Goal: Transaction & Acquisition: Purchase product/service

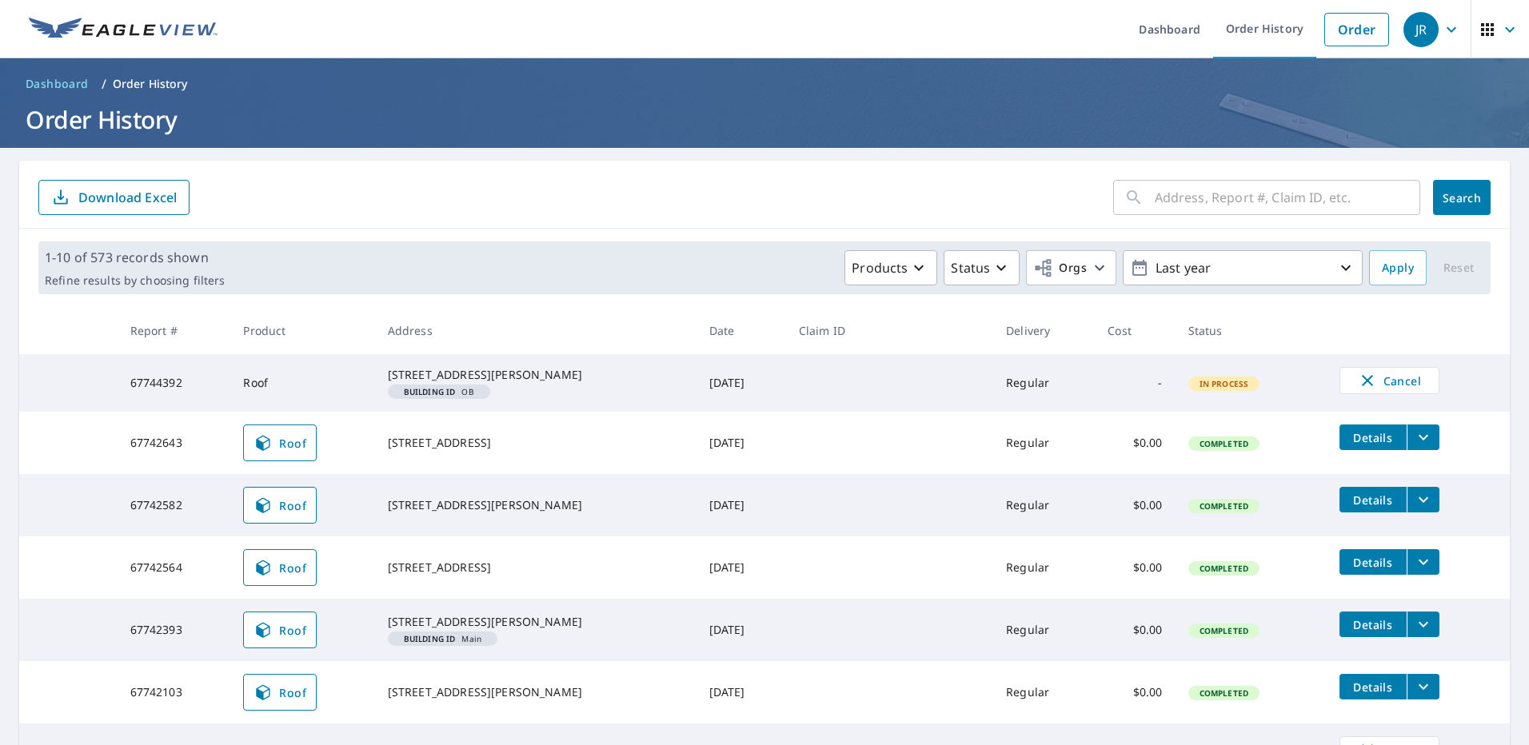
click at [1358, 28] on link "Order" at bounding box center [1357, 30] width 65 height 34
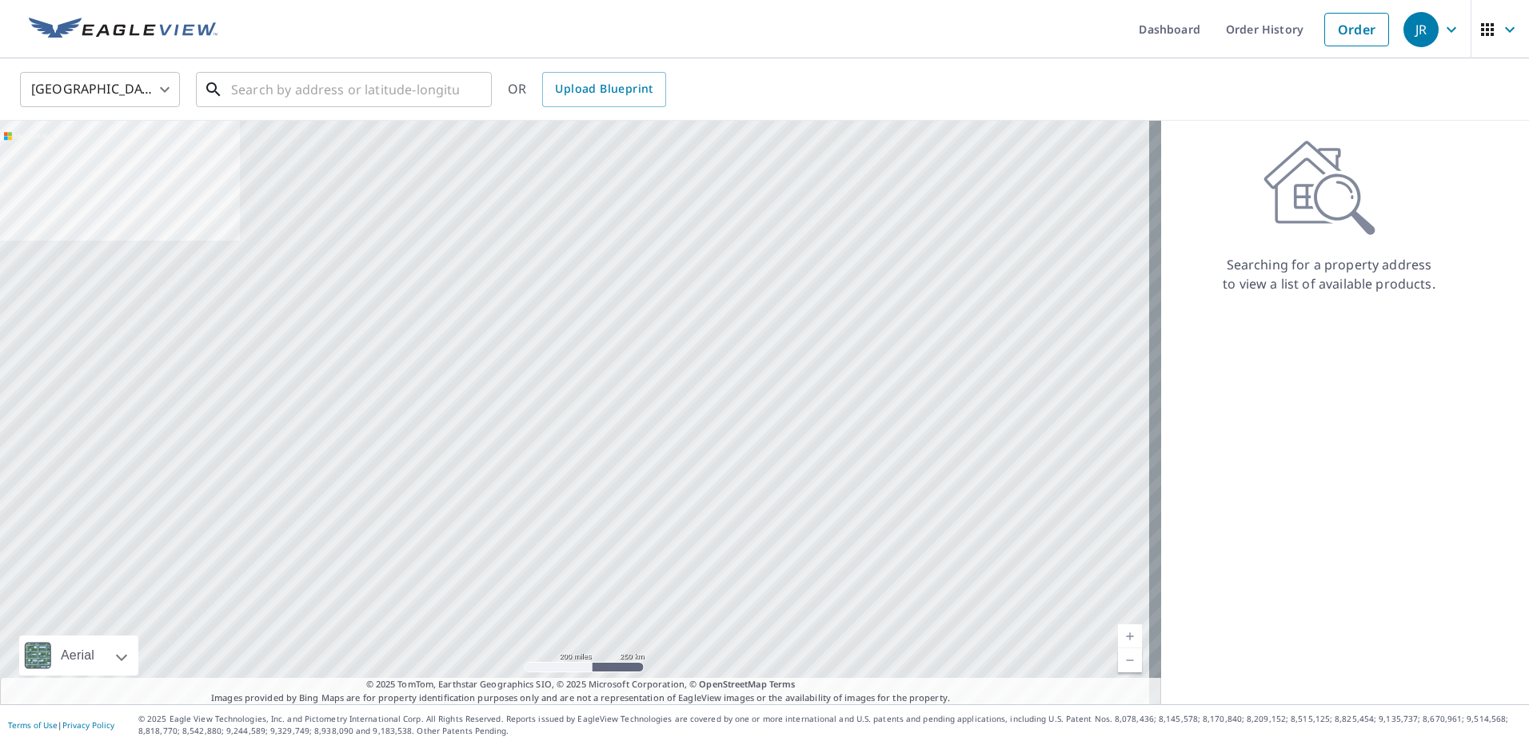
click at [274, 97] on input "text" at bounding box center [345, 89] width 228 height 45
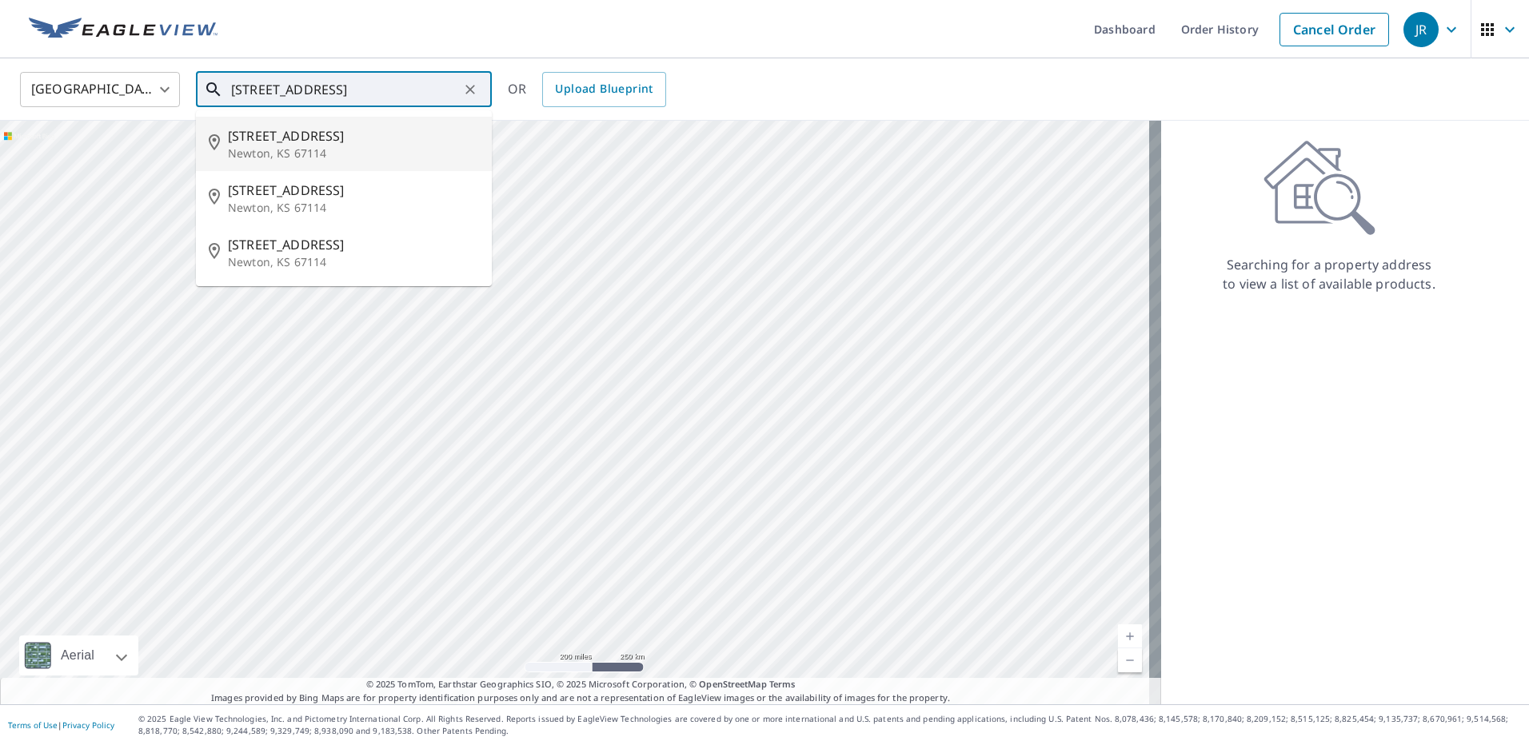
click at [302, 148] on p "Newton, KS 67114" at bounding box center [353, 154] width 251 height 16
type input "[STREET_ADDRESS]"
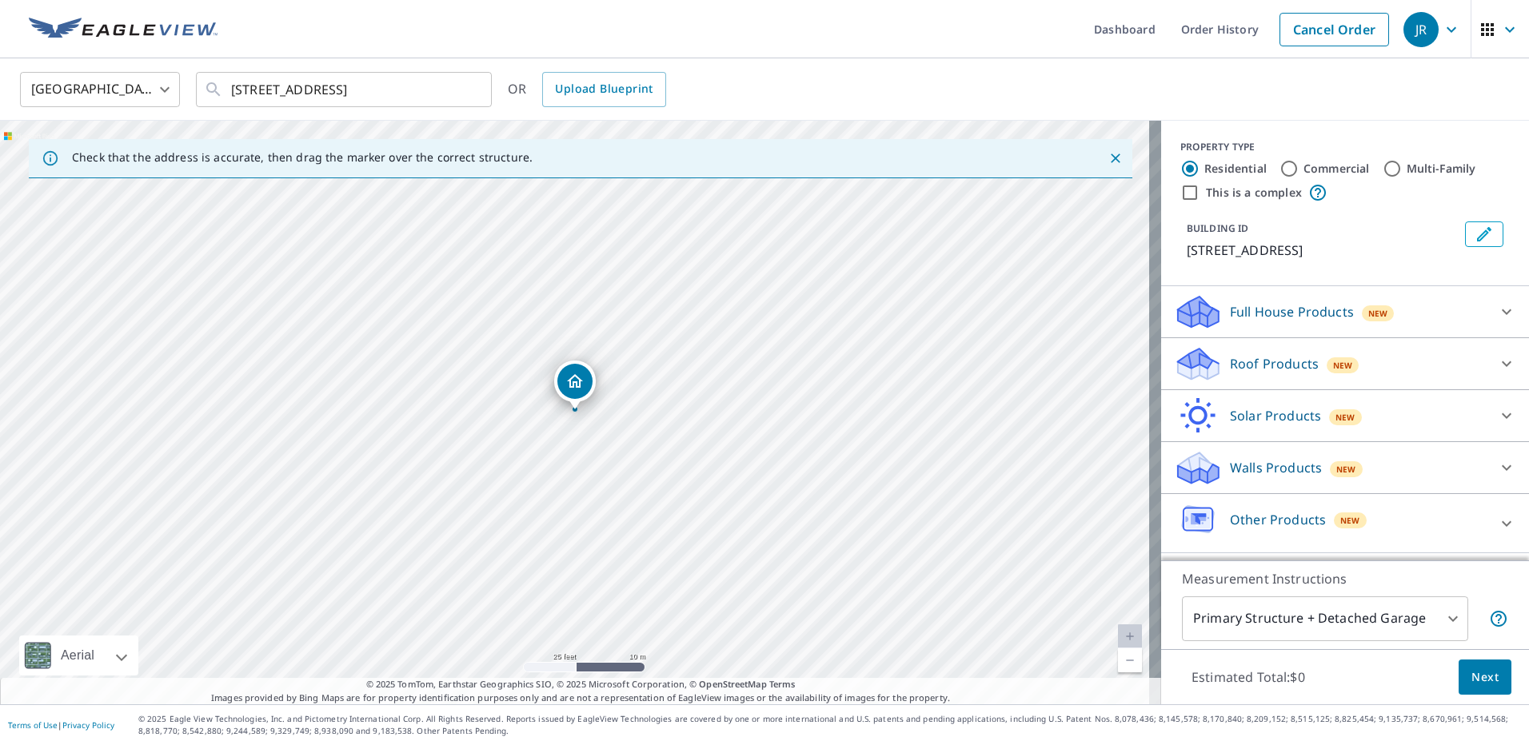
click at [1294, 369] on p "Roof Products" at bounding box center [1274, 363] width 89 height 19
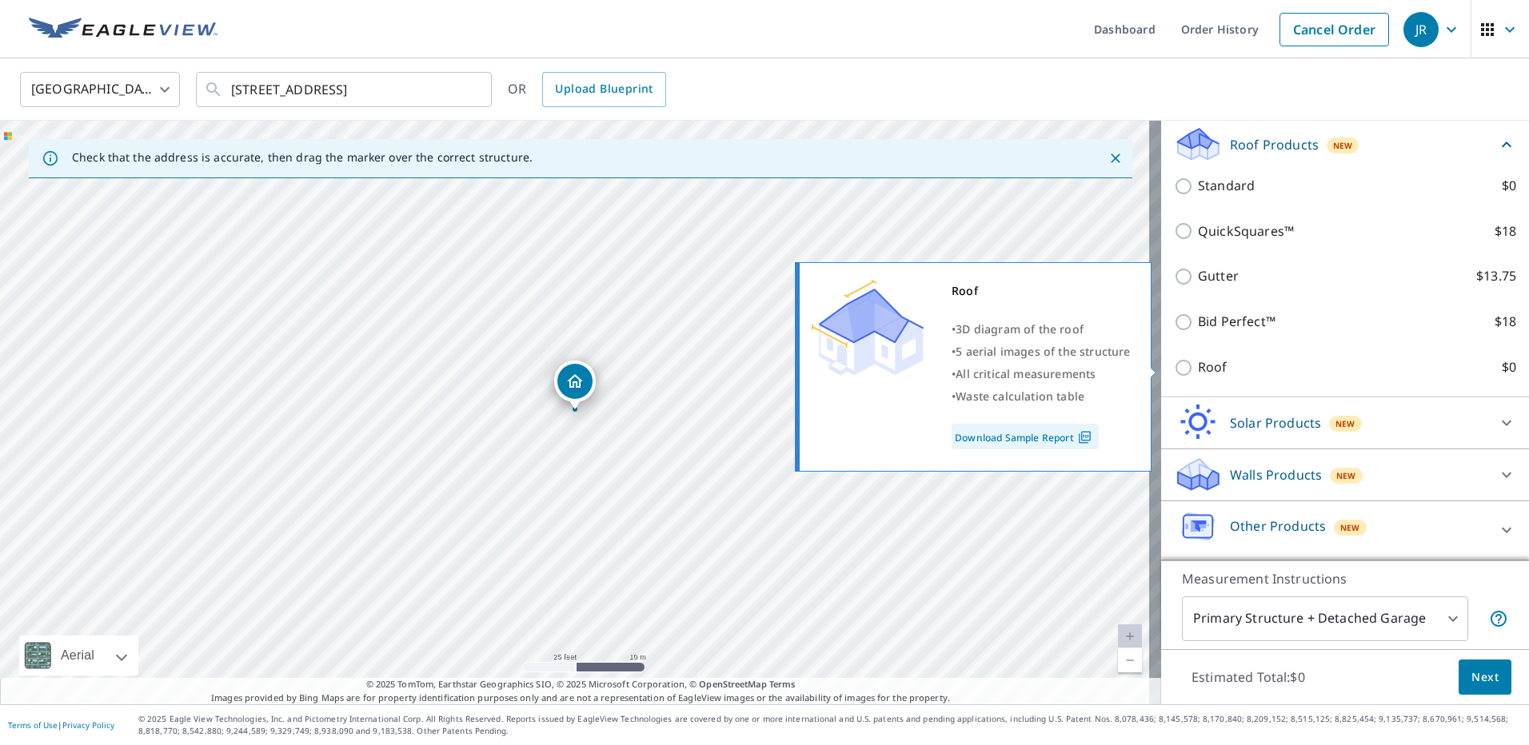
click at [1198, 366] on p "Roof" at bounding box center [1213, 368] width 30 height 20
click at [1197, 366] on input "Roof $0" at bounding box center [1186, 367] width 24 height 19
checkbox input "true"
type input "3"
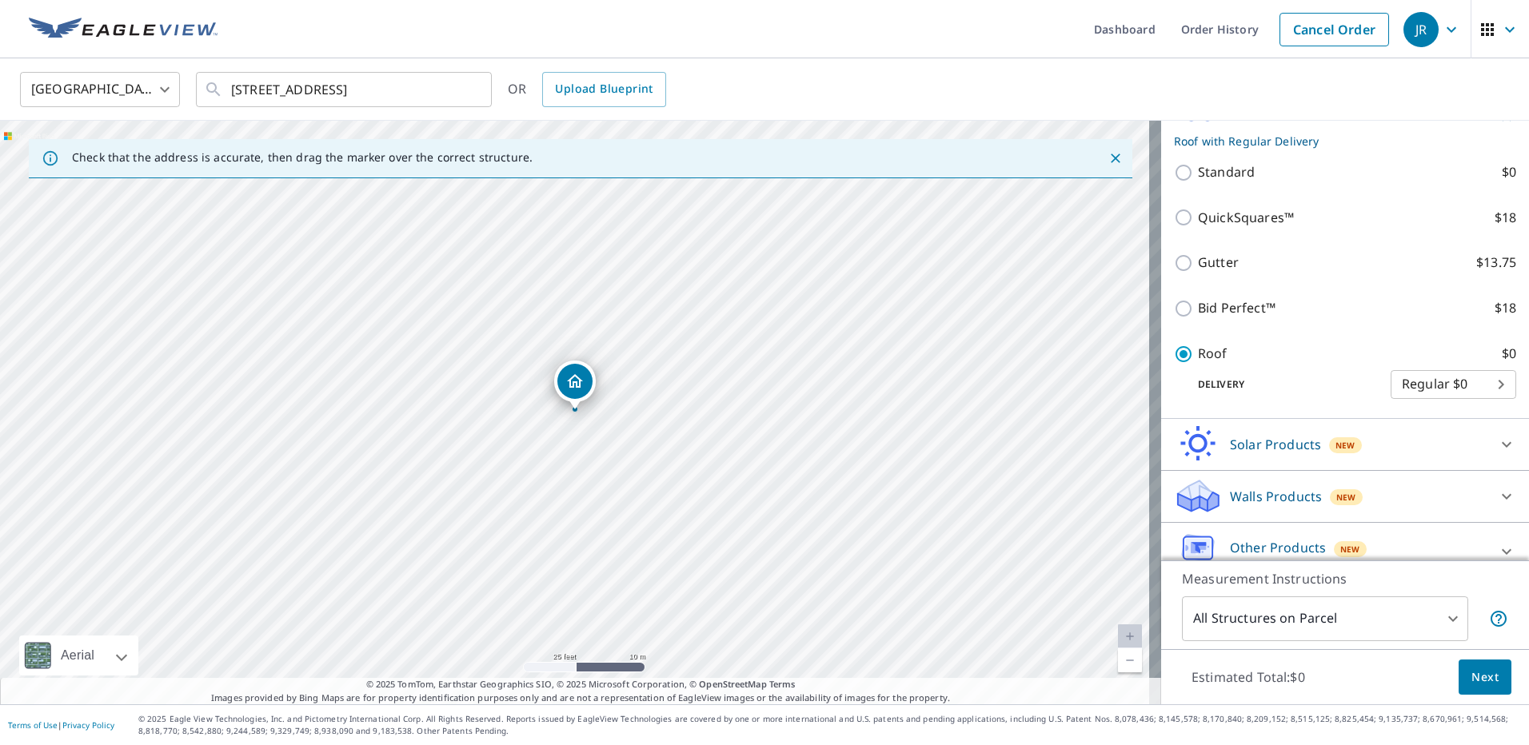
scroll to position [236, 0]
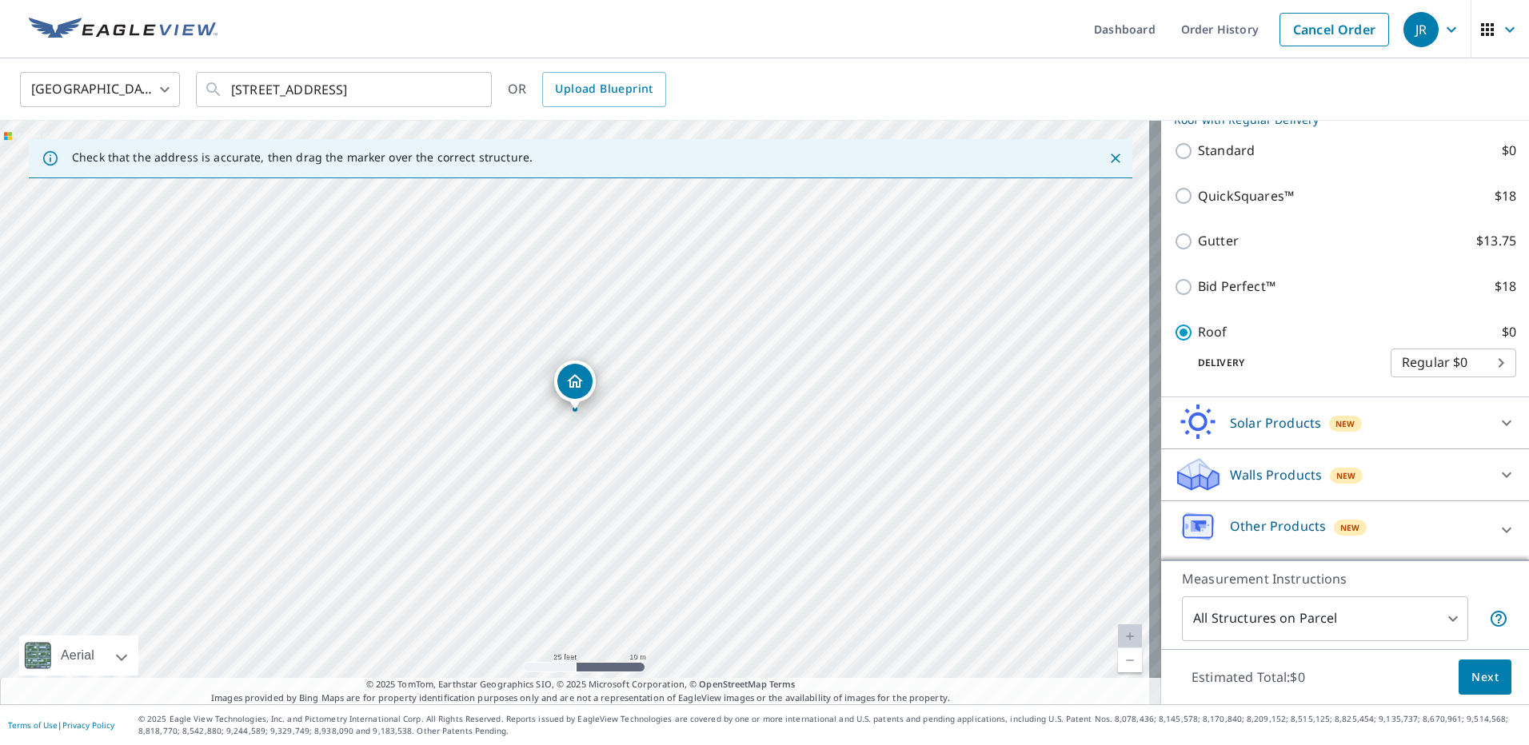
click at [1478, 680] on span "Next" at bounding box center [1485, 678] width 27 height 20
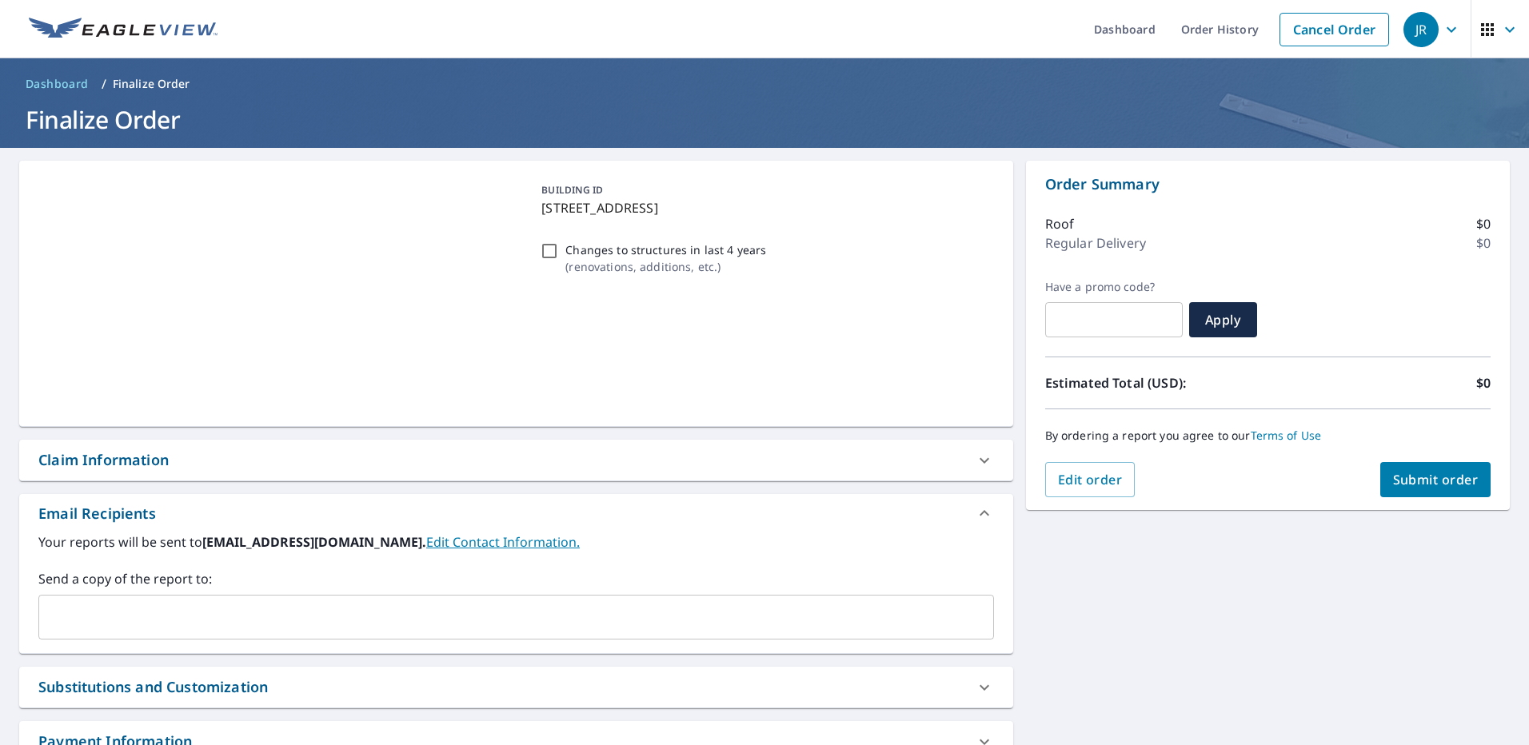
click at [128, 460] on div "Claim Information" at bounding box center [103, 460] width 130 height 22
checkbox input "true"
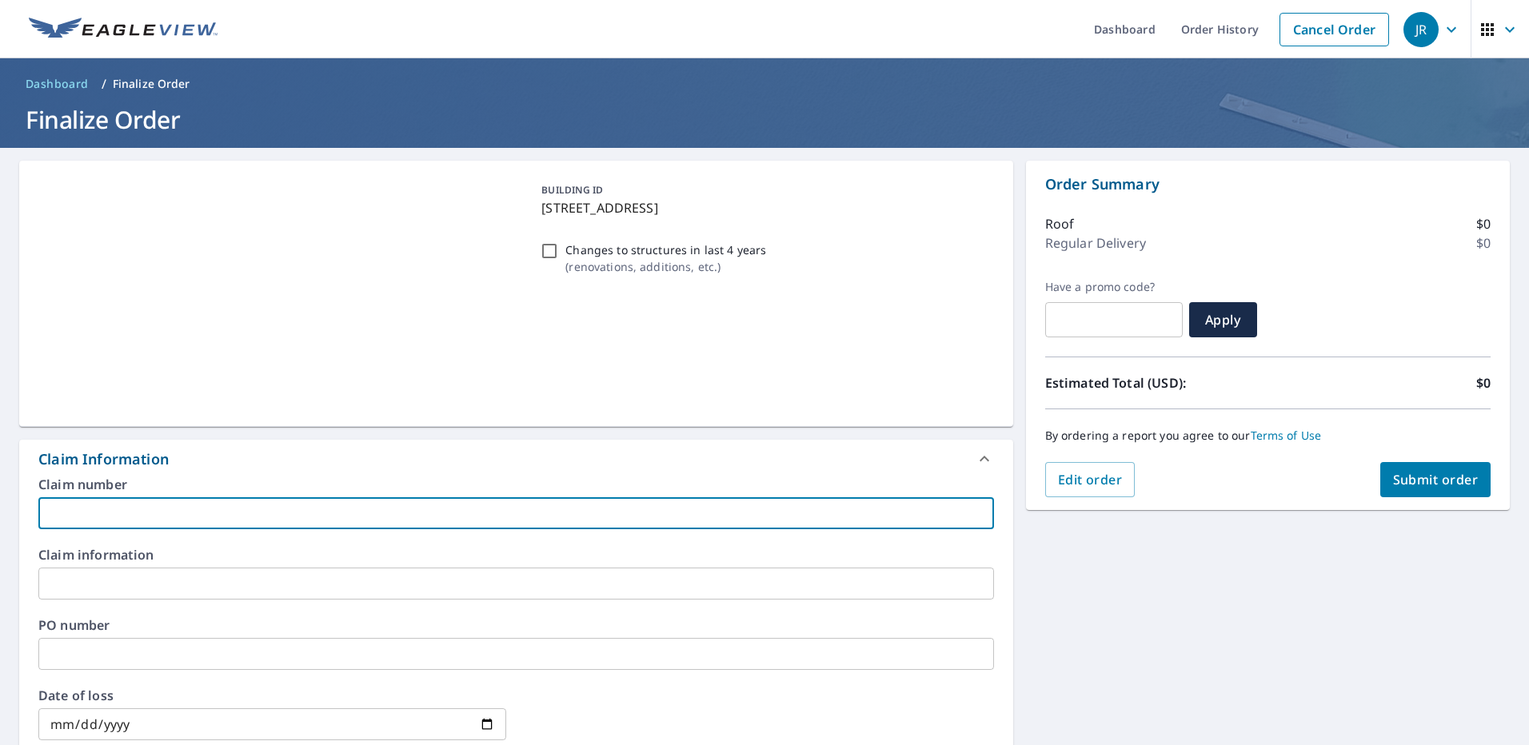
click at [100, 517] on input "text" at bounding box center [516, 513] width 956 height 32
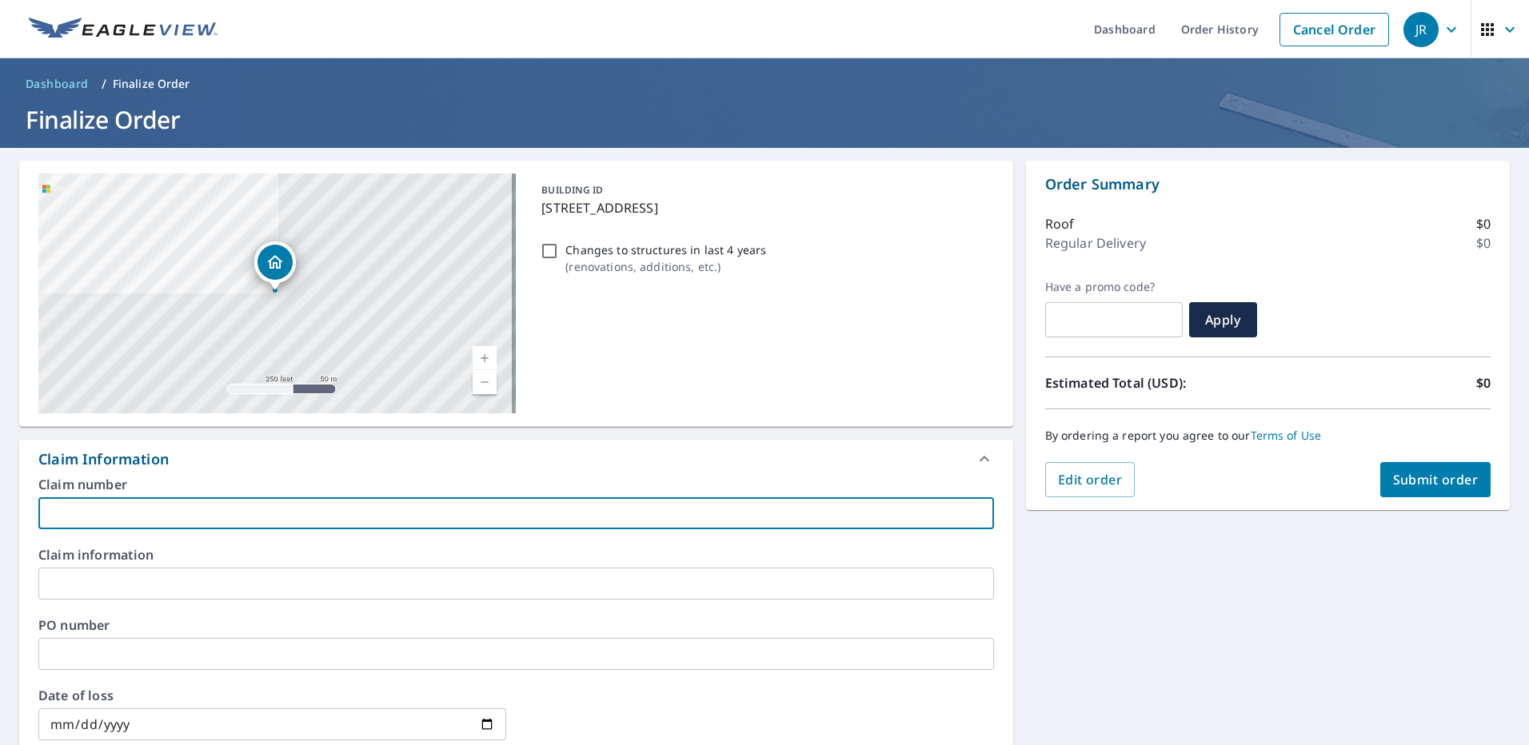
type input "J"
checkbox input "true"
type input "[PERSON_NAME]"
checkbox input "true"
type input "Jac"
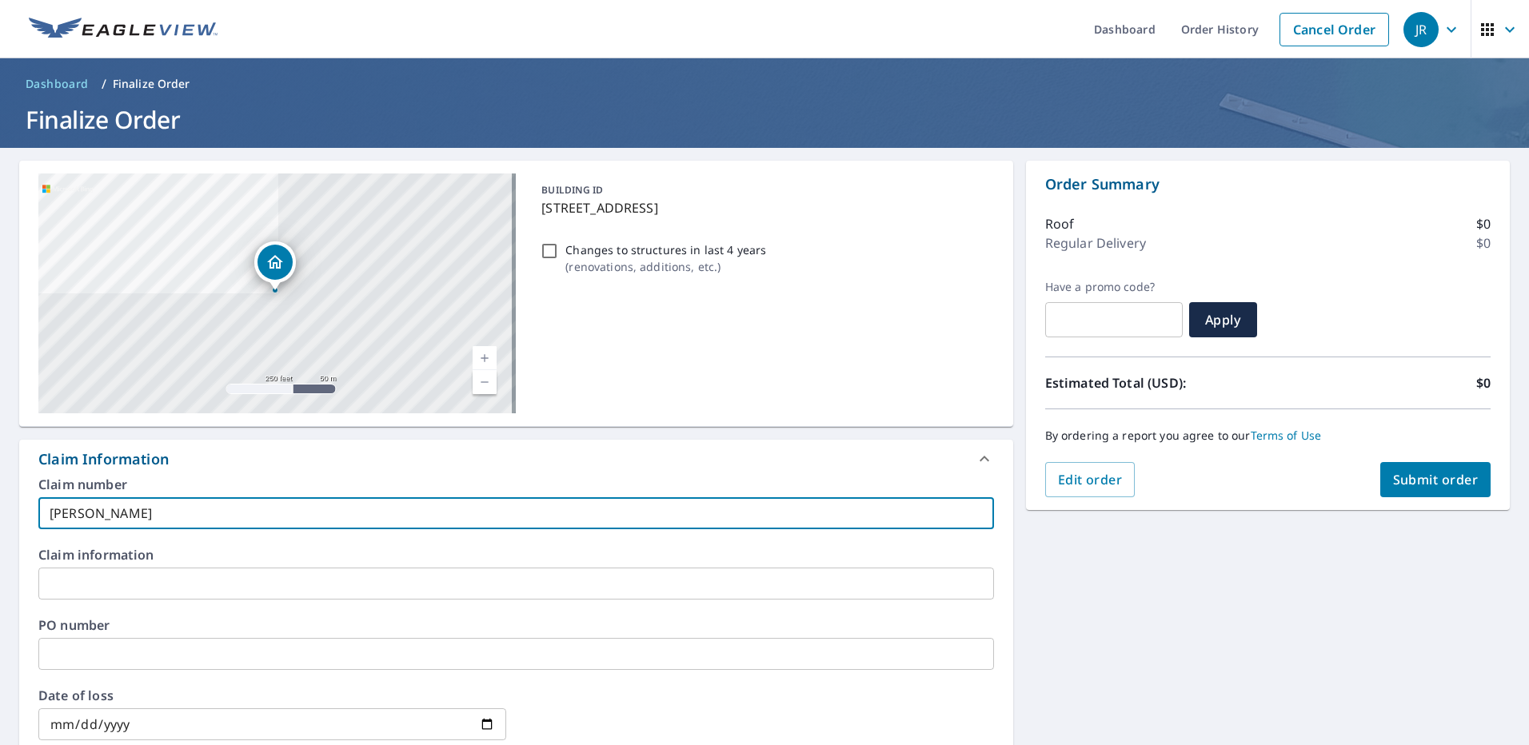
checkbox input "true"
type input "Jaco"
checkbox input "true"
type input "[PERSON_NAME]"
checkbox input "true"
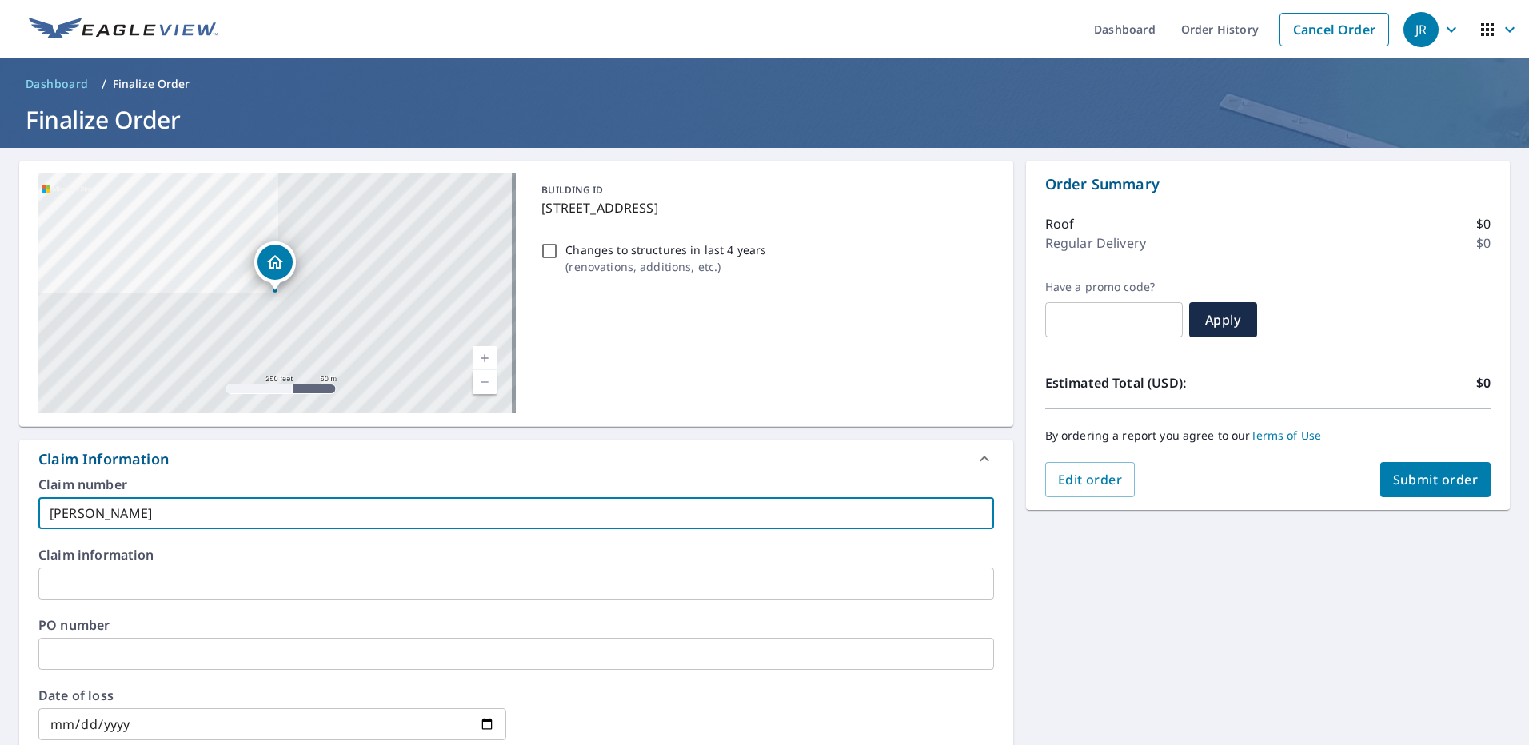
type input "[PERSON_NAME]"
checkbox input "true"
type input "[PERSON_NAME]"
checkbox input "true"
type input "[PERSON_NAME]"
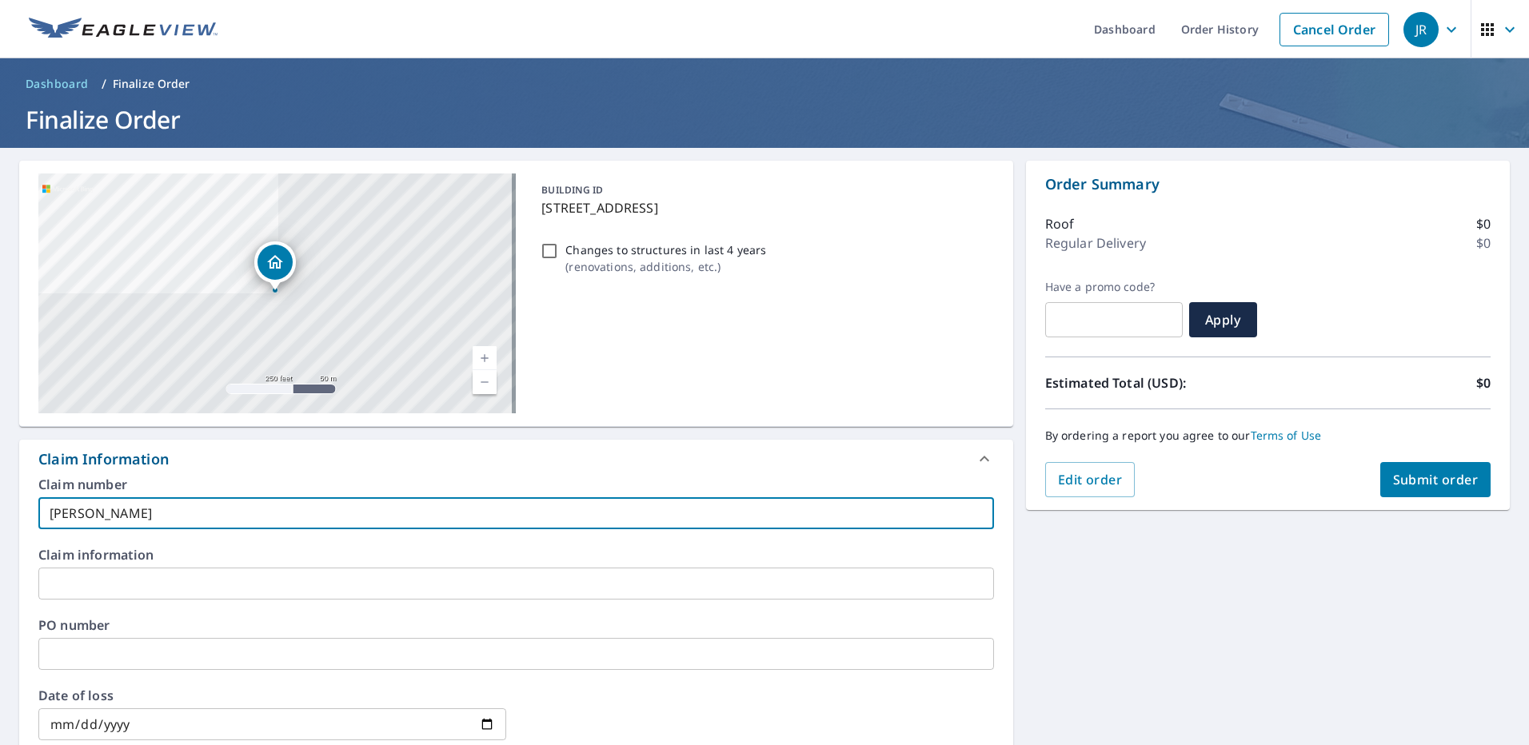
checkbox input "true"
type input "[PERSON_NAME]"
checkbox input "true"
type input "[PERSON_NAME]"
checkbox input "true"
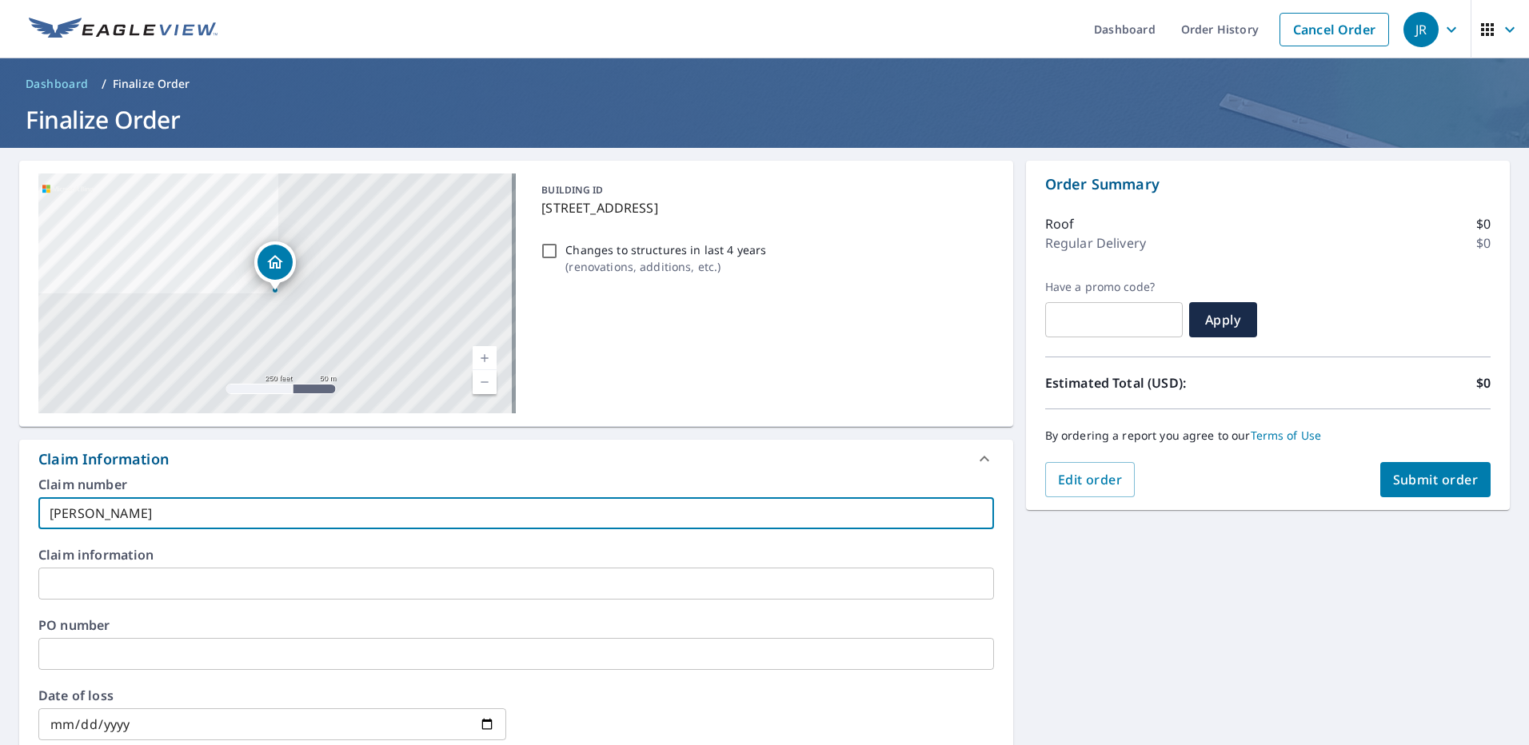
type input "[PERSON_NAME]"
checkbox input "true"
type input "[PERSON_NAME]"
checkbox input "true"
type input "[PERSON_NAME]"
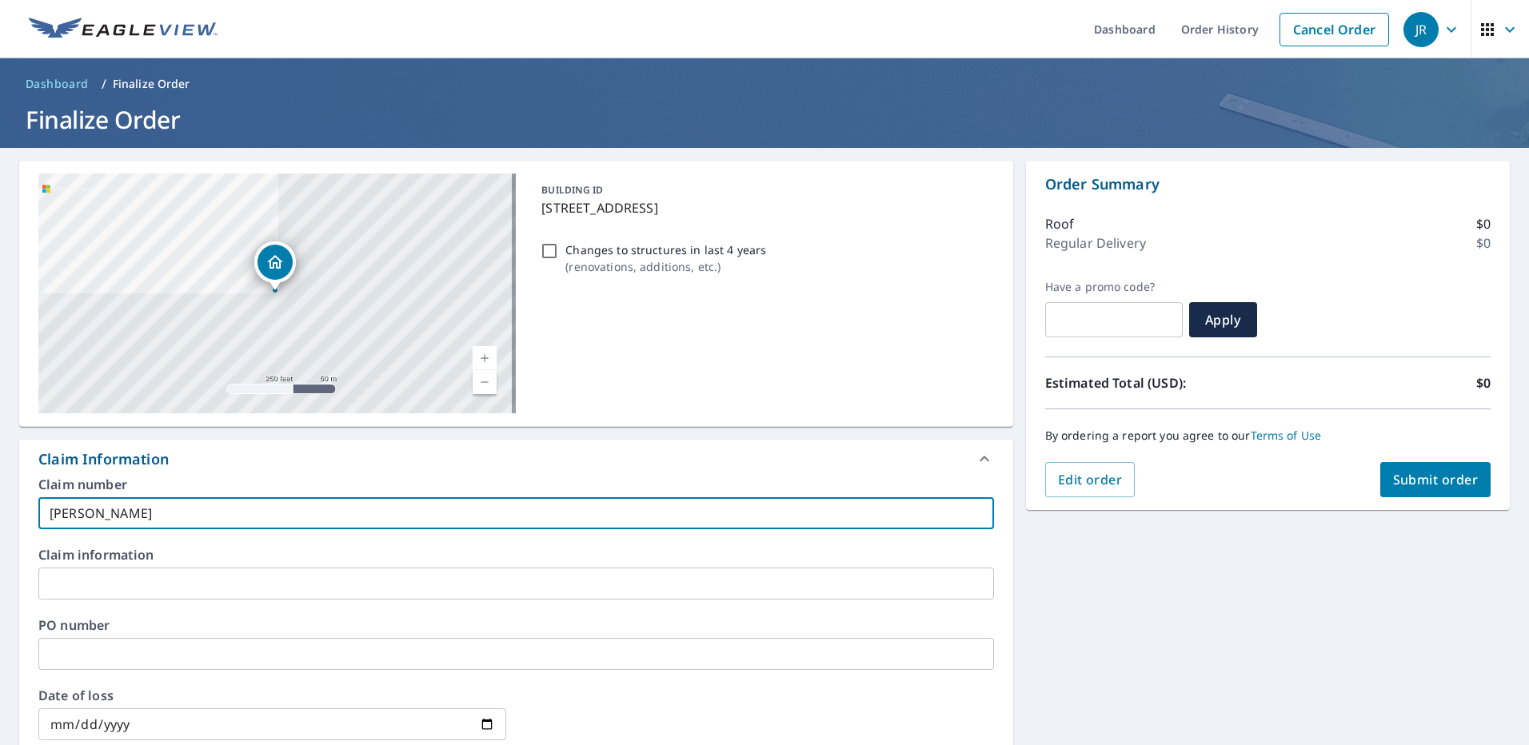
checkbox input "true"
type input "[PERSON_NAME]"
checkbox input "true"
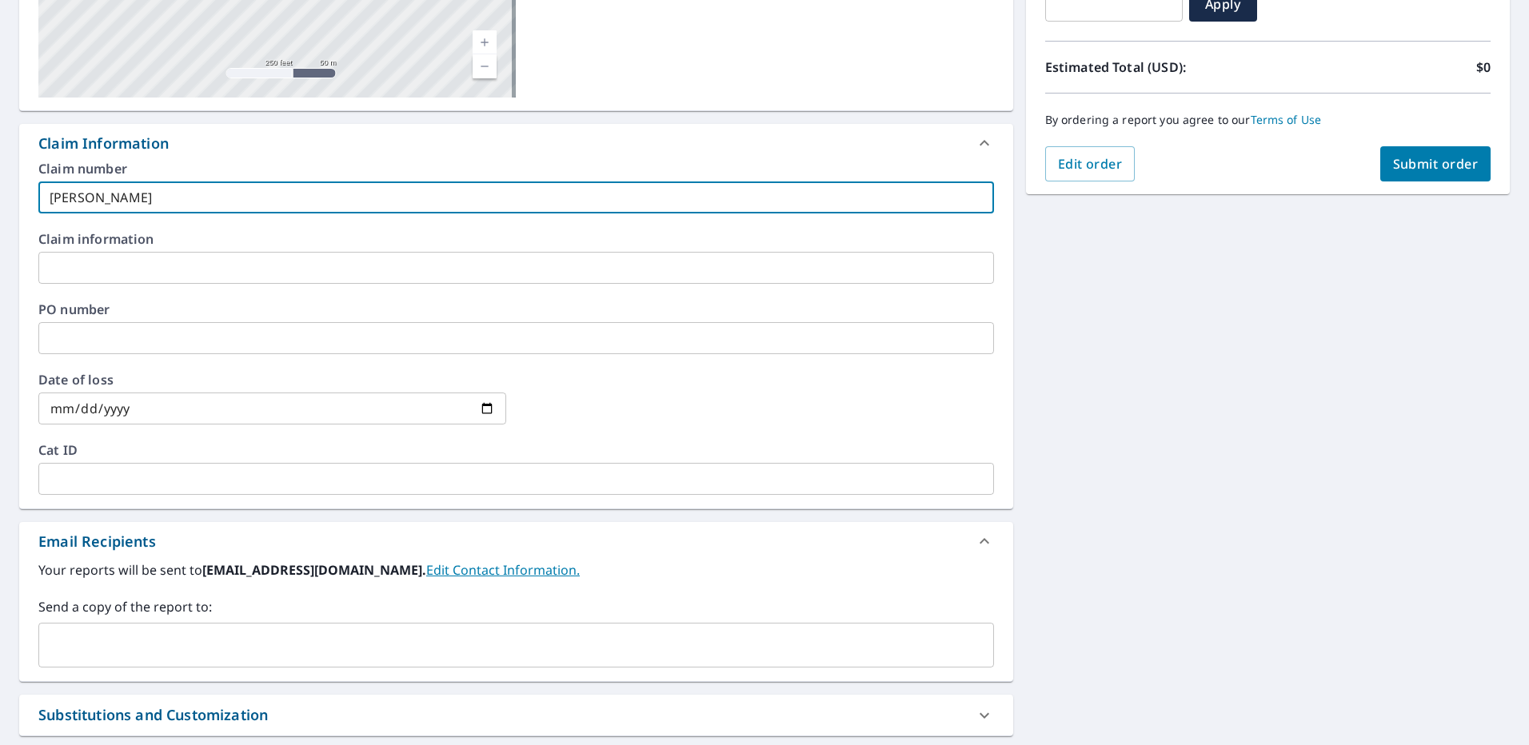
scroll to position [465, 0]
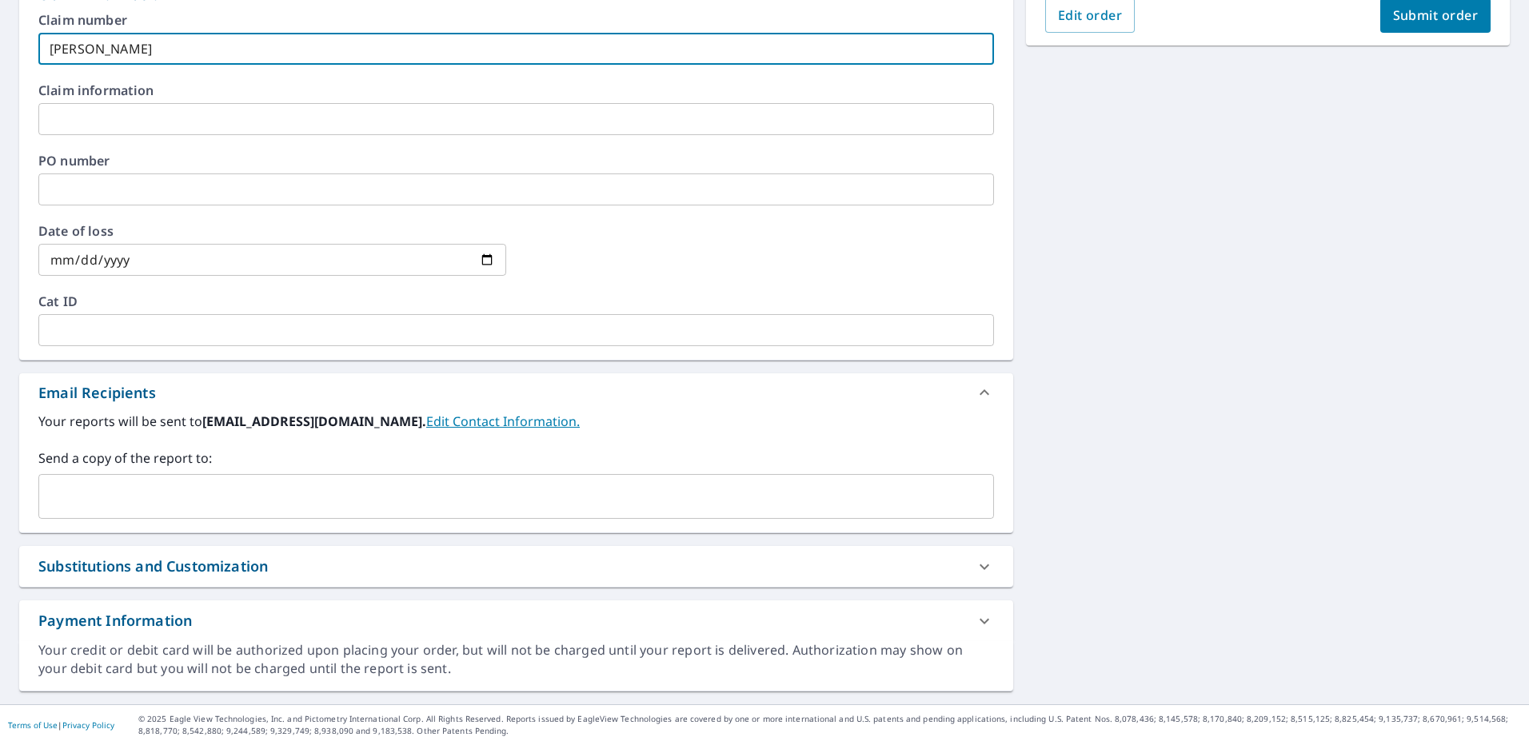
type input "[PERSON_NAME]"
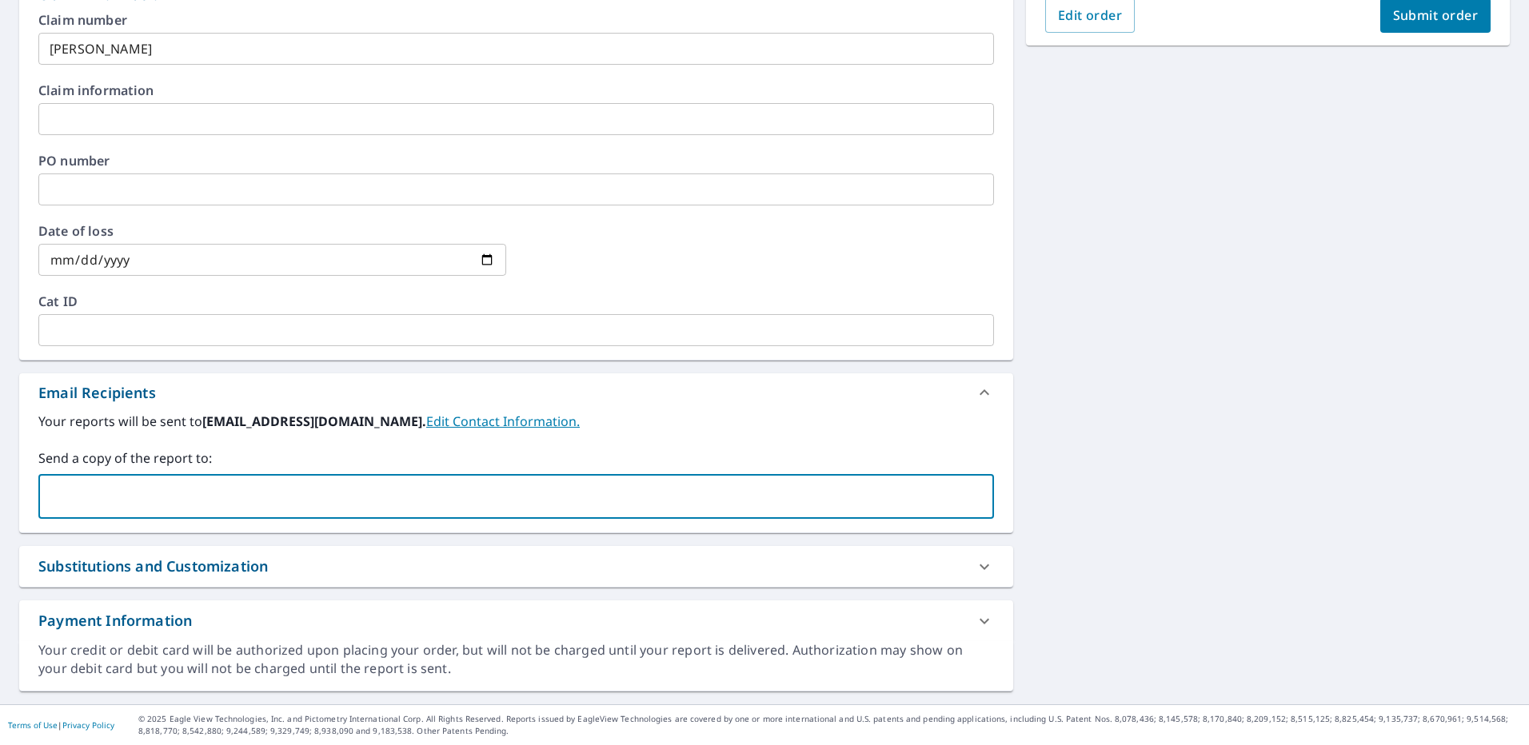
click at [215, 482] on input "text" at bounding box center [504, 496] width 917 height 30
drag, startPoint x: 267, startPoint y: 494, endPoint x: 34, endPoint y: 488, distance: 232.8
click at [34, 488] on div "Your reports will be sent to [EMAIL_ADDRESS][DOMAIN_NAME]. Edit Contact Informa…" at bounding box center [516, 472] width 994 height 121
type input "[EMAIL_ADDRESS][DOMAIN_NAME]"
click at [1263, 481] on div "[STREET_ADDRESS] A standard road map Aerial A detailed look from above Labels L…" at bounding box center [764, 193] width 1529 height 1021
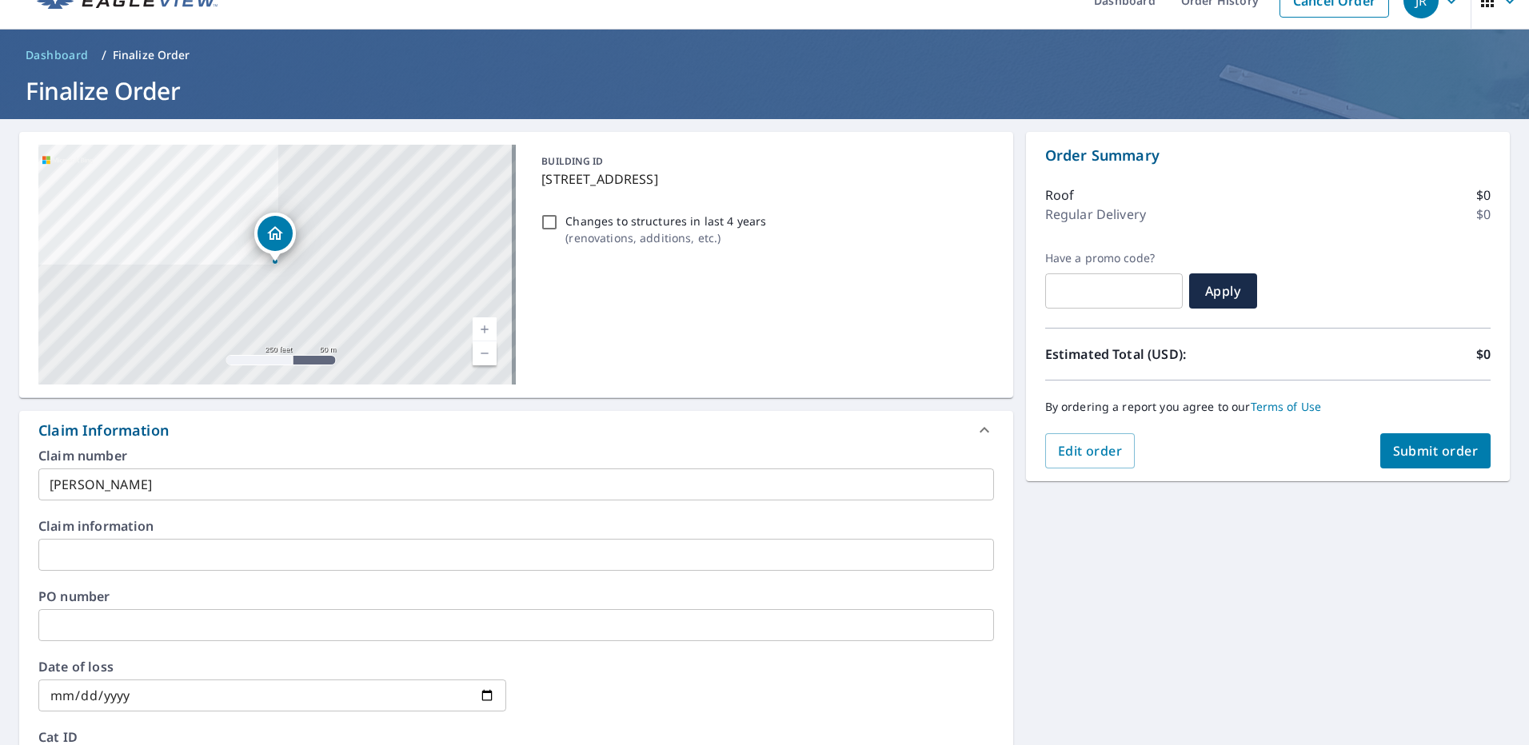
scroll to position [0, 0]
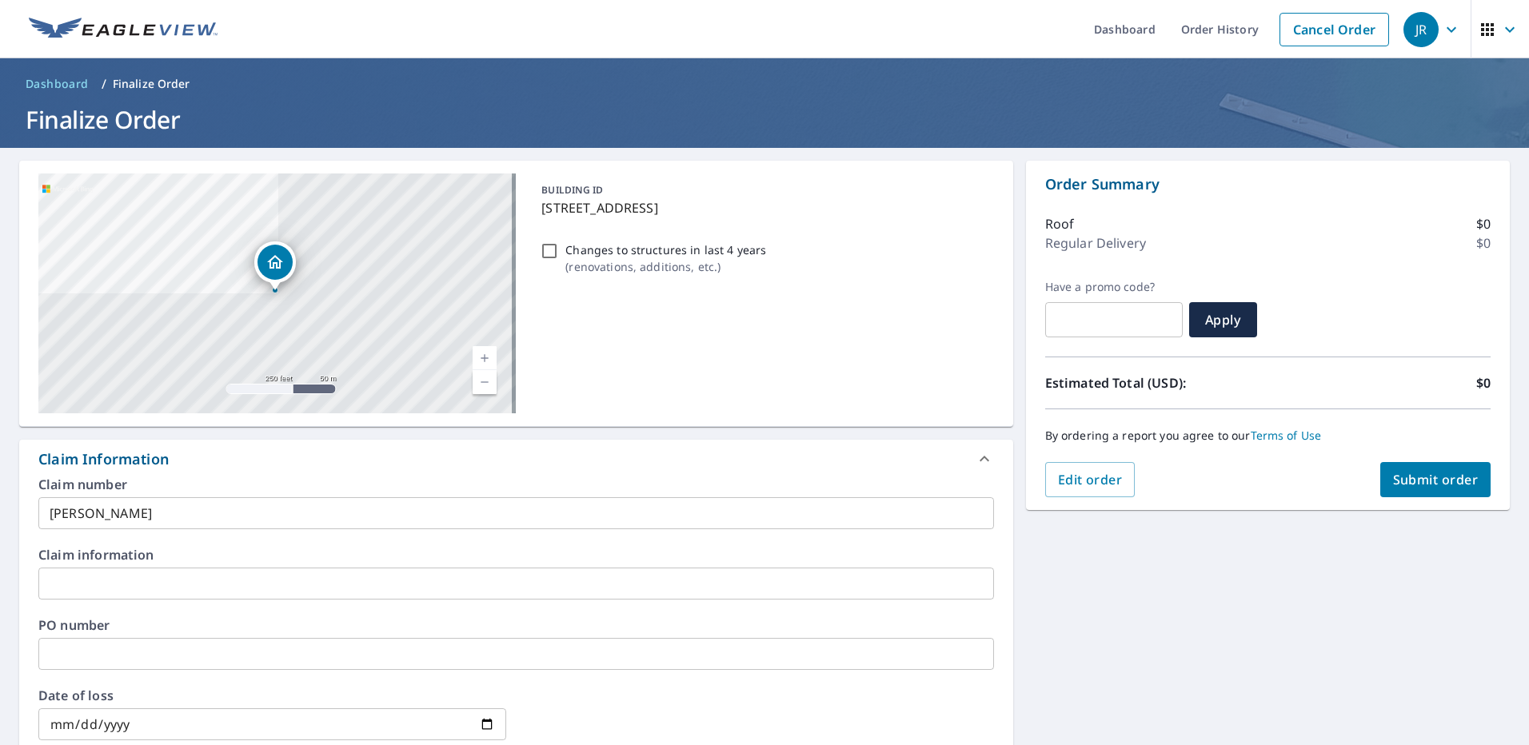
click at [1423, 482] on span "Submit order" at bounding box center [1436, 480] width 86 height 18
checkbox input "true"
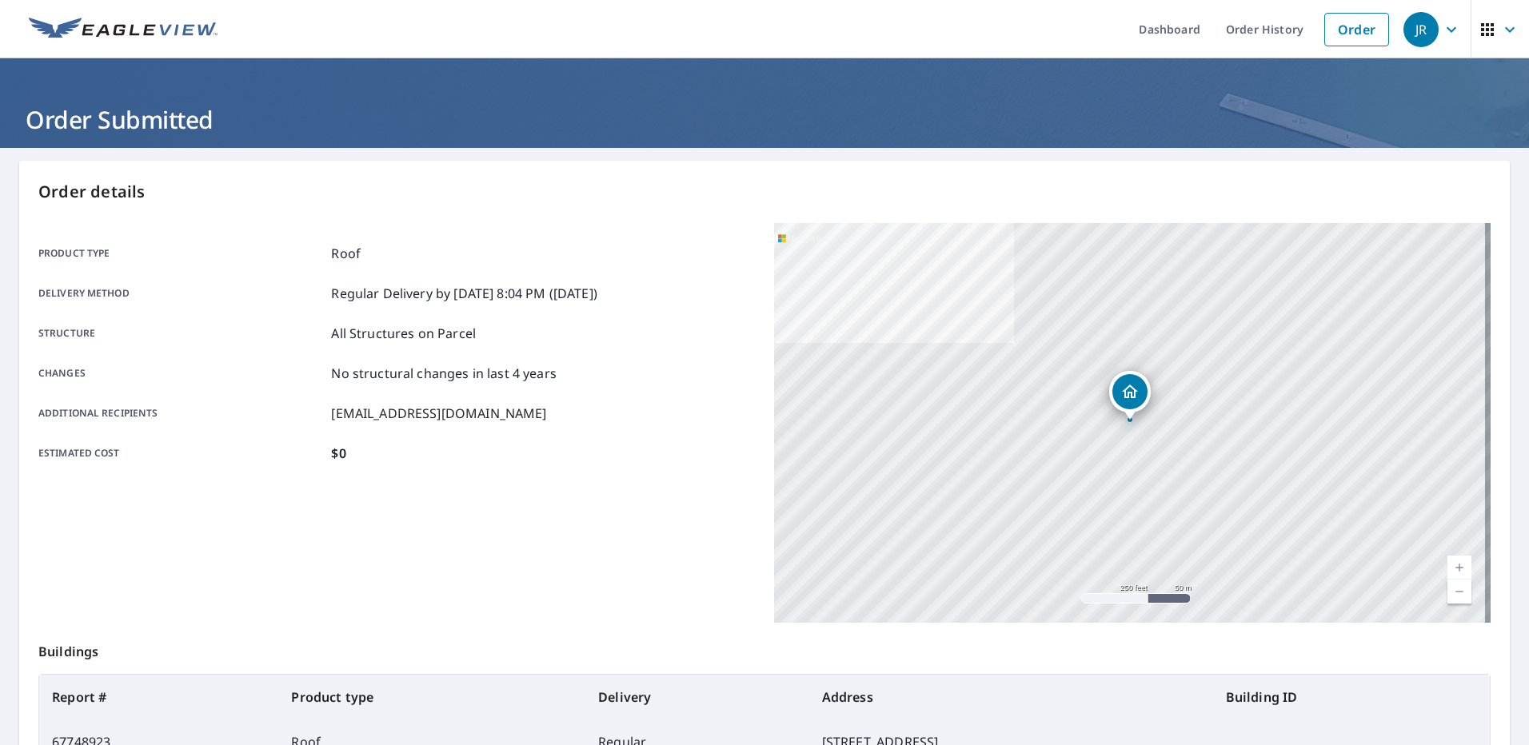
click at [1338, 35] on link "Order" at bounding box center [1357, 30] width 65 height 34
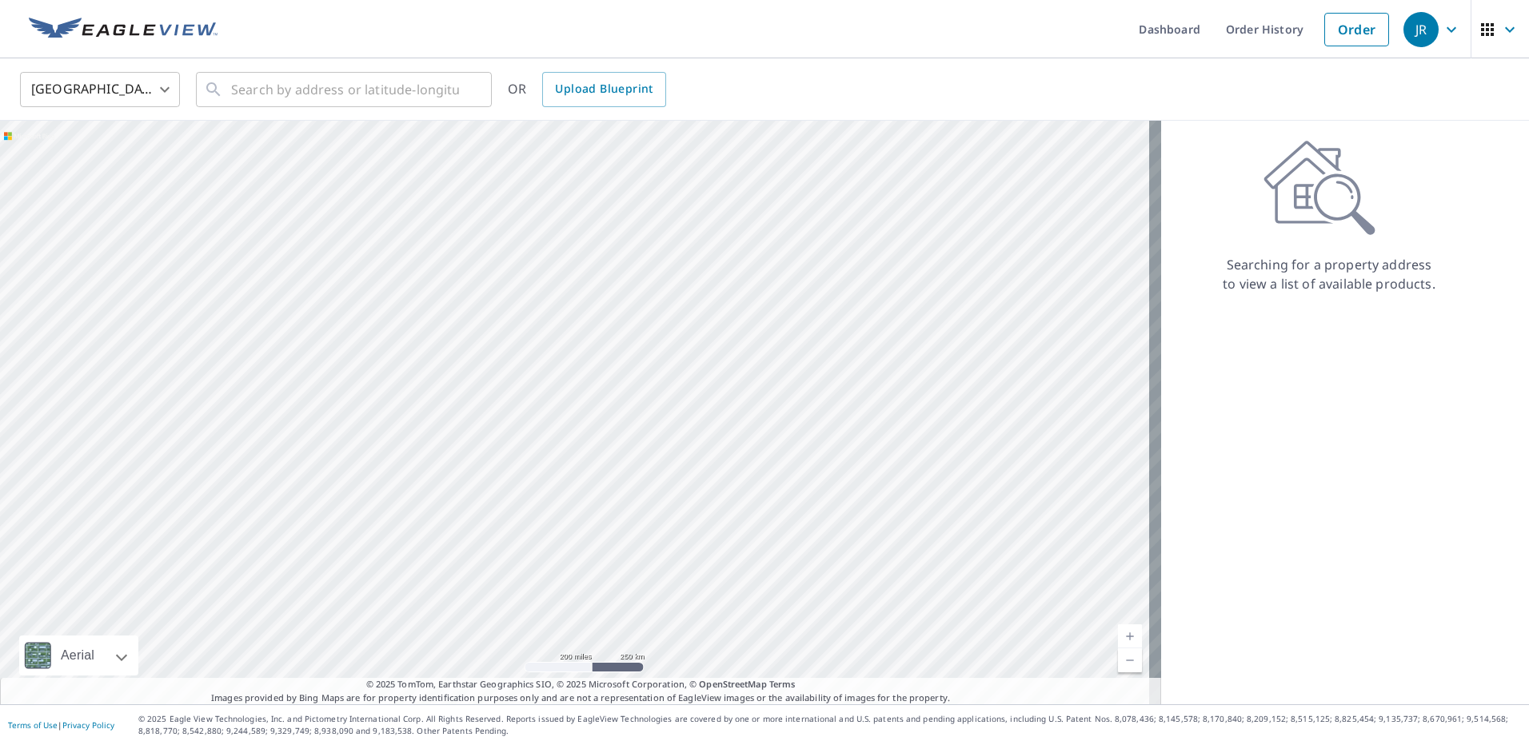
click at [1335, 29] on link "Order" at bounding box center [1357, 30] width 65 height 34
click at [319, 97] on input "text" at bounding box center [345, 89] width 228 height 45
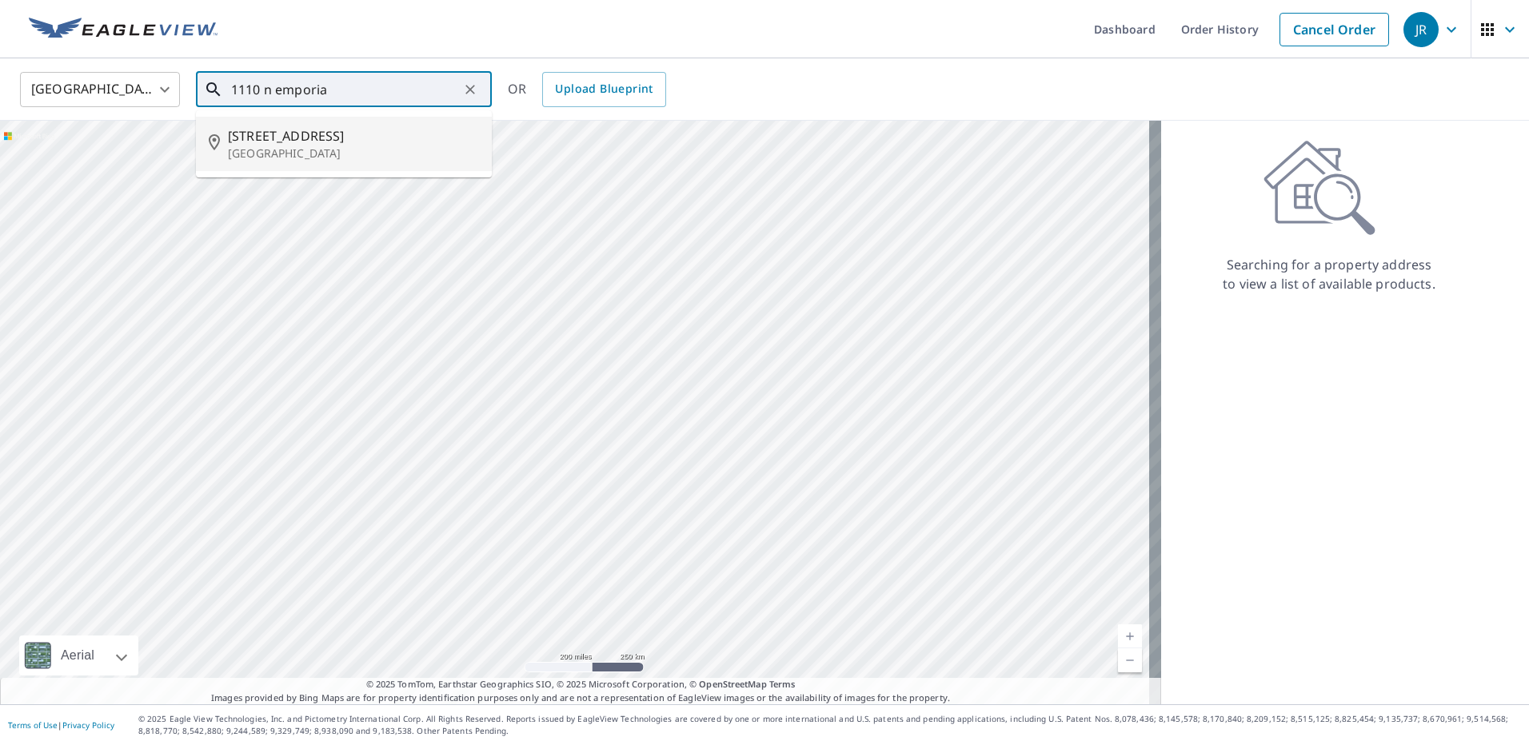
click at [337, 133] on span "[STREET_ADDRESS]" at bounding box center [353, 135] width 251 height 19
type input "[STREET_ADDRESS]"
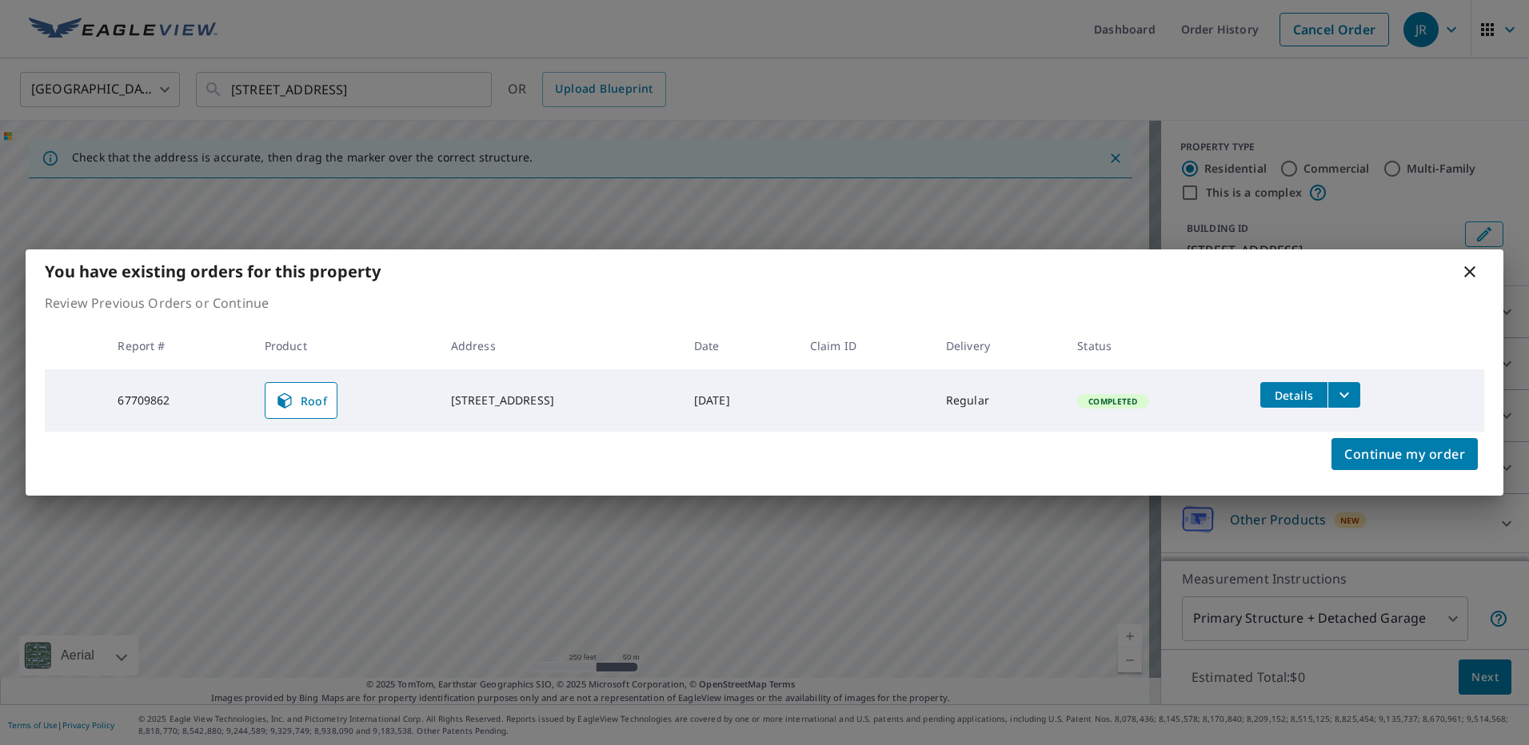
click at [1471, 271] on icon at bounding box center [1469, 271] width 19 height 19
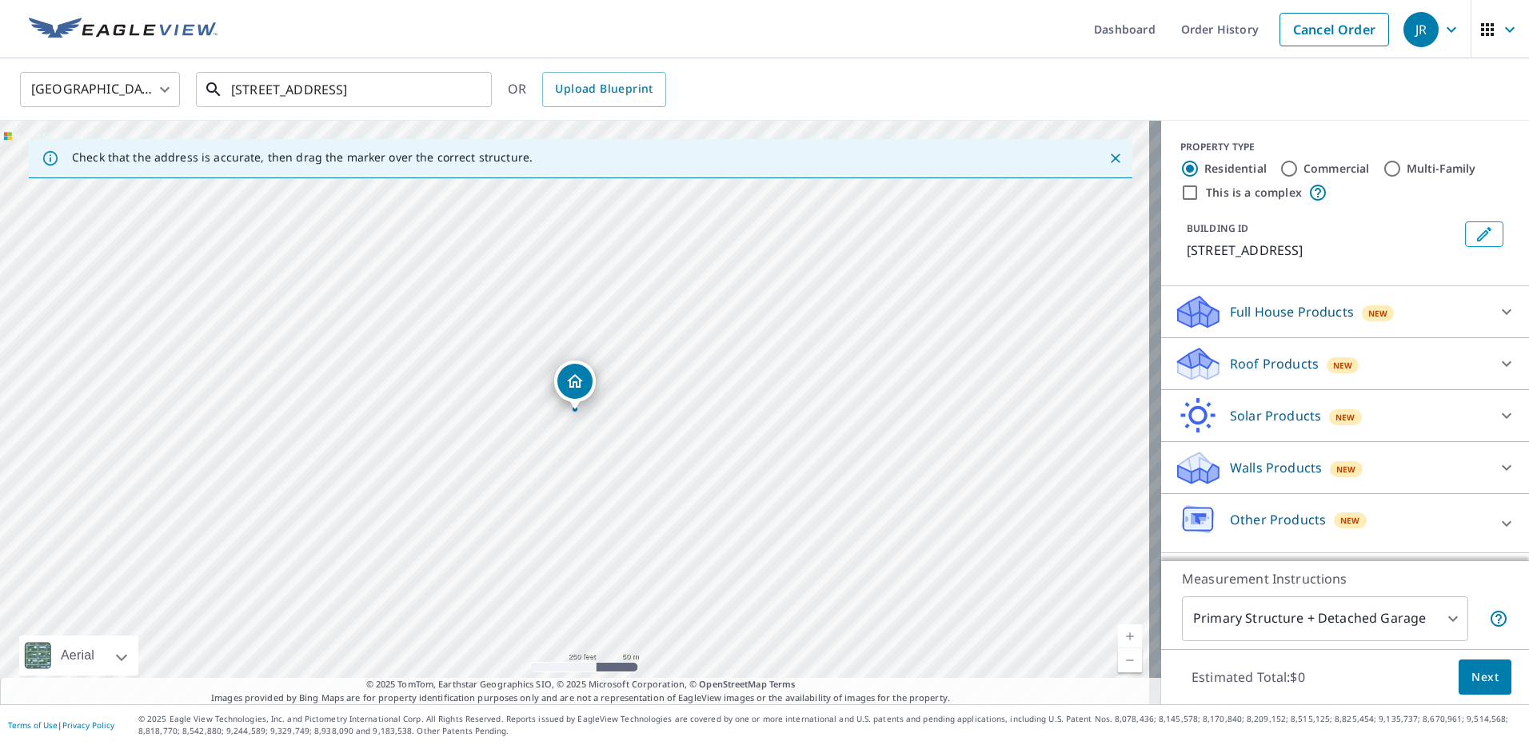
click at [330, 105] on input "[STREET_ADDRESS]" at bounding box center [345, 89] width 228 height 45
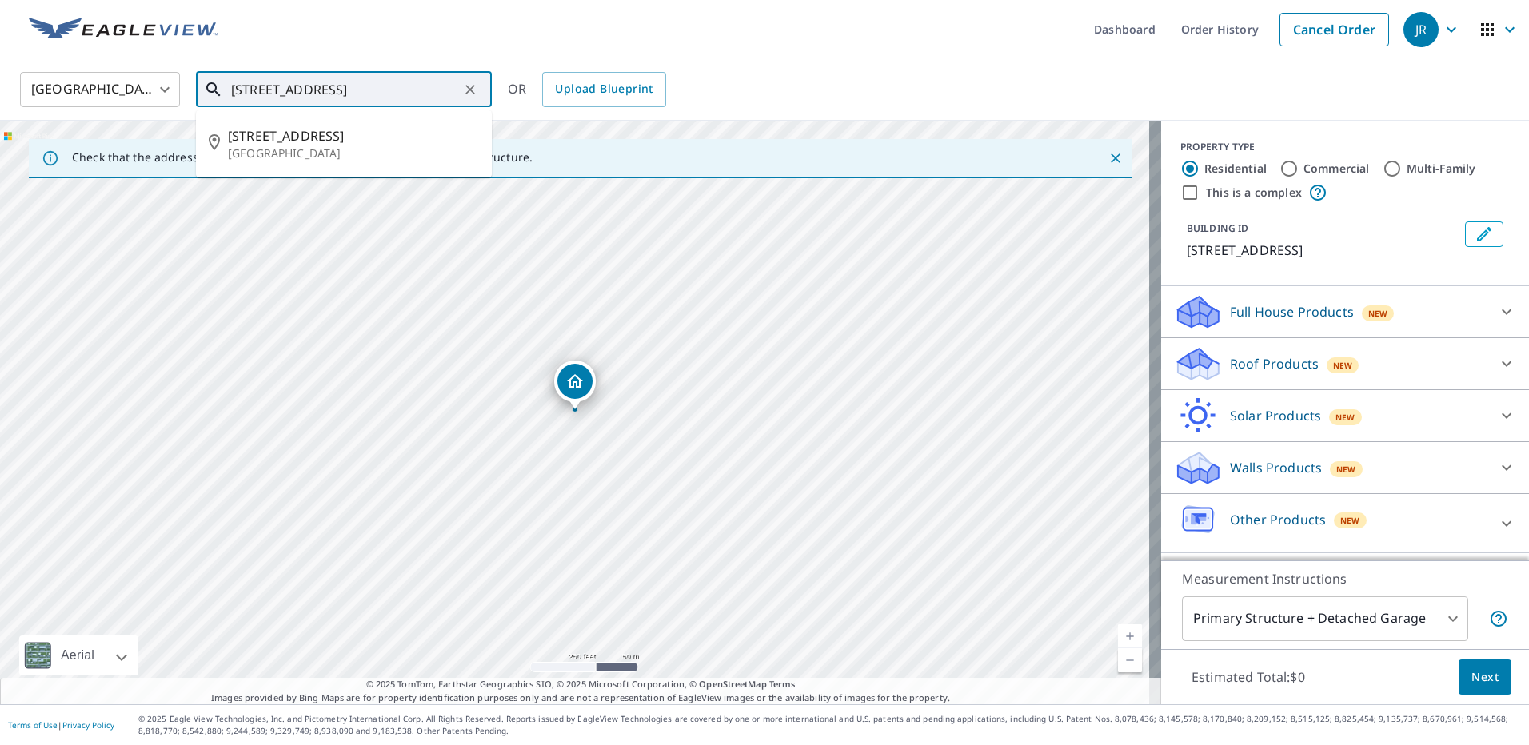
click at [349, 96] on input "[STREET_ADDRESS]" at bounding box center [345, 89] width 228 height 45
click at [350, 96] on input "[STREET_ADDRESS]" at bounding box center [345, 89] width 228 height 45
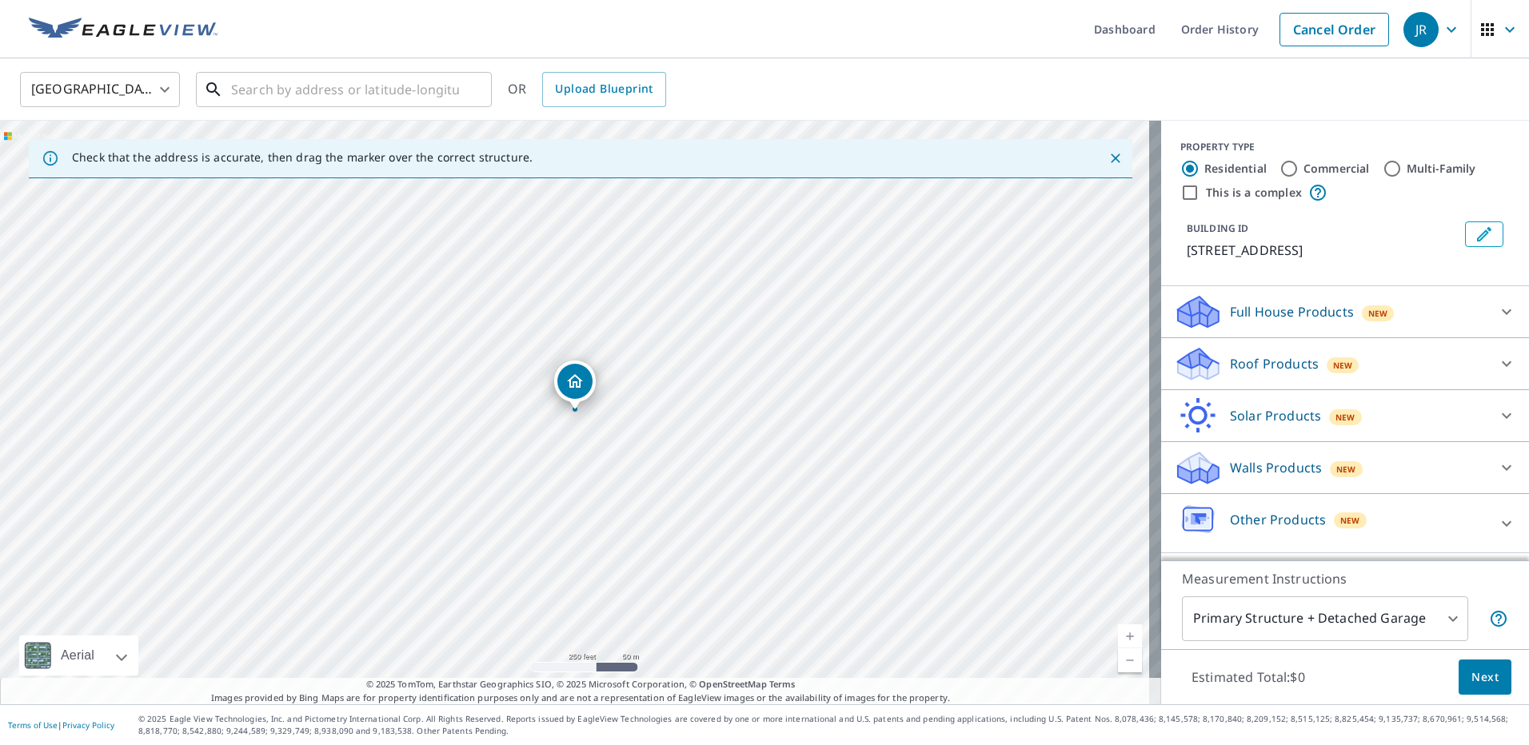
click at [322, 90] on input "text" at bounding box center [345, 89] width 228 height 45
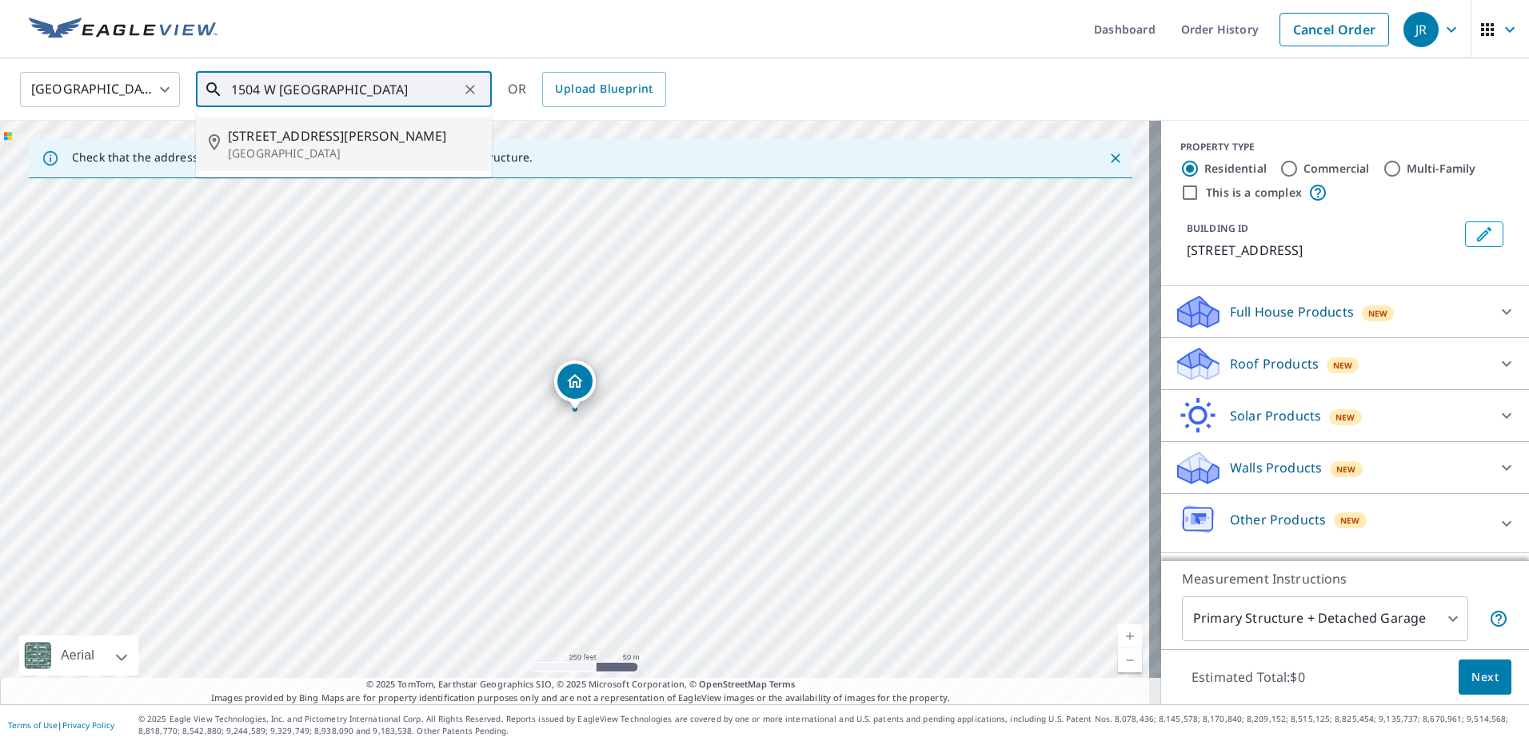
click at [338, 145] on span "[STREET_ADDRESS][PERSON_NAME]" at bounding box center [353, 135] width 251 height 19
type input "[STREET_ADDRESS][PERSON_NAME]"
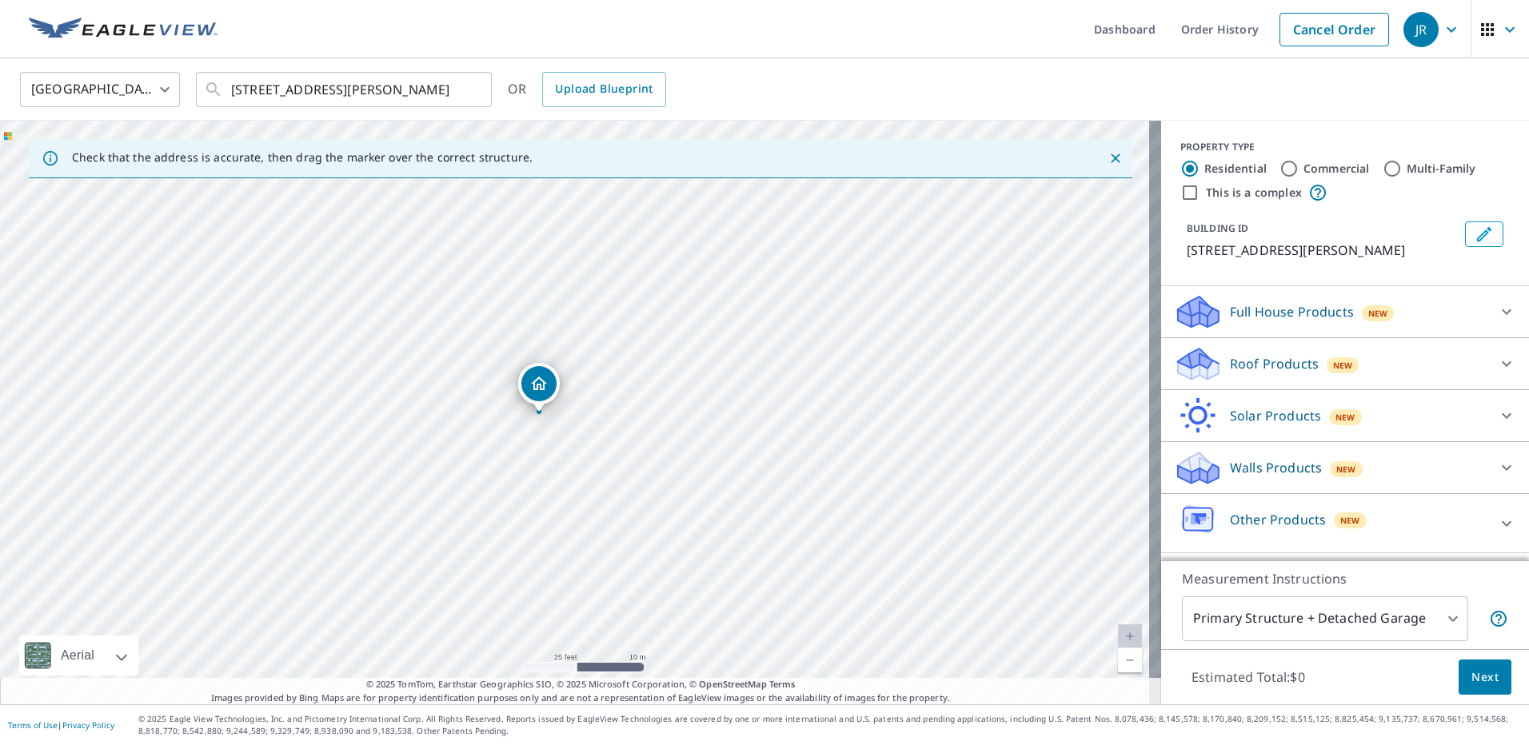
drag, startPoint x: 574, startPoint y: 389, endPoint x: 540, endPoint y: 391, distance: 34.5
click at [1364, 362] on div "Roof Products New" at bounding box center [1331, 365] width 314 height 38
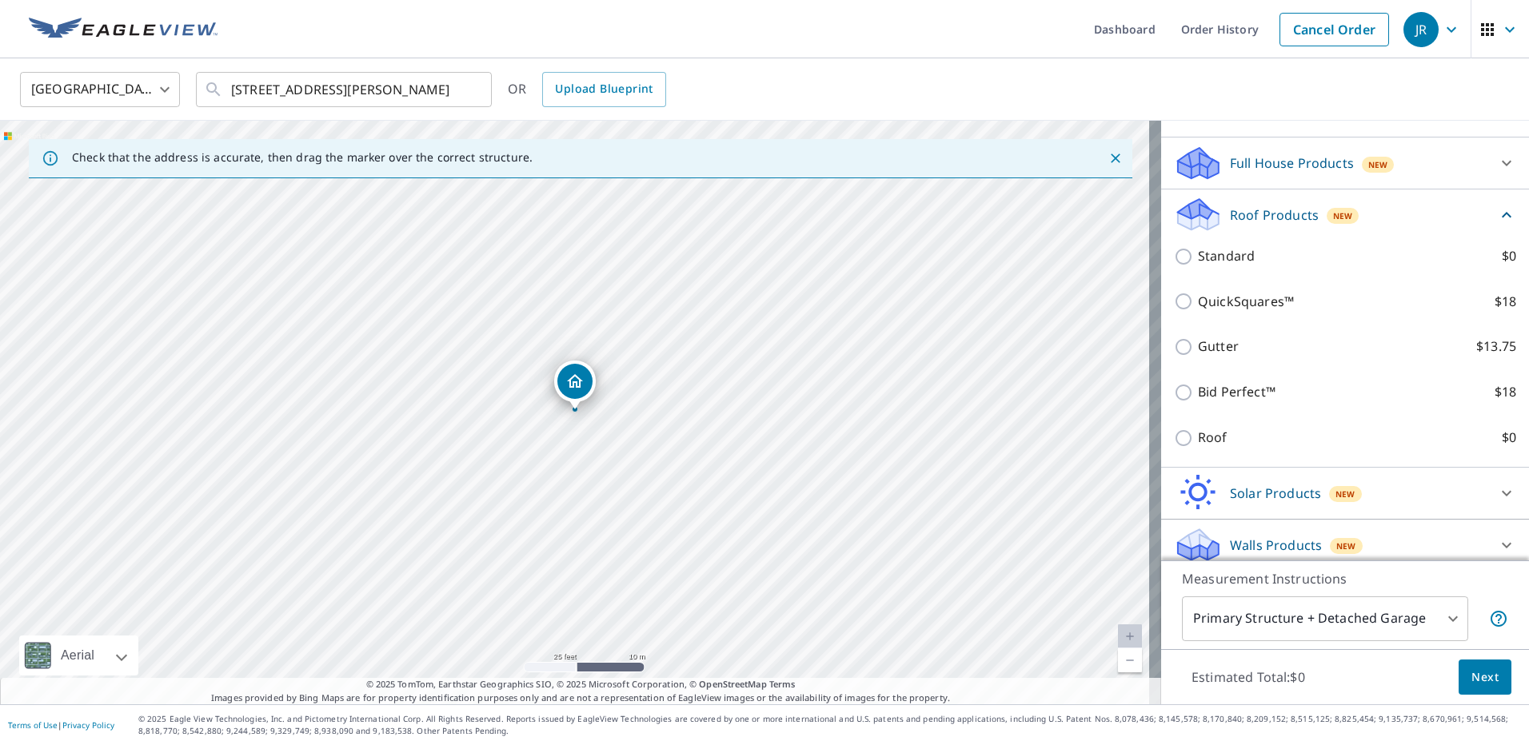
scroll to position [160, 0]
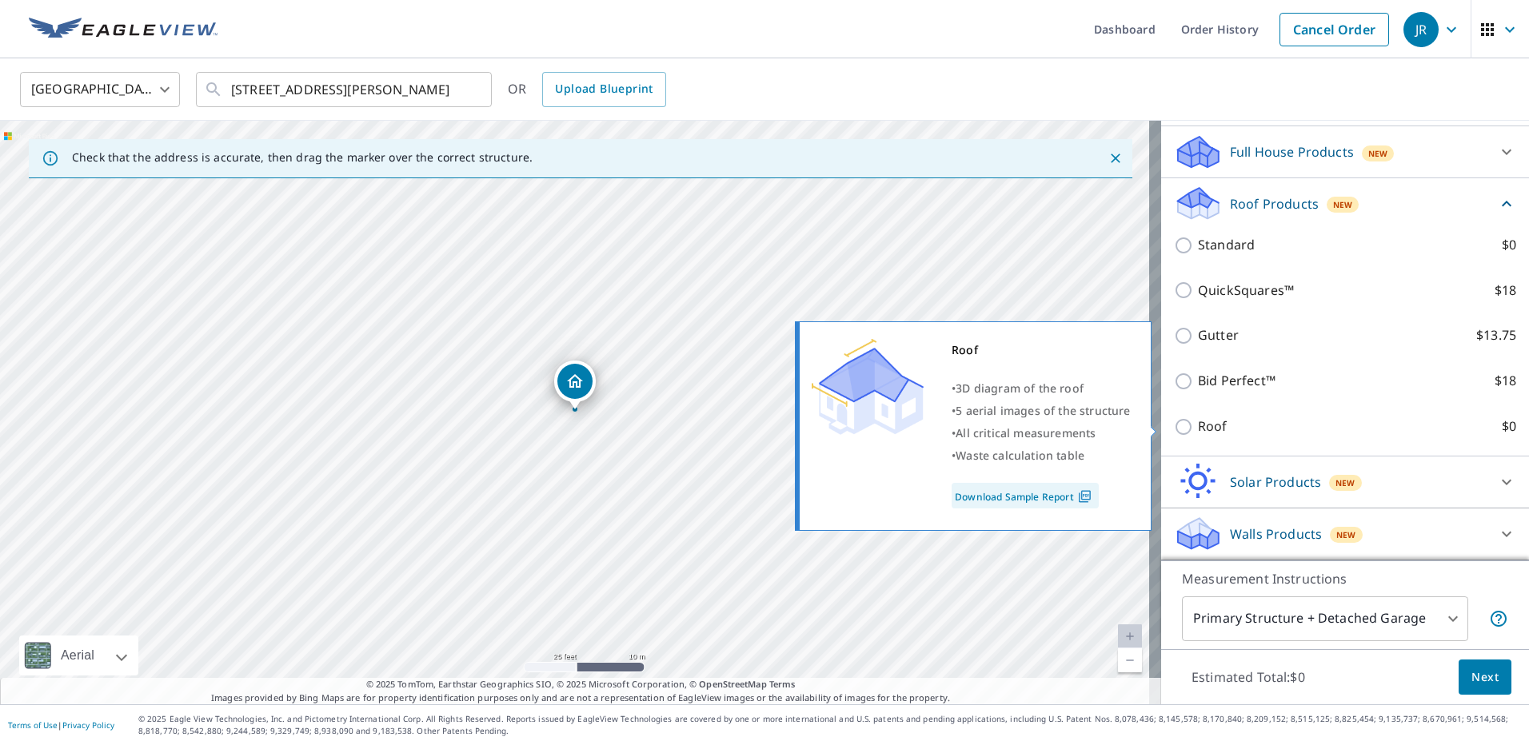
click at [1212, 427] on p "Roof" at bounding box center [1213, 427] width 30 height 20
click at [1198, 427] on input "Roof $0" at bounding box center [1186, 427] width 24 height 19
checkbox input "true"
type input "3"
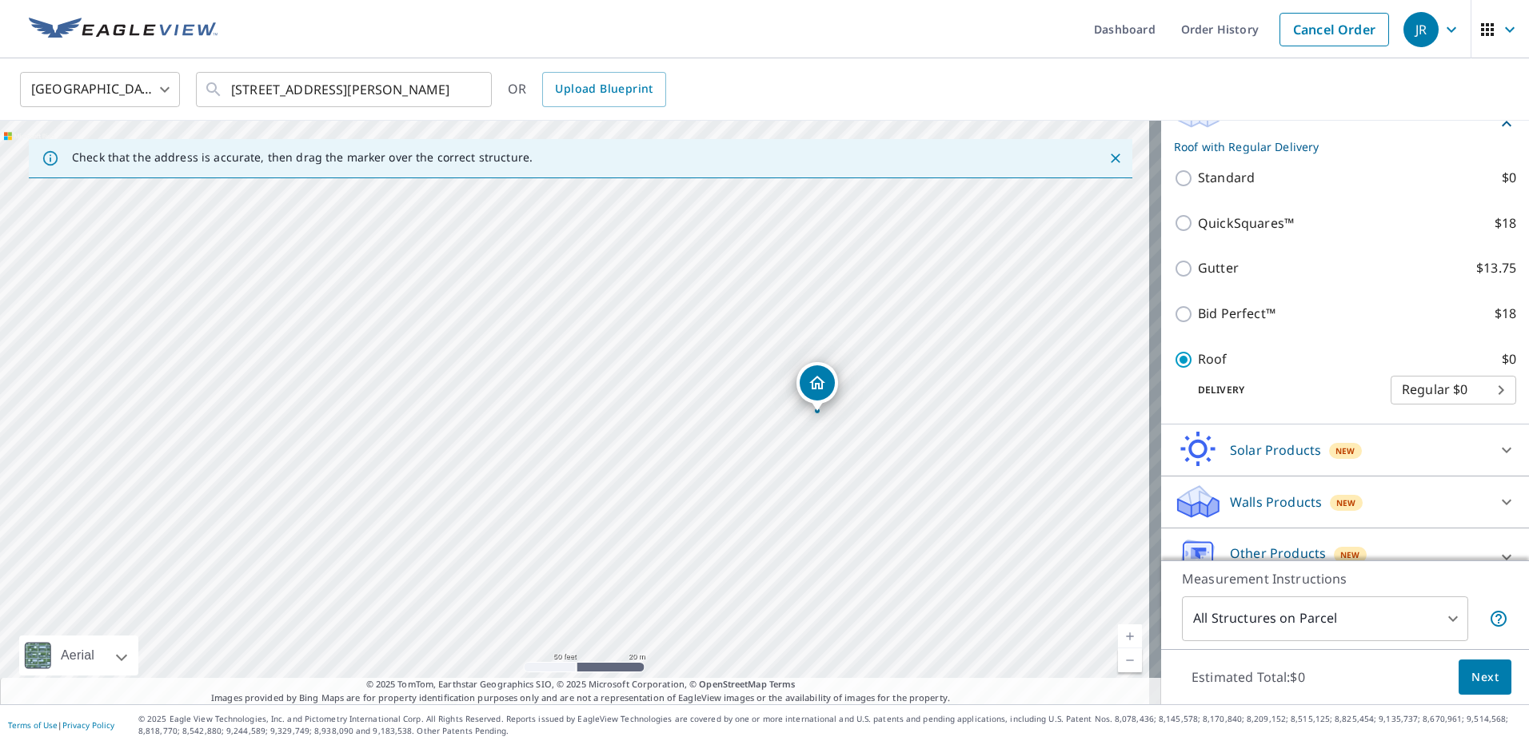
scroll to position [236, 0]
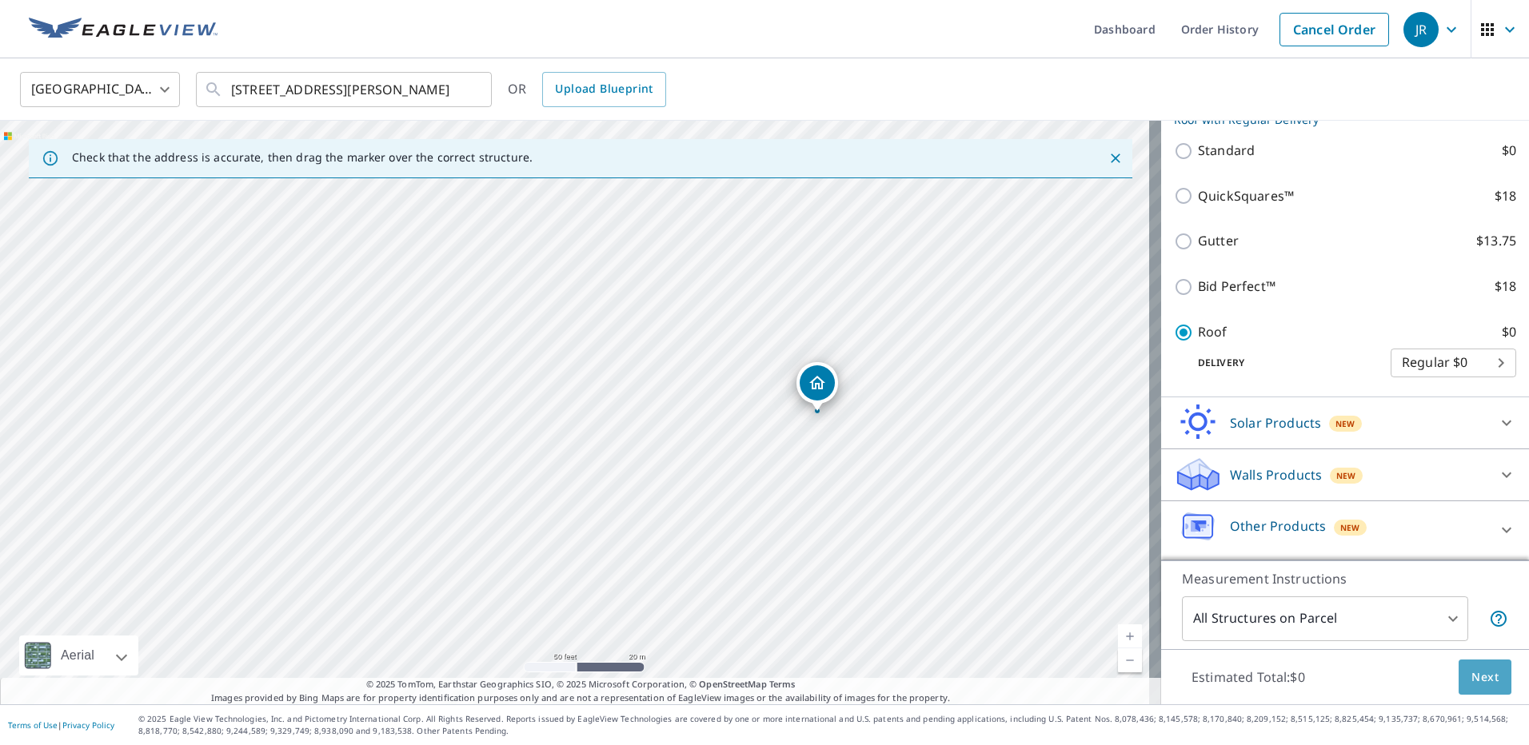
click at [1480, 682] on span "Next" at bounding box center [1485, 678] width 27 height 20
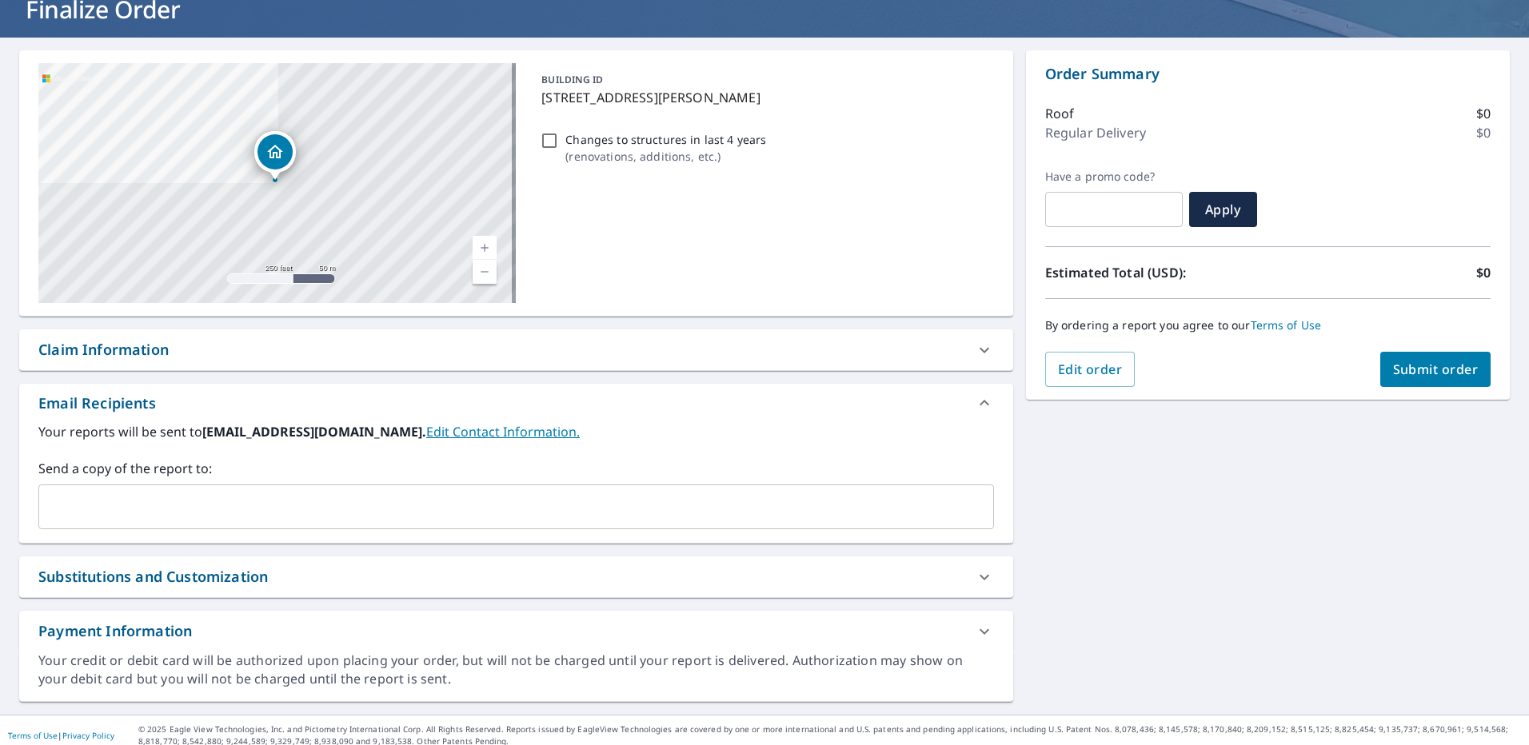
scroll to position [121, 0]
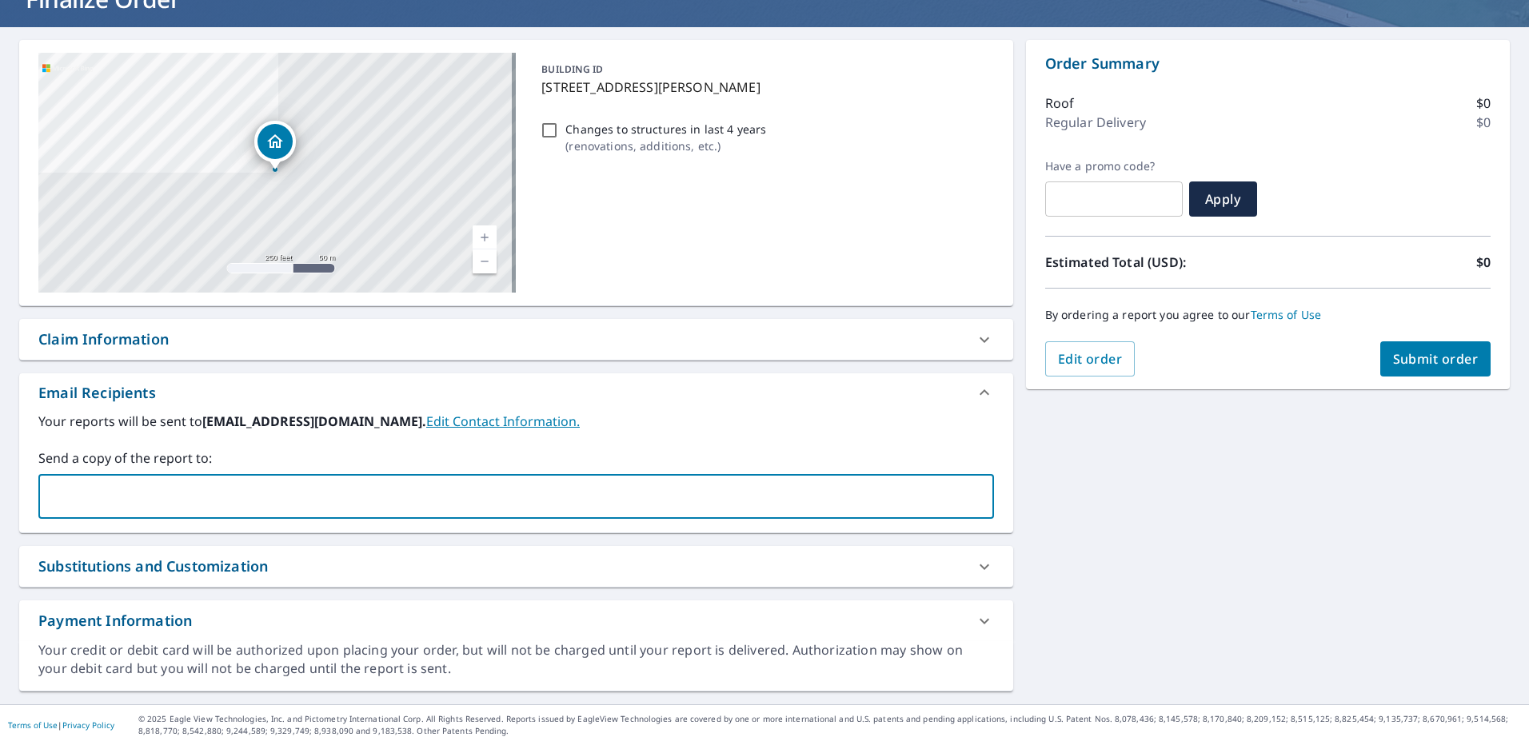
click at [139, 494] on input "text" at bounding box center [504, 496] width 917 height 30
paste input "[EMAIL_ADDRESS][DOMAIN_NAME]"
type input "[EMAIL_ADDRESS][DOMAIN_NAME]"
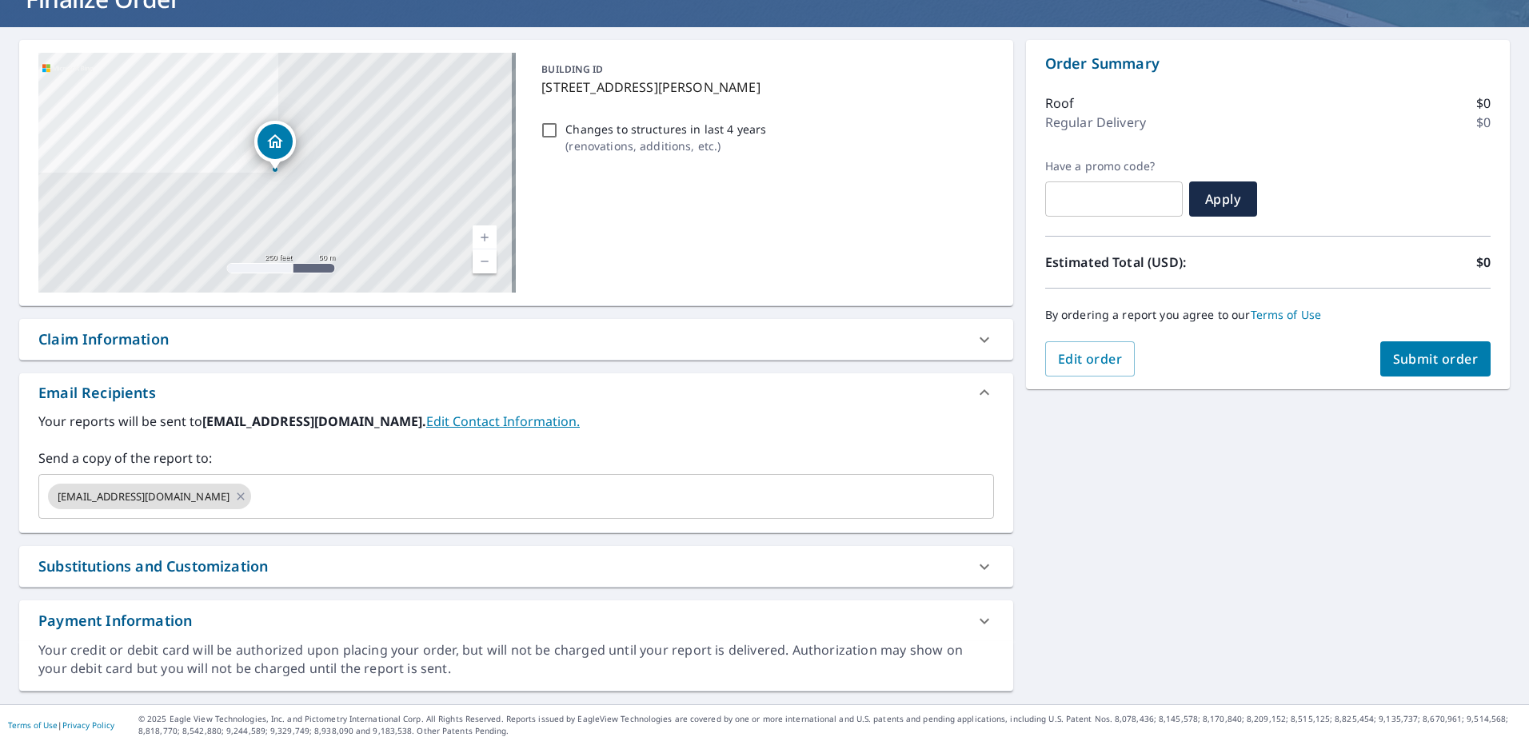
click at [129, 343] on div "Claim Information" at bounding box center [103, 340] width 130 height 22
checkbox input "true"
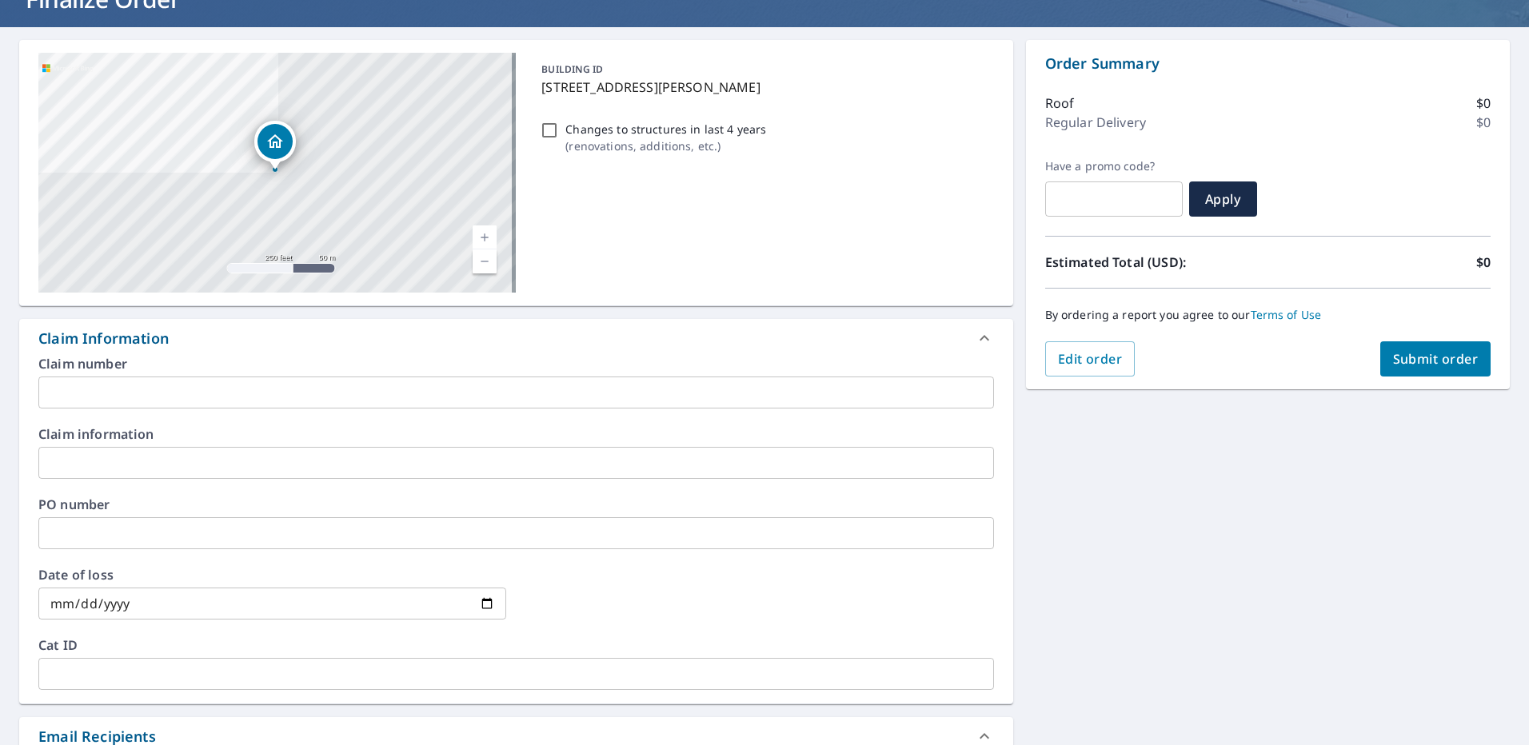
click at [110, 397] on input "text" at bounding box center [516, 393] width 956 height 32
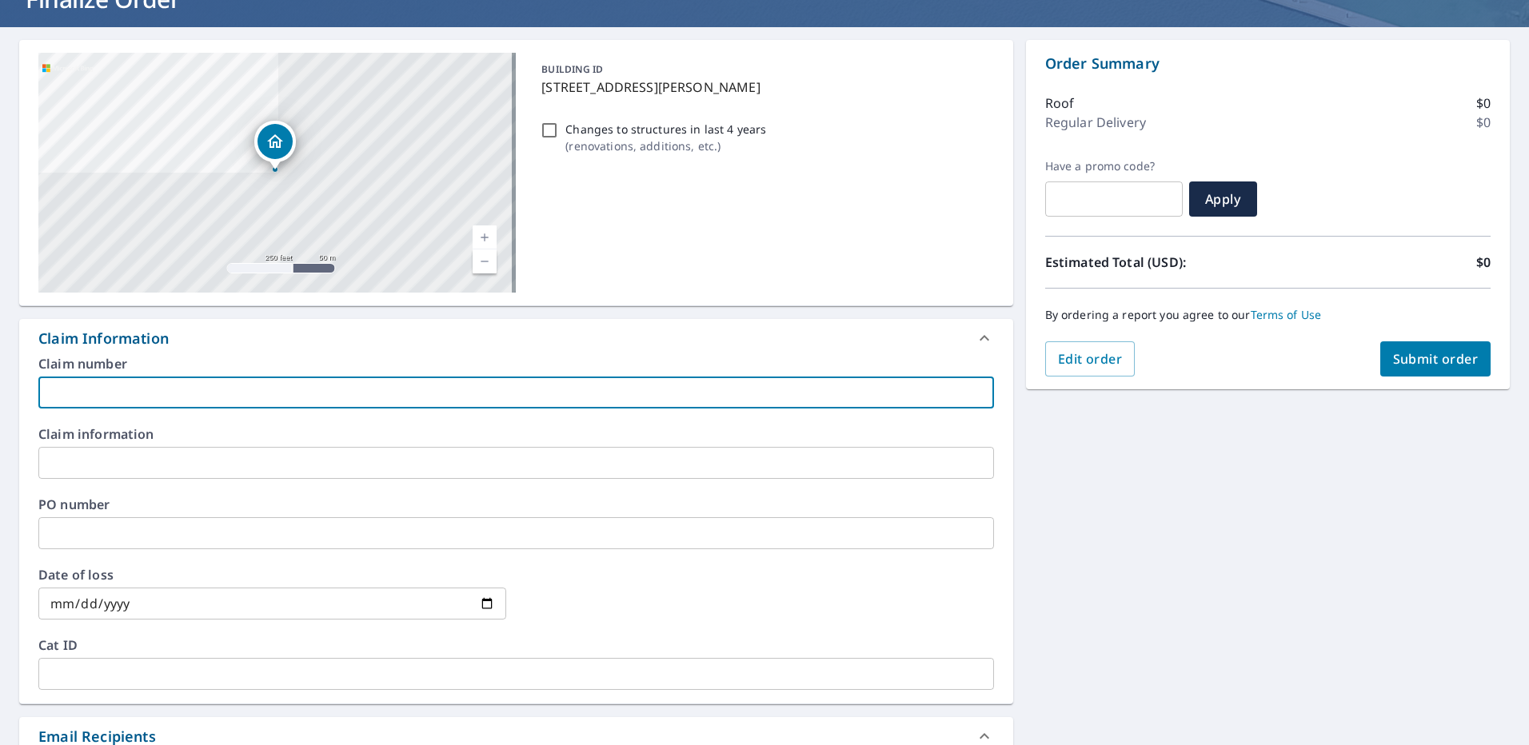
type input "B"
checkbox input "true"
type input "Br"
checkbox input "true"
type input "Bri"
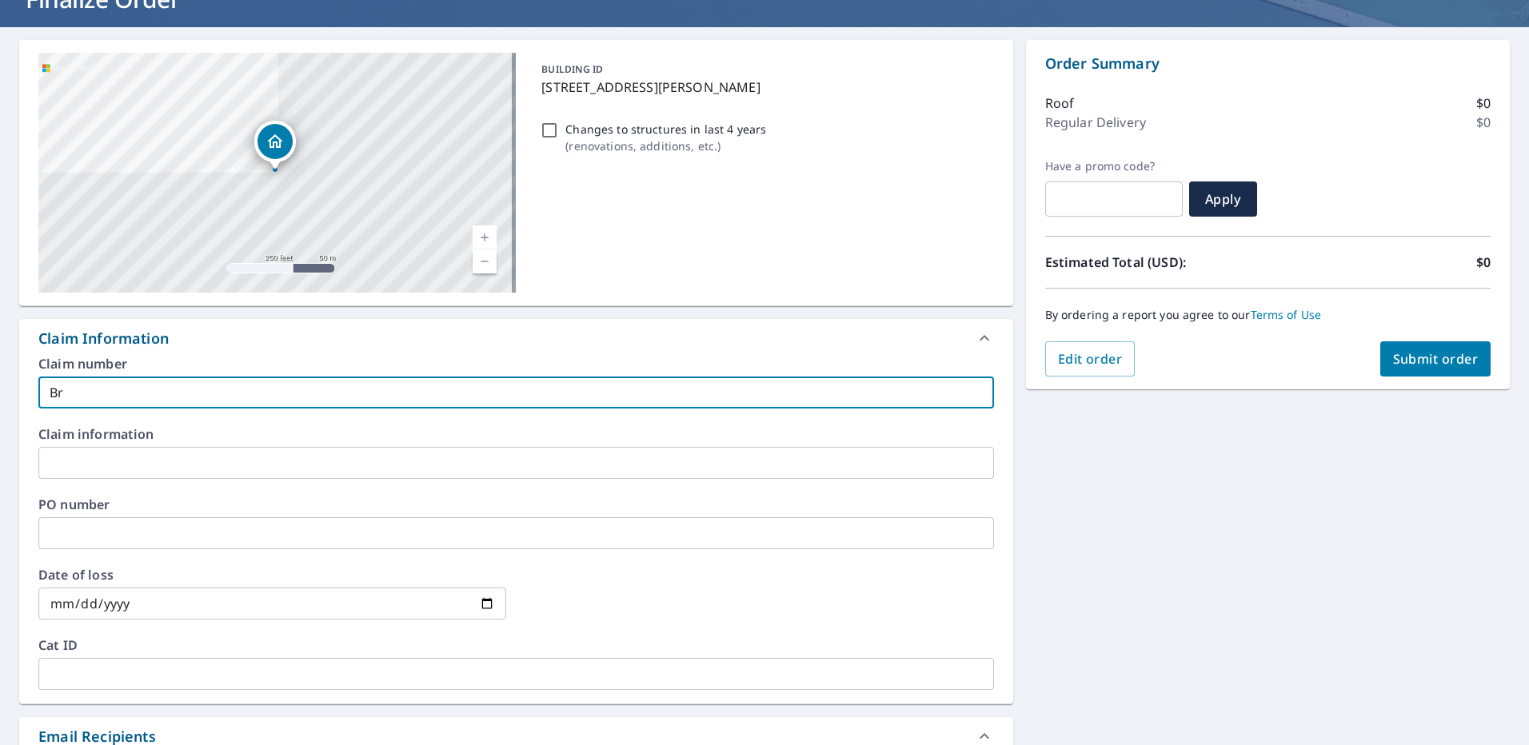
checkbox input "true"
type input "Bria"
checkbox input "true"
type input "[PERSON_NAME]"
checkbox input "true"
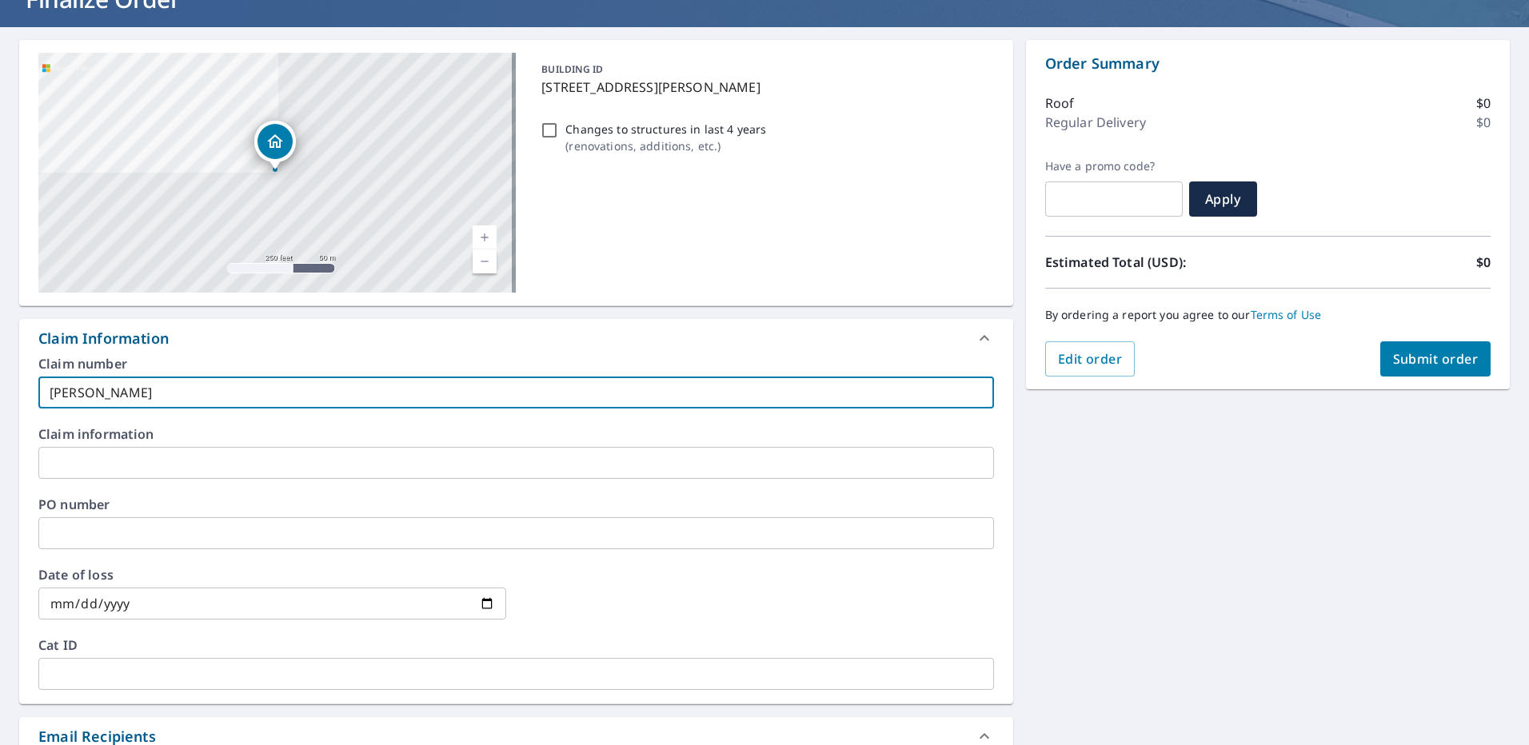
type input "[PERSON_NAME]"
checkbox input "true"
type input "[PERSON_NAME]"
checkbox input "true"
type input "[PERSON_NAME]"
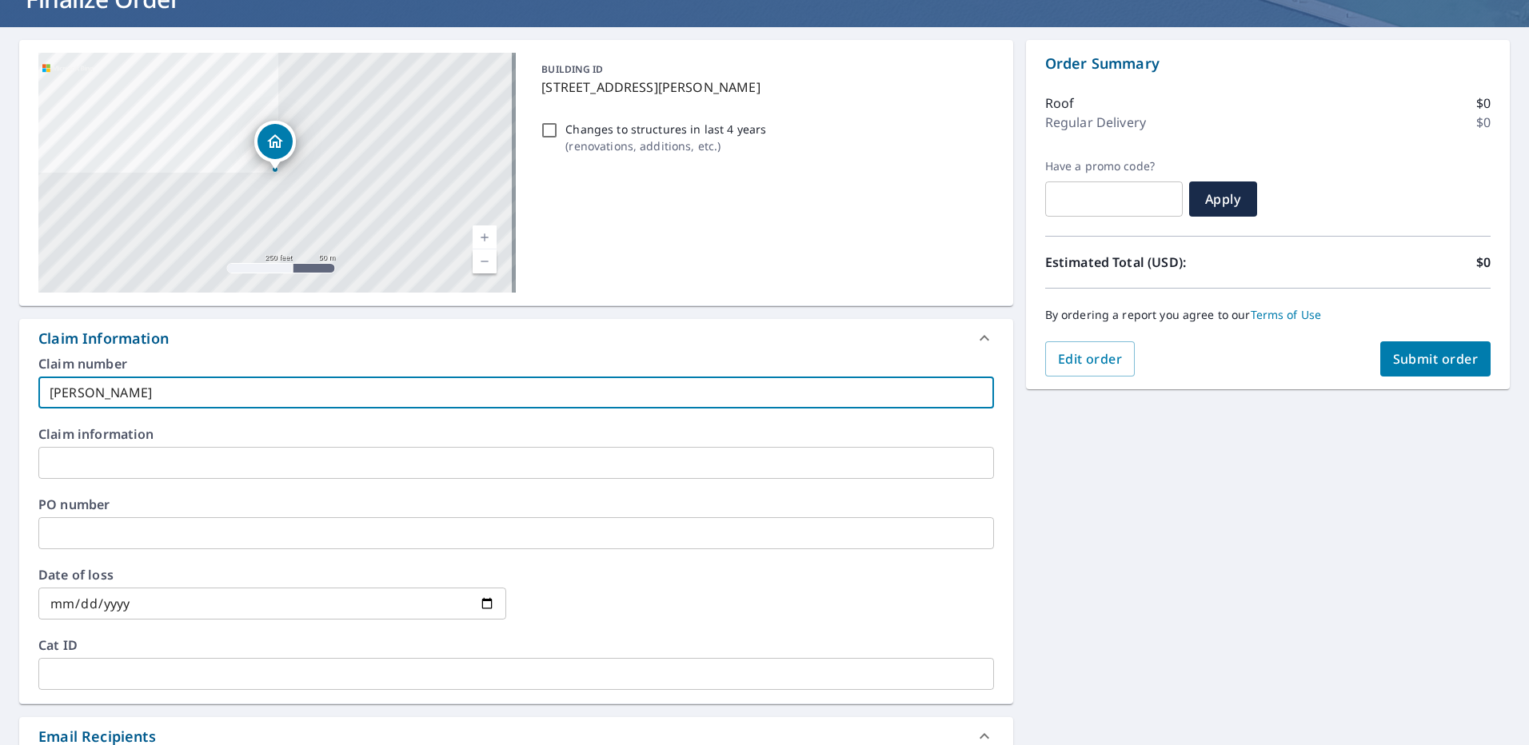
checkbox input "true"
type input "[PERSON_NAME]"
checkbox input "true"
type input "[PERSON_NAME]"
checkbox input "true"
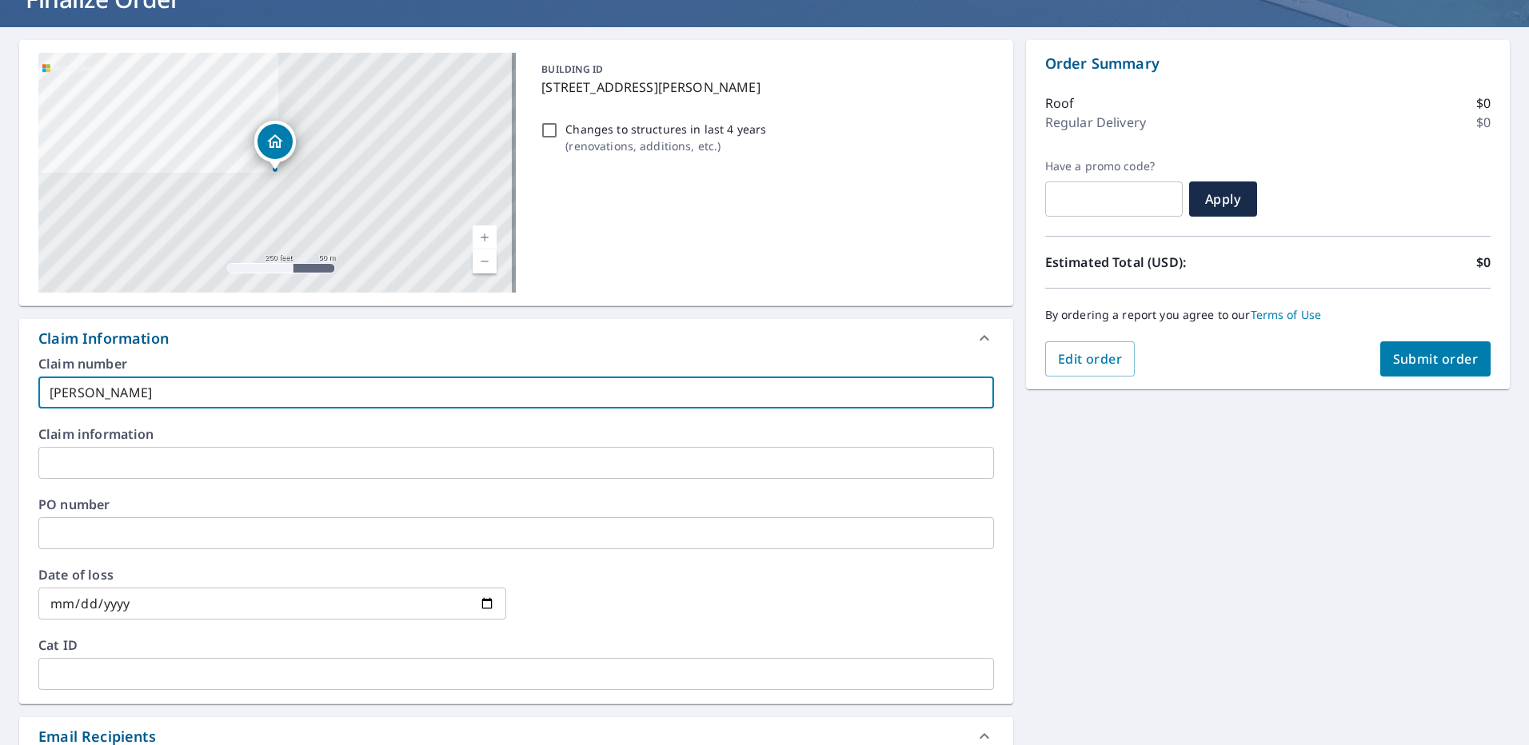
type input "[PERSON_NAME]"
checkbox input "true"
type input "[PERSON_NAME]"
checkbox input "true"
type input "[PERSON_NAME]"
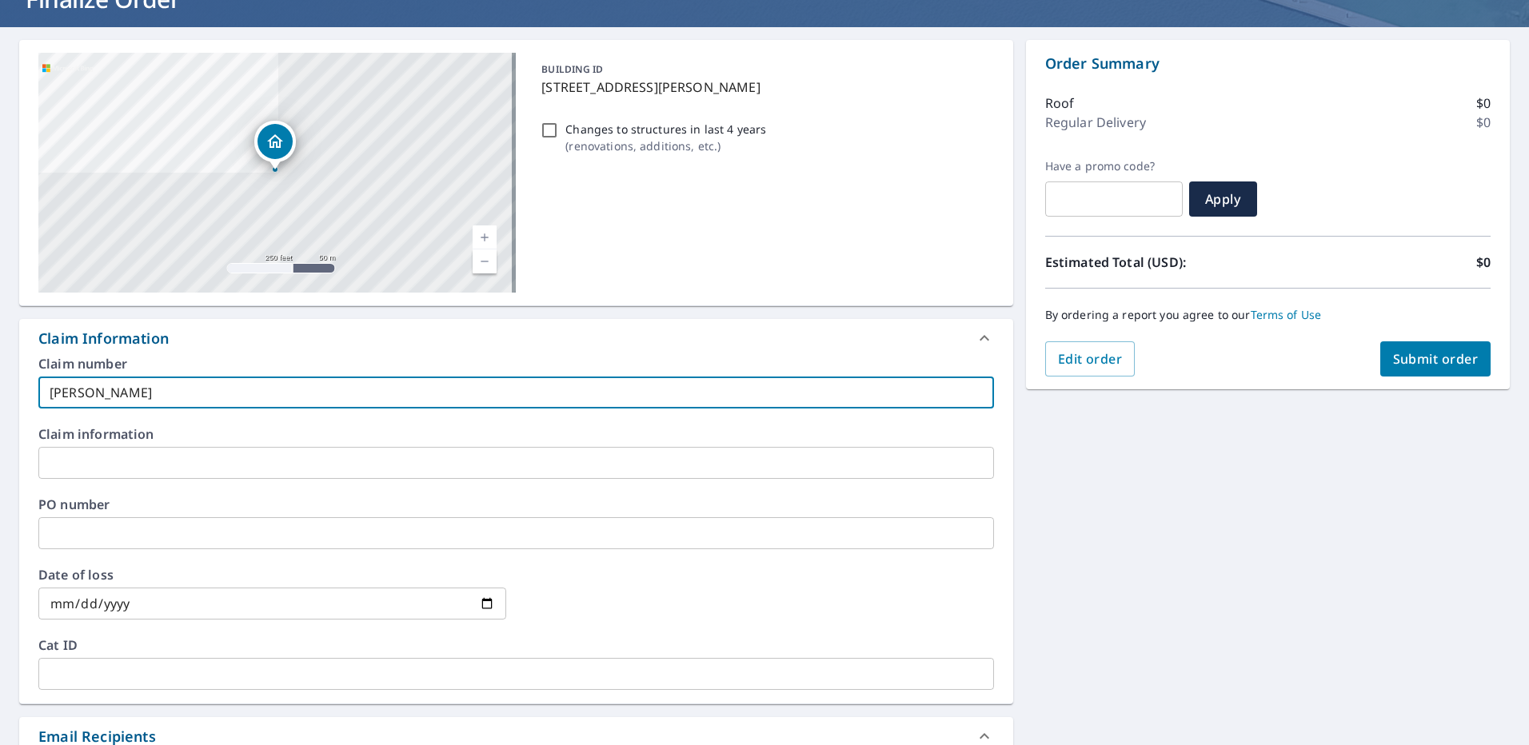
checkbox input "true"
type input "[PERSON_NAME]"
checkbox input "true"
type input "[PERSON_NAME]"
checkbox input "true"
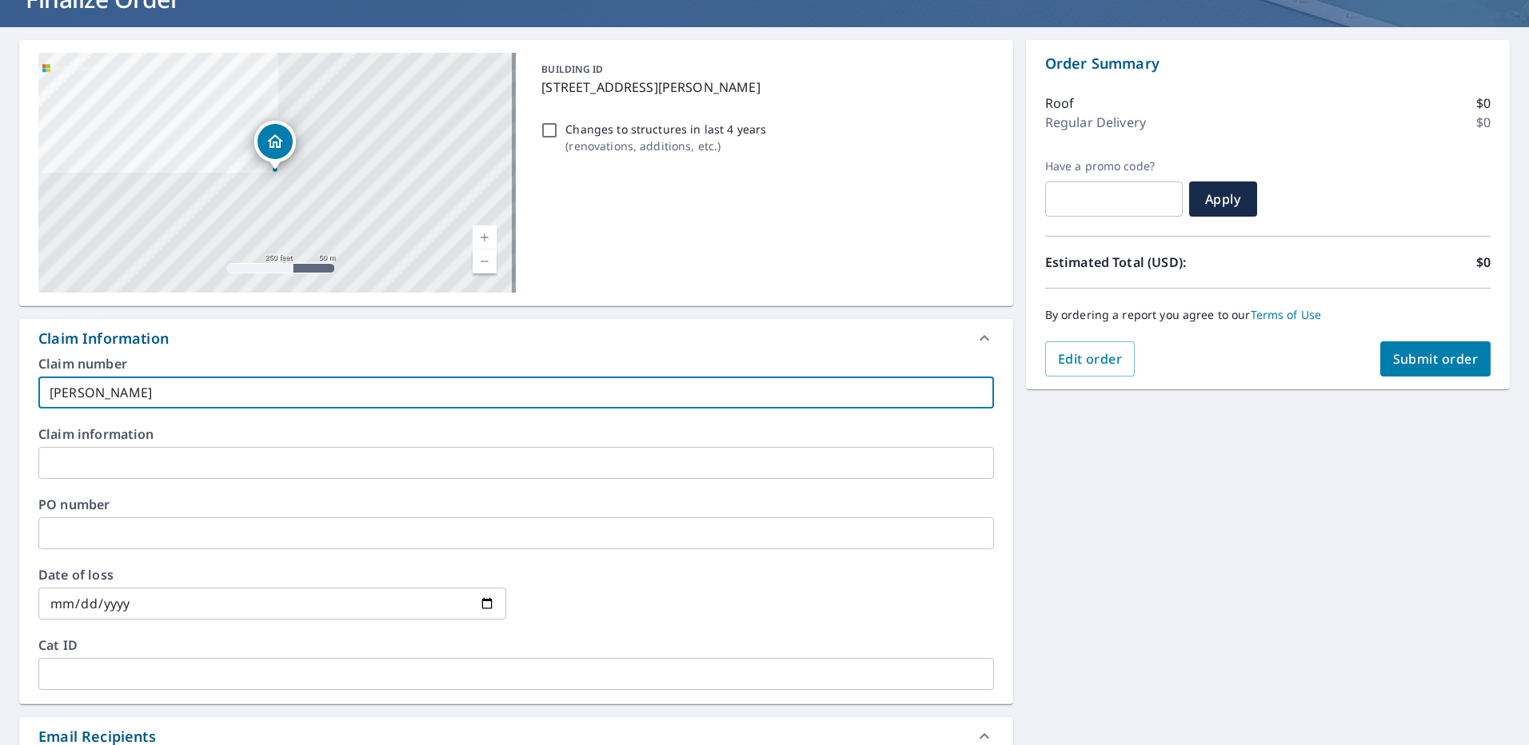
type input "[PERSON_NAME]"
checkbox input "true"
type input "[PERSON_NAME]"
checkbox input "true"
type input "[PERSON_NAME] -"
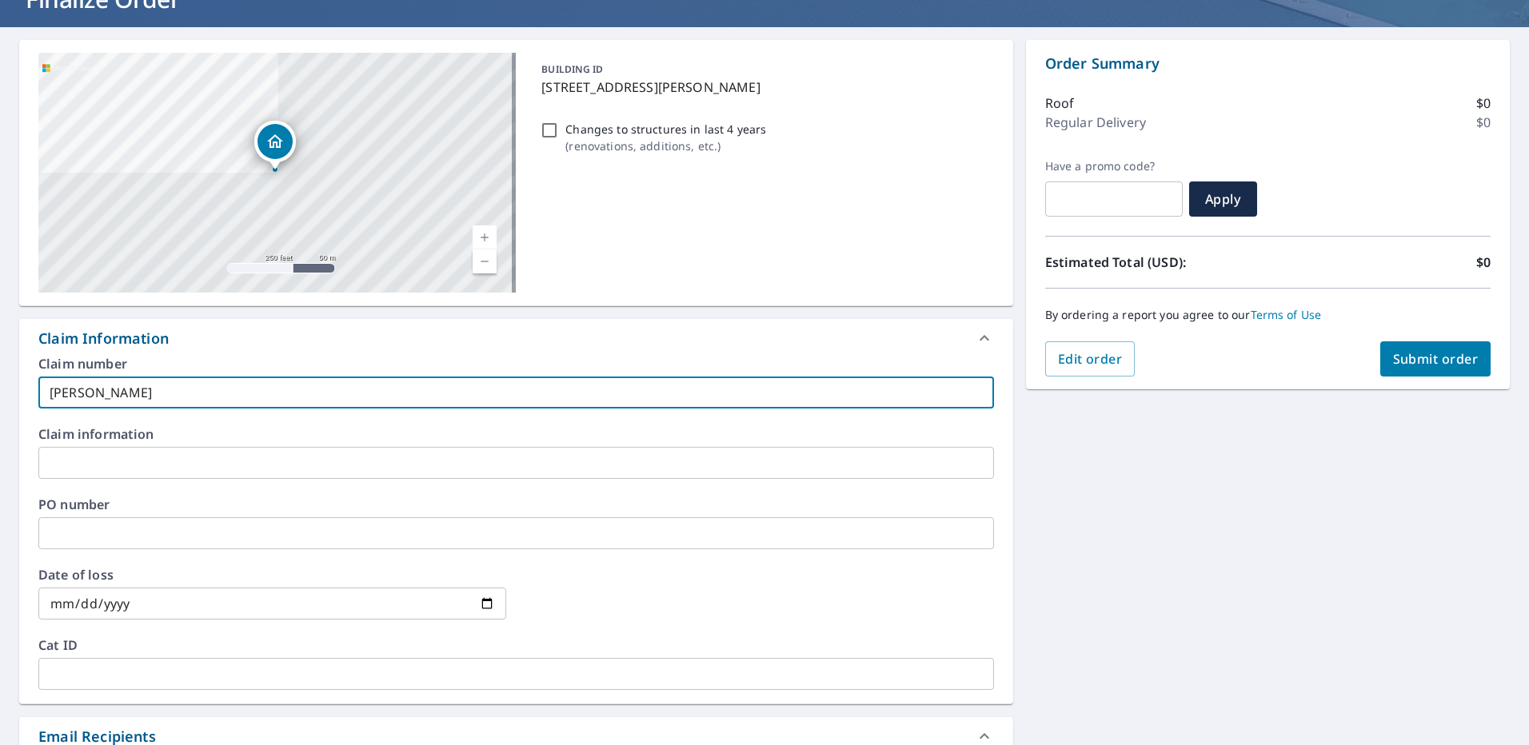
checkbox input "true"
type input "[PERSON_NAME] -"
checkbox input "true"
type input "[PERSON_NAME] - 1"
checkbox input "true"
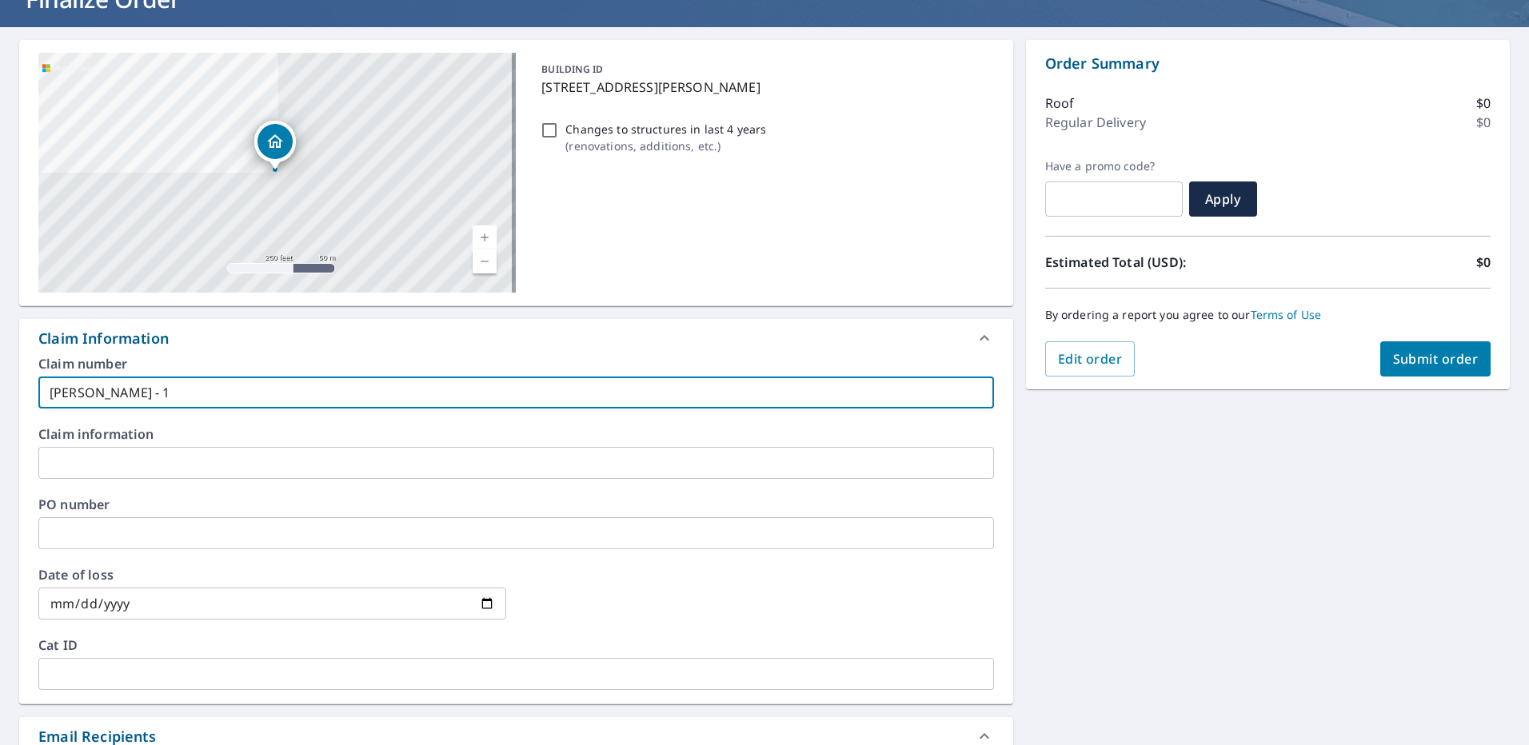
type input "[PERSON_NAME] - 15"
checkbox input "true"
type input "[PERSON_NAME] - 150"
checkbox input "true"
type input "[PERSON_NAME] - 1504"
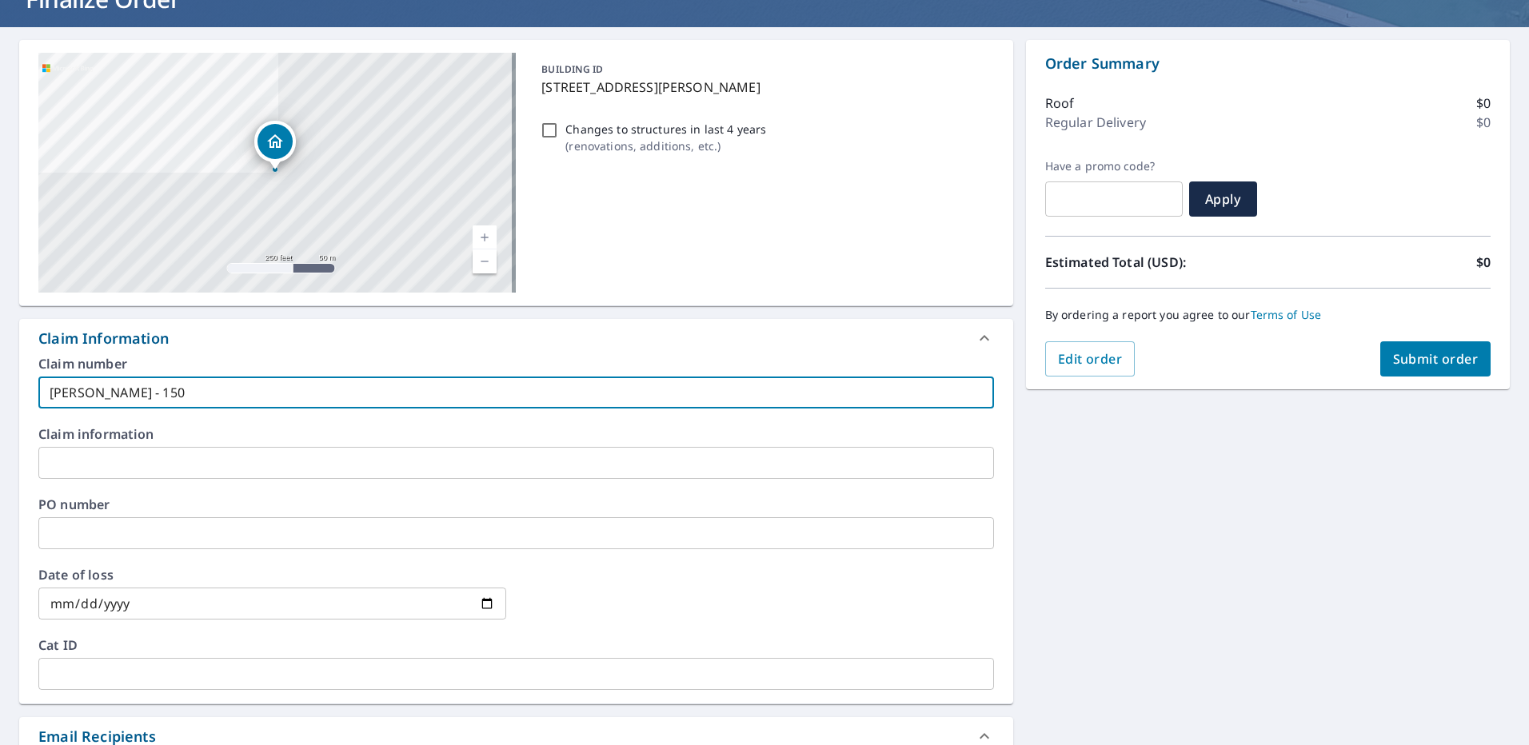
checkbox input "true"
type input "[PERSON_NAME] - 1504"
checkbox input "true"
type input "[PERSON_NAME] - 1504 W"
checkbox input "true"
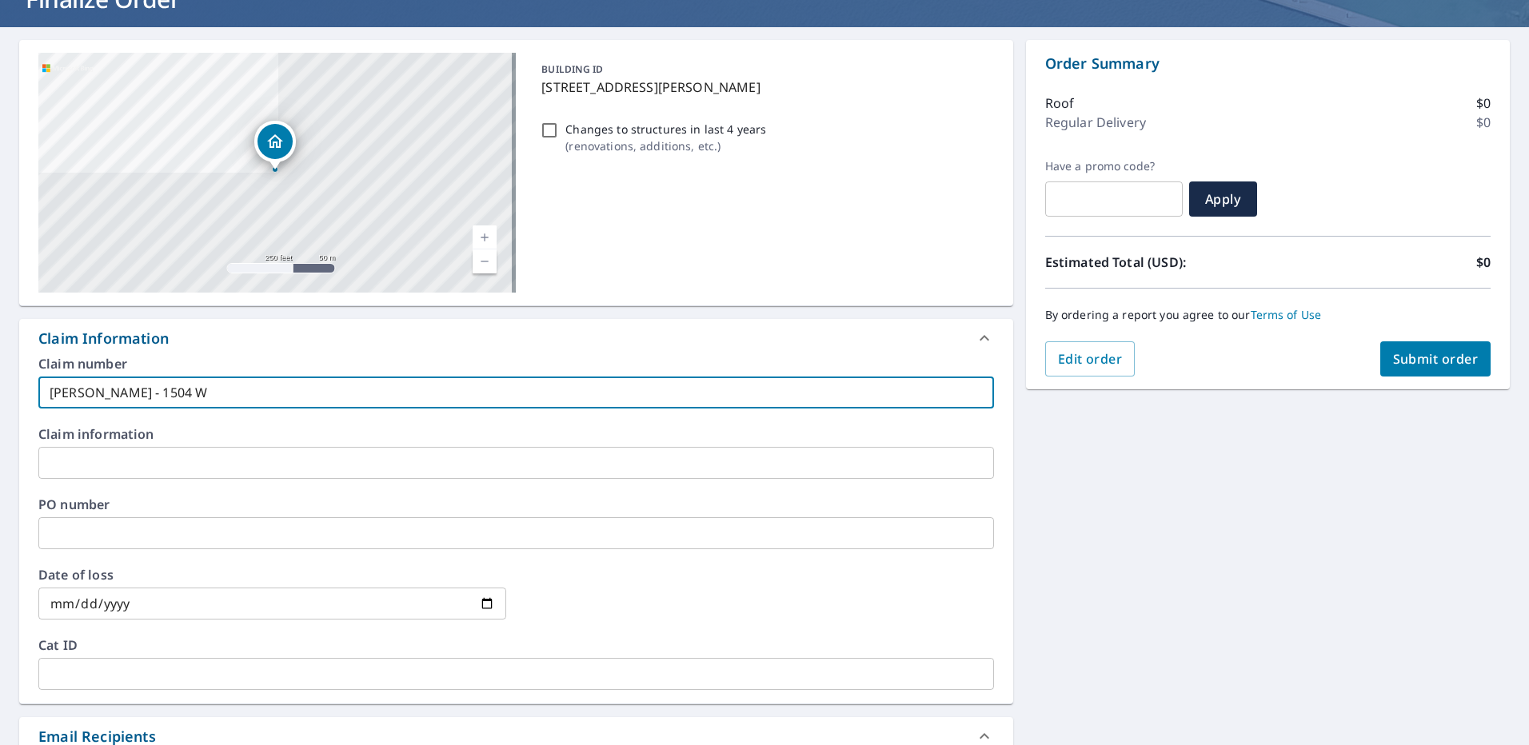
type input "[PERSON_NAME] - 1504 W"
checkbox input "true"
type input "[PERSON_NAME] - 1504 W D"
checkbox input "true"
type input "[PERSON_NAME] - 1504 W Do"
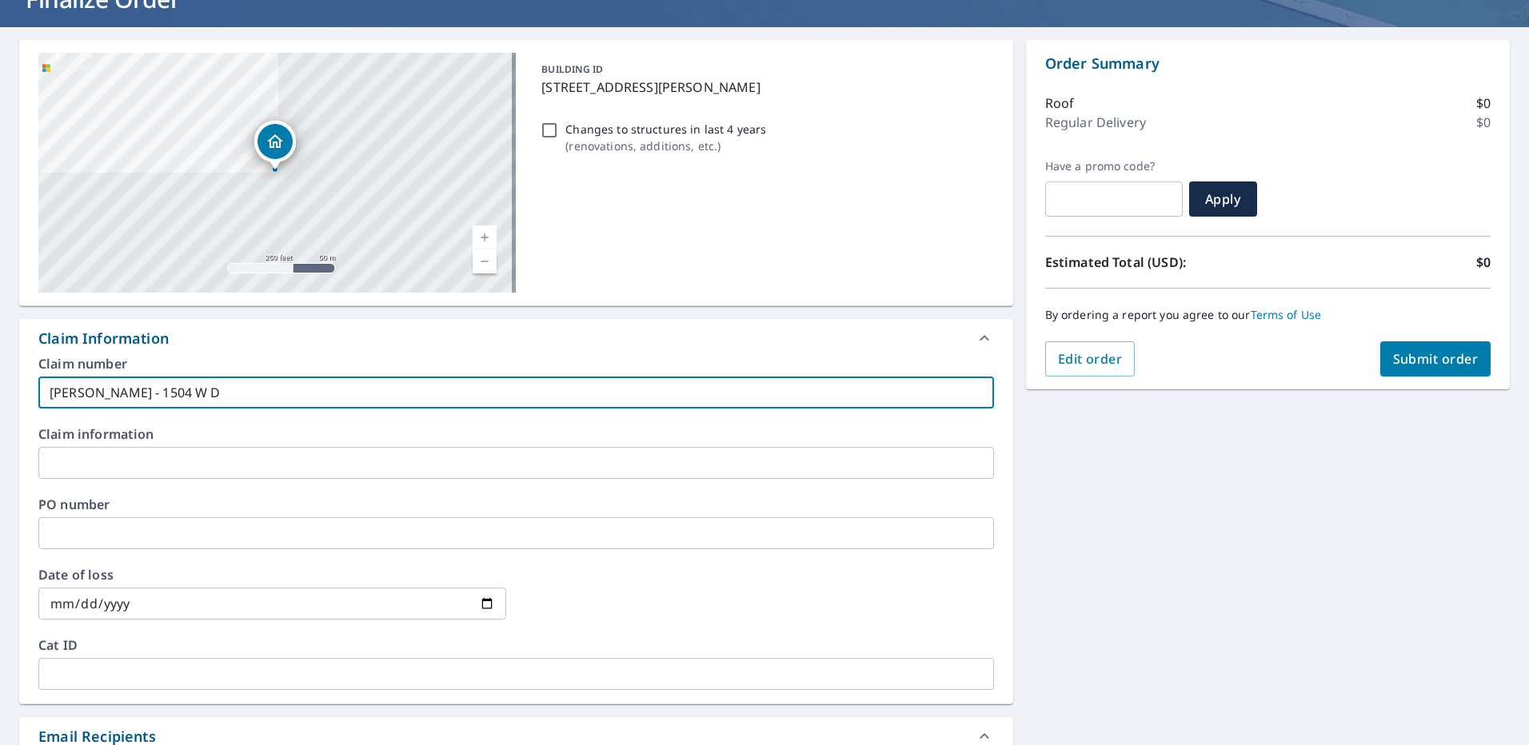
checkbox input "true"
type input "[PERSON_NAME] - 1504 W [GEOGRAPHIC_DATA]"
checkbox input "true"
type input "[PERSON_NAME] - 1504 W [PERSON_NAME]"
checkbox input "true"
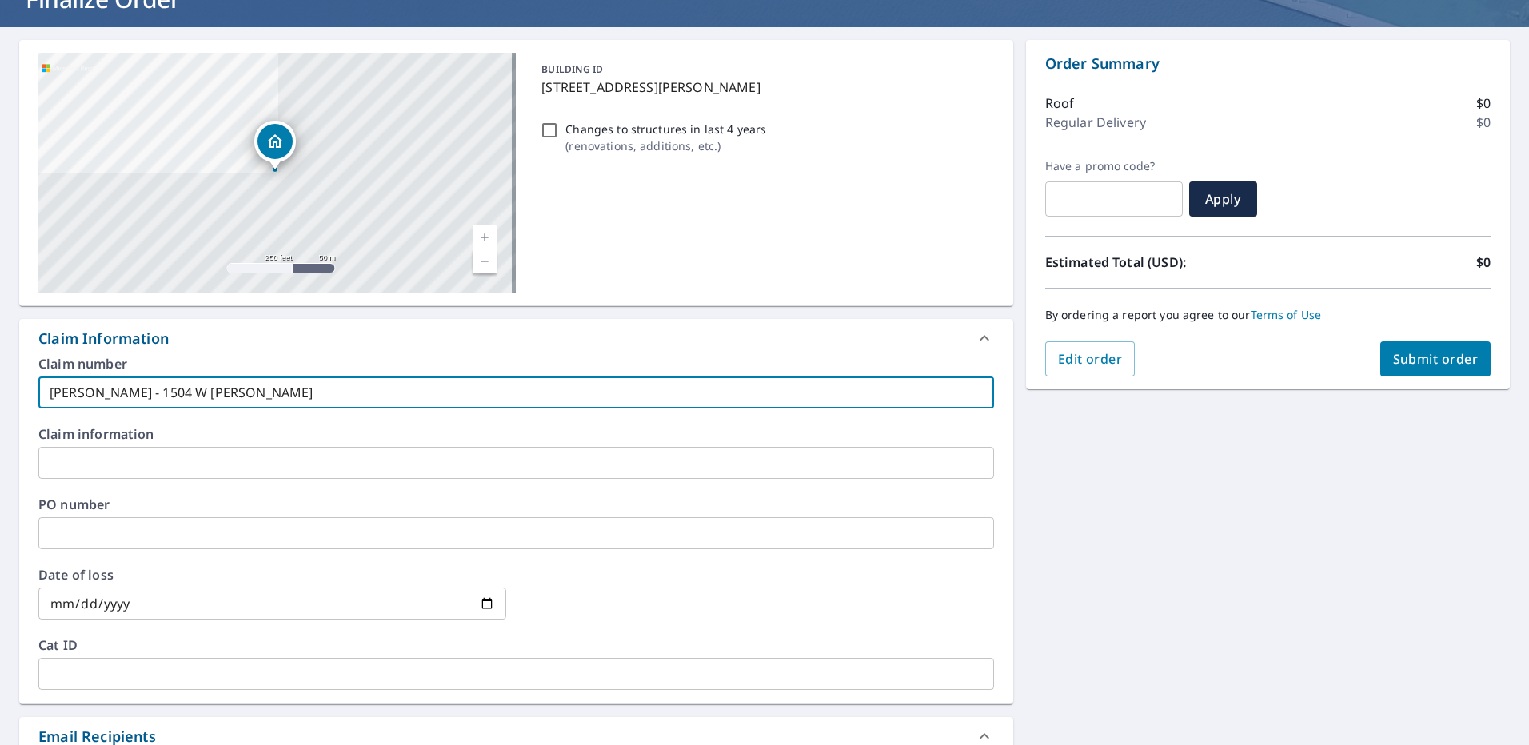
type input "[PERSON_NAME] - 1504 W Dougl"
checkbox input "true"
type input "[PERSON_NAME] - 1504 W [GEOGRAPHIC_DATA]"
checkbox input "true"
type input "[PERSON_NAME] - 1504 W [GEOGRAPHIC_DATA]"
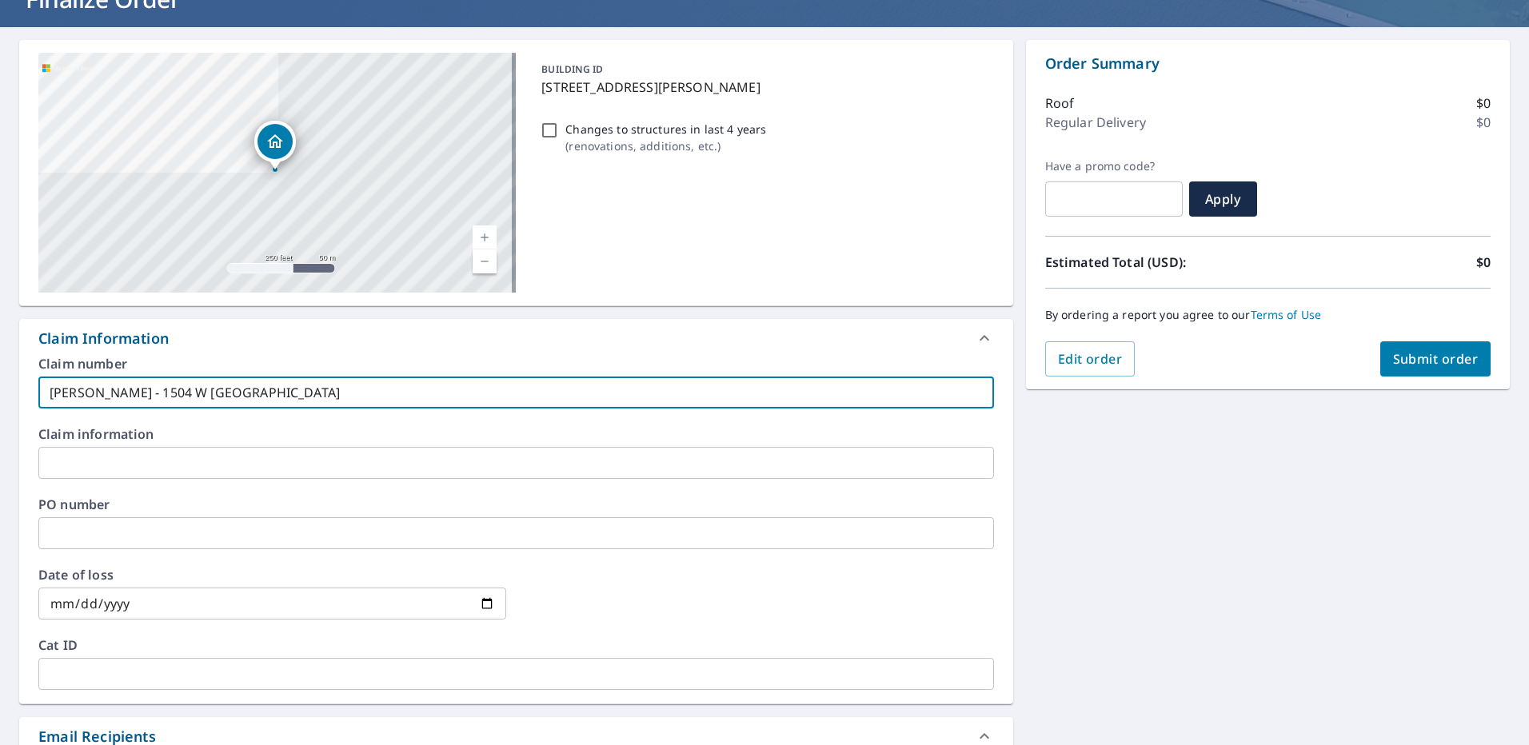
checkbox input "true"
type input "[PERSON_NAME] - 1504 W [GEOGRAPHIC_DATA]"
checkbox input "true"
type input "[PERSON_NAME] - 1504 W [GEOGRAPHIC_DATA] A"
checkbox input "true"
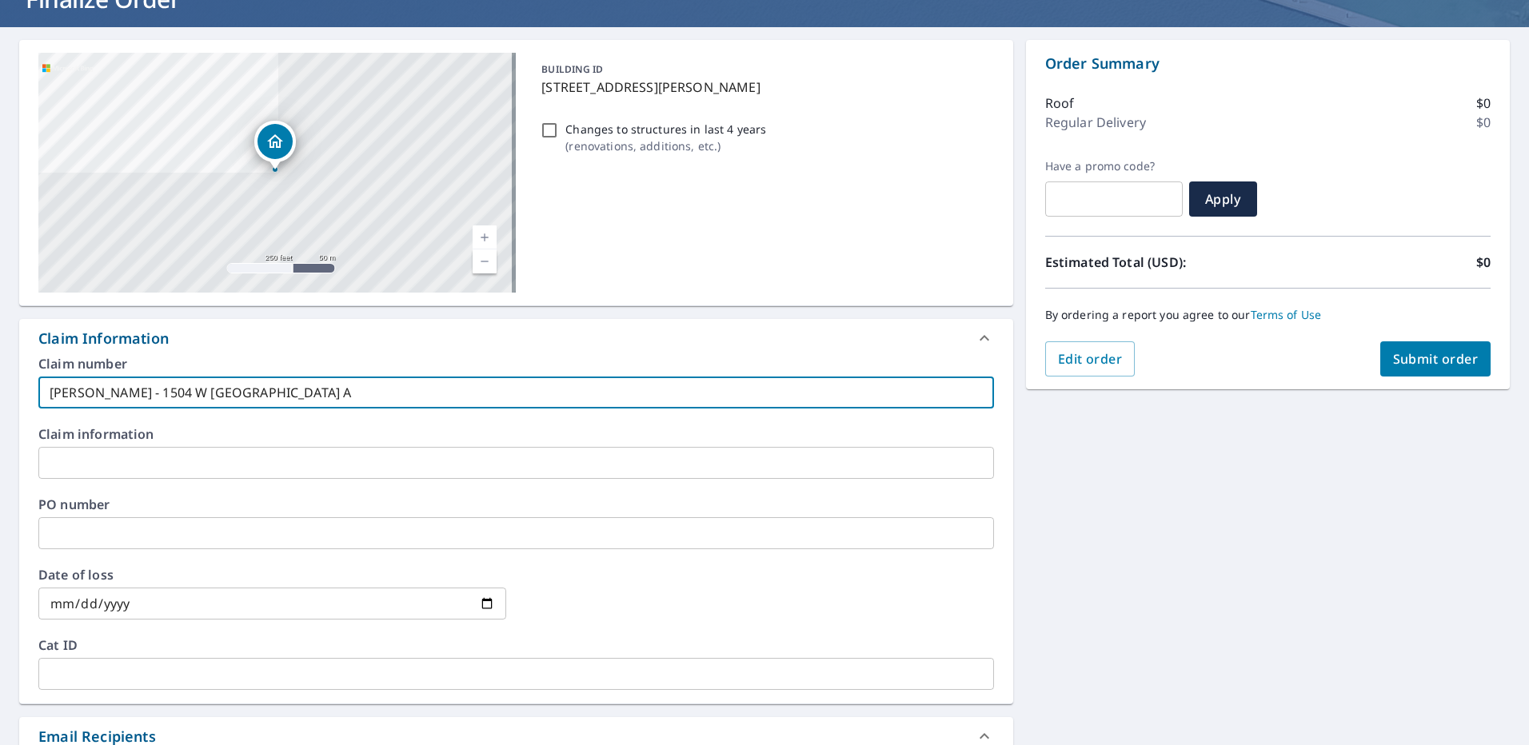
type input "[PERSON_NAME] - [STREET_ADDRESS]"
checkbox input "true"
type input "[PERSON_NAME] - [STREET_ADDRESS][PERSON_NAME]"
checkbox input "true"
type input "[PERSON_NAME] - [STREET_ADDRESS][PERSON_NAME]"
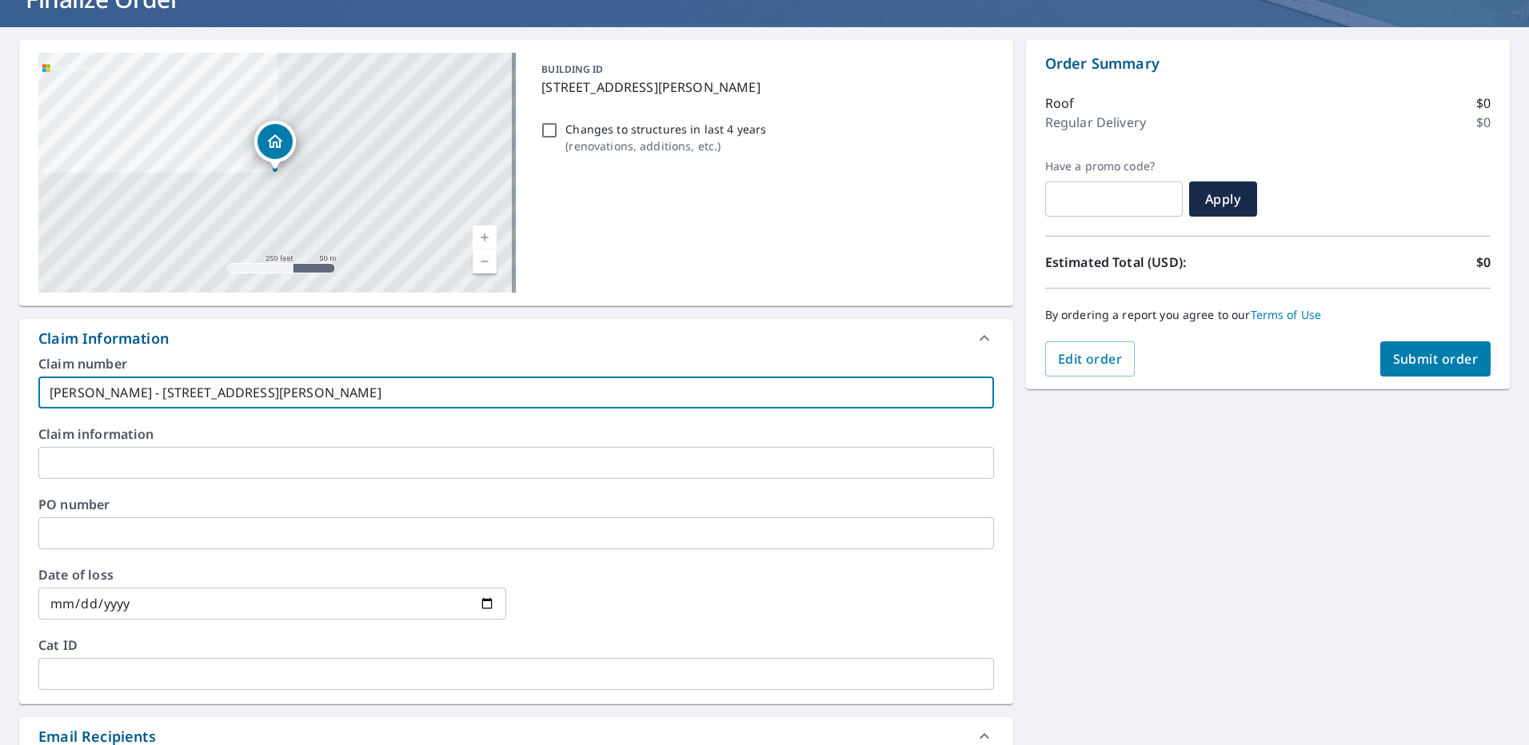
click at [1435, 361] on span "Submit order" at bounding box center [1436, 359] width 86 height 18
checkbox input "true"
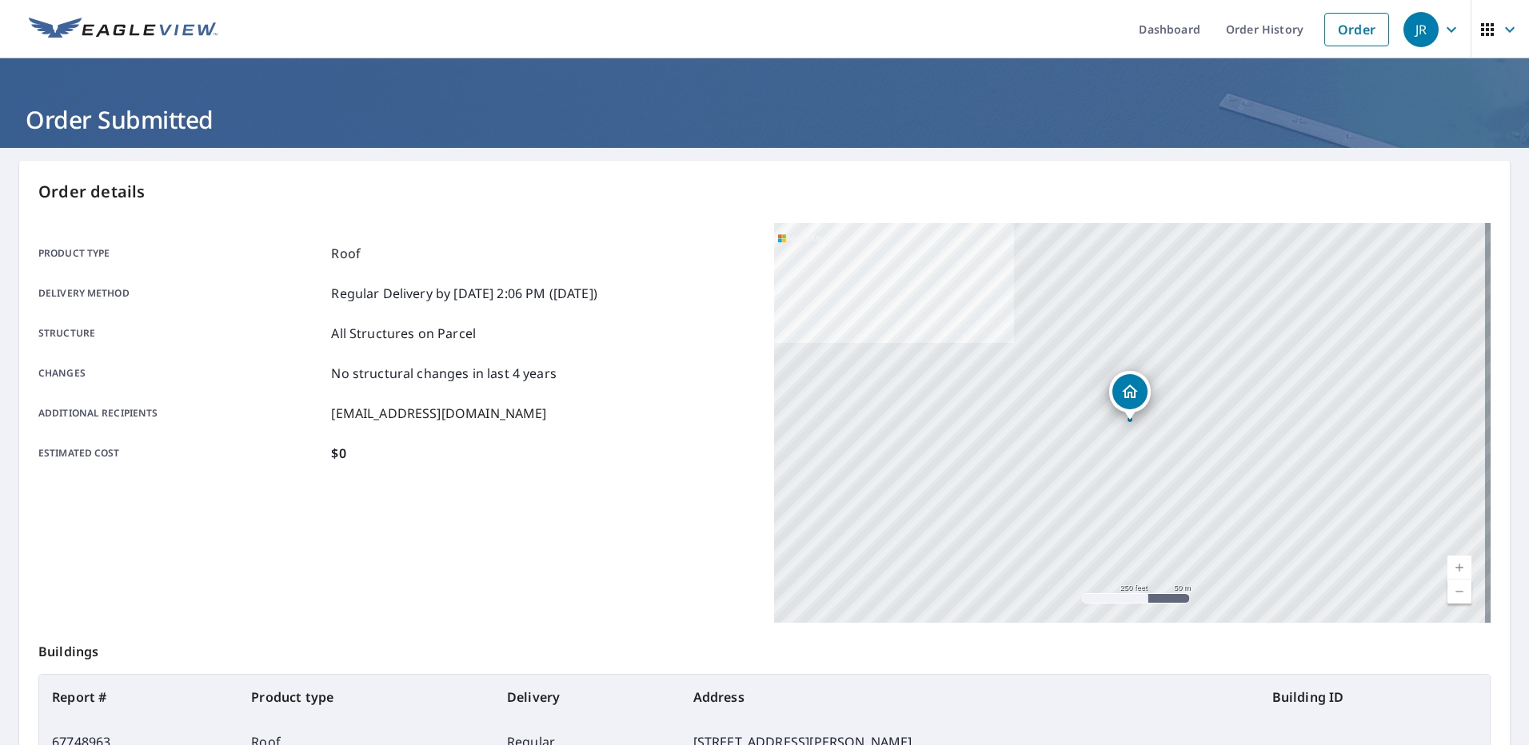
click at [1353, 30] on link "Order" at bounding box center [1357, 30] width 65 height 34
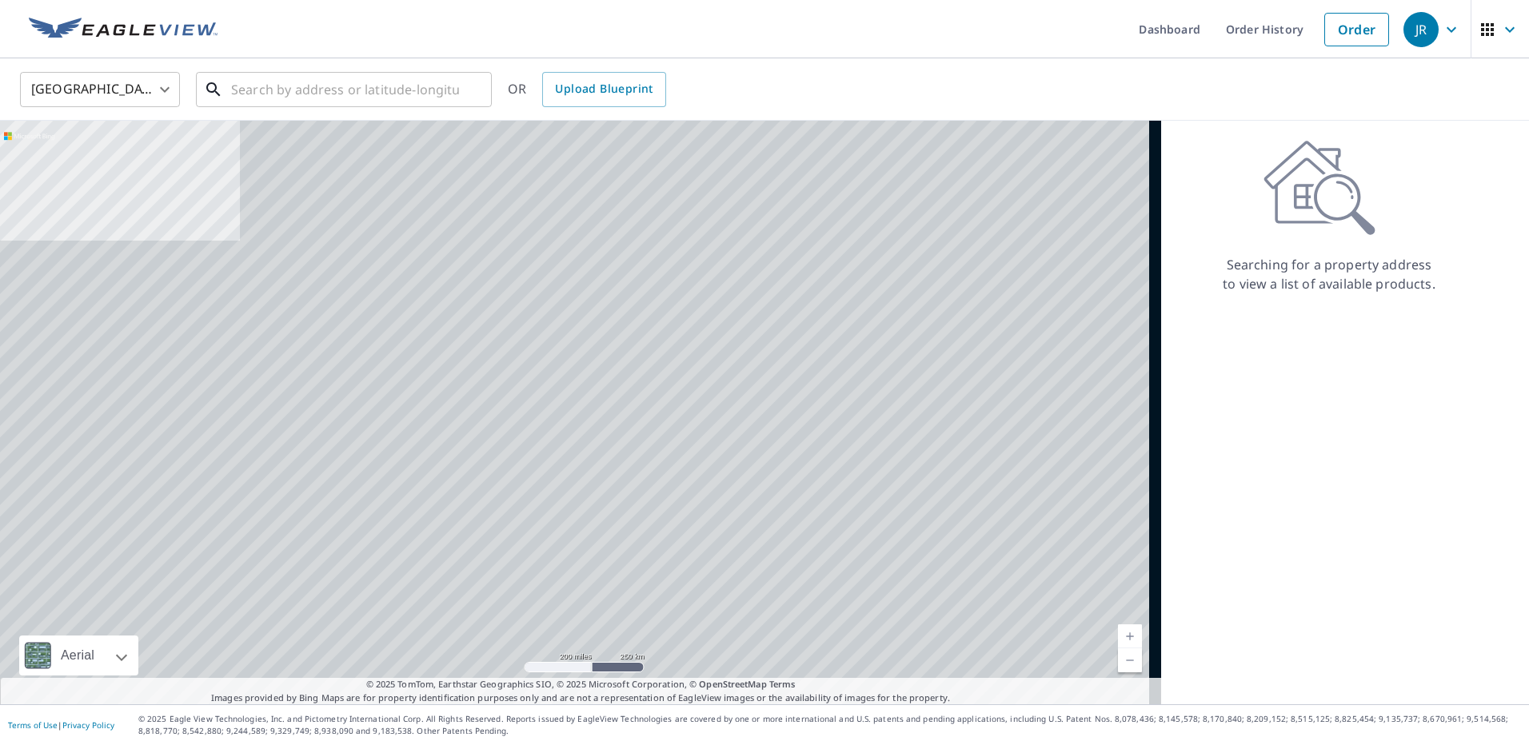
click at [307, 82] on input "text" at bounding box center [345, 89] width 228 height 45
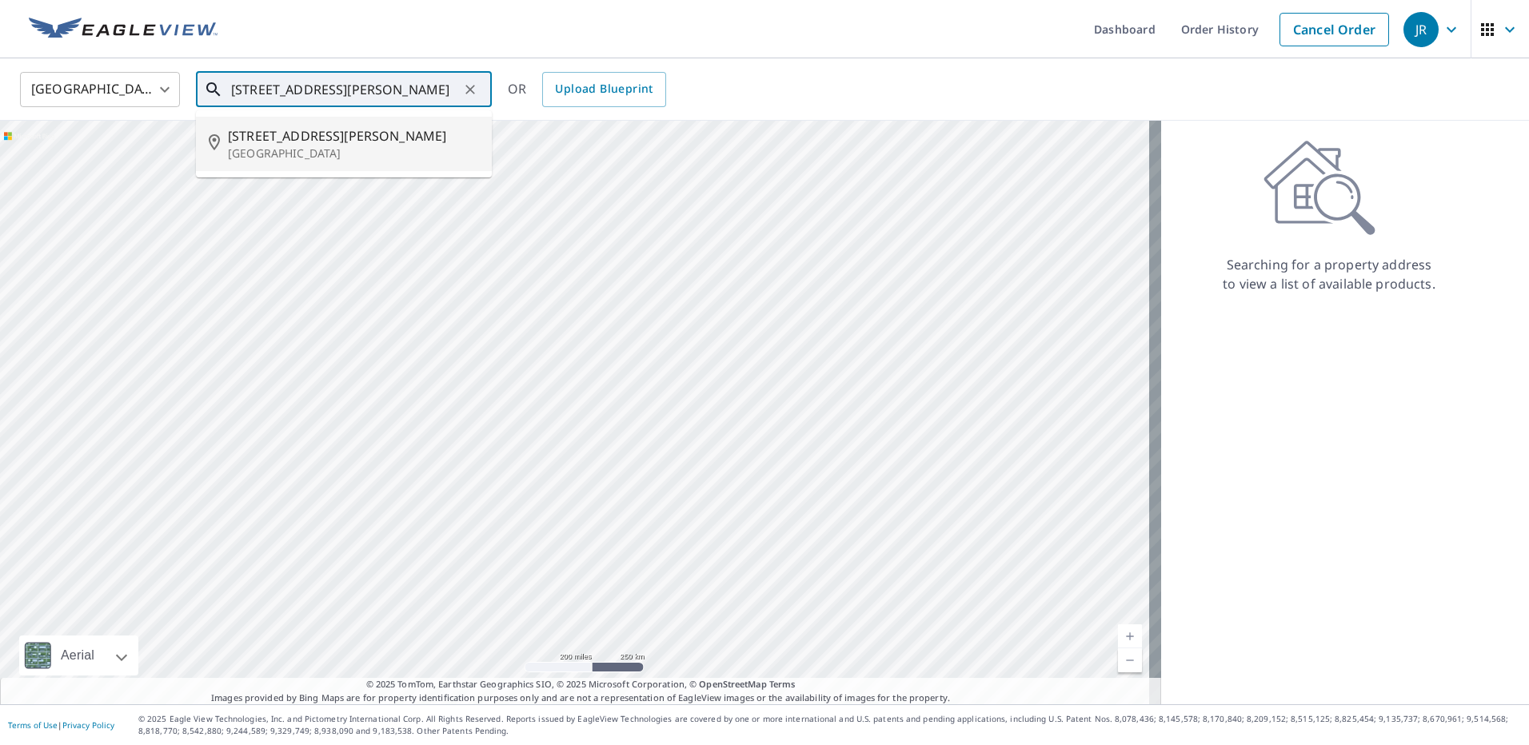
click at [346, 146] on p "[GEOGRAPHIC_DATA]" at bounding box center [353, 154] width 251 height 16
type input "[STREET_ADDRESS][PERSON_NAME]"
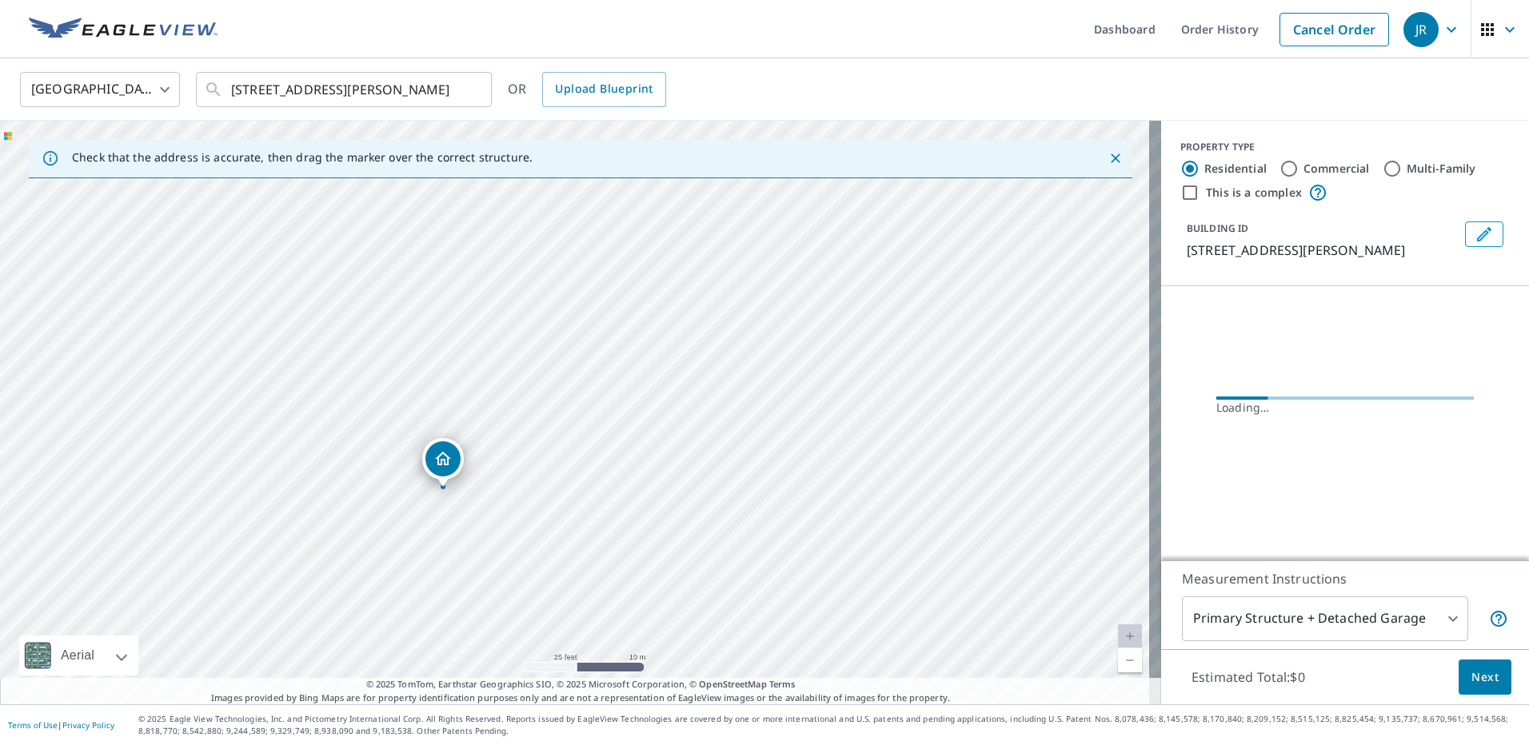
click at [618, 463] on div "[STREET_ADDRESS][PERSON_NAME]" at bounding box center [580, 413] width 1161 height 584
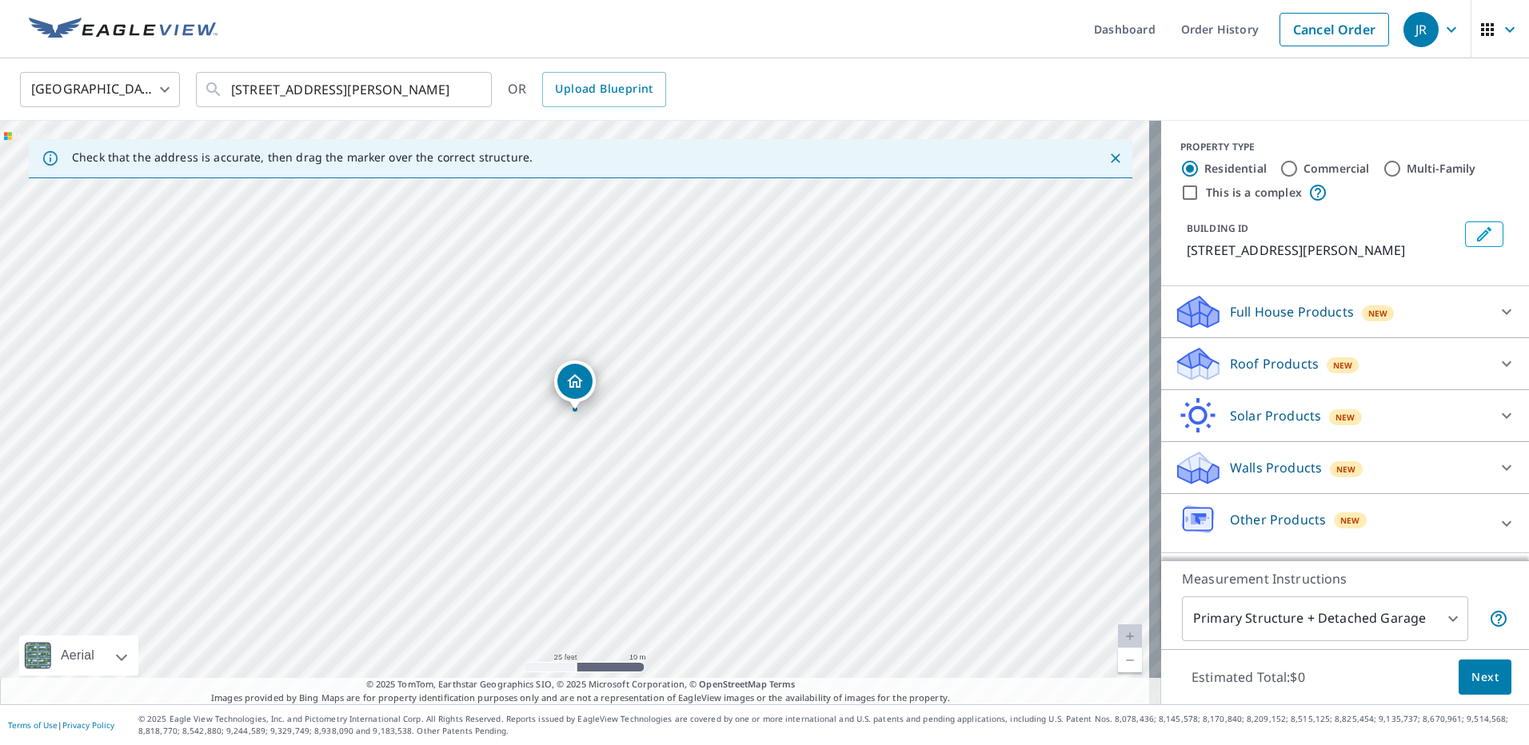
drag, startPoint x: 581, startPoint y: 436, endPoint x: 555, endPoint y: 425, distance: 28.7
click at [555, 425] on div "[STREET_ADDRESS][PERSON_NAME]" at bounding box center [580, 413] width 1161 height 584
drag, startPoint x: 547, startPoint y: 397, endPoint x: 553, endPoint y: 410, distance: 14.3
drag, startPoint x: 575, startPoint y: 398, endPoint x: 589, endPoint y: 391, distance: 15.8
click at [1258, 372] on p "Roof Products" at bounding box center [1274, 363] width 89 height 19
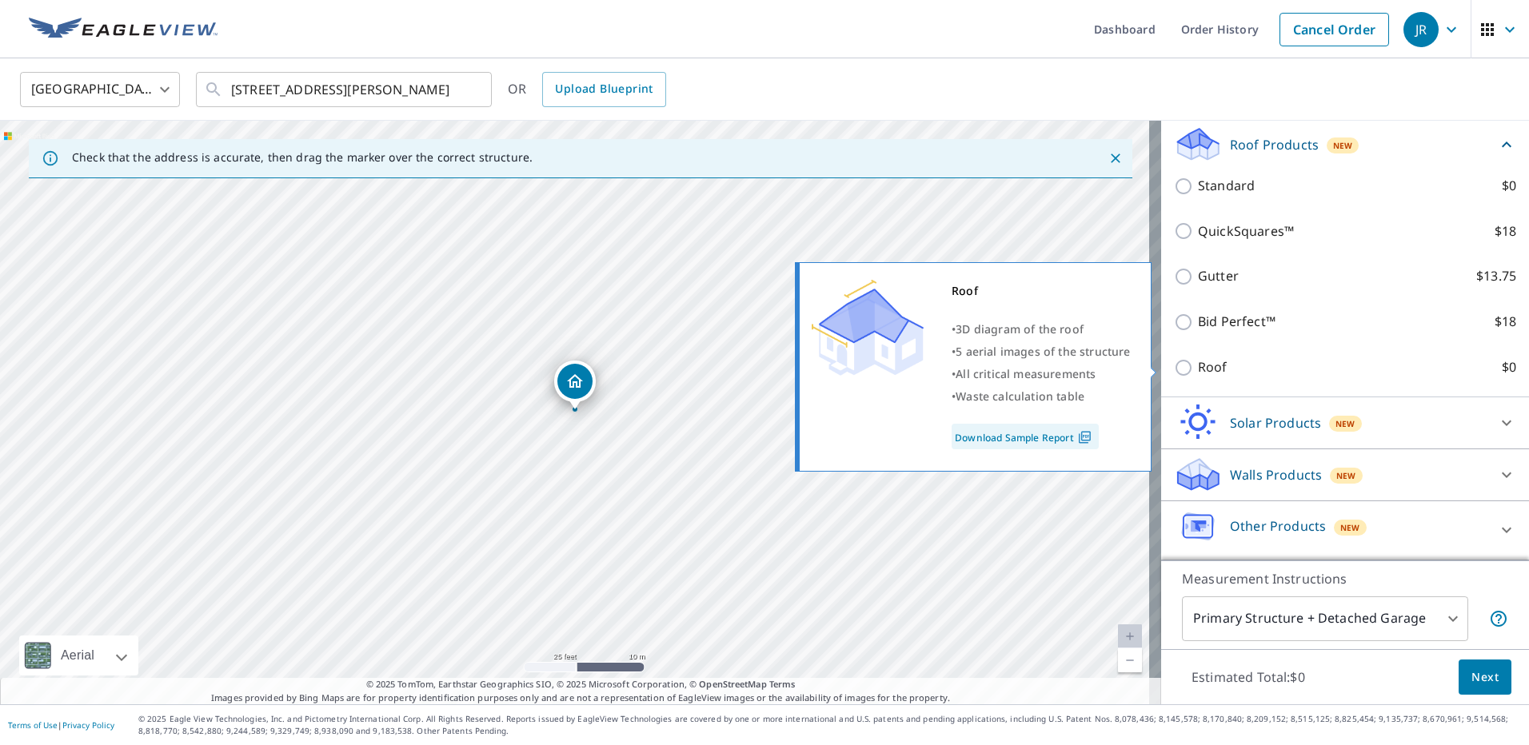
click at [1238, 361] on label "Roof $0" at bounding box center [1357, 368] width 318 height 20
click at [1198, 361] on input "Roof $0" at bounding box center [1186, 367] width 24 height 19
checkbox input "true"
type input "3"
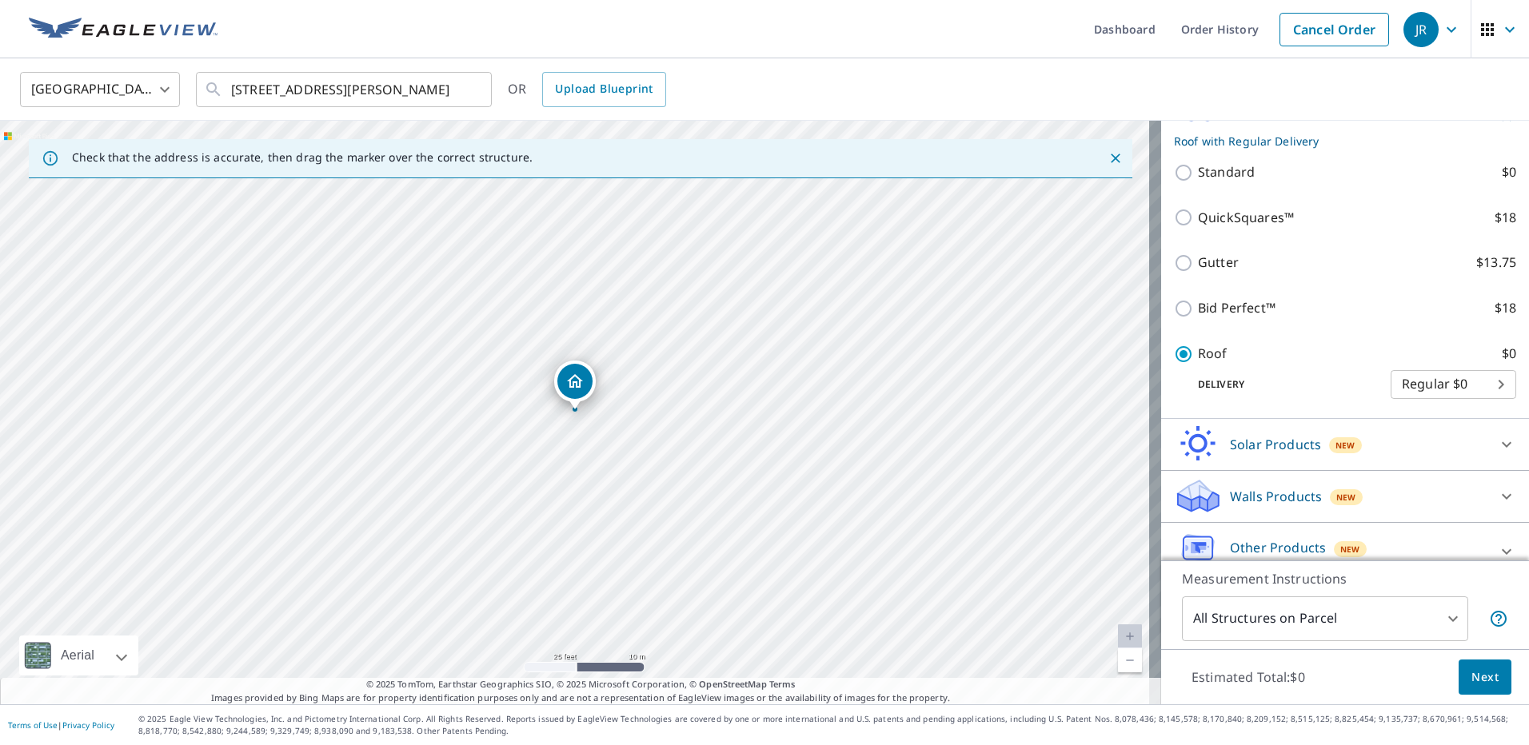
scroll to position [236, 0]
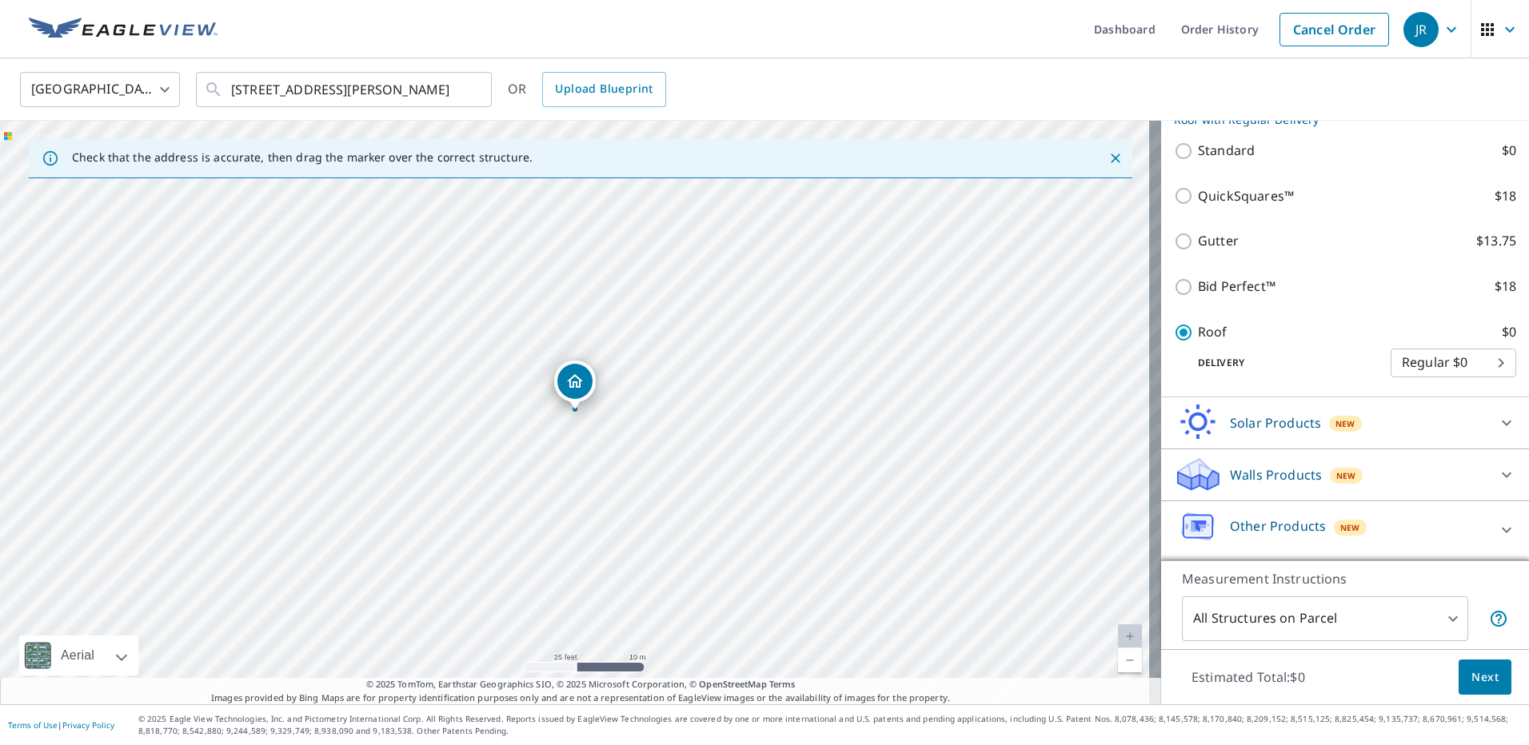
click at [1476, 675] on span "Next" at bounding box center [1485, 678] width 27 height 20
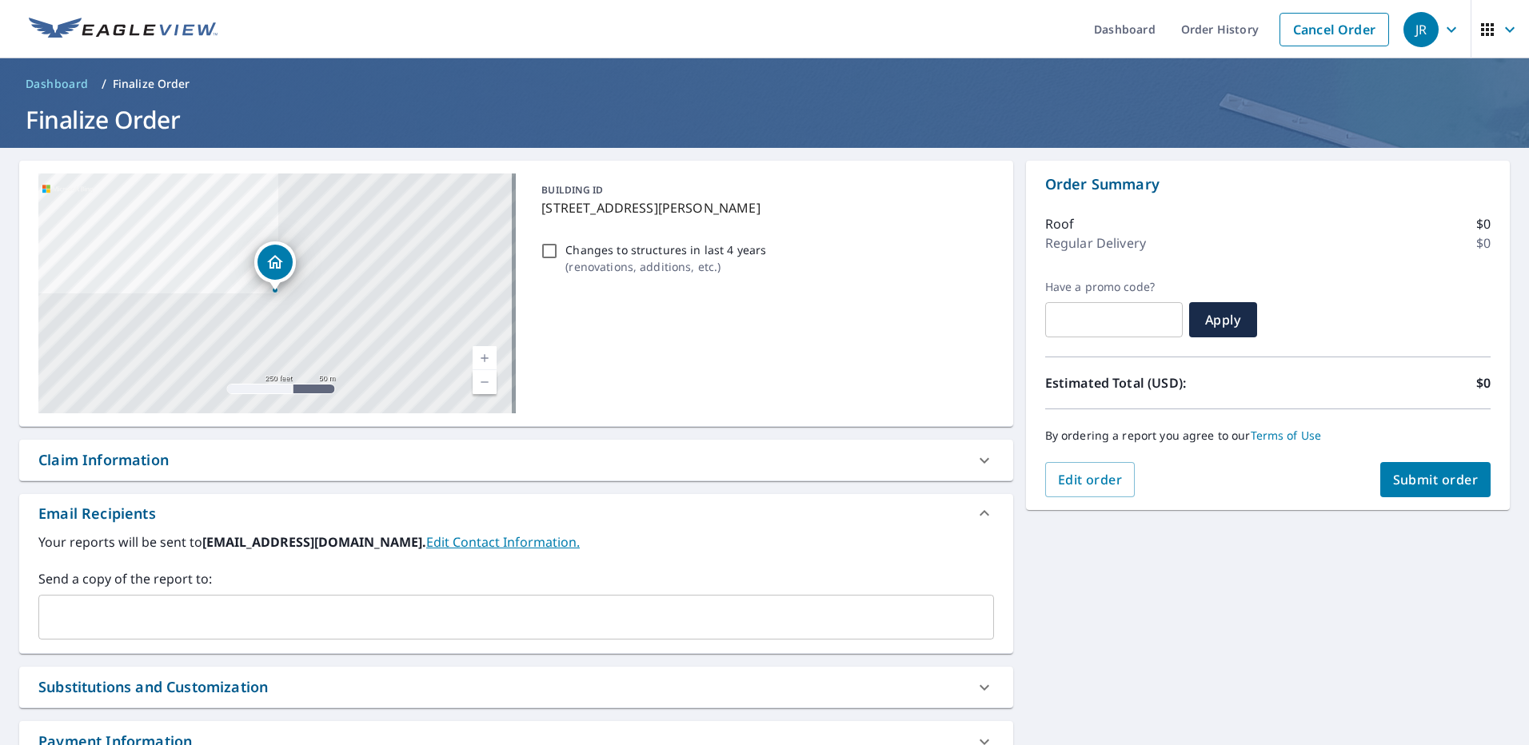
scroll to position [80, 0]
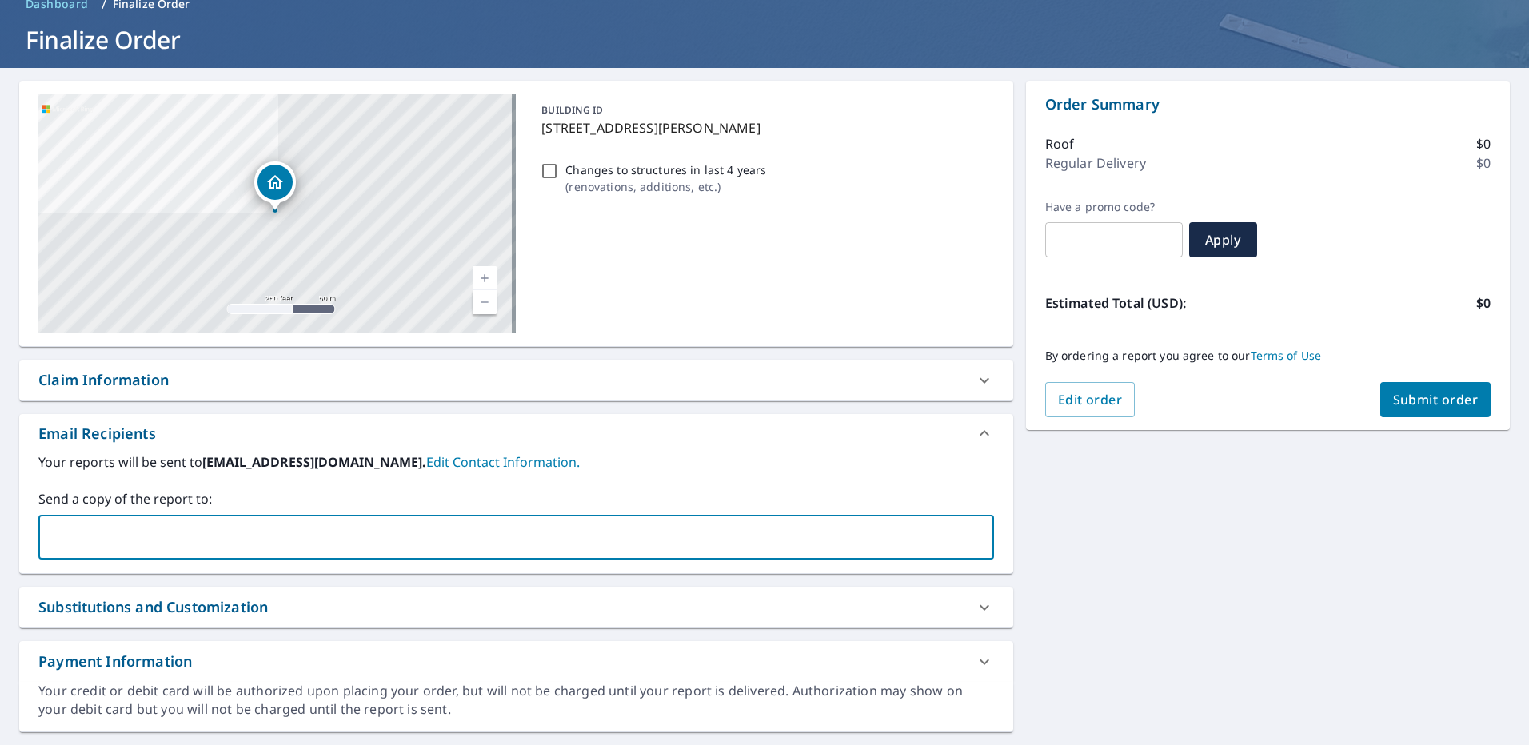
paste input "[EMAIL_ADDRESS][DOMAIN_NAME]"
type input "[EMAIL_ADDRESS][DOMAIN_NAME]"
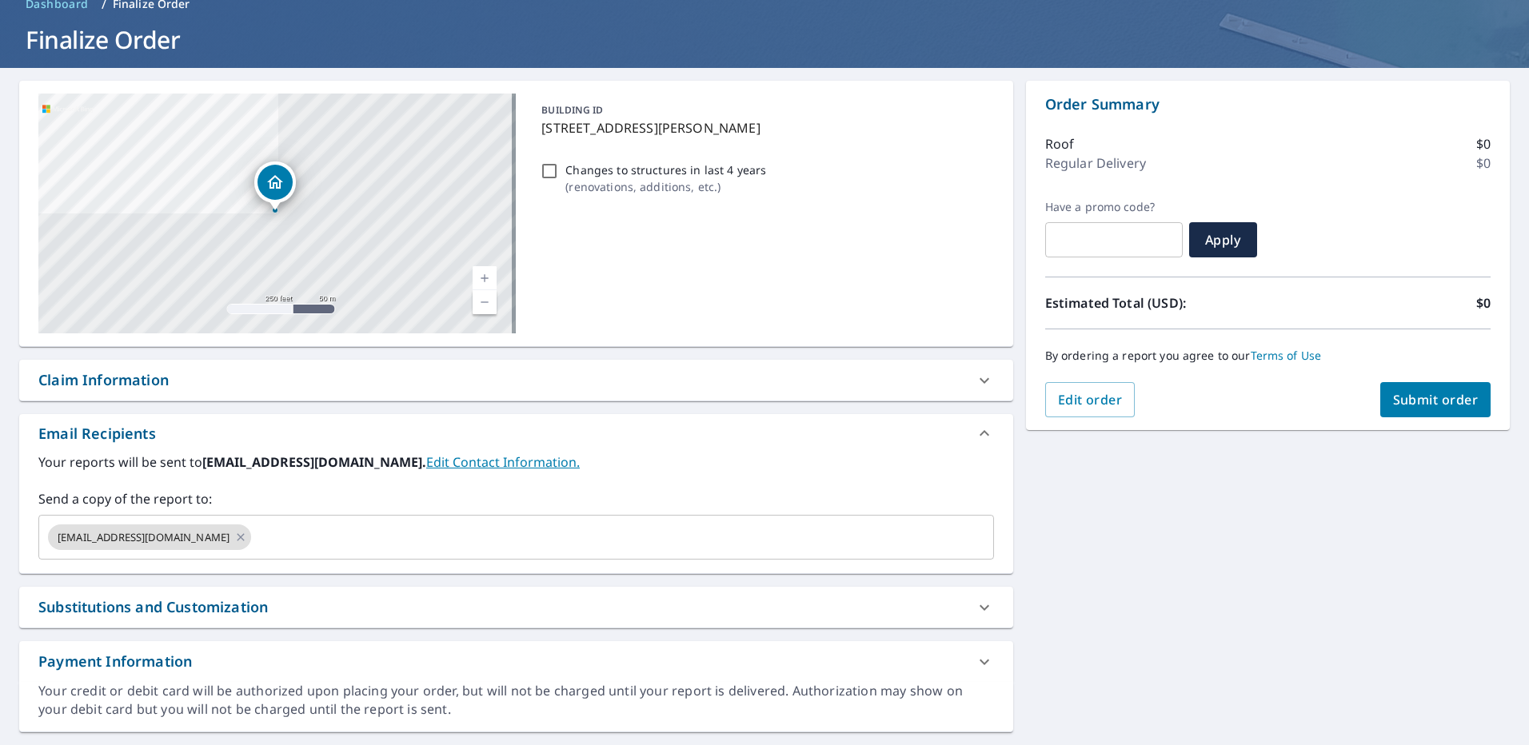
click at [114, 380] on div "Claim Information" at bounding box center [103, 381] width 130 height 22
checkbox input "true"
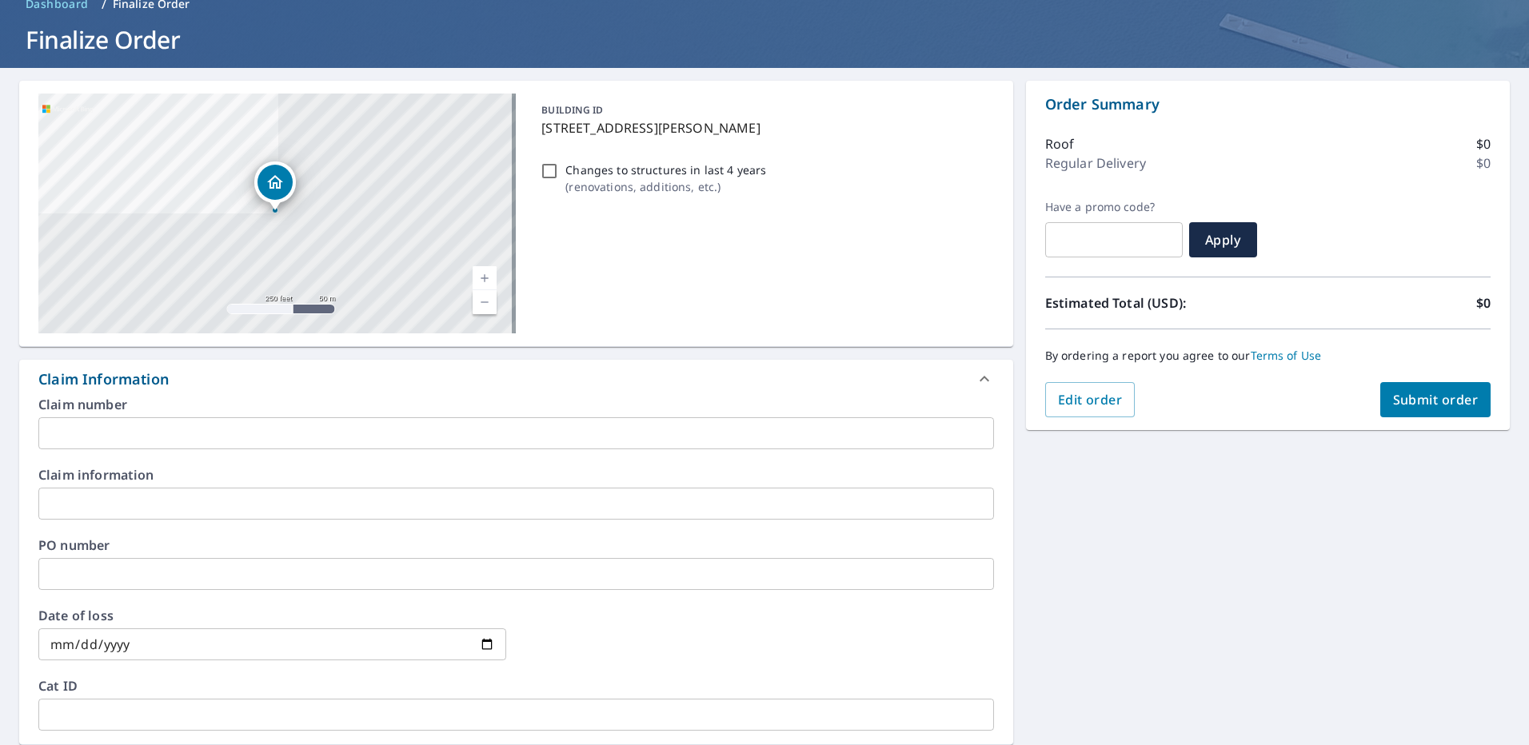
click at [100, 433] on input "text" at bounding box center [516, 434] width 956 height 32
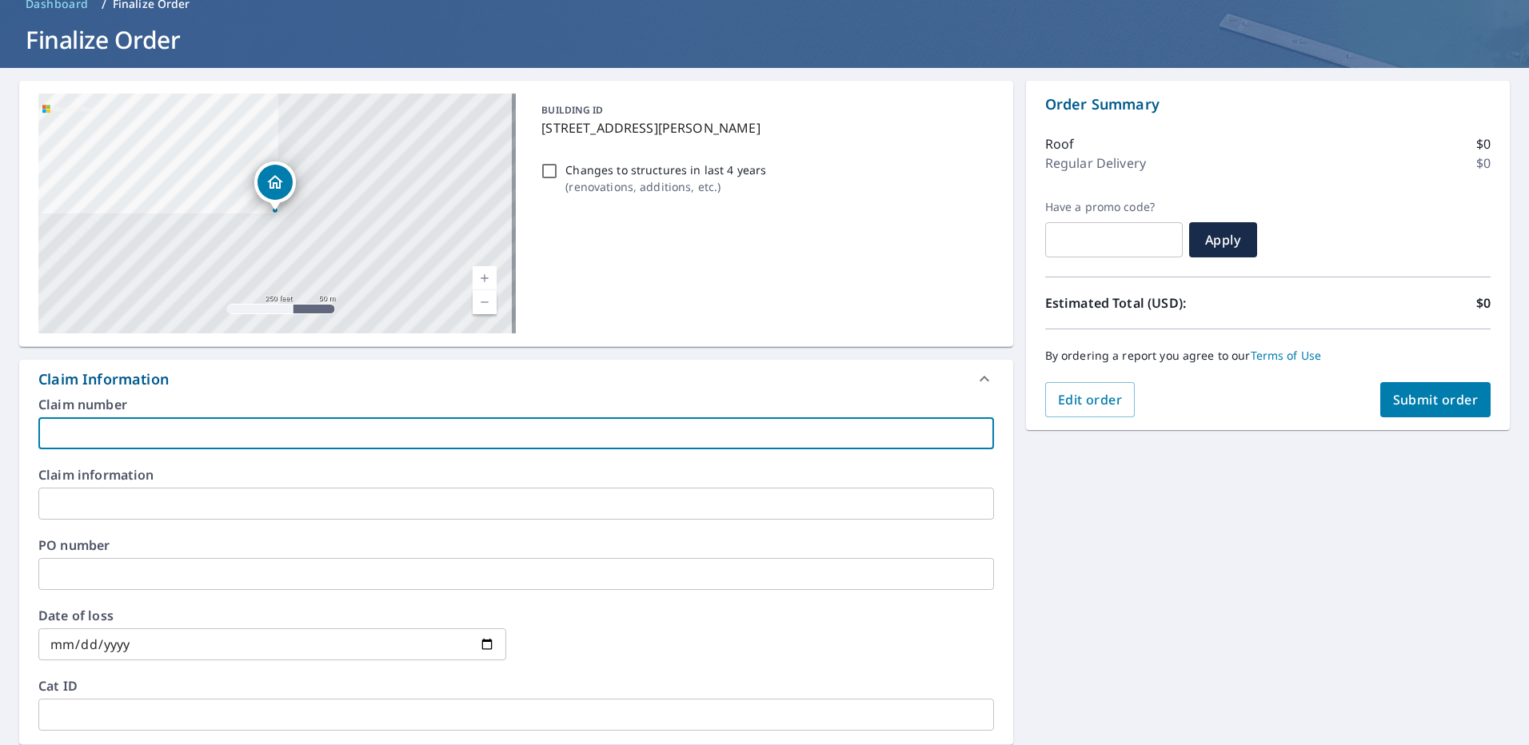
type input "B"
checkbox input "true"
type input "Br"
checkbox input "true"
type input "Bri"
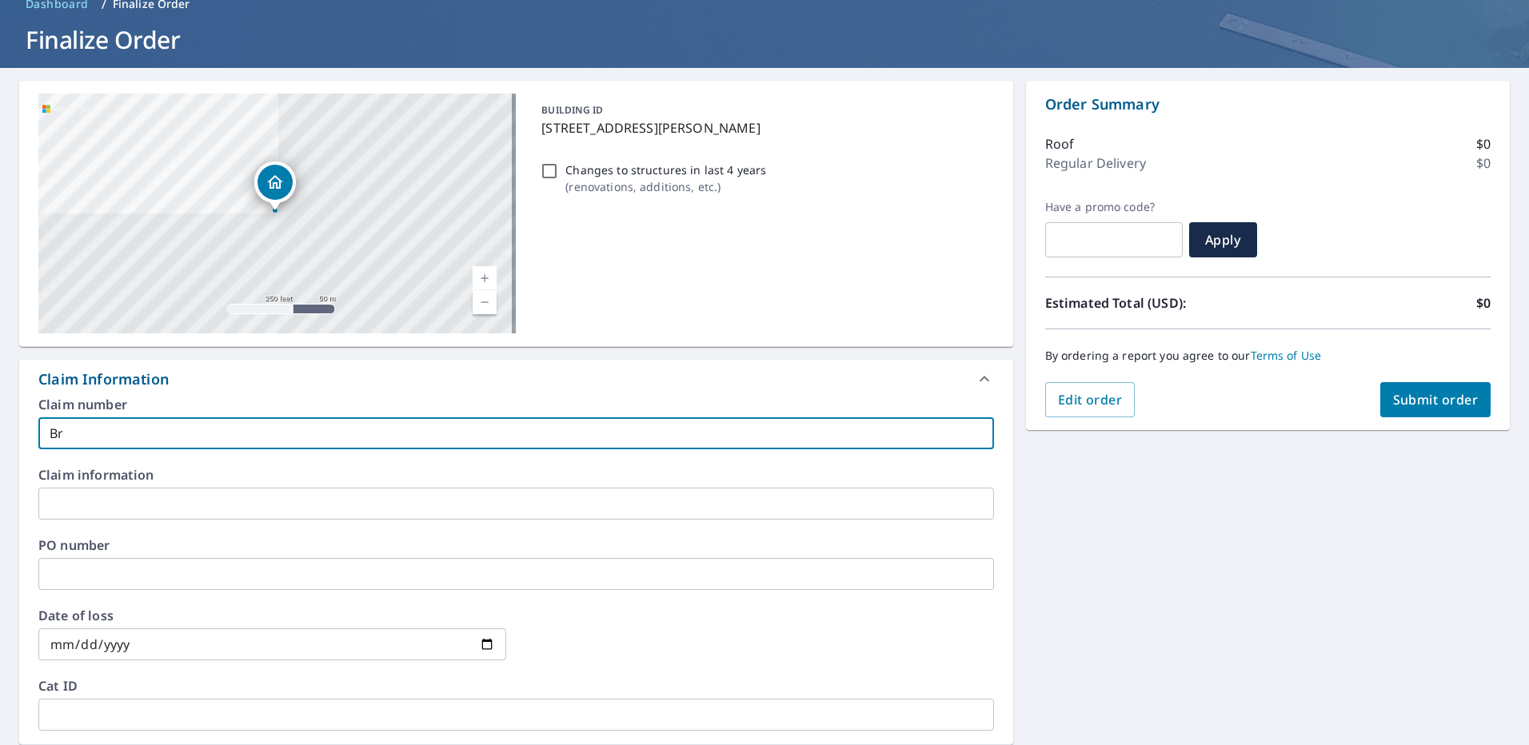
checkbox input "true"
type input "Bria"
checkbox input "true"
type input "[PERSON_NAME]"
checkbox input "true"
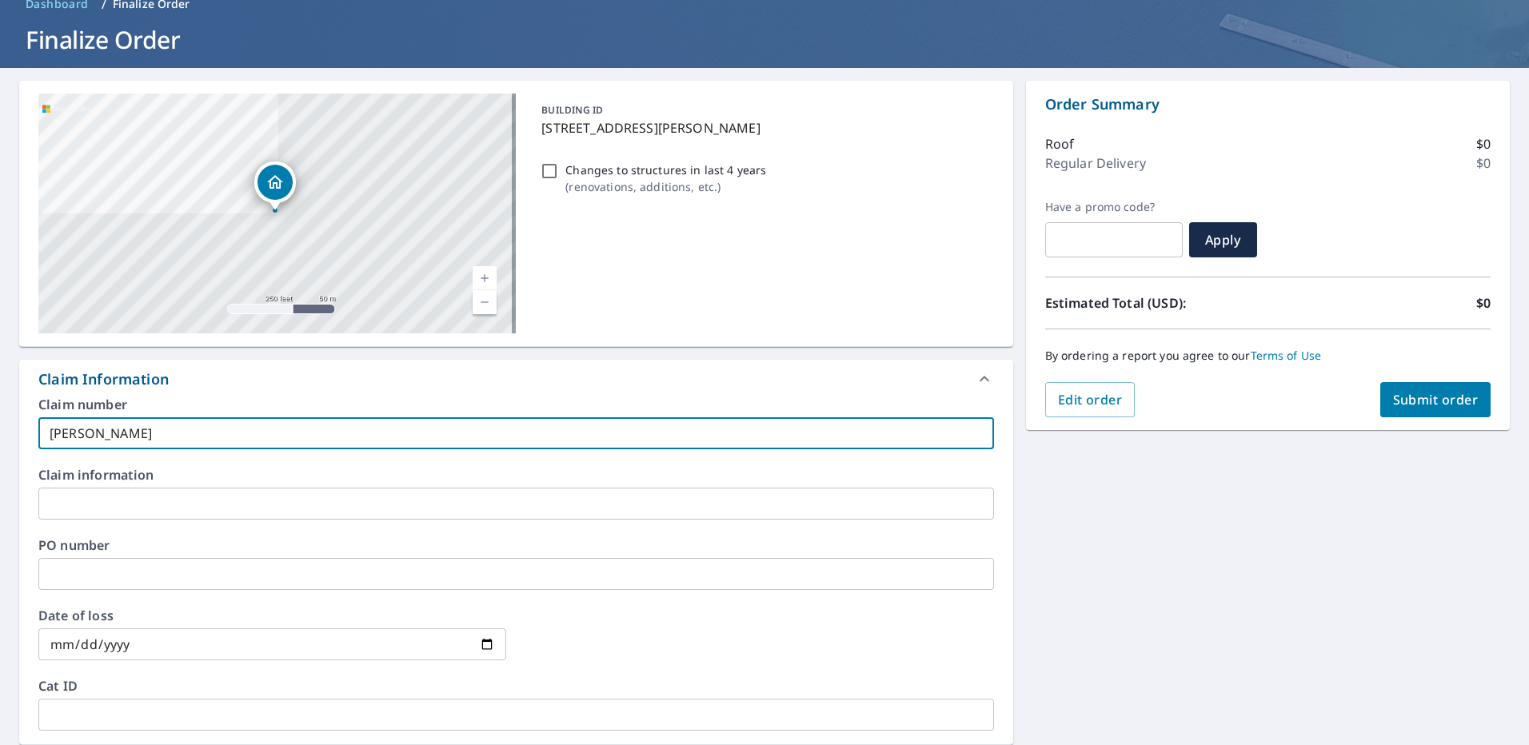
type input "[PERSON_NAME]"
checkbox input "true"
type input "[PERSON_NAME]"
checkbox input "true"
type input "[PERSON_NAME]"
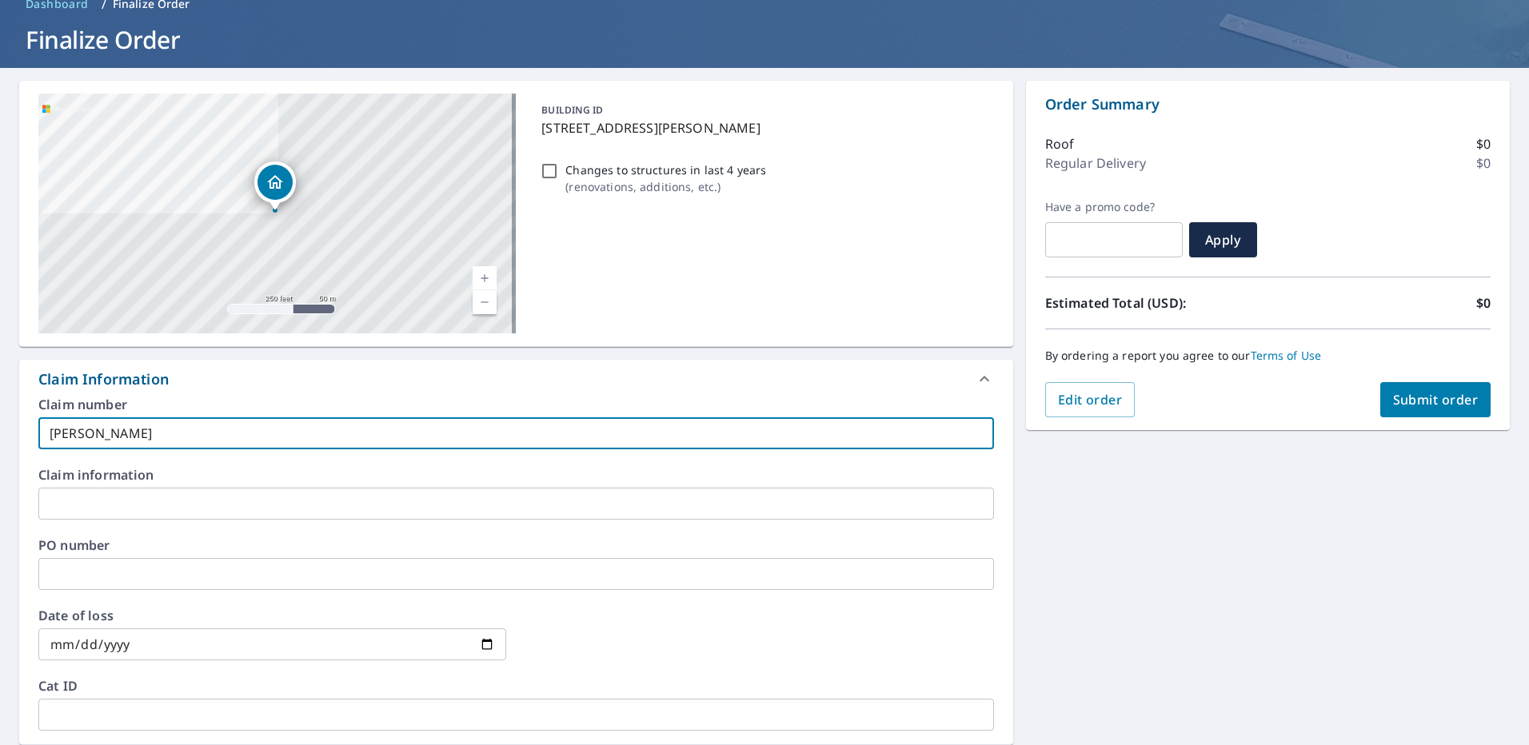
checkbox input "true"
type input "[PERSON_NAME]"
checkbox input "true"
type input "[PERSON_NAME]"
checkbox input "true"
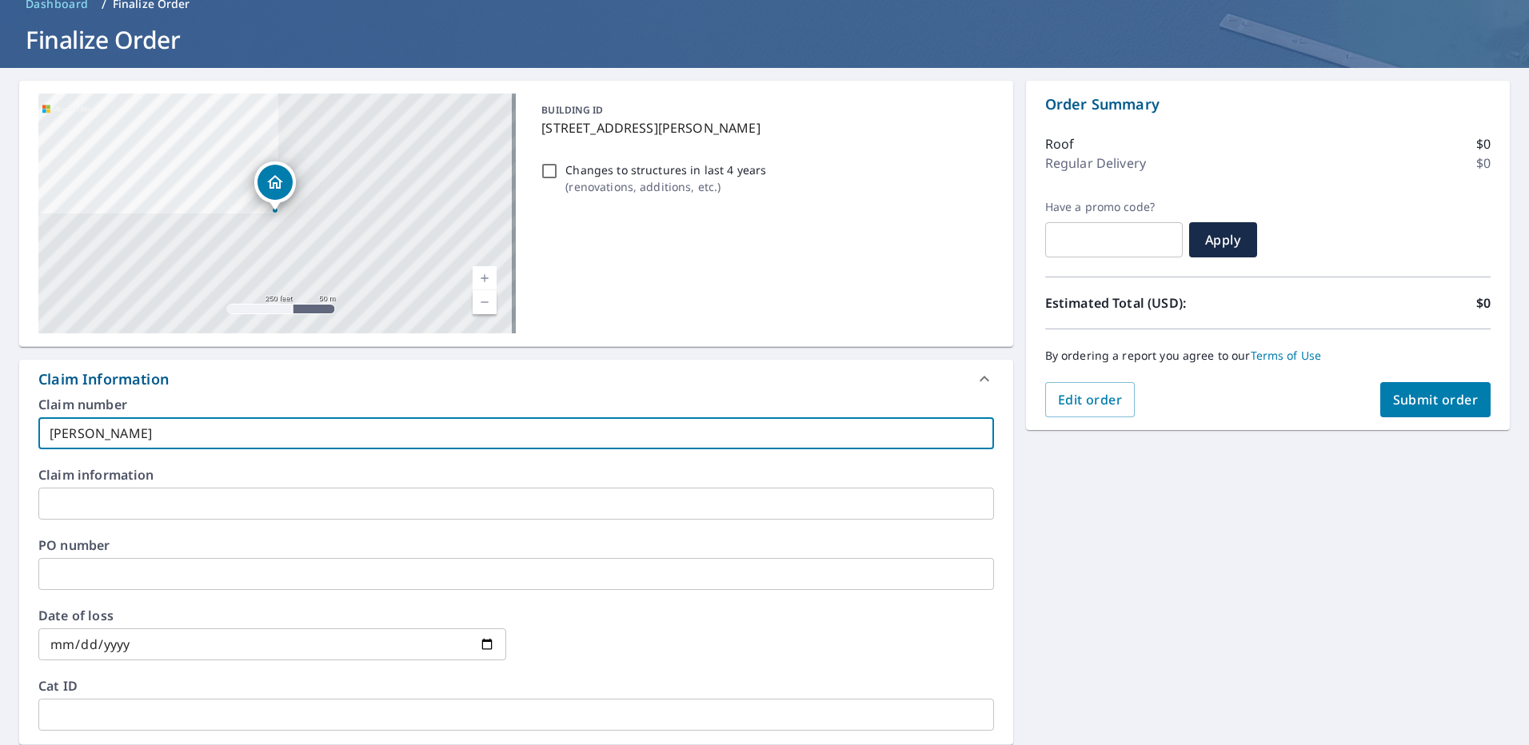
type input "[PERSON_NAME]"
checkbox input "true"
type input "[PERSON_NAME]"
checkbox input "true"
type input "[PERSON_NAME]"
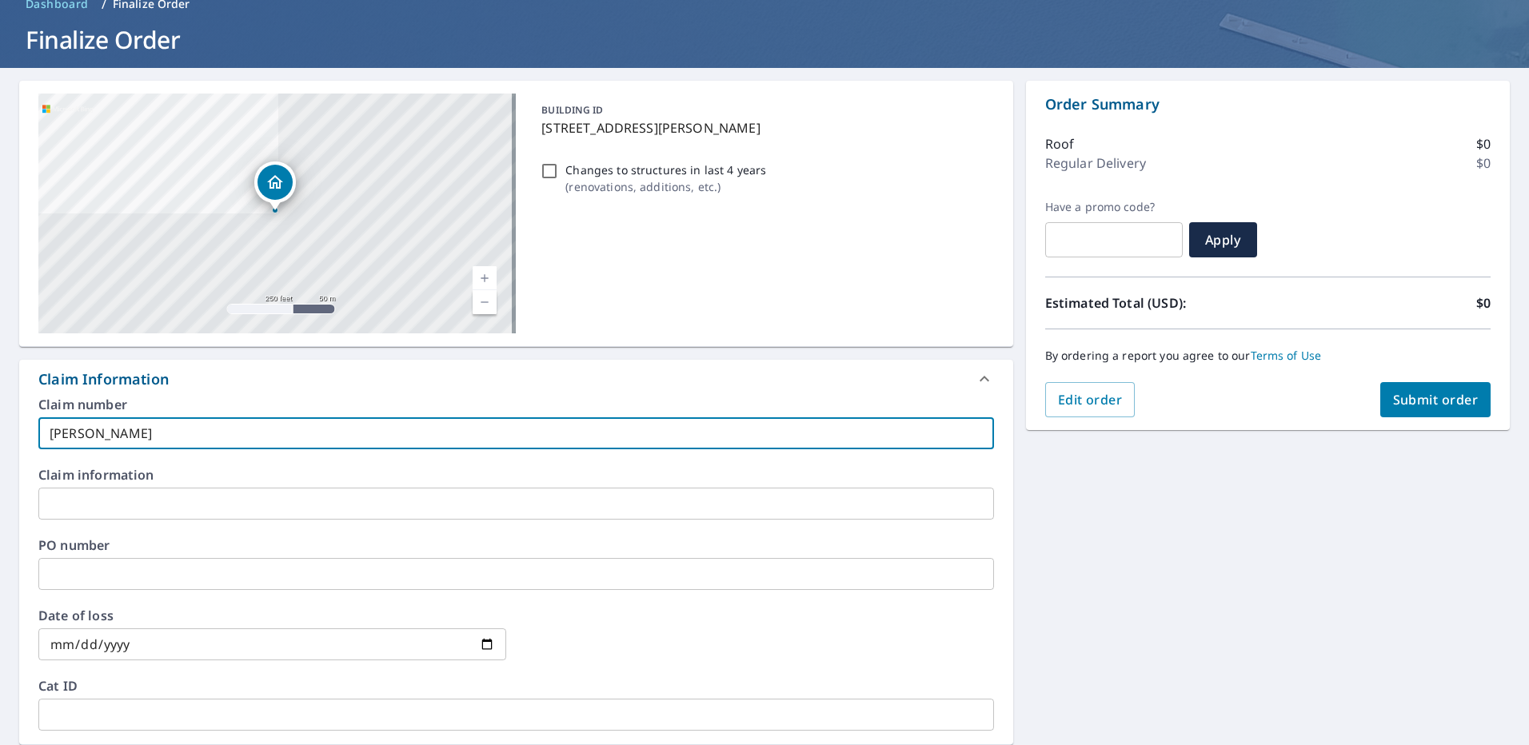
checkbox input "true"
type input "[PERSON_NAME]"
checkbox input "true"
type input "[PERSON_NAME]"
checkbox input "true"
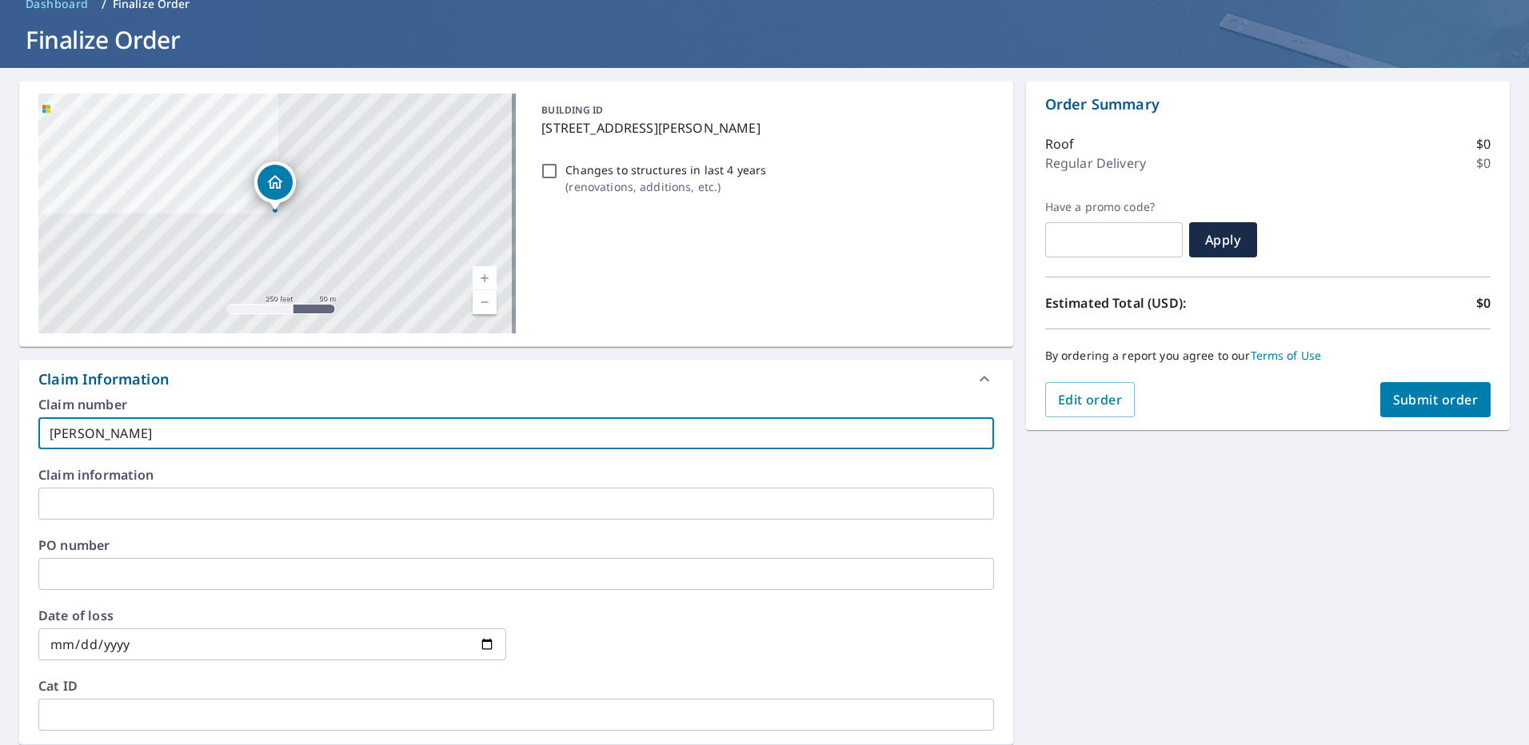
type input "[PERSON_NAME]"
checkbox input "true"
type input "[PERSON_NAME]"
checkbox input "true"
type input "[PERSON_NAME] -"
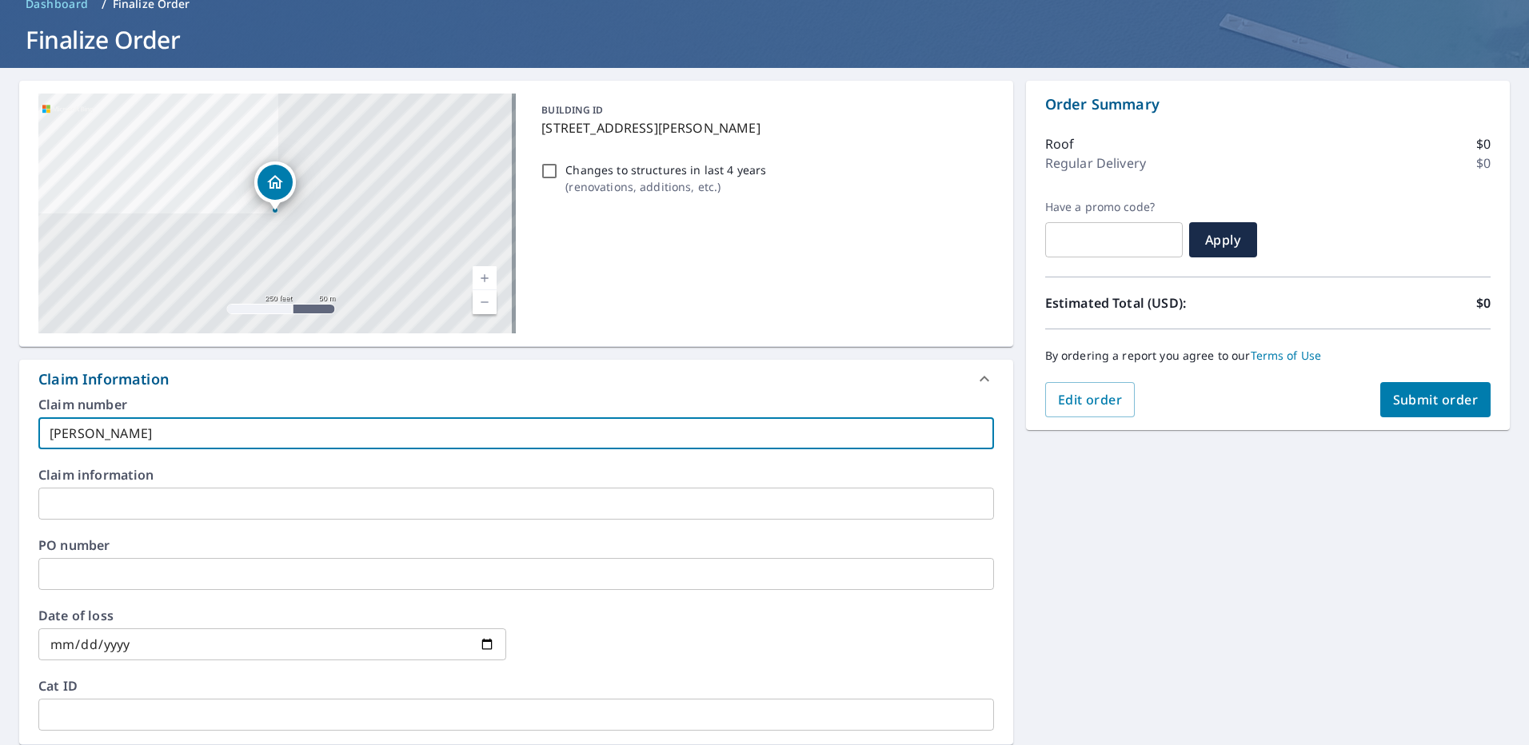
checkbox input "true"
type input "[PERSON_NAME] -"
checkbox input "true"
type input "[PERSON_NAME] - 1"
checkbox input "true"
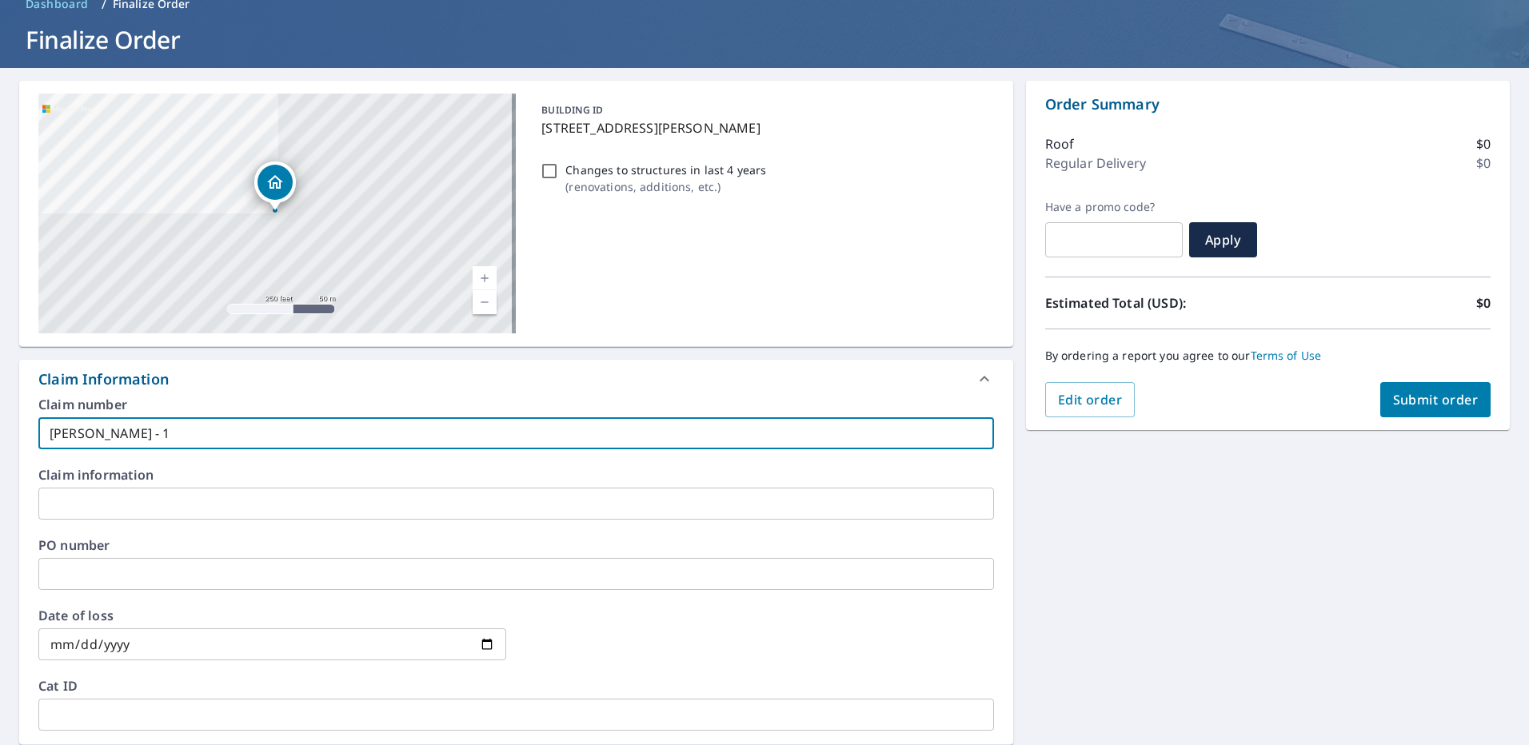
type input "[PERSON_NAME] - 15"
checkbox input "true"
type input "[PERSON_NAME] - 153"
checkbox input "true"
type input "[PERSON_NAME] - 1530"
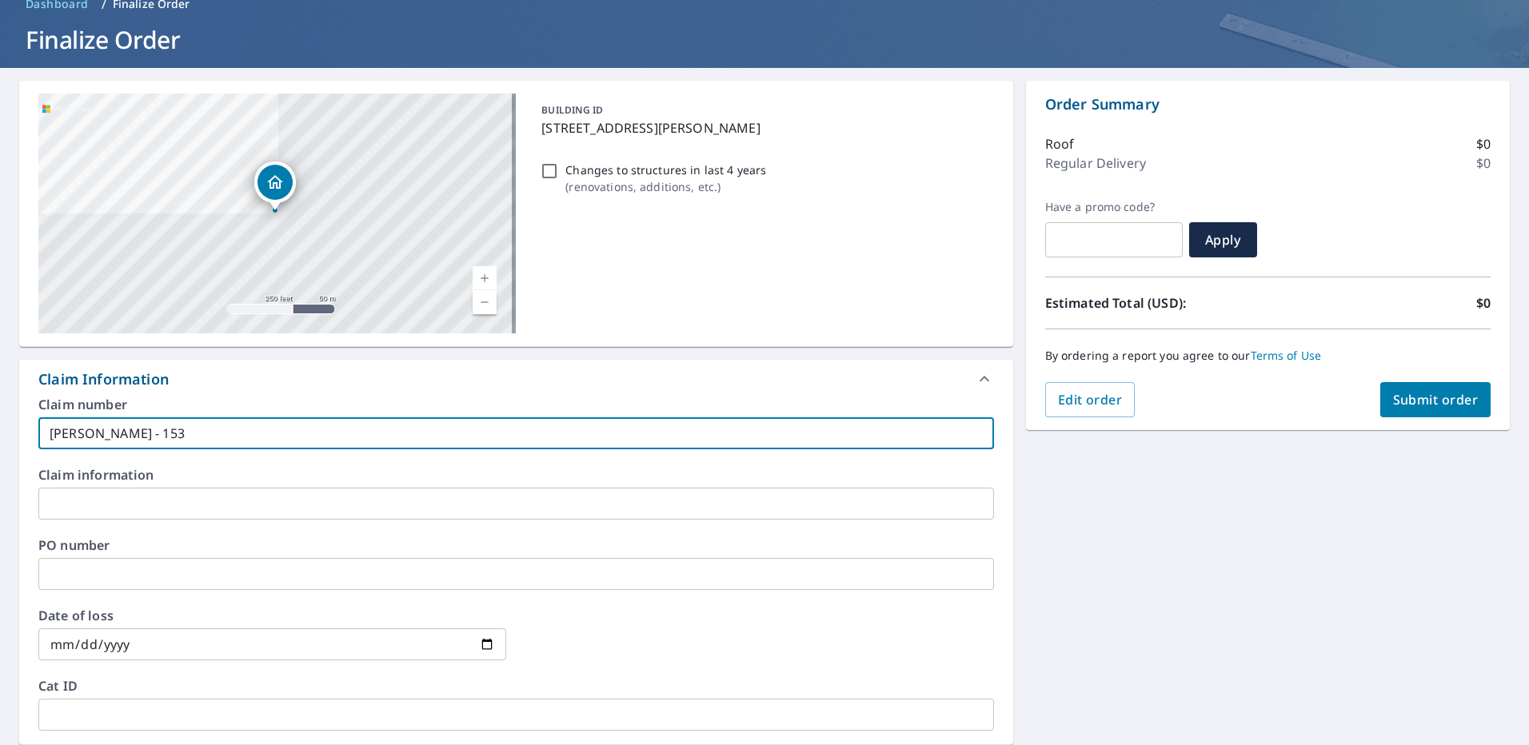
checkbox input "true"
type input "[PERSON_NAME] - 1530"
checkbox input "true"
type input "[PERSON_NAME] - 1530 w"
checkbox input "true"
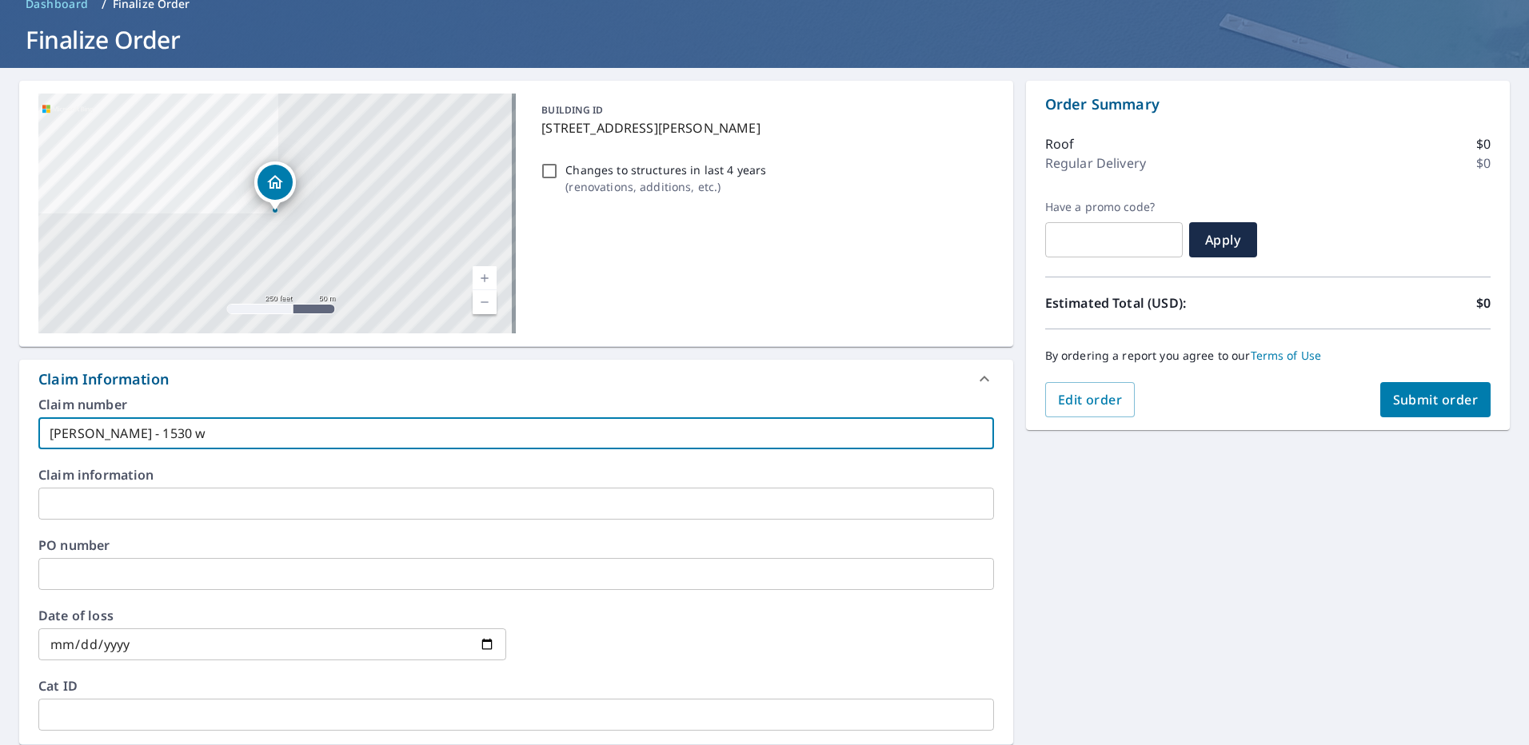
type input "[PERSON_NAME] - 1530 w"
checkbox input "true"
type input "[PERSON_NAME] - 1530 w ="
checkbox input "true"
type input "[PERSON_NAME] - 1530 w"
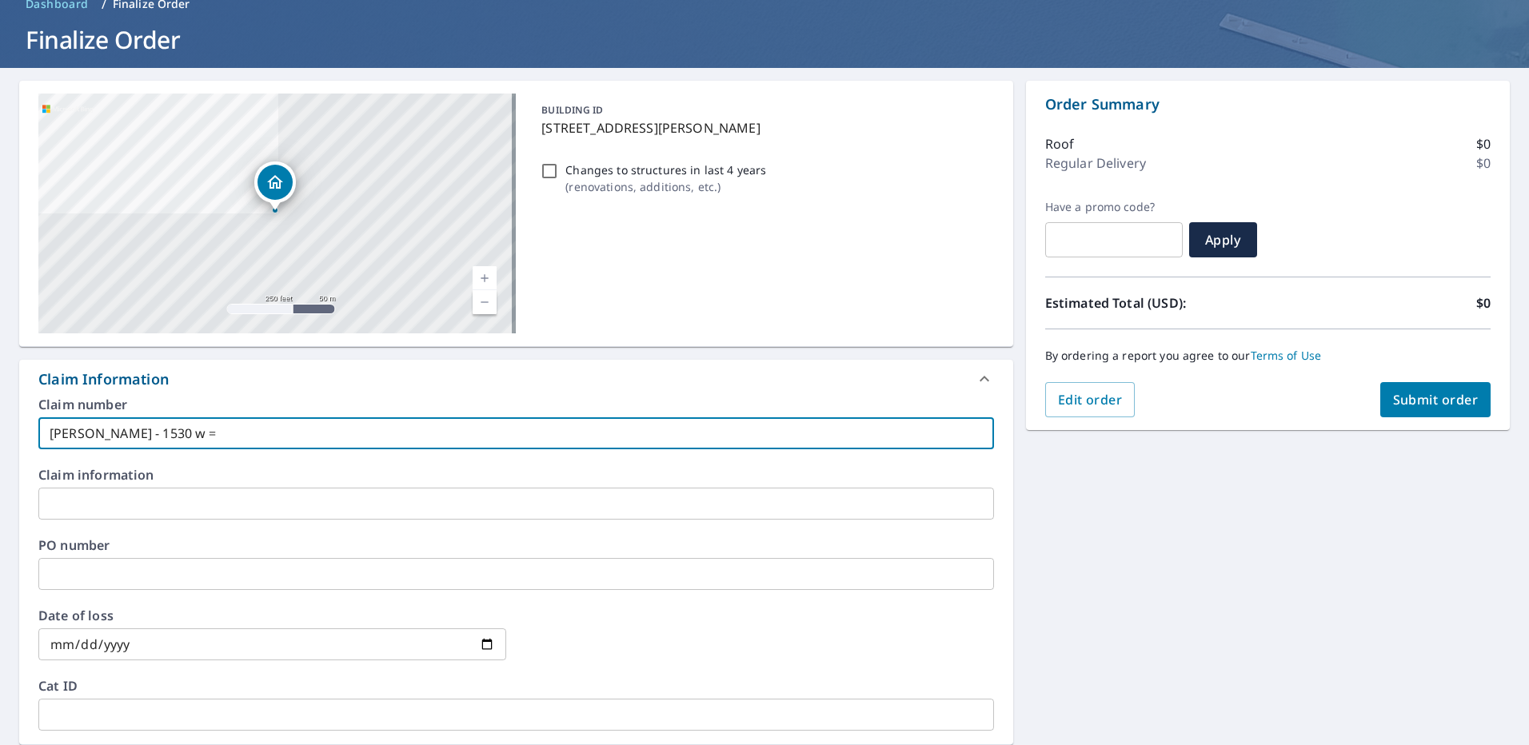
checkbox input "true"
type input "[PERSON_NAME] - 1530 w"
checkbox input "true"
type input "[PERSON_NAME] - 1530"
checkbox input "true"
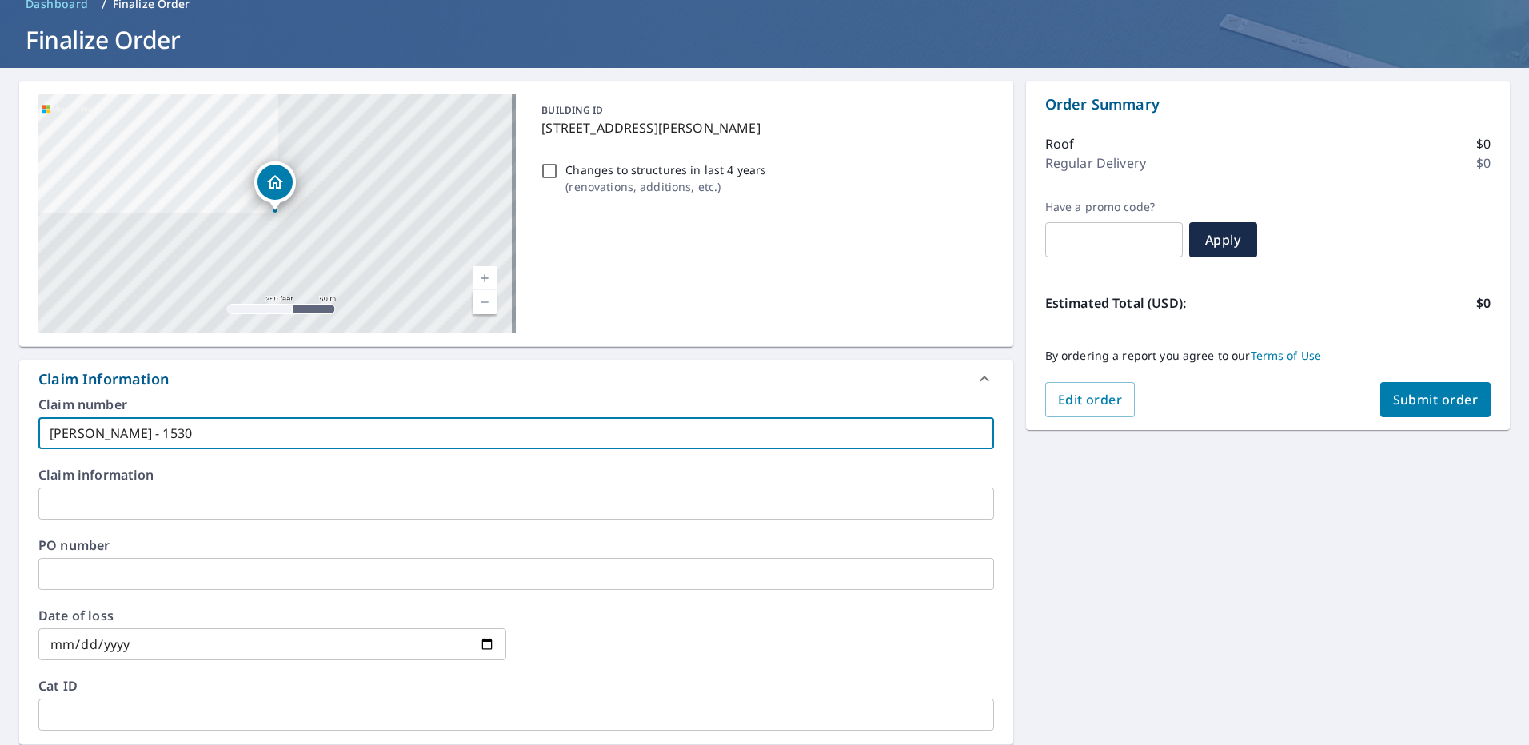
type input "[PERSON_NAME] - 1530 W"
checkbox input "true"
type input "[PERSON_NAME] - 1530 W"
checkbox input "true"
type input "[PERSON_NAME] - 1530 W D"
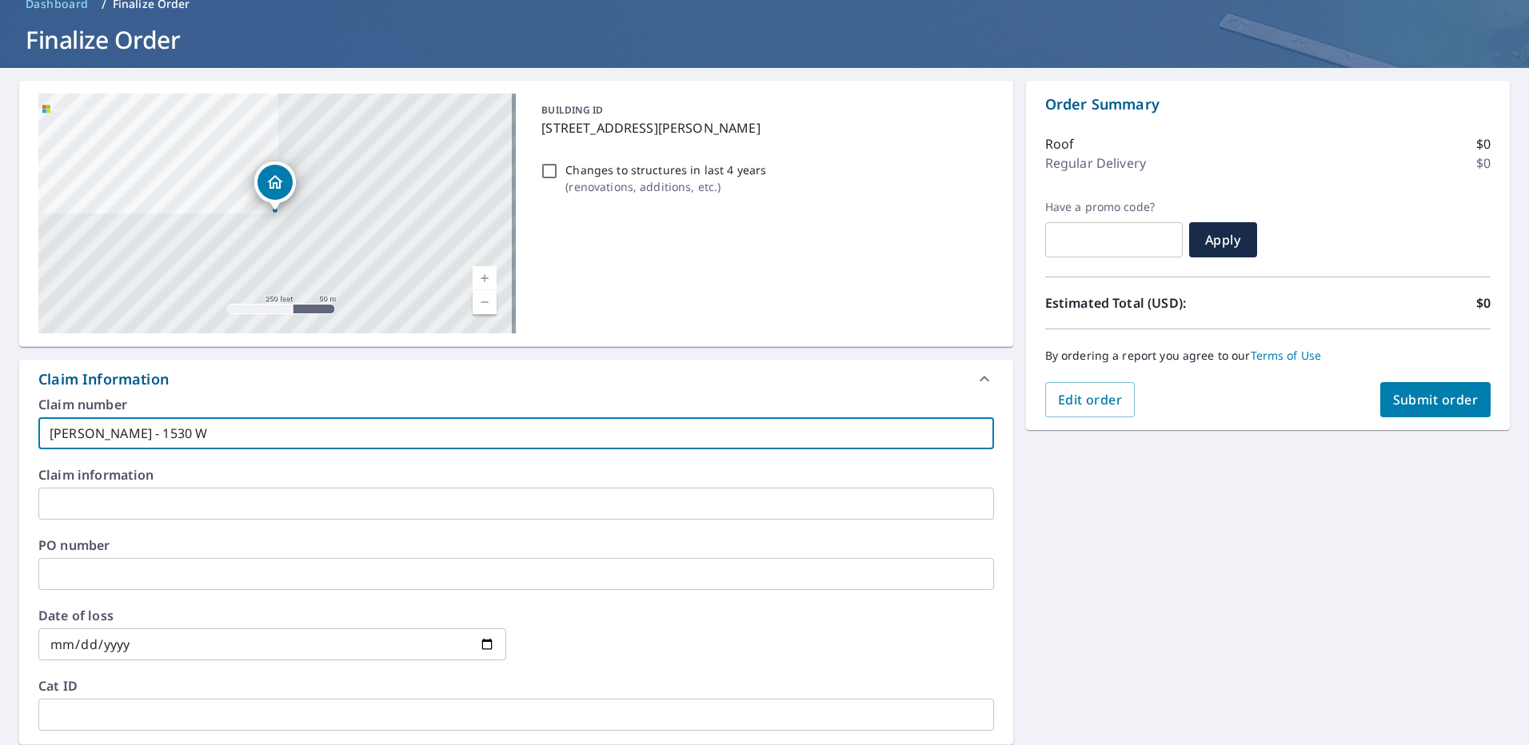
checkbox input "true"
type input "[PERSON_NAME] - 1530 W Do"
checkbox input "true"
type input "[PERSON_NAME] - 1530 W [GEOGRAPHIC_DATA]"
checkbox input "true"
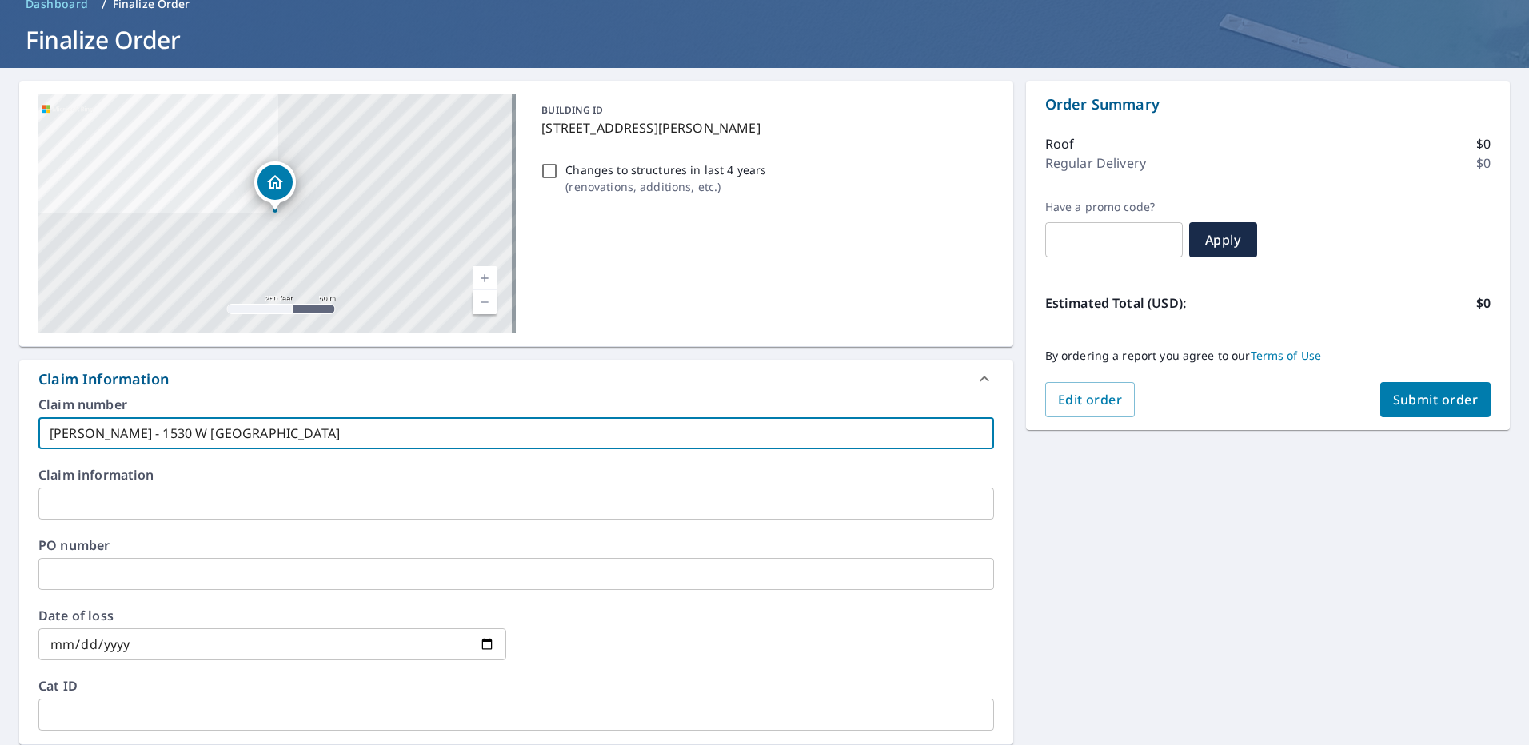
type input "[PERSON_NAME] - 1530 W [PERSON_NAME]"
checkbox input "true"
type input "[PERSON_NAME] - 1530 W [GEOGRAPHIC_DATA]"
checkbox input "true"
type input "[PERSON_NAME] - 1530 W [GEOGRAPHIC_DATA]"
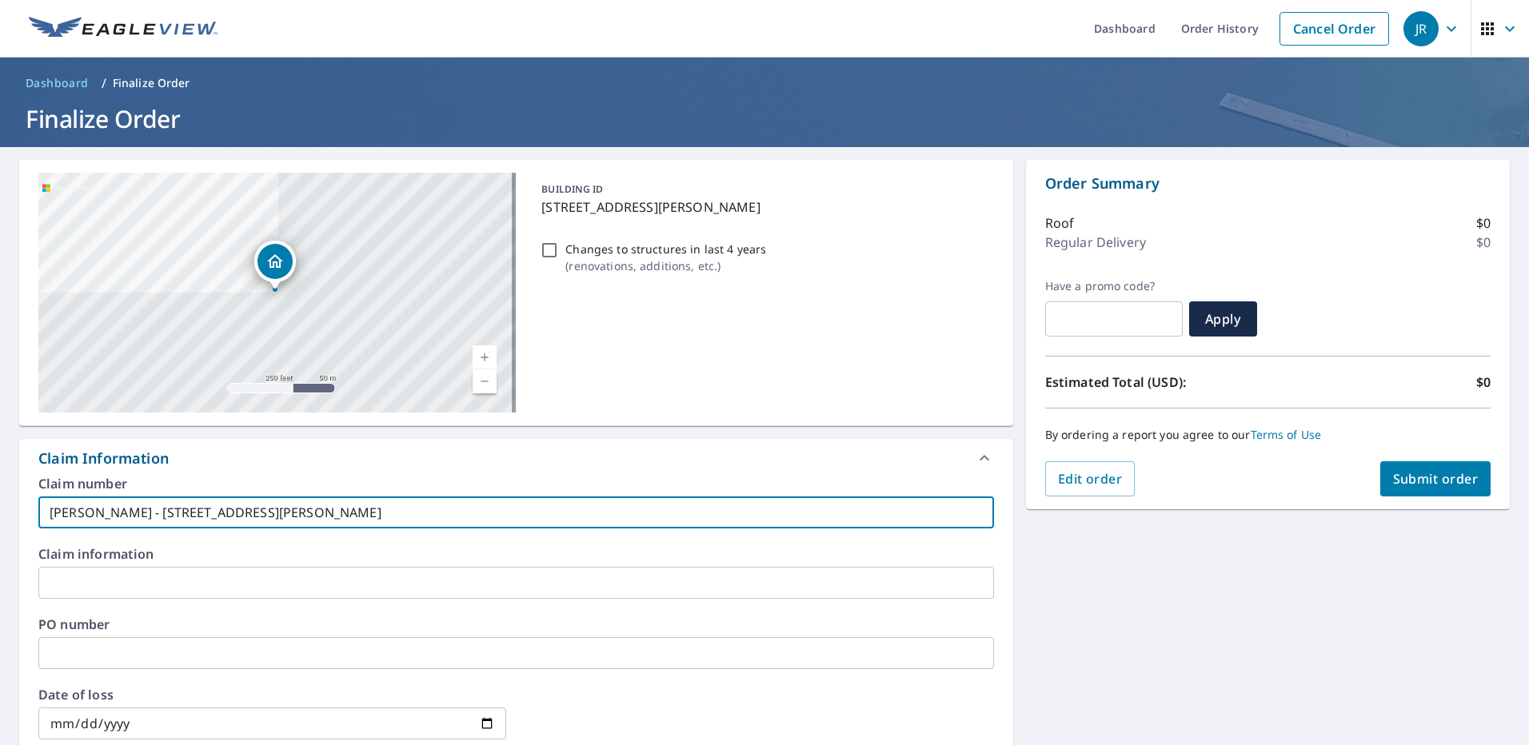
scroll to position [0, 0]
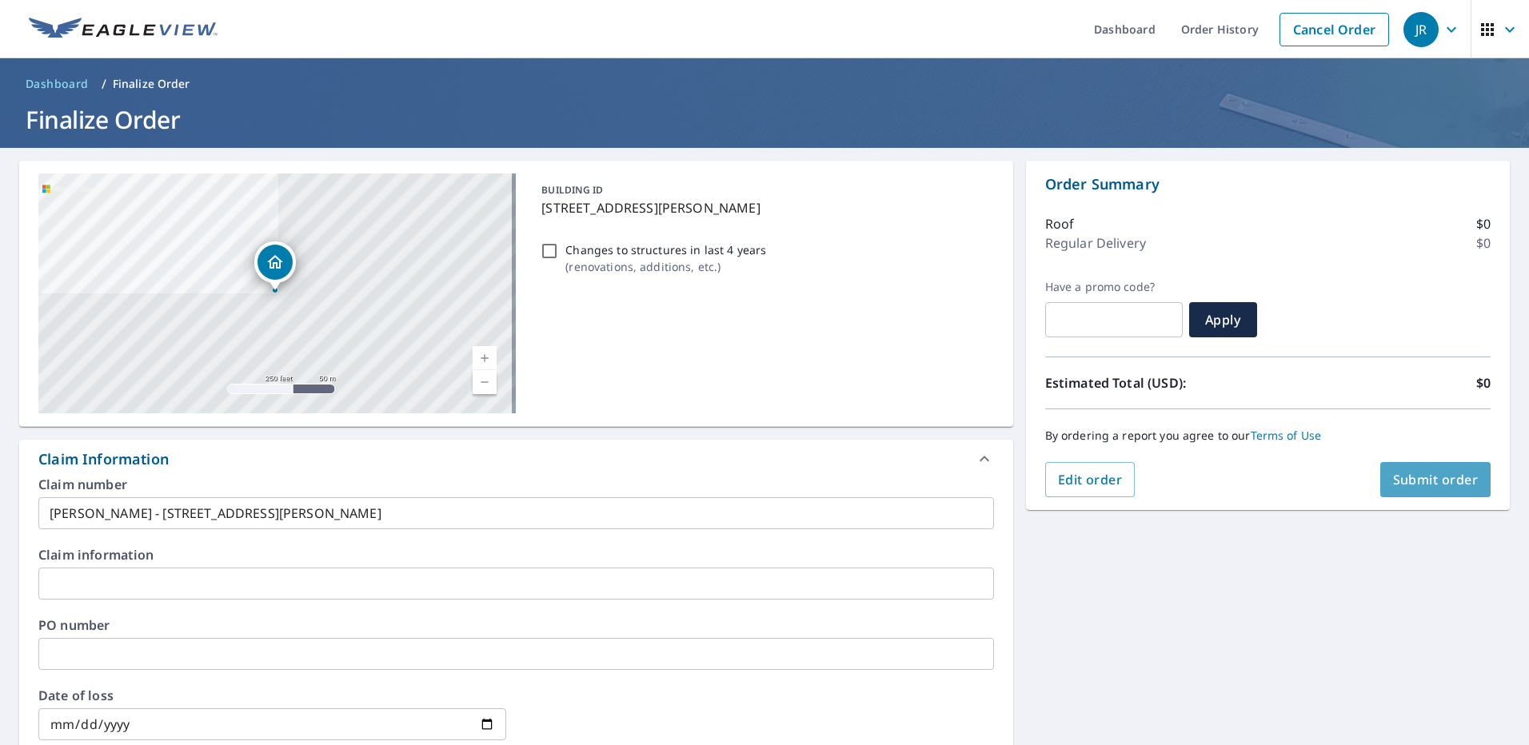
click at [1389, 469] on button "Submit order" at bounding box center [1435, 479] width 111 height 35
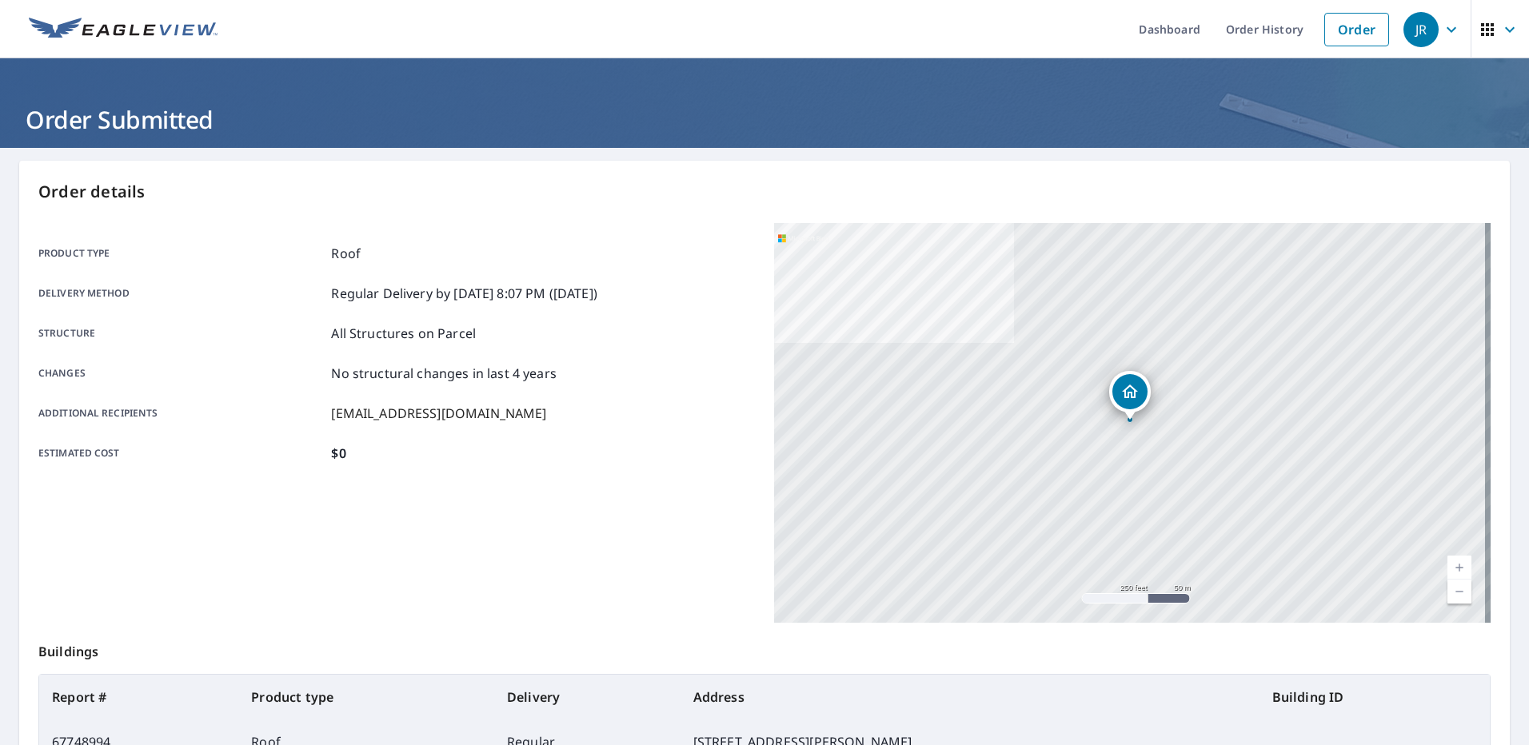
click at [1340, 30] on link "Order" at bounding box center [1357, 30] width 65 height 34
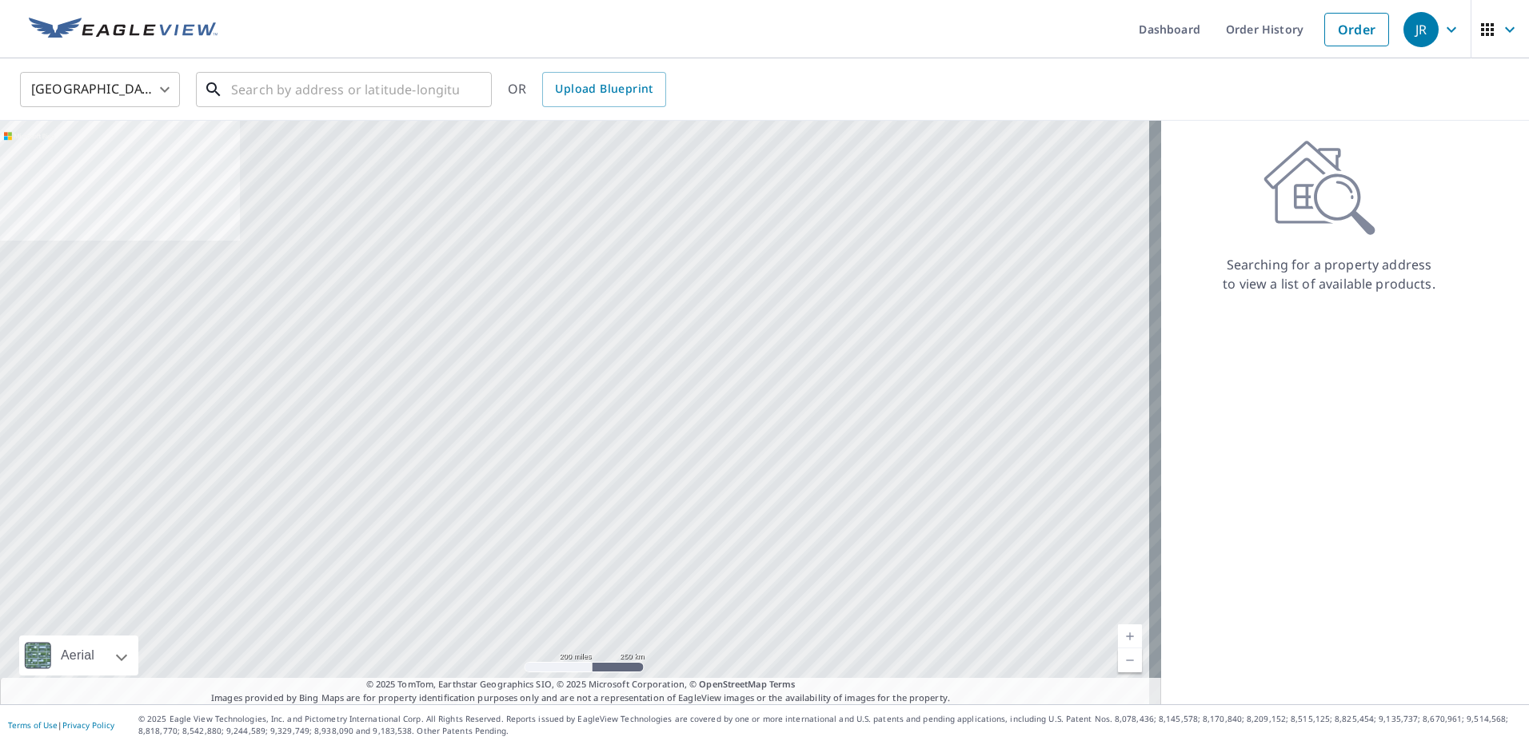
click at [378, 96] on input "text" at bounding box center [345, 89] width 228 height 45
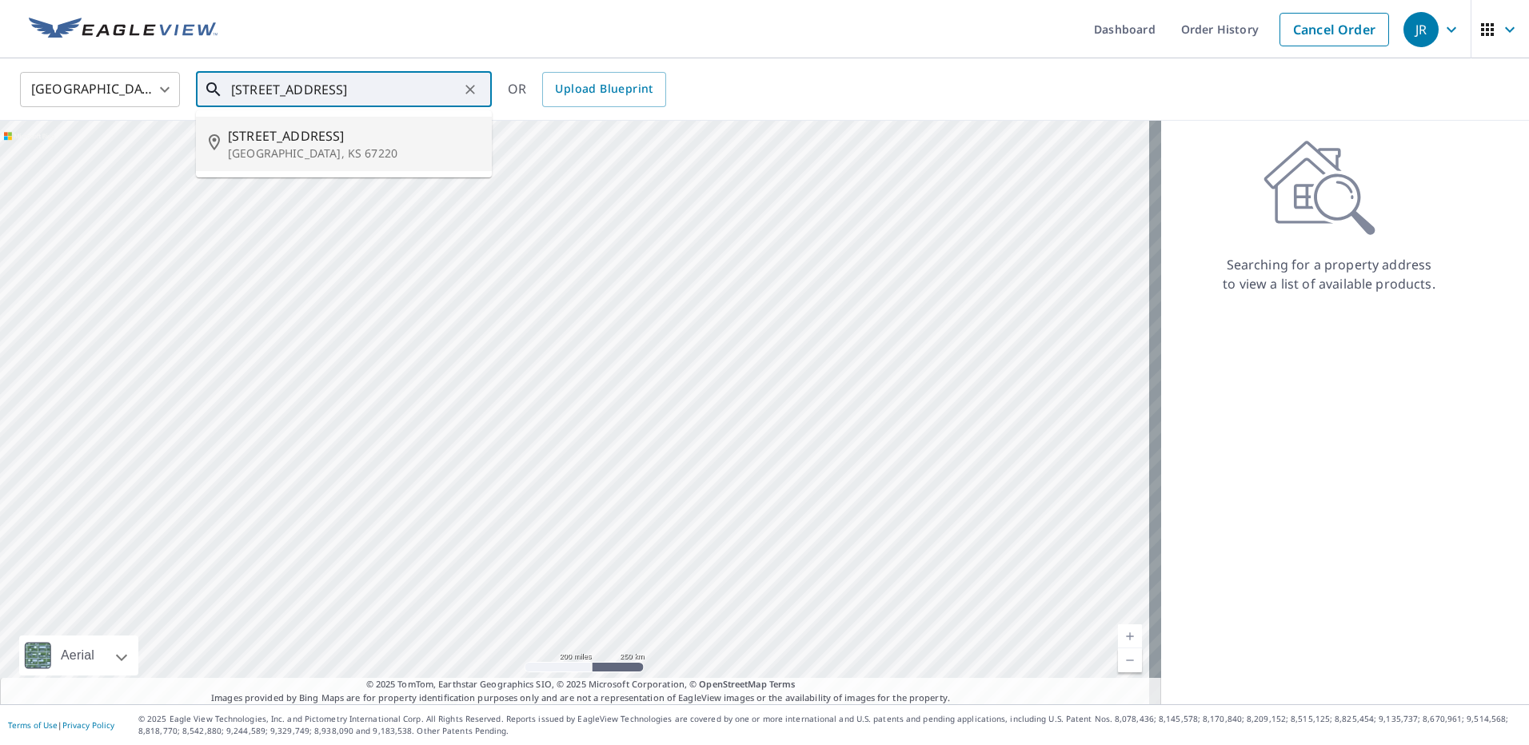
click at [376, 130] on span "[STREET_ADDRESS]" at bounding box center [353, 135] width 251 height 19
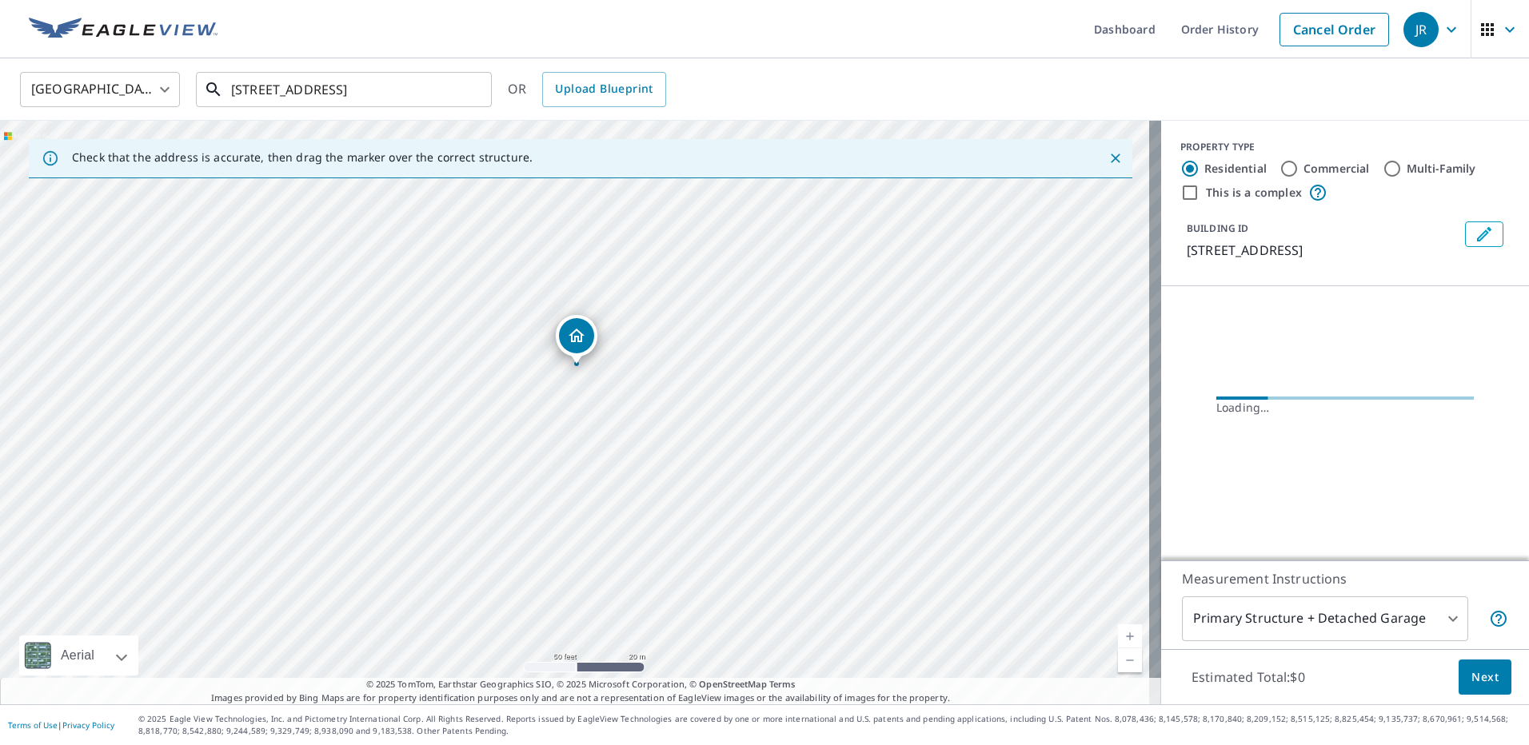
click at [259, 90] on input "[STREET_ADDRESS]" at bounding box center [345, 89] width 228 height 45
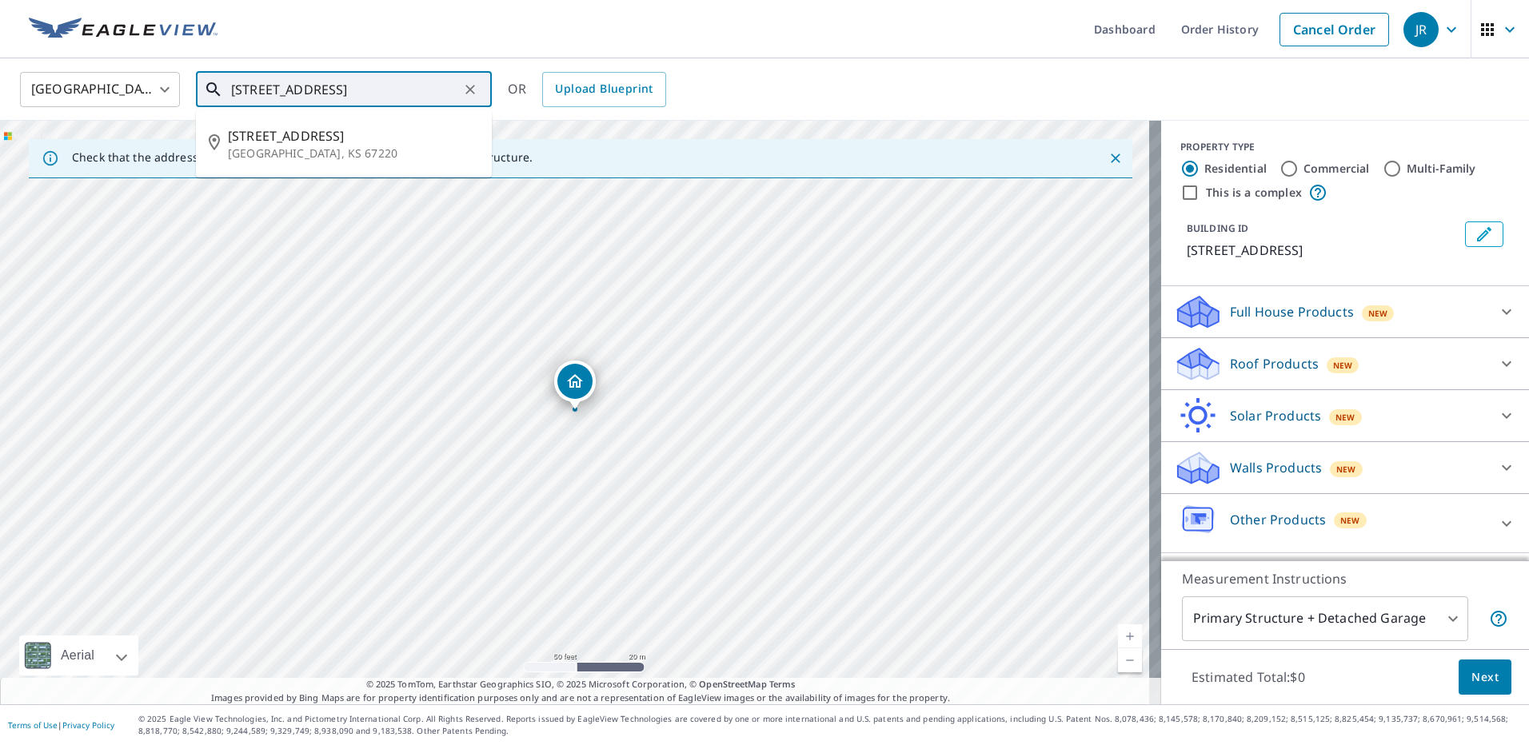
drag, startPoint x: 262, startPoint y: 91, endPoint x: 232, endPoint y: 90, distance: 29.6
click at [231, 86] on input "[STREET_ADDRESS]" at bounding box center [345, 89] width 228 height 45
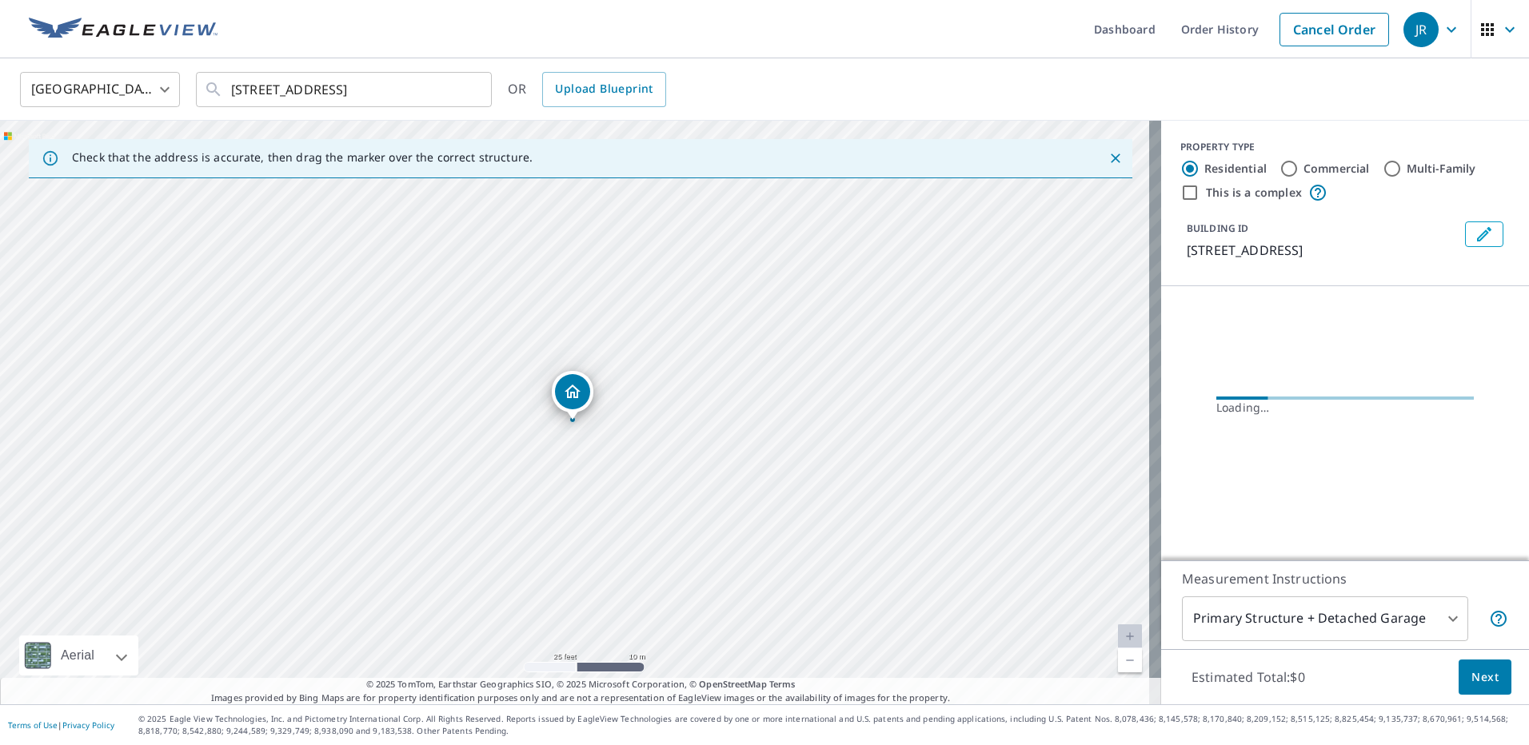
click at [594, 469] on div "[STREET_ADDRESS]" at bounding box center [580, 413] width 1161 height 584
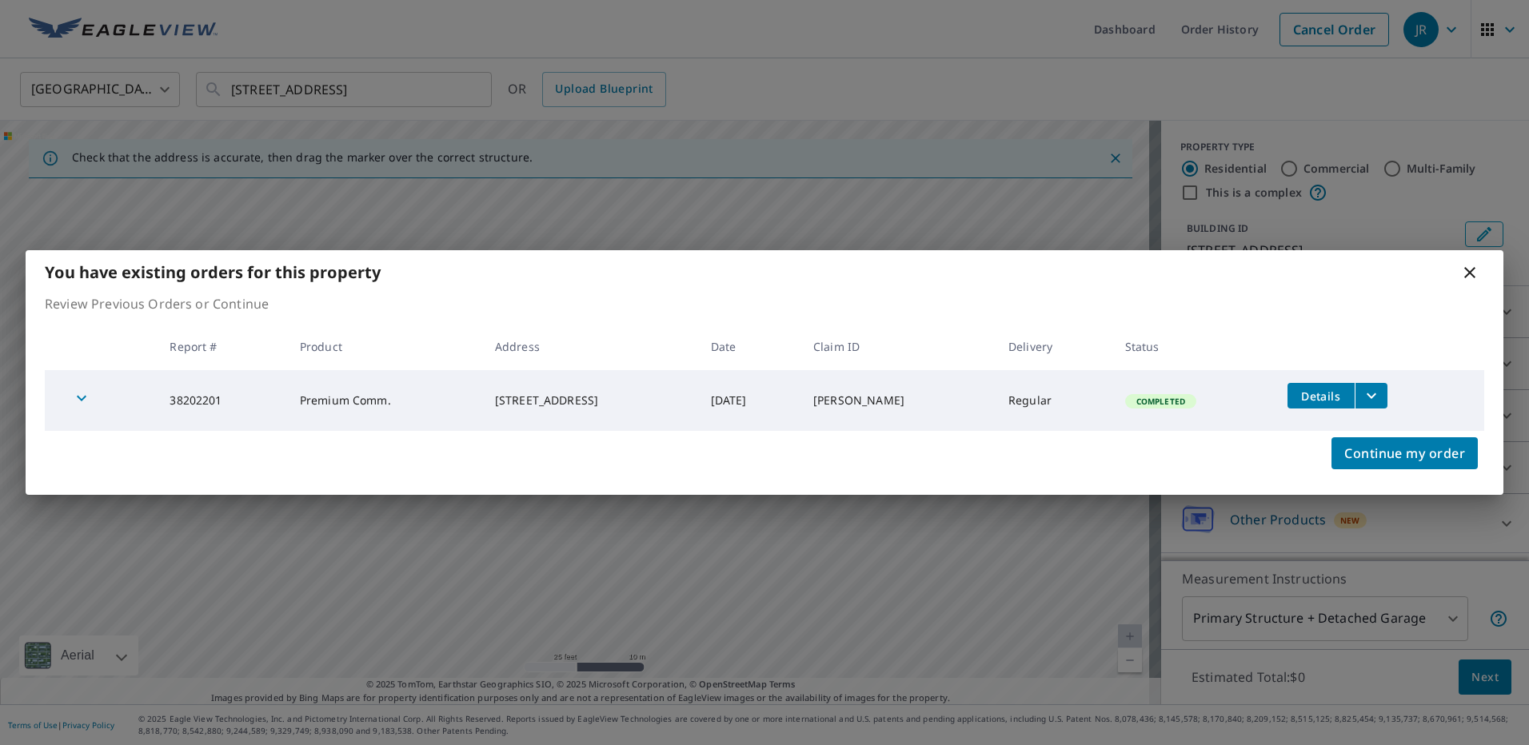
click at [88, 398] on icon "button" at bounding box center [81, 398] width 19 height 19
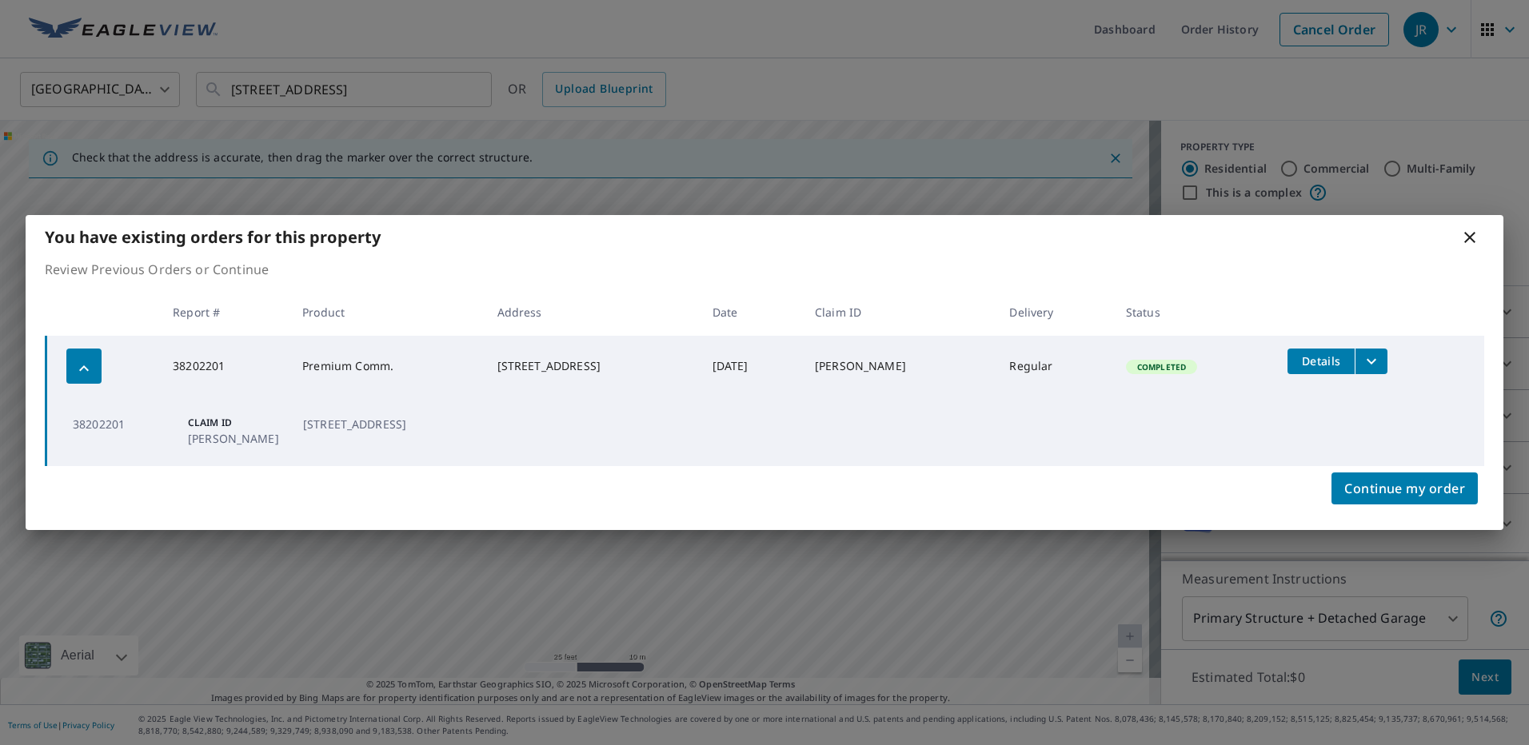
click at [75, 374] on icon "button" at bounding box center [83, 368] width 19 height 19
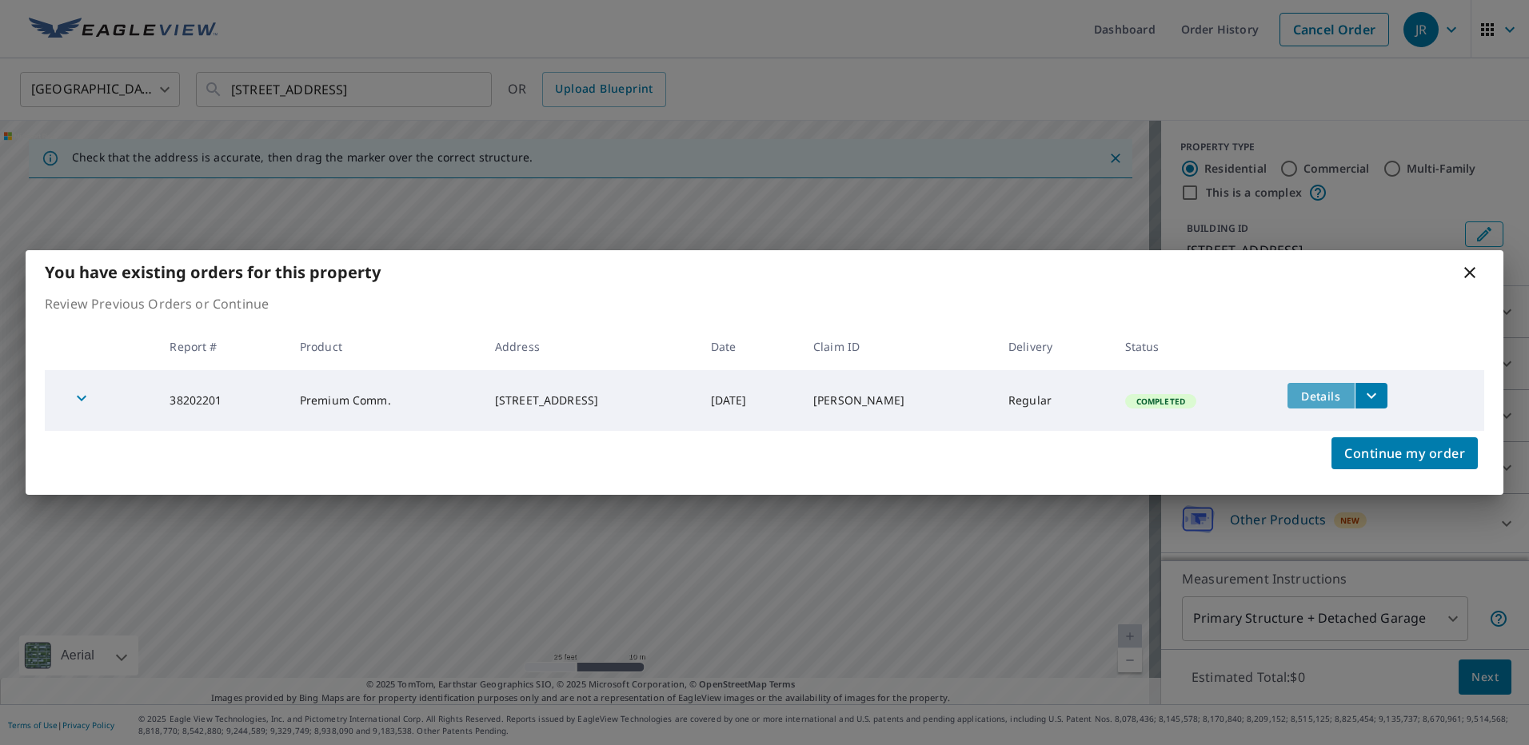
click at [1321, 399] on span "Details" at bounding box center [1321, 396] width 48 height 15
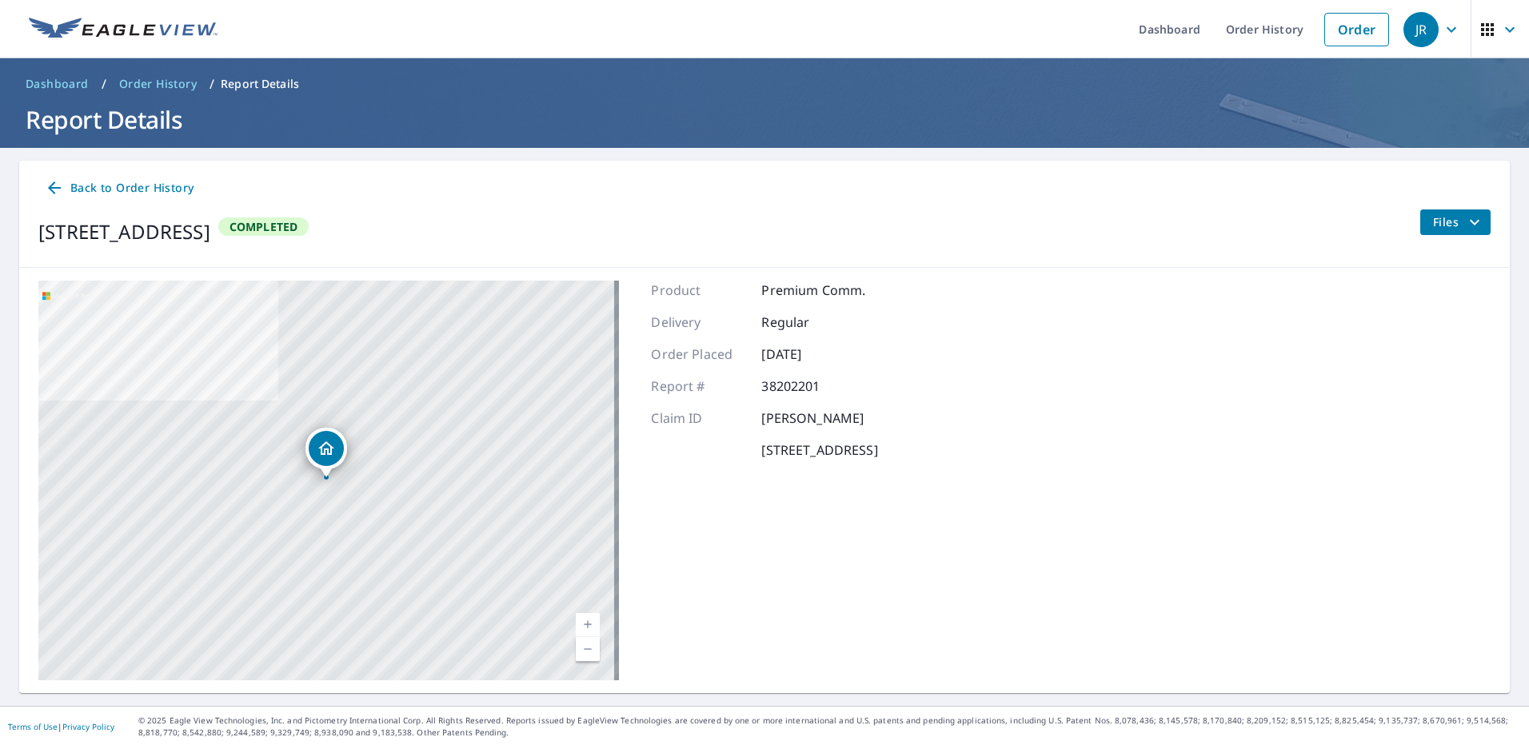
scroll to position [2, 0]
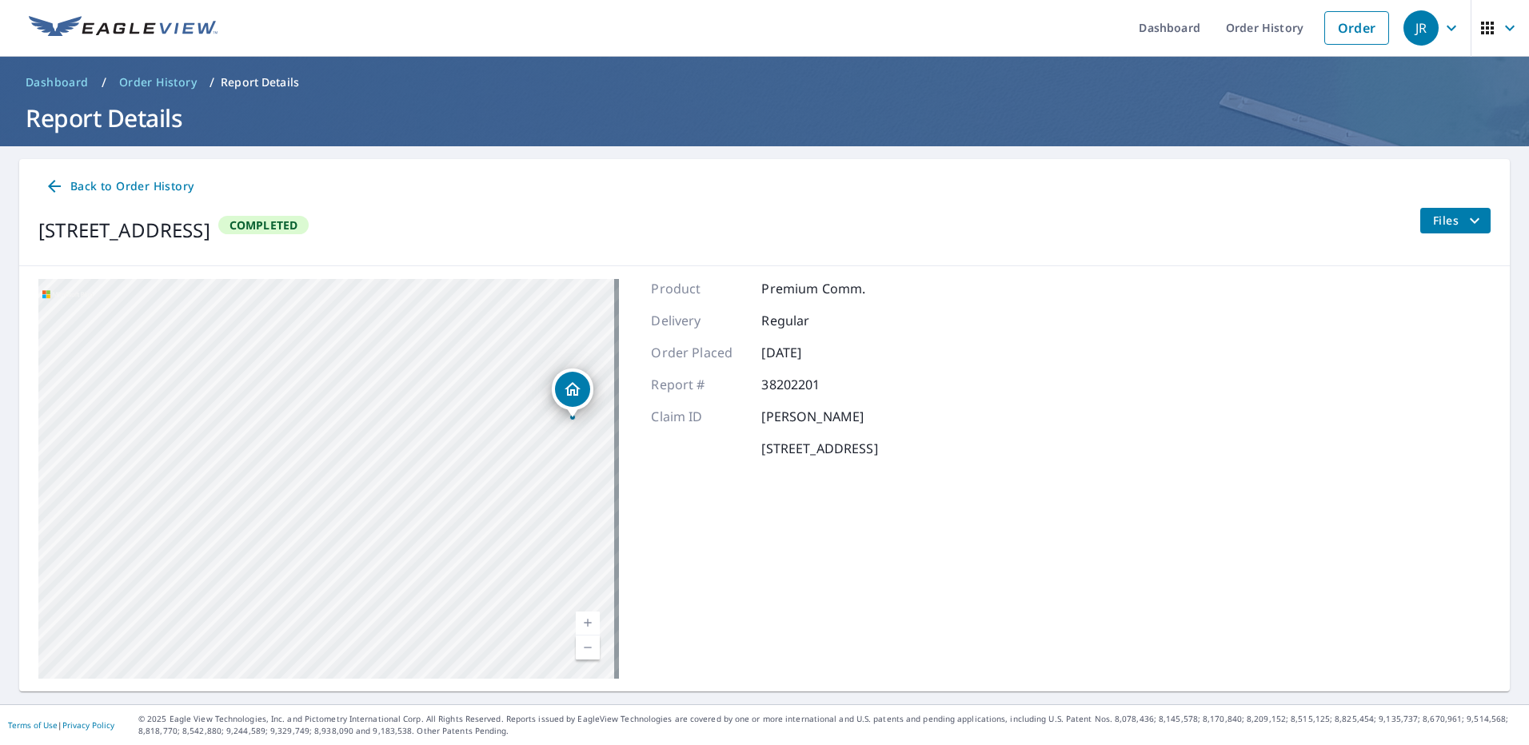
drag, startPoint x: 475, startPoint y: 443, endPoint x: 145, endPoint y: 488, distance: 333.3
click at [146, 488] on div "[STREET_ADDRESS]" at bounding box center [328, 479] width 581 height 400
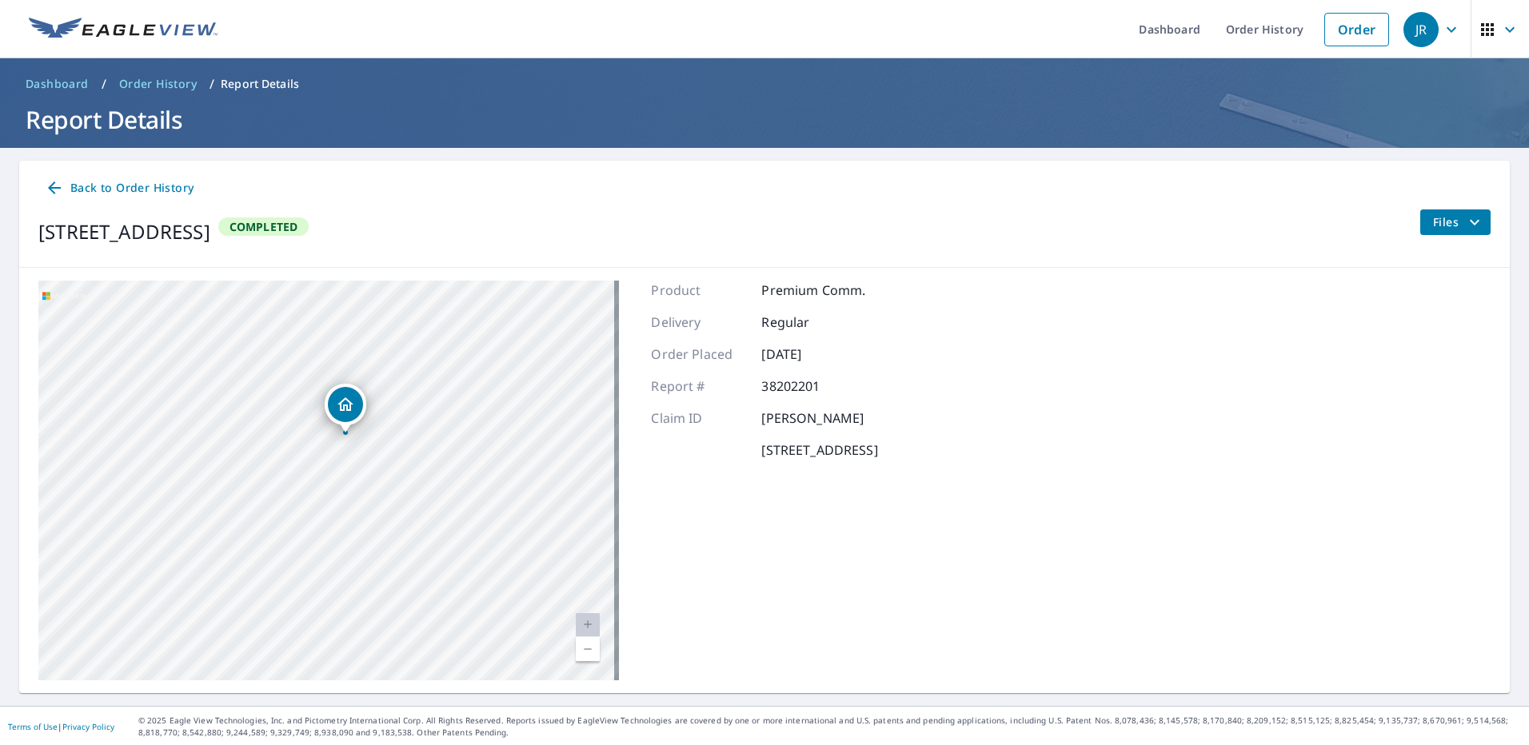
click at [1433, 217] on span "Files" at bounding box center [1458, 222] width 51 height 19
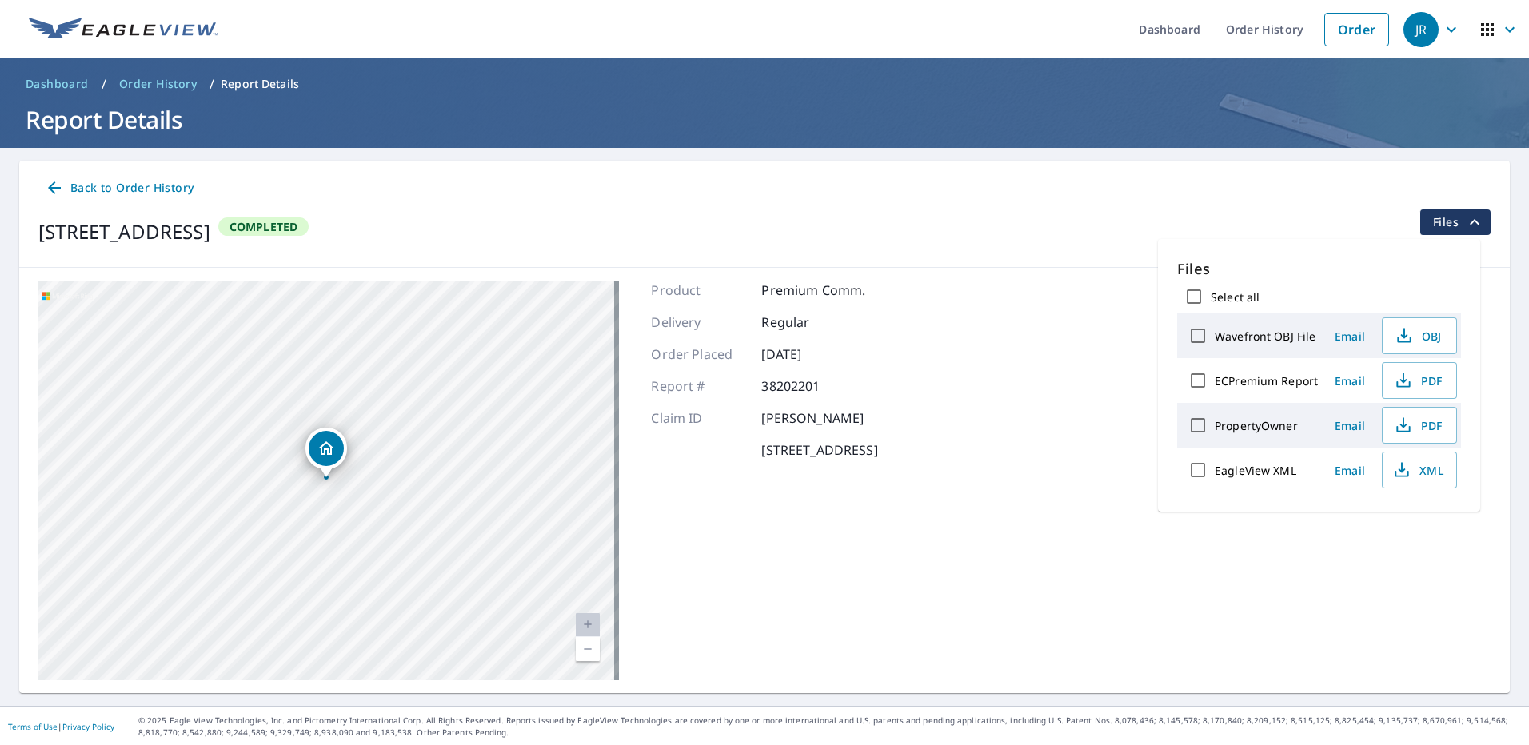
click at [90, 183] on span "Back to Order History" at bounding box center [119, 188] width 149 height 20
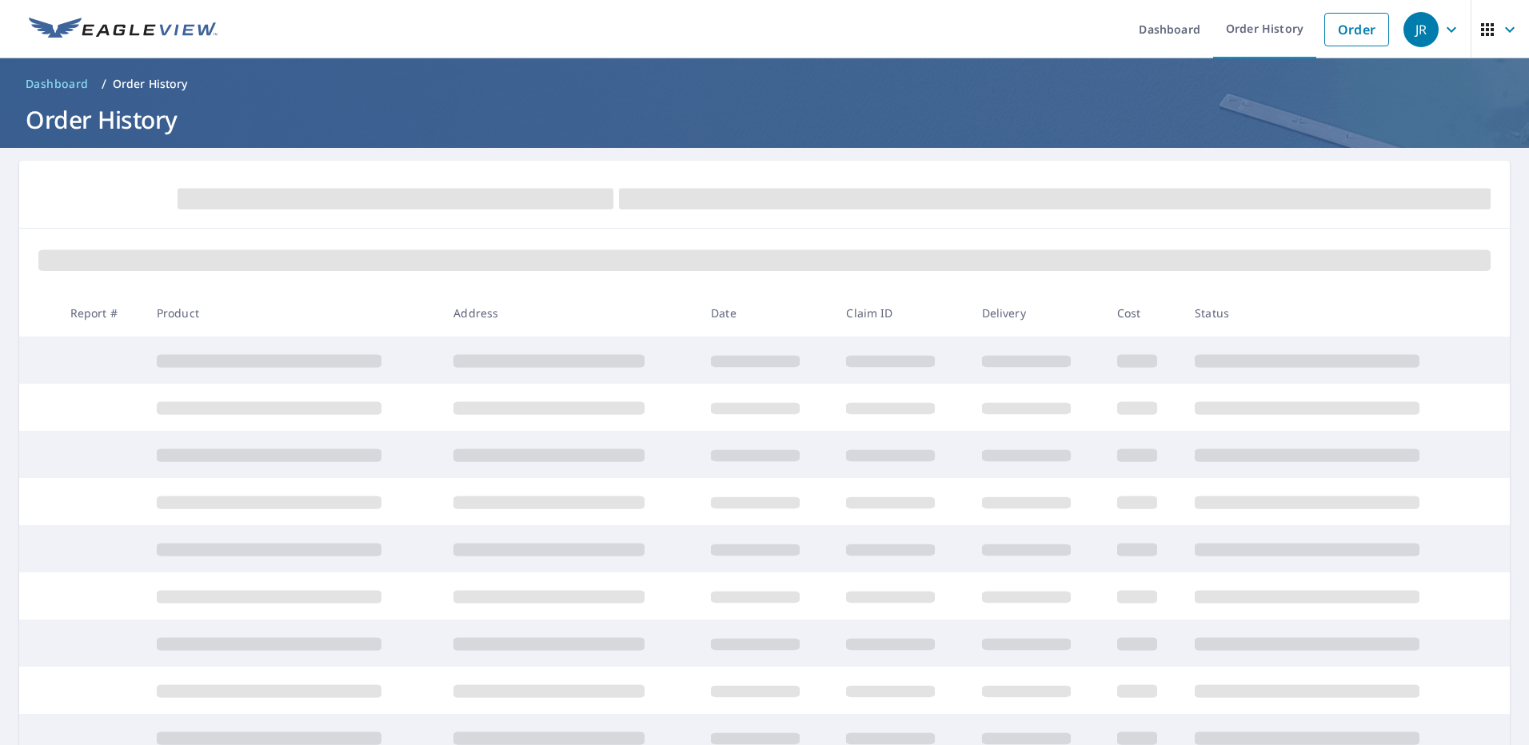
click at [1335, 26] on link "Order" at bounding box center [1357, 30] width 65 height 34
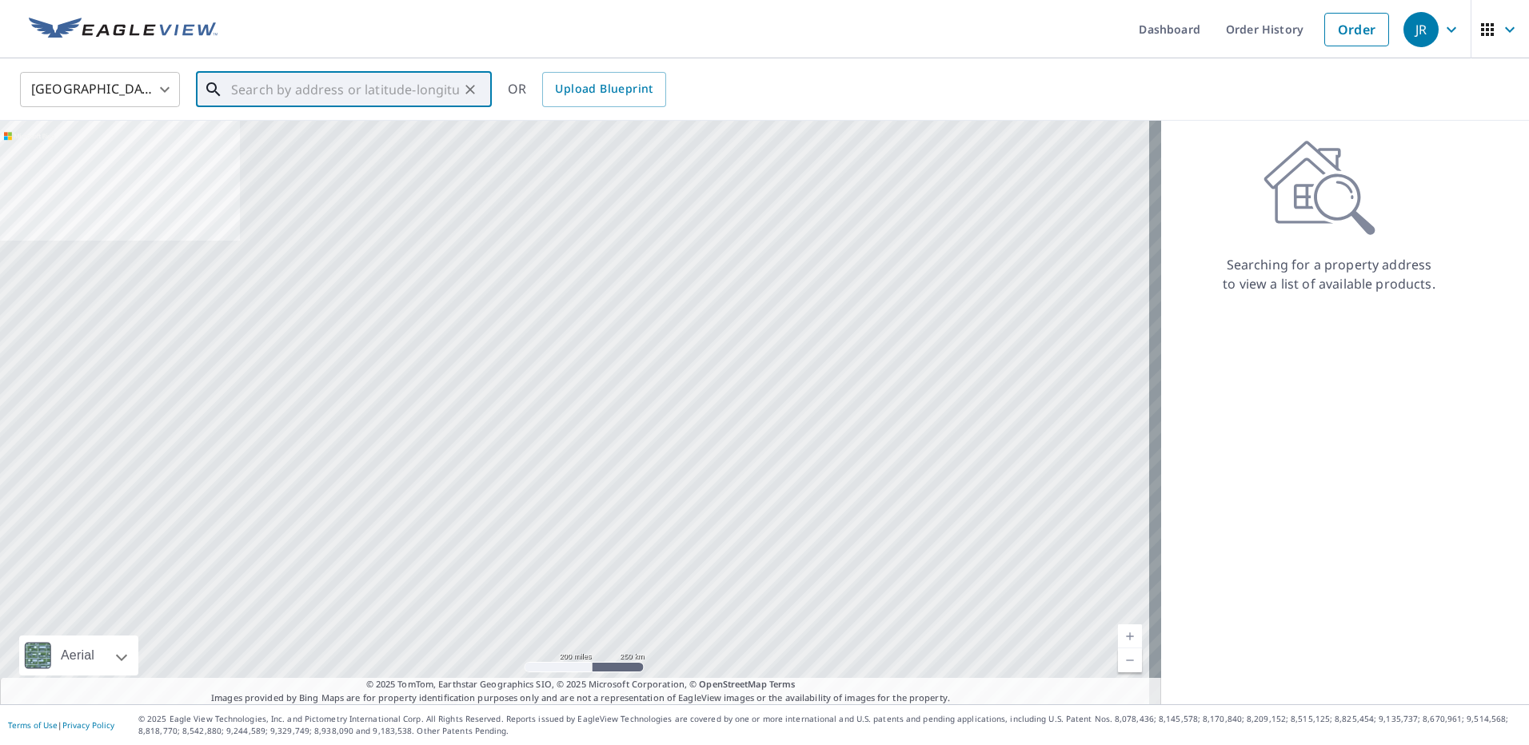
click at [270, 75] on input "text" at bounding box center [345, 89] width 228 height 45
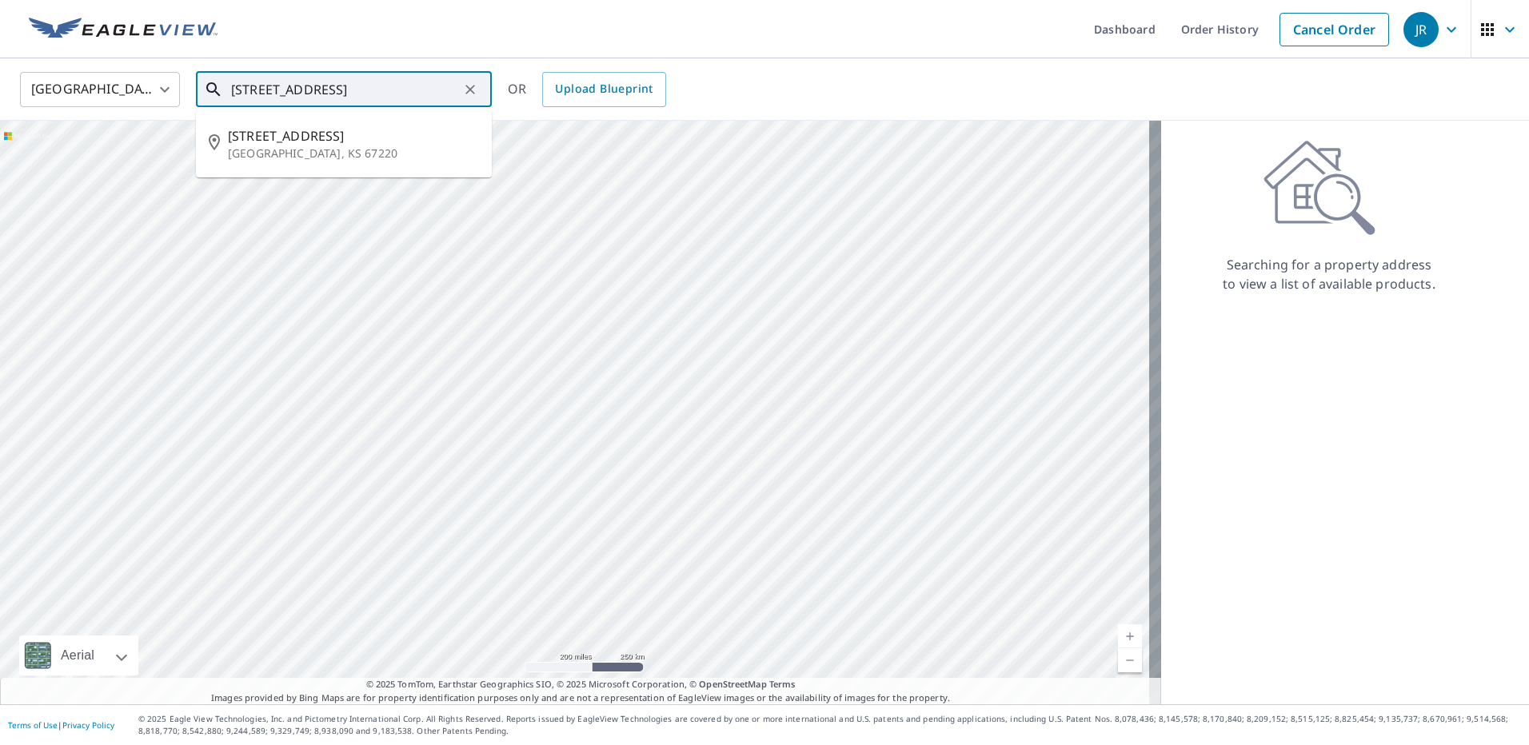
click at [426, 91] on input "[STREET_ADDRESS]" at bounding box center [345, 89] width 228 height 45
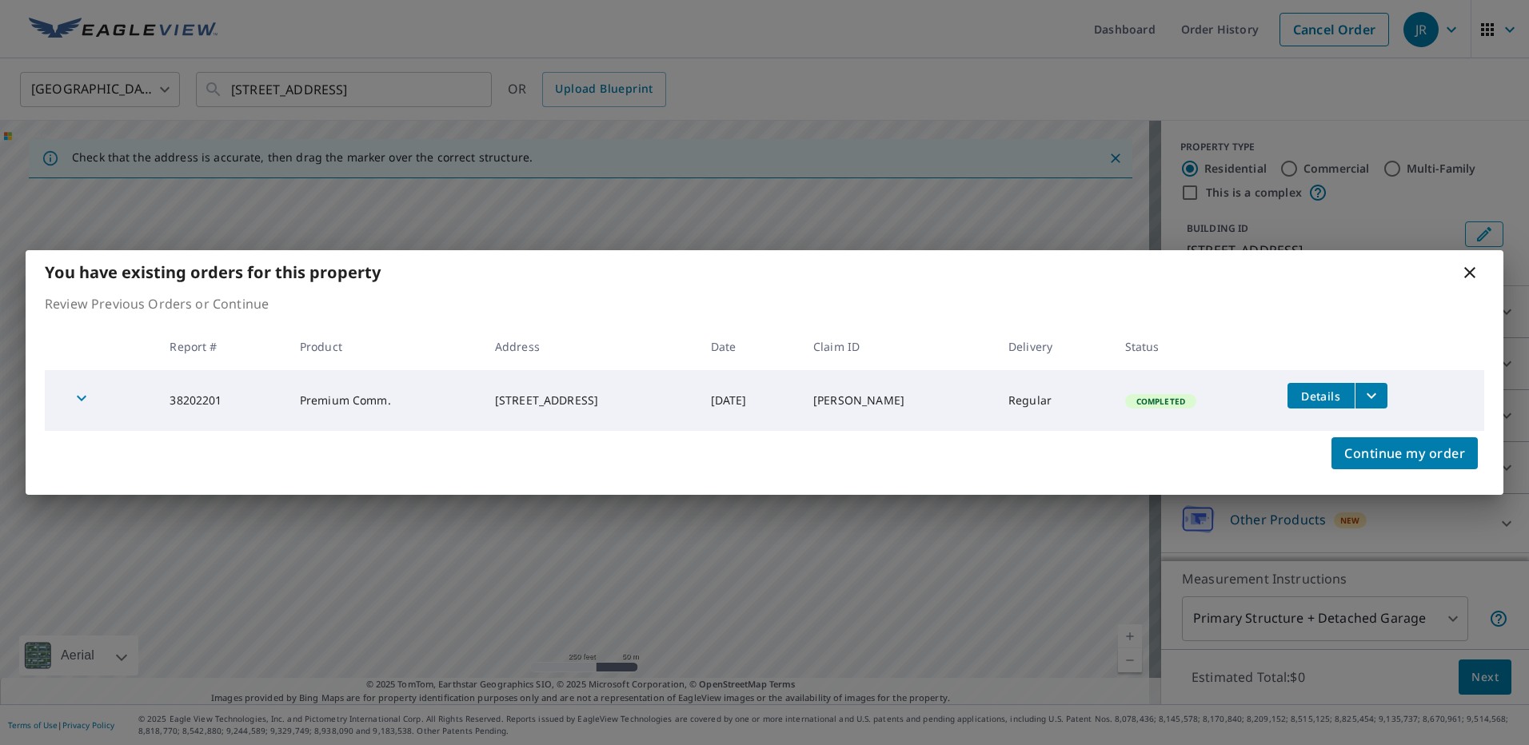
click at [1473, 276] on icon at bounding box center [1469, 272] width 11 height 11
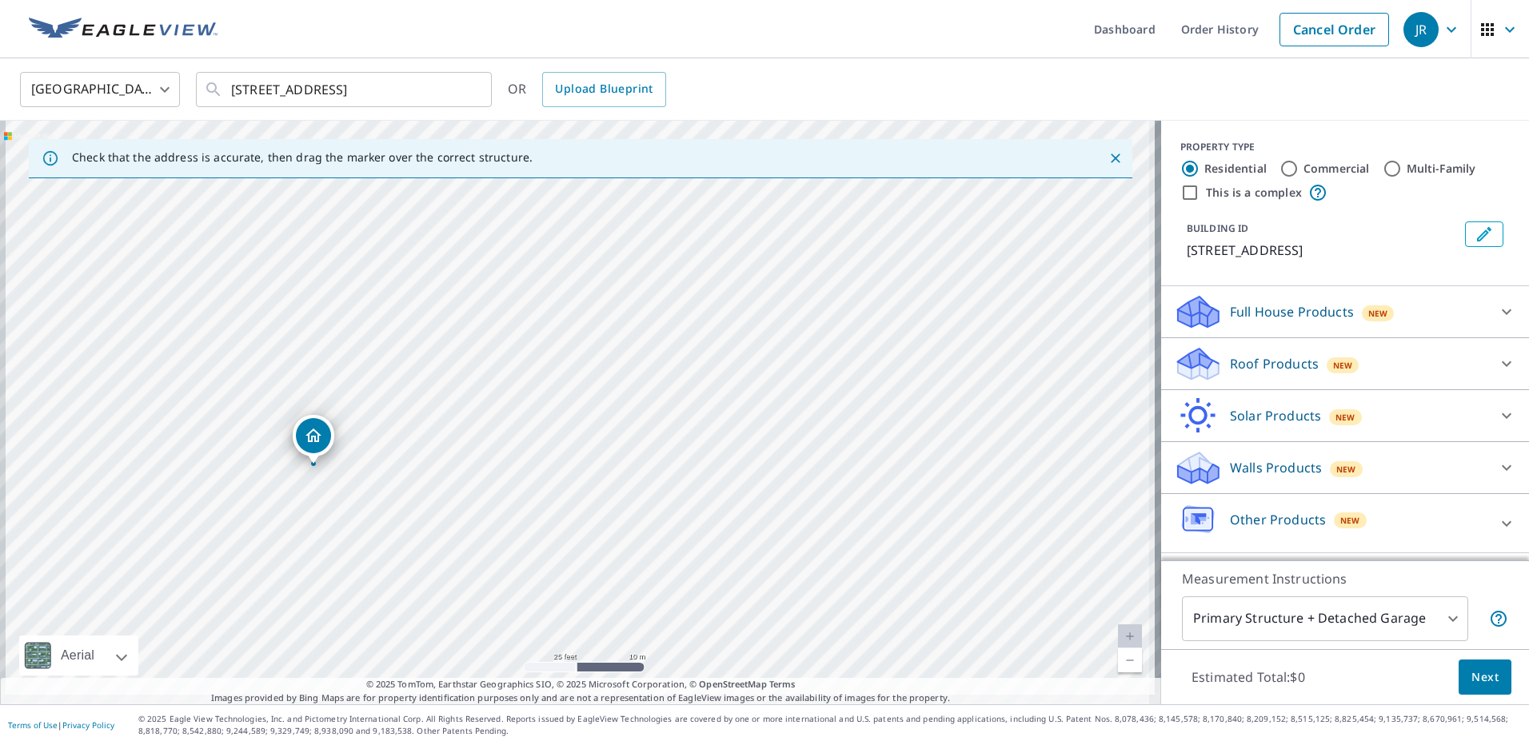
drag, startPoint x: 461, startPoint y: 430, endPoint x: 449, endPoint y: 372, distance: 59.6
click at [546, 345] on div "[STREET_ADDRESS]" at bounding box center [580, 413] width 1161 height 584
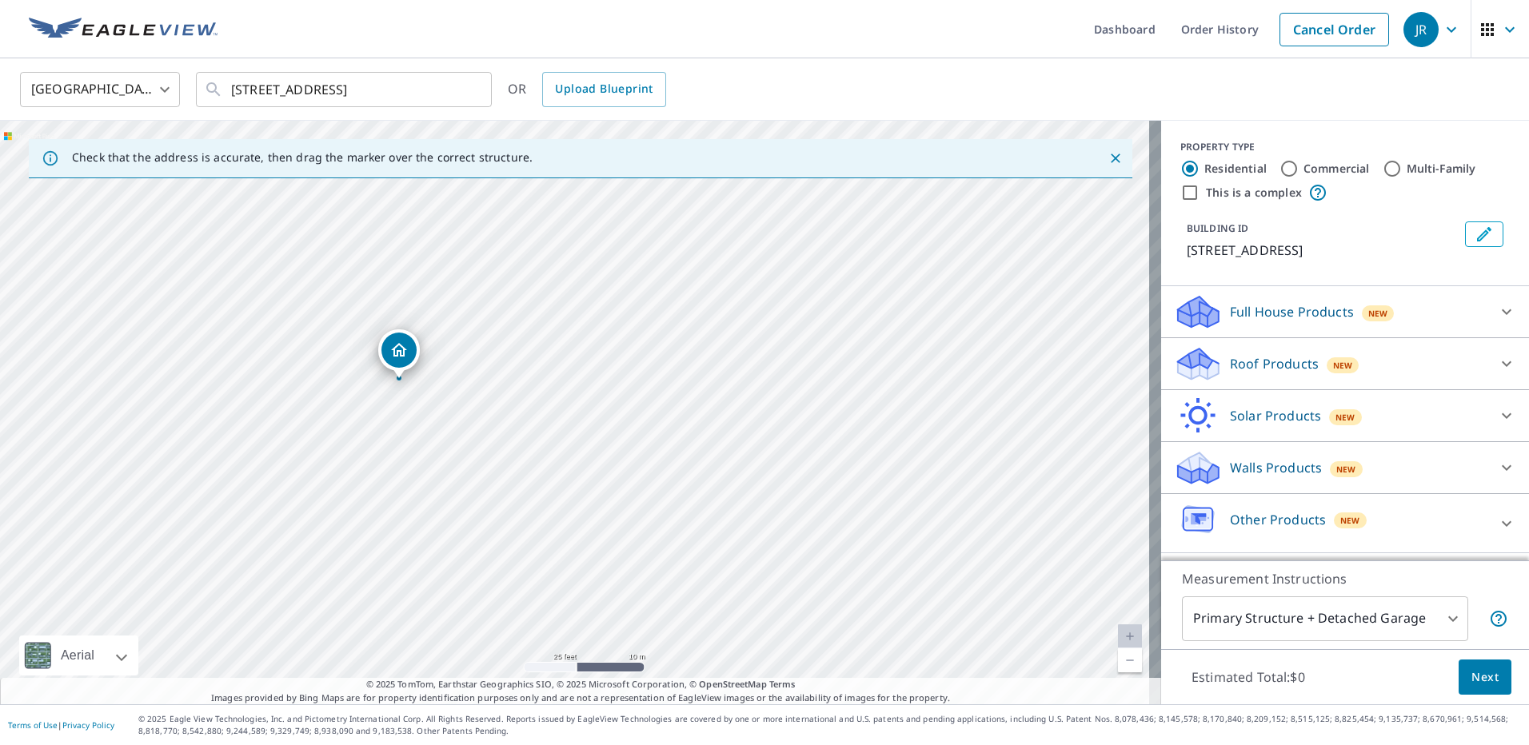
click at [369, 391] on div "[STREET_ADDRESS]" at bounding box center [580, 413] width 1161 height 584
drag, startPoint x: 581, startPoint y: 385, endPoint x: 551, endPoint y: 396, distance: 31.6
click at [1290, 371] on p "Roof Products" at bounding box center [1274, 363] width 89 height 19
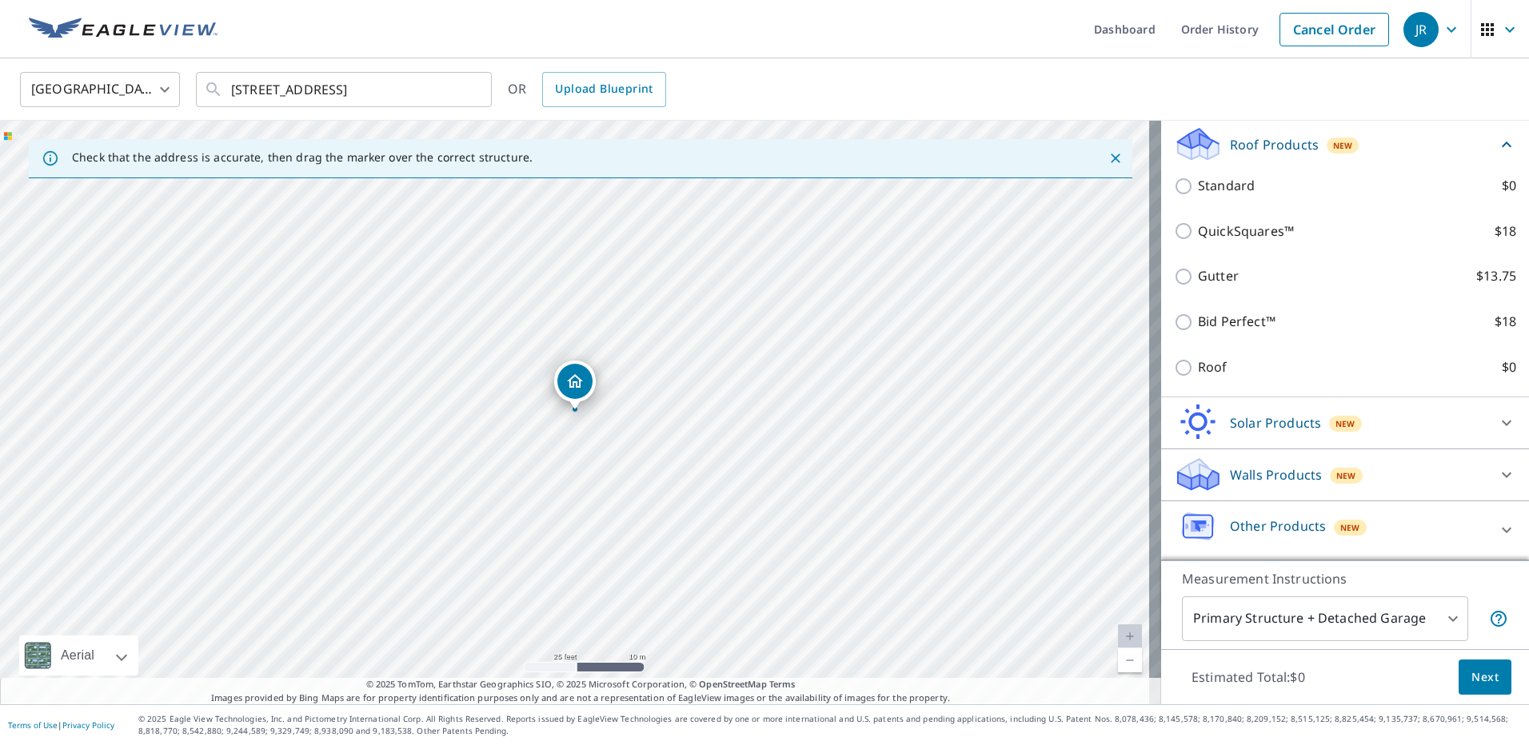
click at [1252, 374] on label "Roof $0" at bounding box center [1357, 368] width 318 height 20
click at [1198, 374] on input "Roof $0" at bounding box center [1186, 367] width 24 height 19
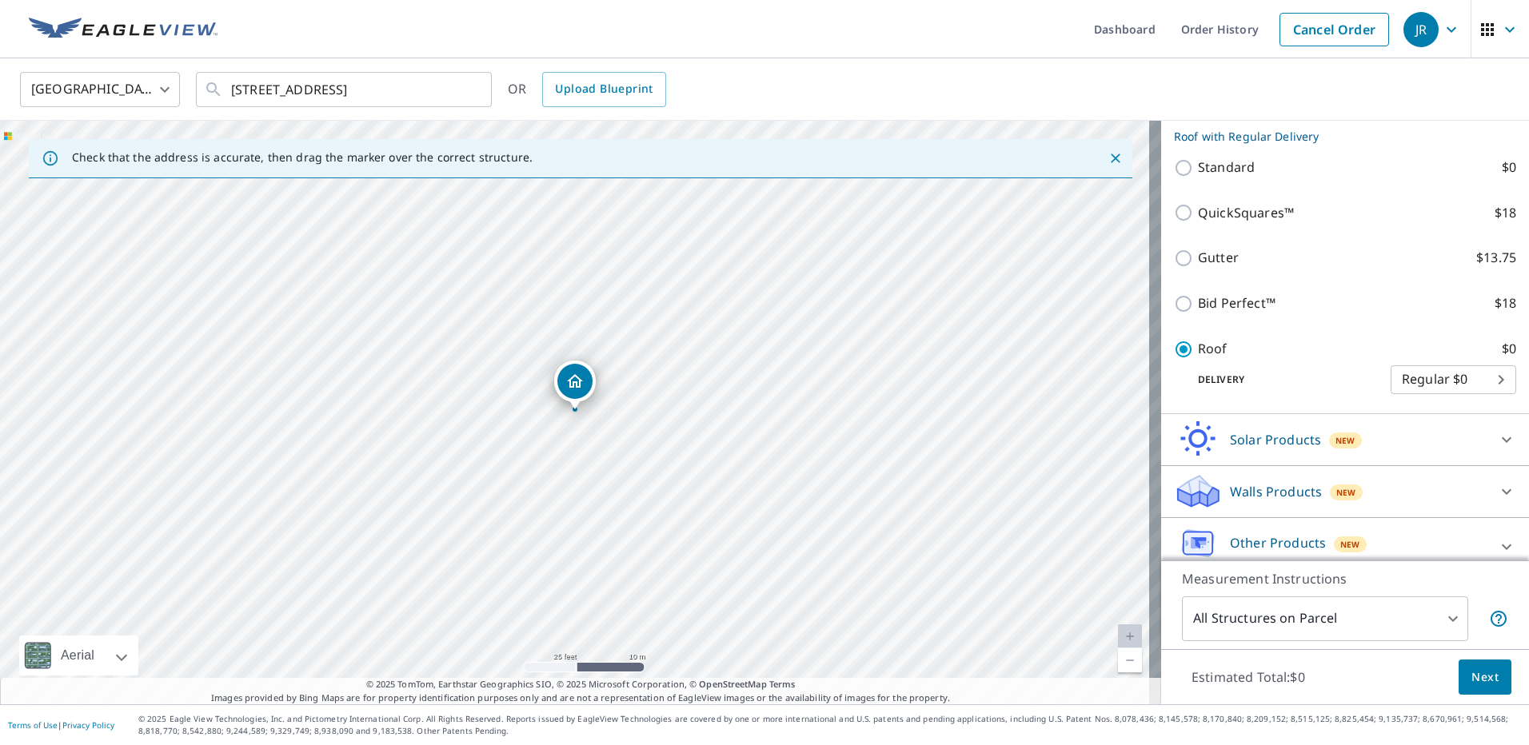
scroll to position [176, 0]
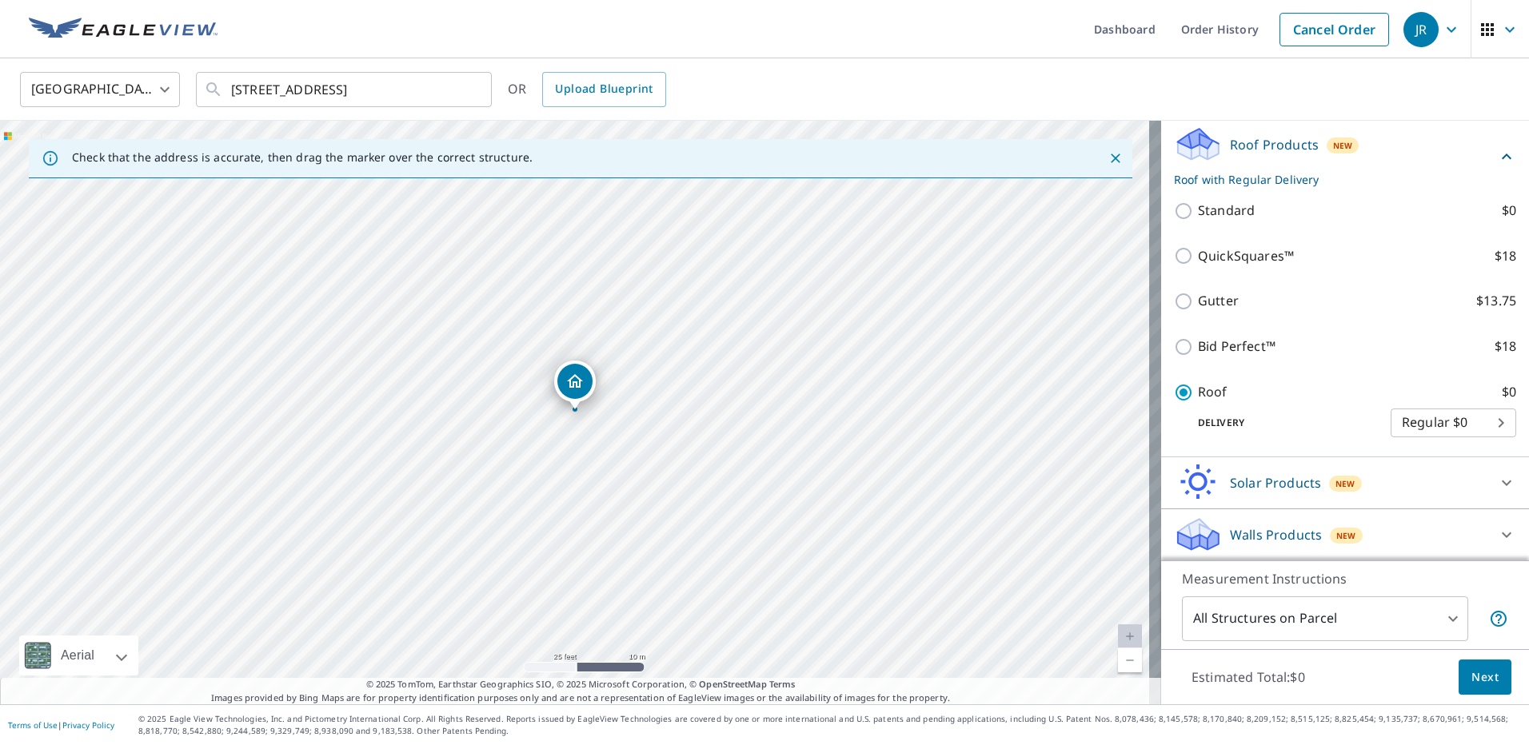
click at [1482, 686] on span "Next" at bounding box center [1485, 678] width 27 height 20
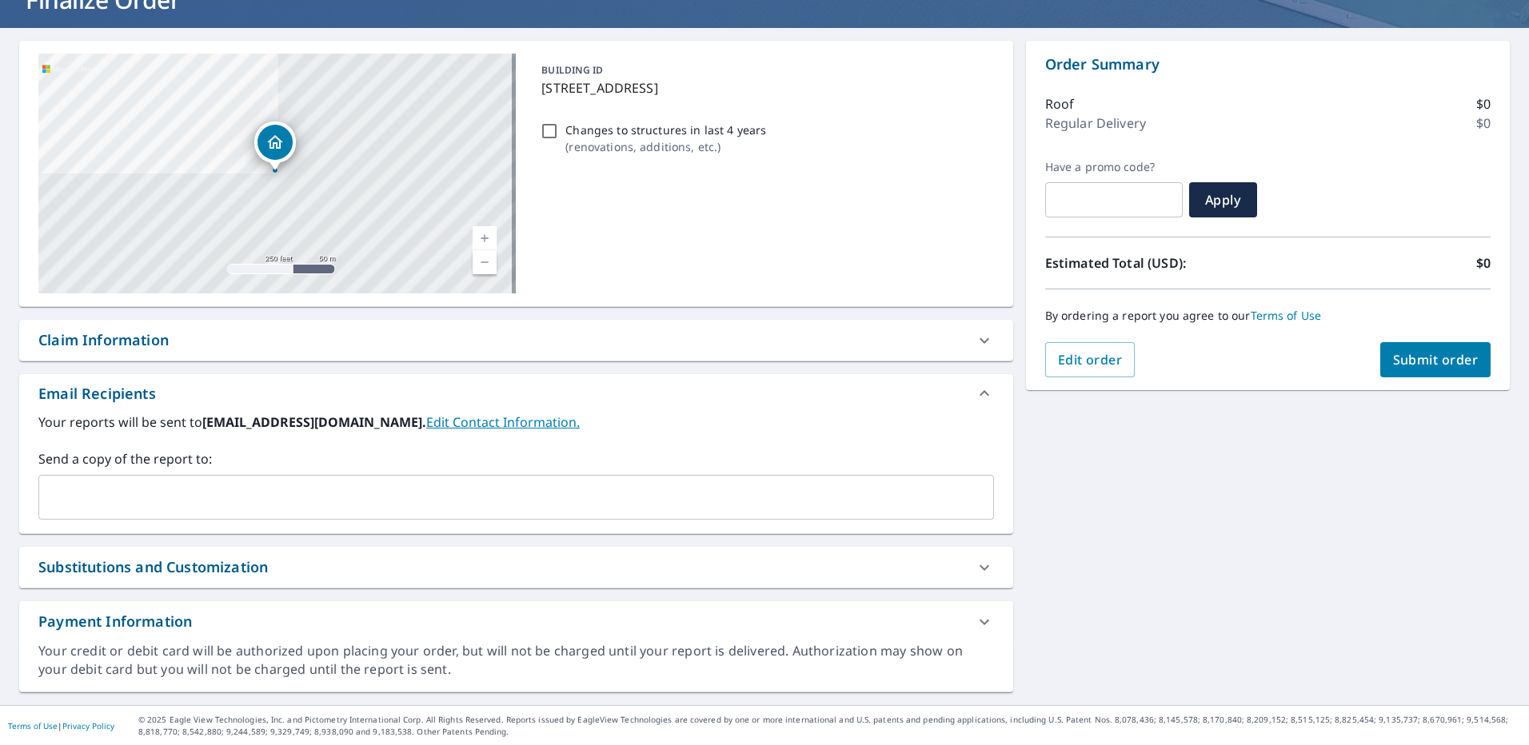
scroll to position [121, 0]
click at [175, 332] on div "Claim Information" at bounding box center [501, 340] width 927 height 22
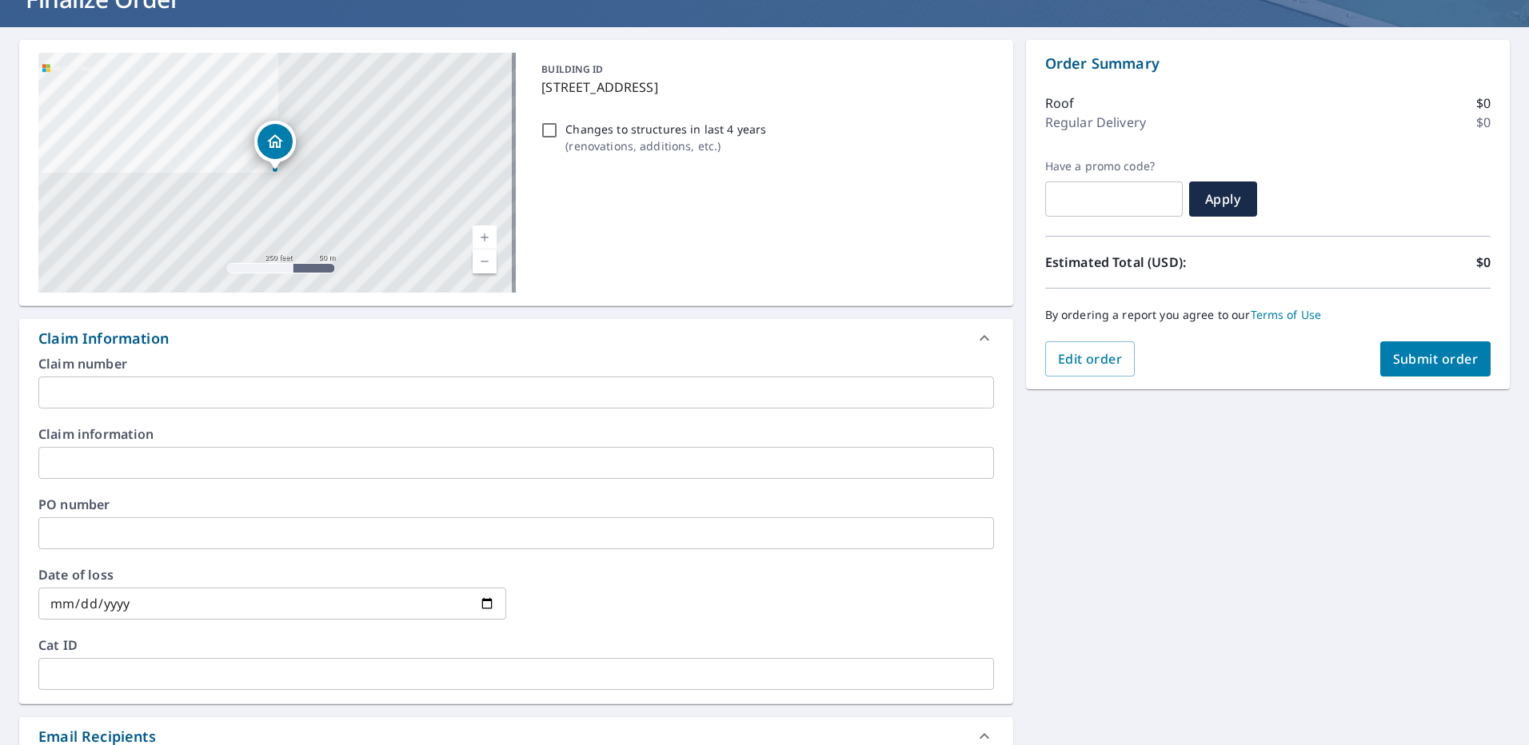
click at [173, 393] on input "text" at bounding box center [516, 393] width 956 height 32
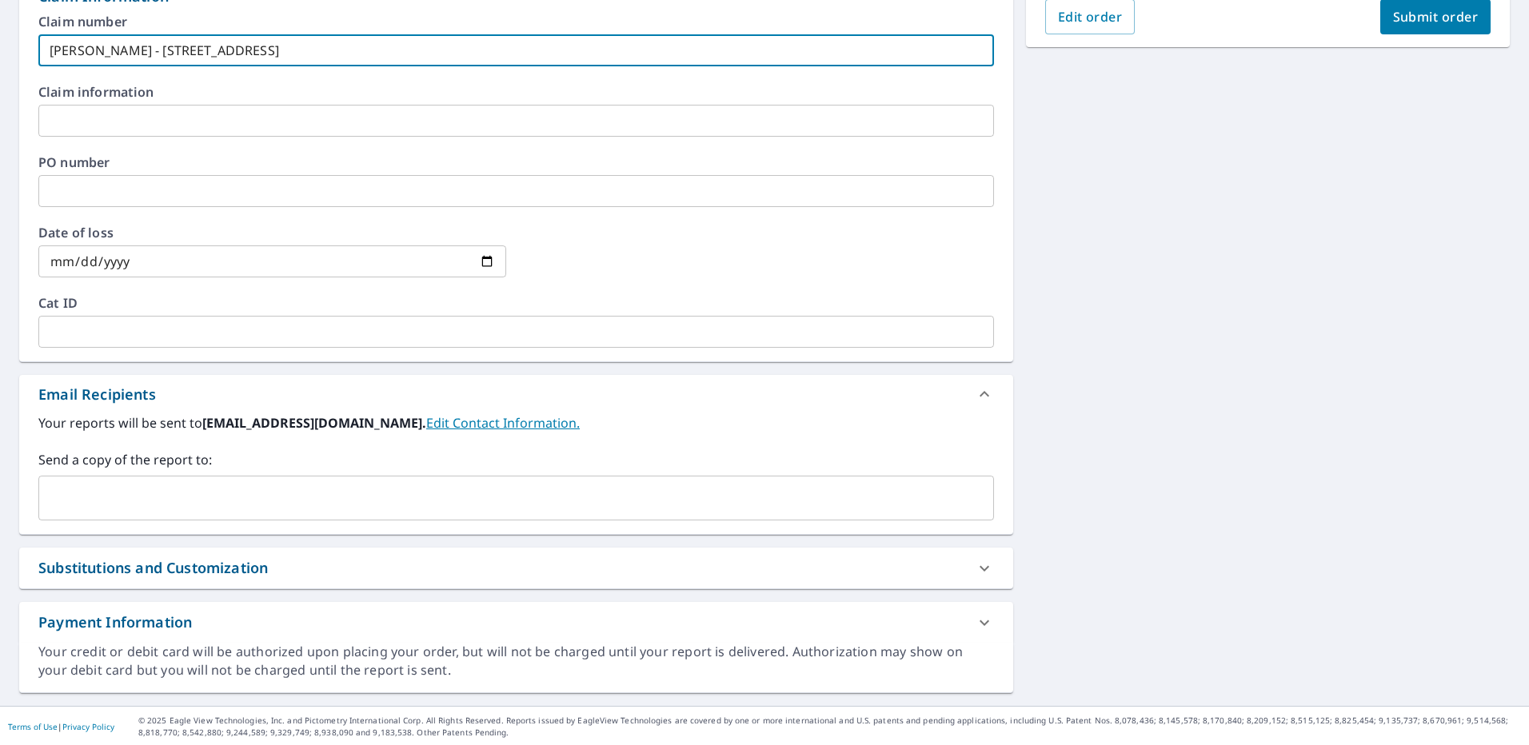
scroll to position [465, 0]
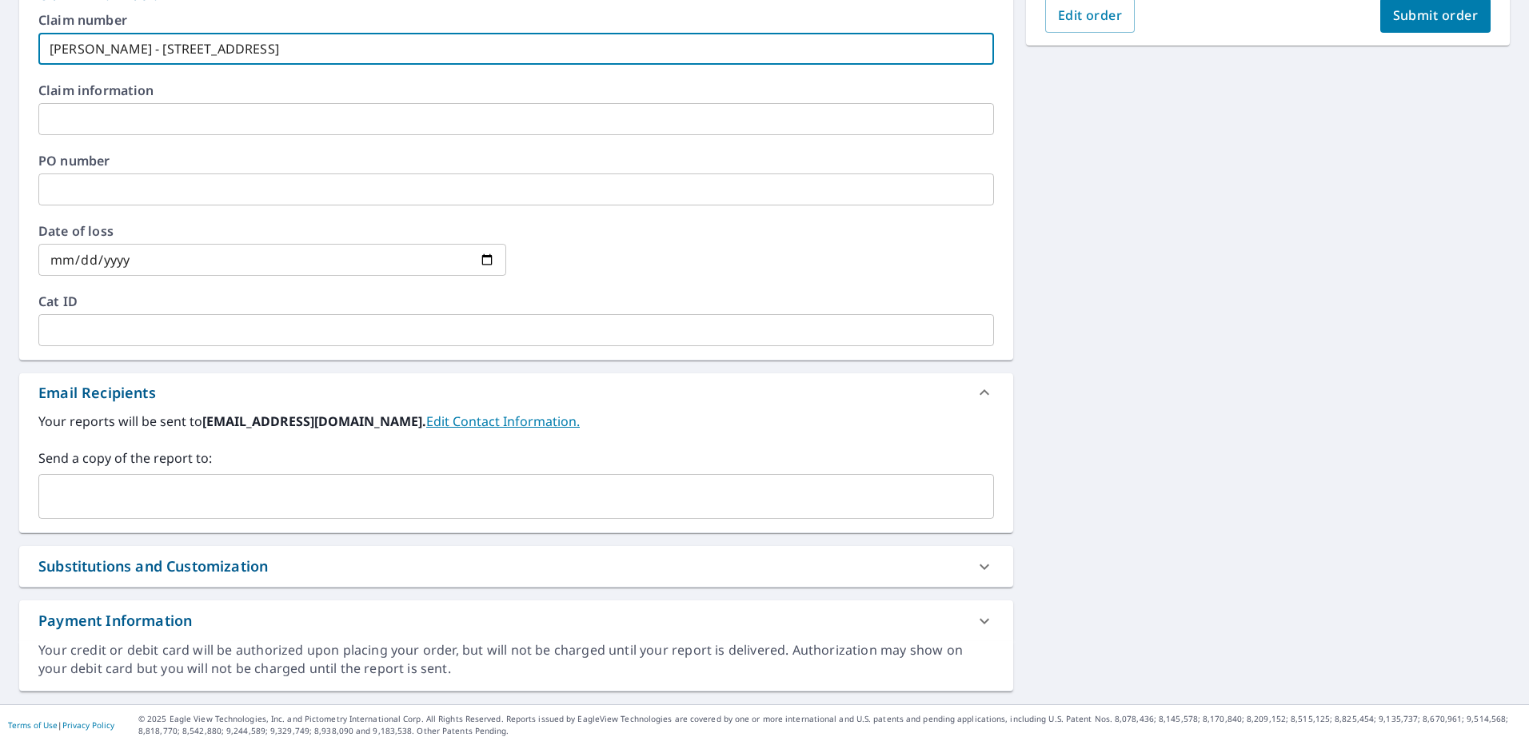
click at [233, 492] on input "text" at bounding box center [504, 496] width 917 height 30
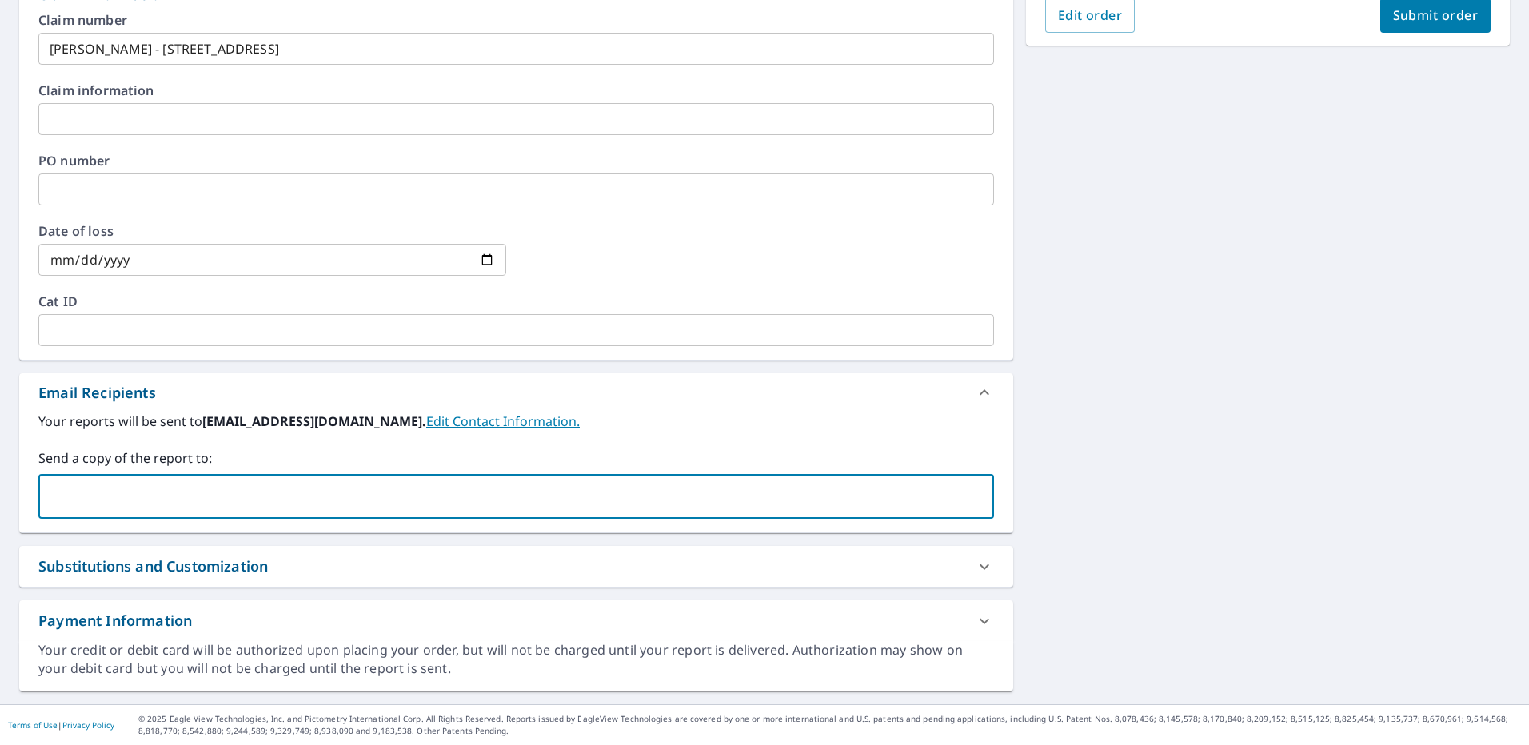
paste input "[EMAIL_ADDRESS][DOMAIN_NAME]"
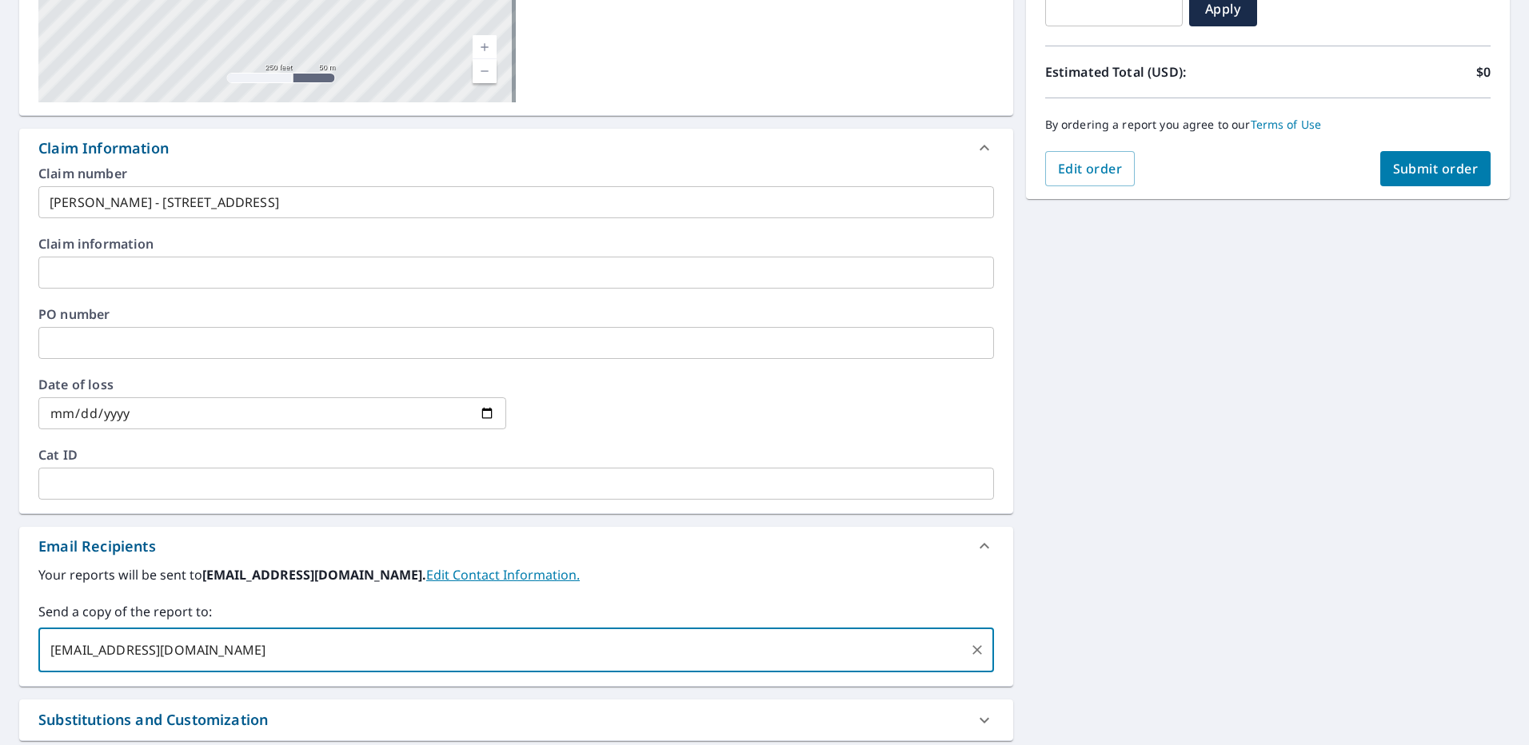
scroll to position [0, 0]
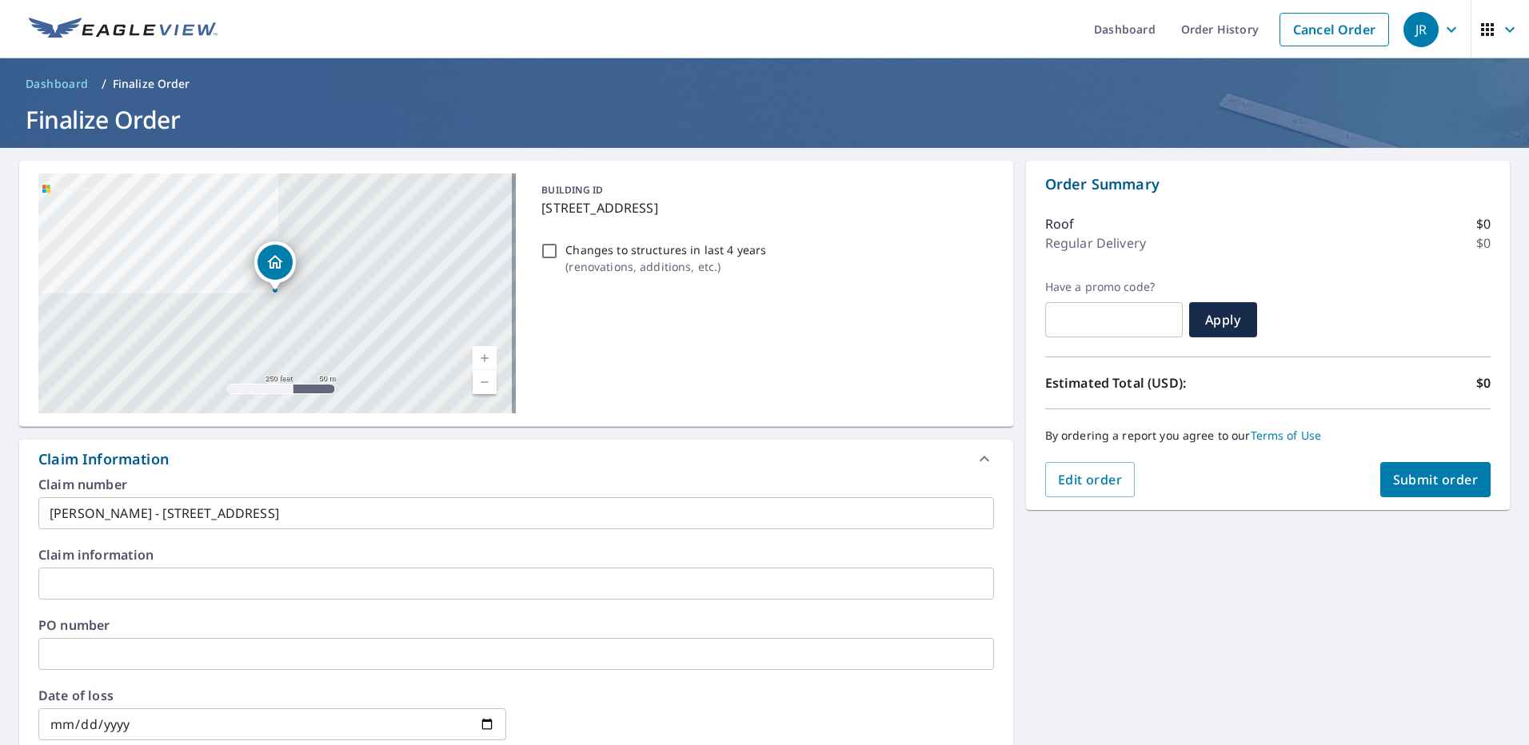
click at [1434, 469] on button "Submit order" at bounding box center [1435, 479] width 111 height 35
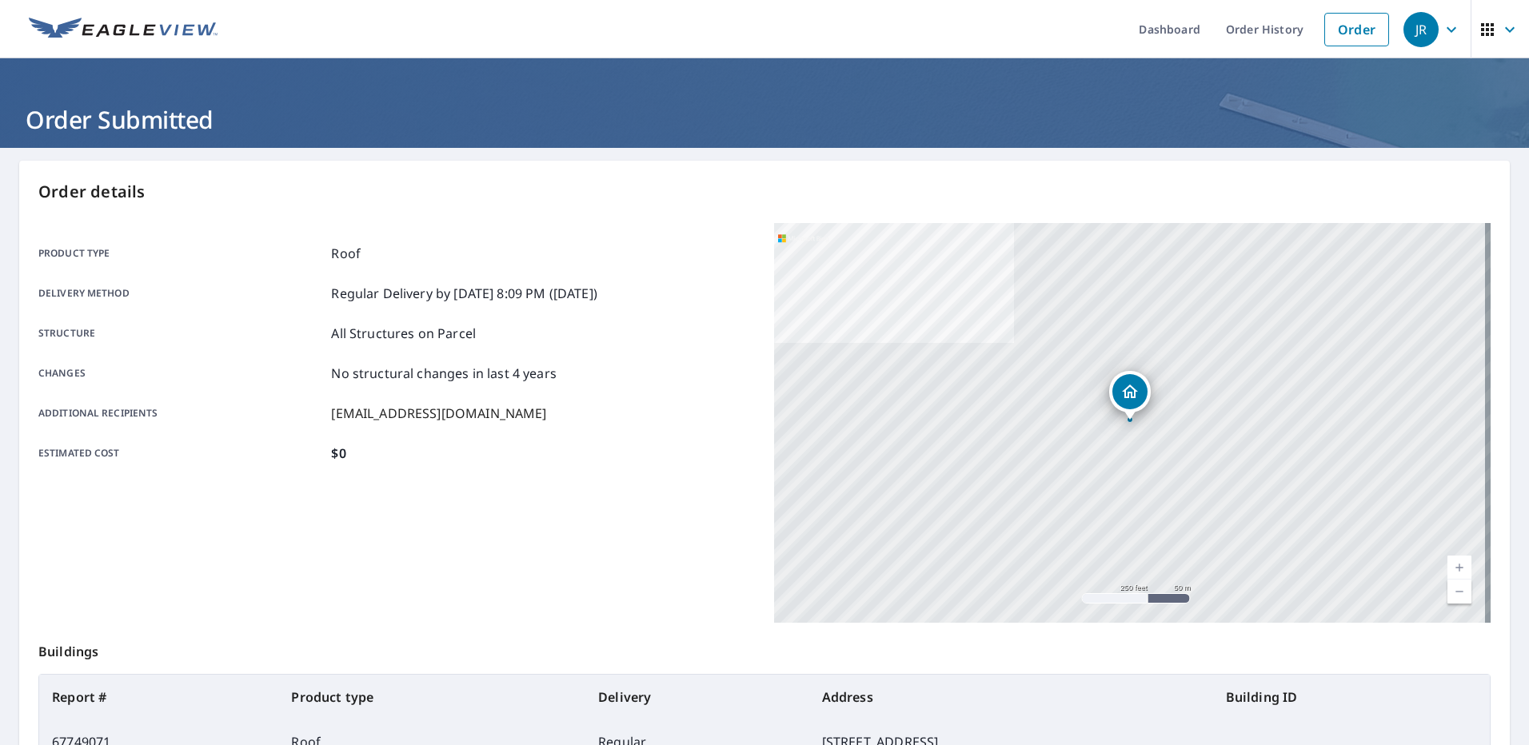
click at [1357, 29] on link "Order" at bounding box center [1357, 30] width 65 height 34
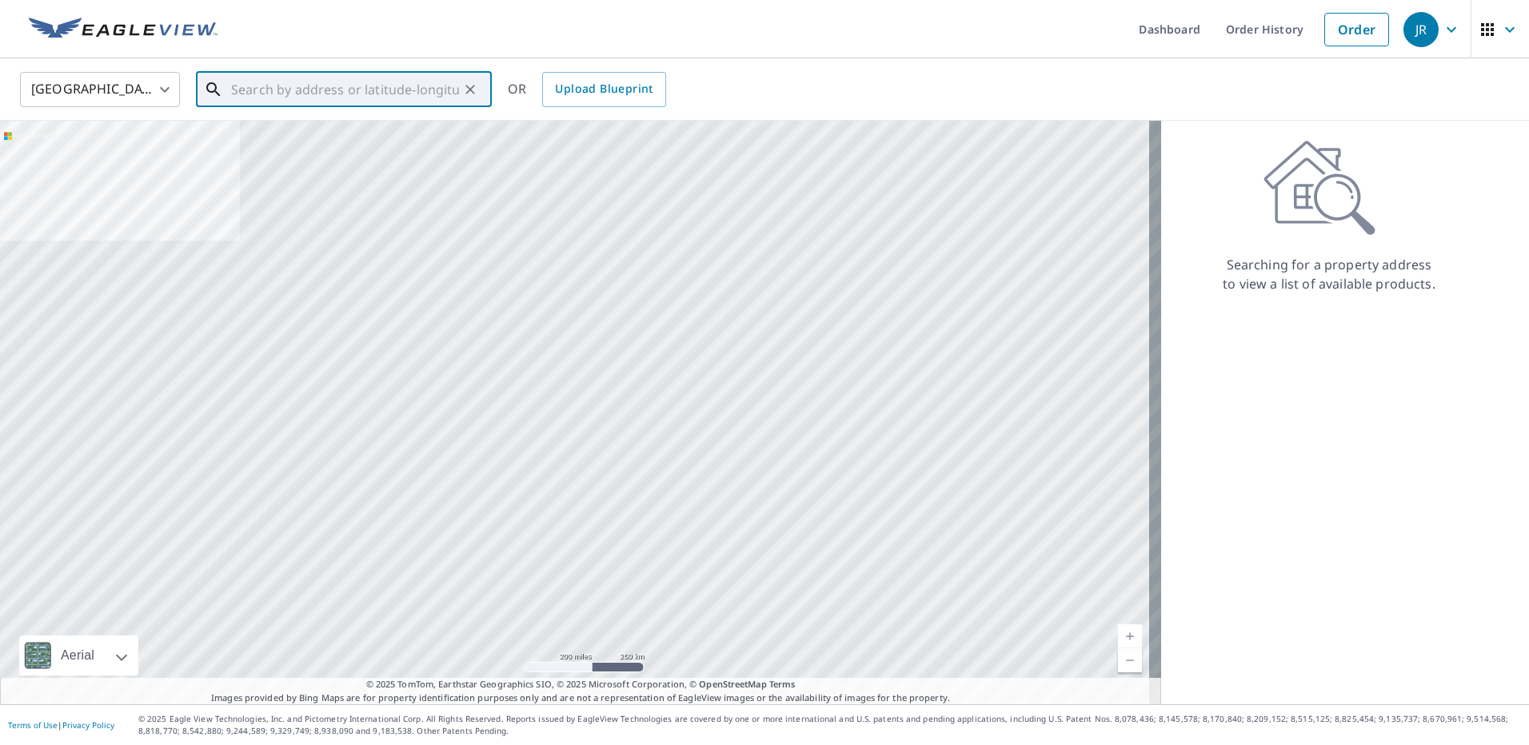
click at [391, 96] on input "text" at bounding box center [345, 89] width 228 height 45
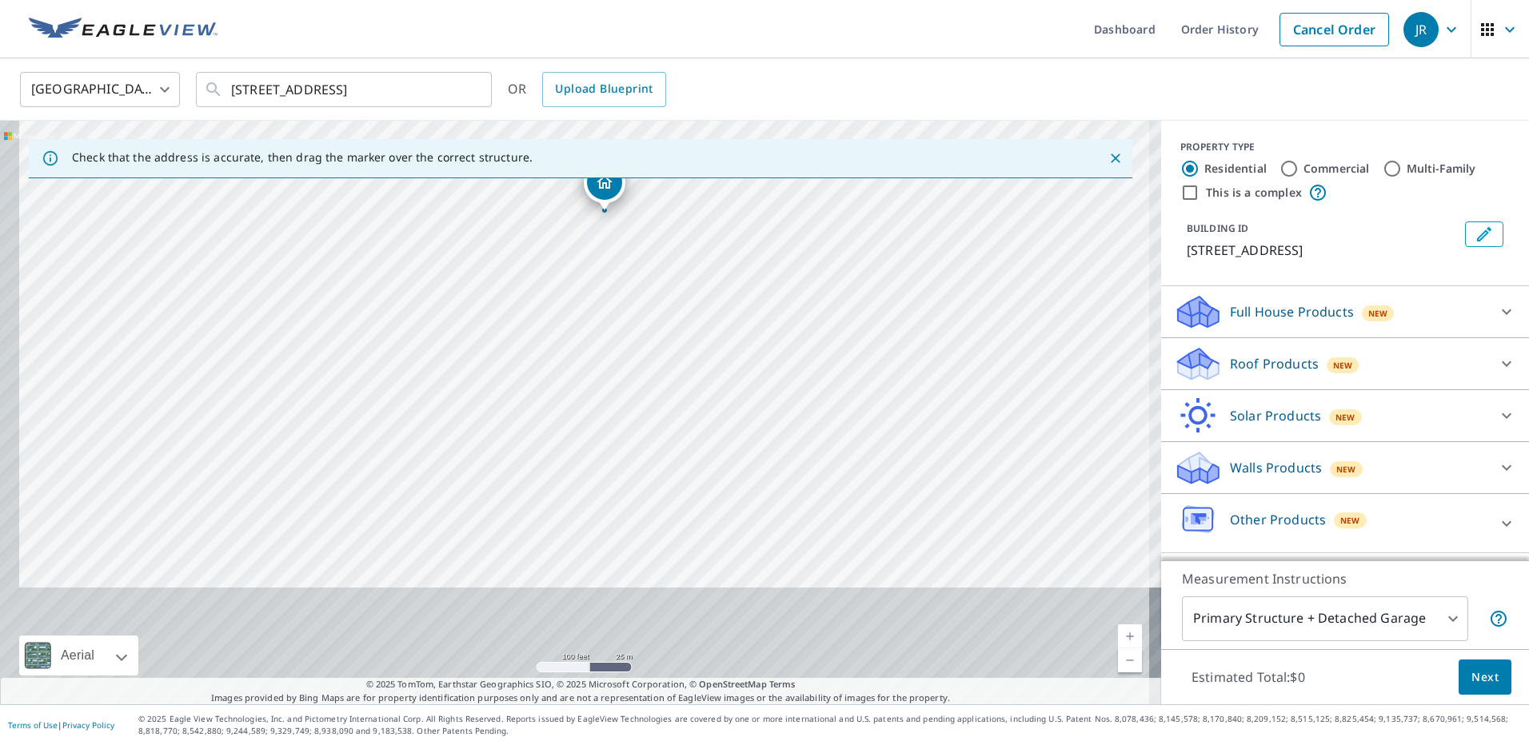
drag, startPoint x: 553, startPoint y: 573, endPoint x: 582, endPoint y: 373, distance: 202.1
click at [582, 373] on div "[STREET_ADDRESS]" at bounding box center [580, 413] width 1161 height 584
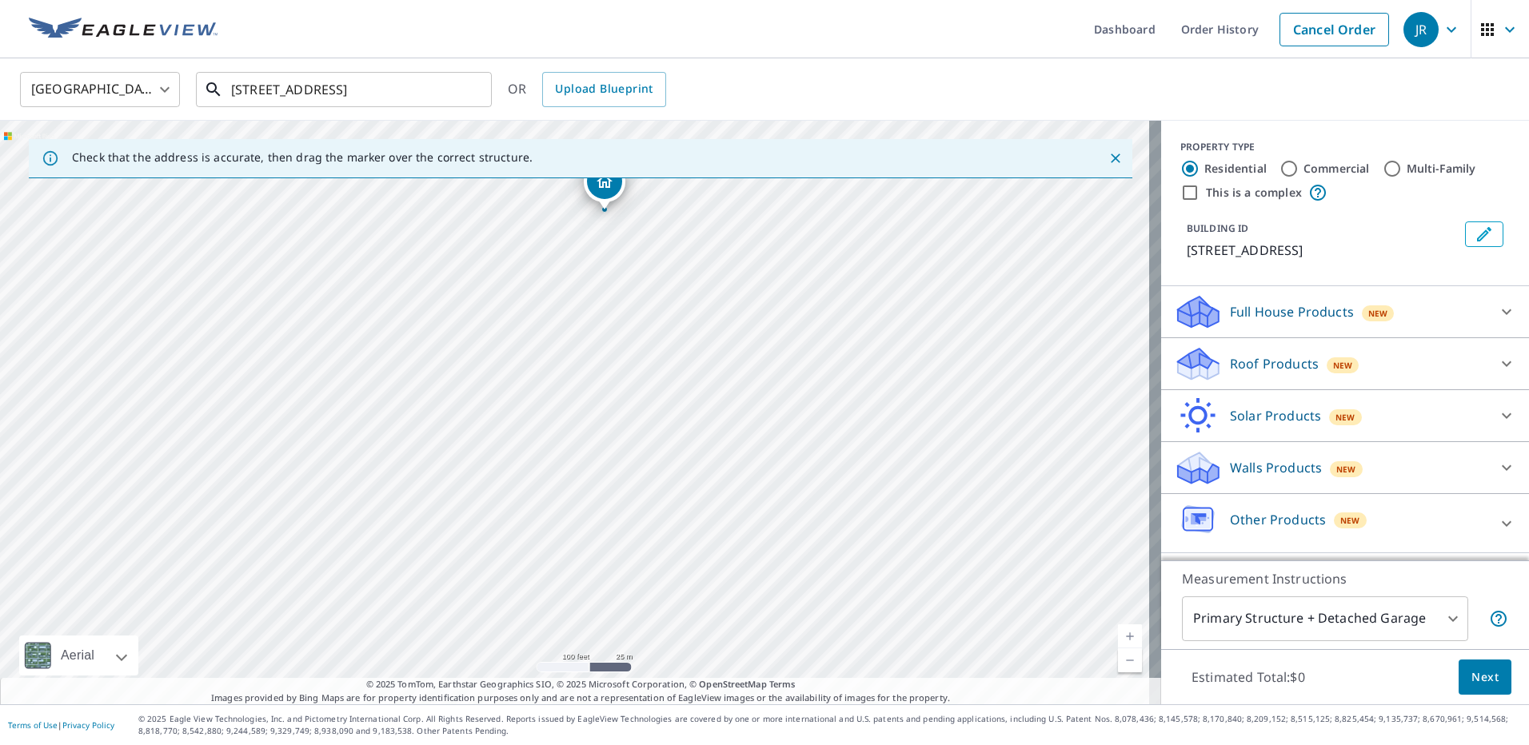
click at [249, 90] on input "[STREET_ADDRESS]" at bounding box center [345, 89] width 228 height 45
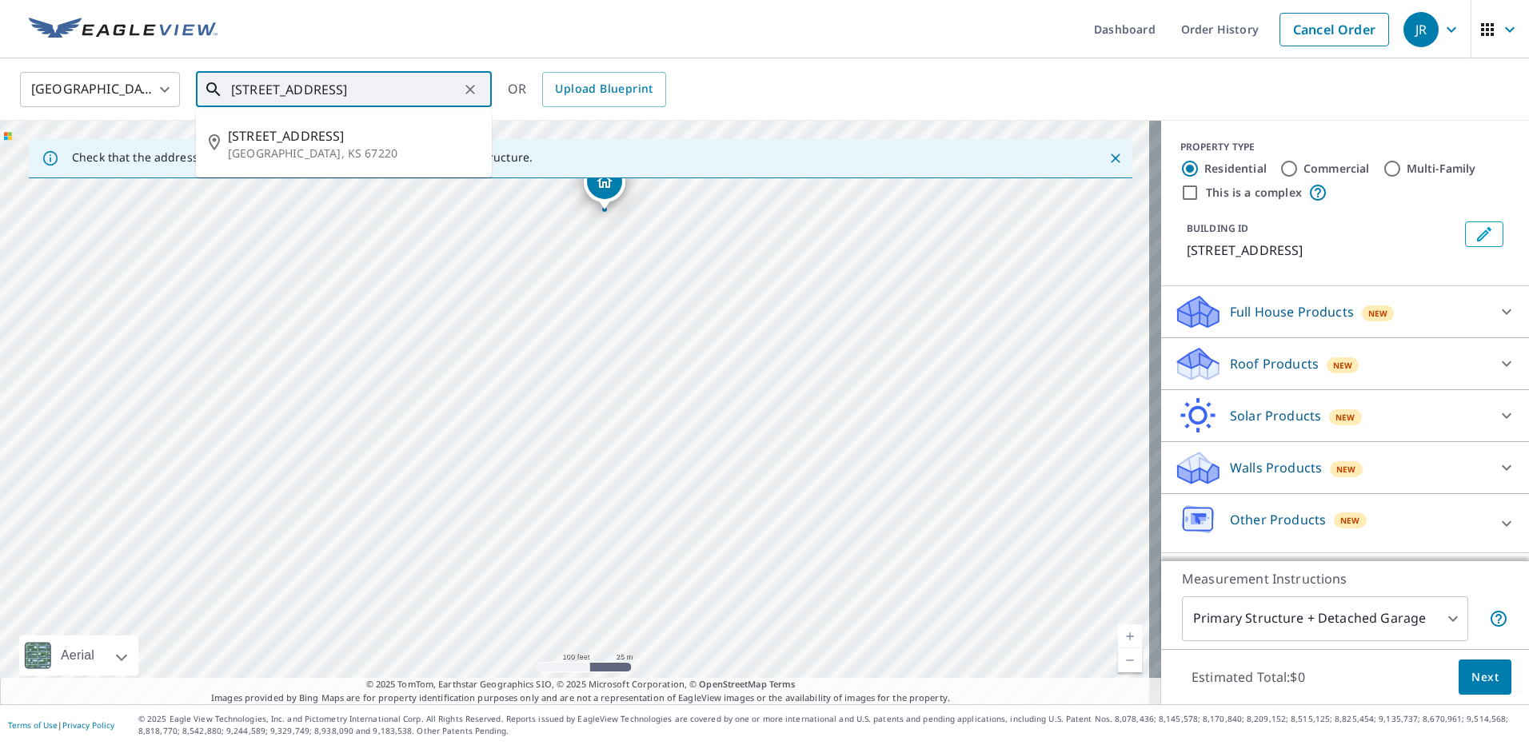
drag, startPoint x: 254, startPoint y: 88, endPoint x: 231, endPoint y: 87, distance: 23.2
click at [231, 87] on input "[STREET_ADDRESS]" at bounding box center [345, 89] width 228 height 45
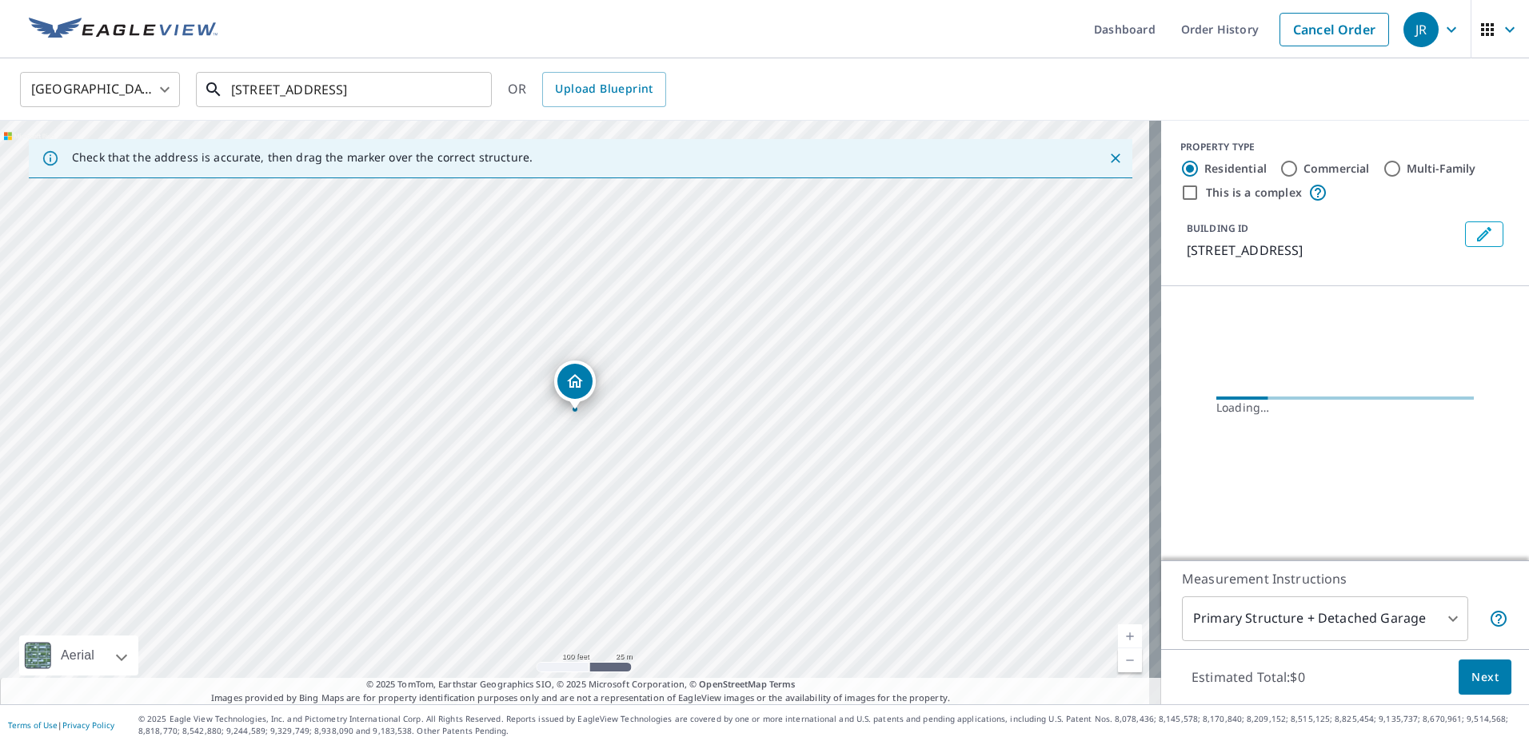
click at [252, 94] on input "[STREET_ADDRESS]" at bounding box center [345, 89] width 228 height 45
click at [500, 420] on div "[STREET_ADDRESS]" at bounding box center [580, 413] width 1161 height 584
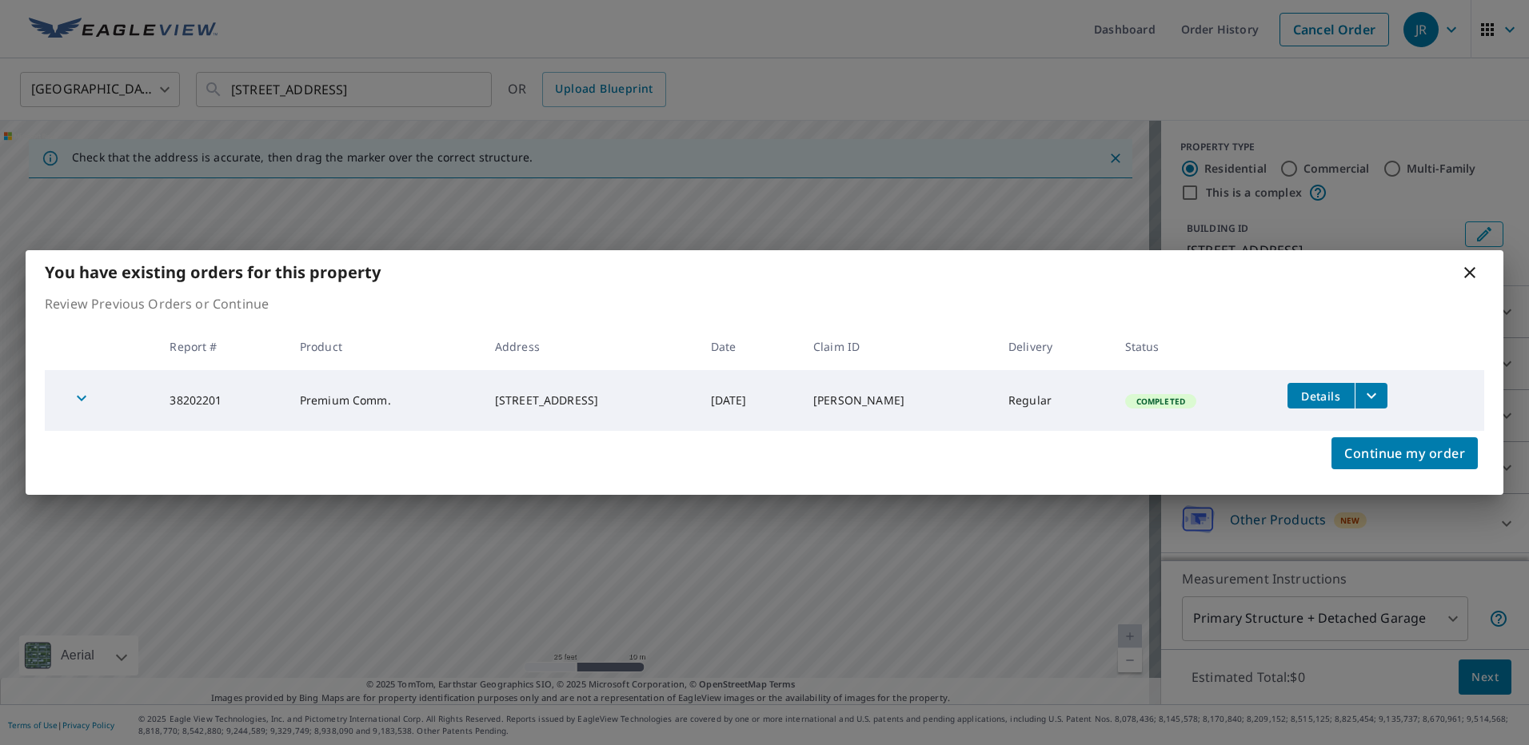
click at [1470, 268] on icon at bounding box center [1469, 272] width 19 height 19
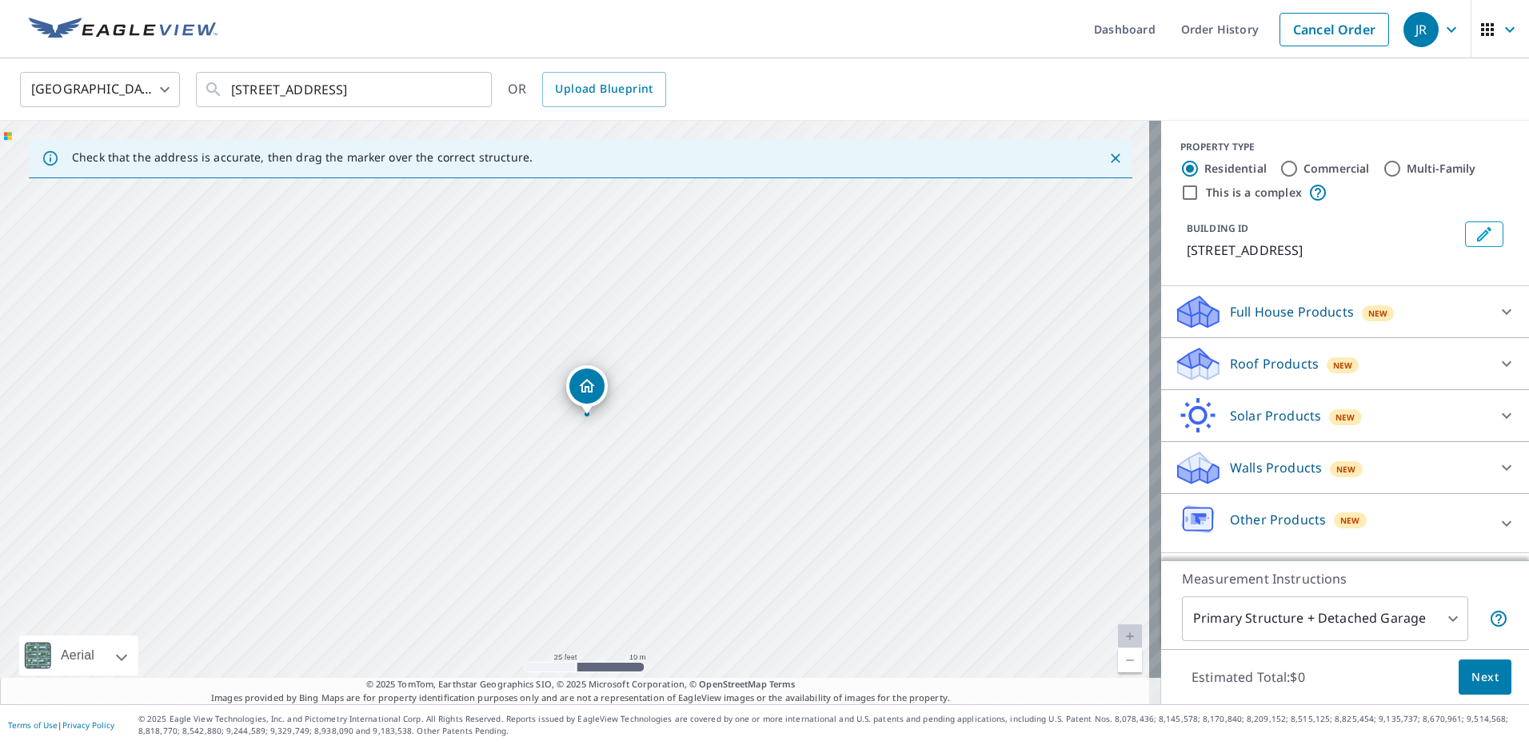
drag, startPoint x: 590, startPoint y: 418, endPoint x: 600, endPoint y: 421, distance: 9.9
click at [603, 424] on div "[STREET_ADDRESS]" at bounding box center [580, 413] width 1161 height 584
drag, startPoint x: 592, startPoint y: 400, endPoint x: 578, endPoint y: 388, distance: 18.1
click at [1269, 366] on p "Roof Products" at bounding box center [1274, 363] width 89 height 19
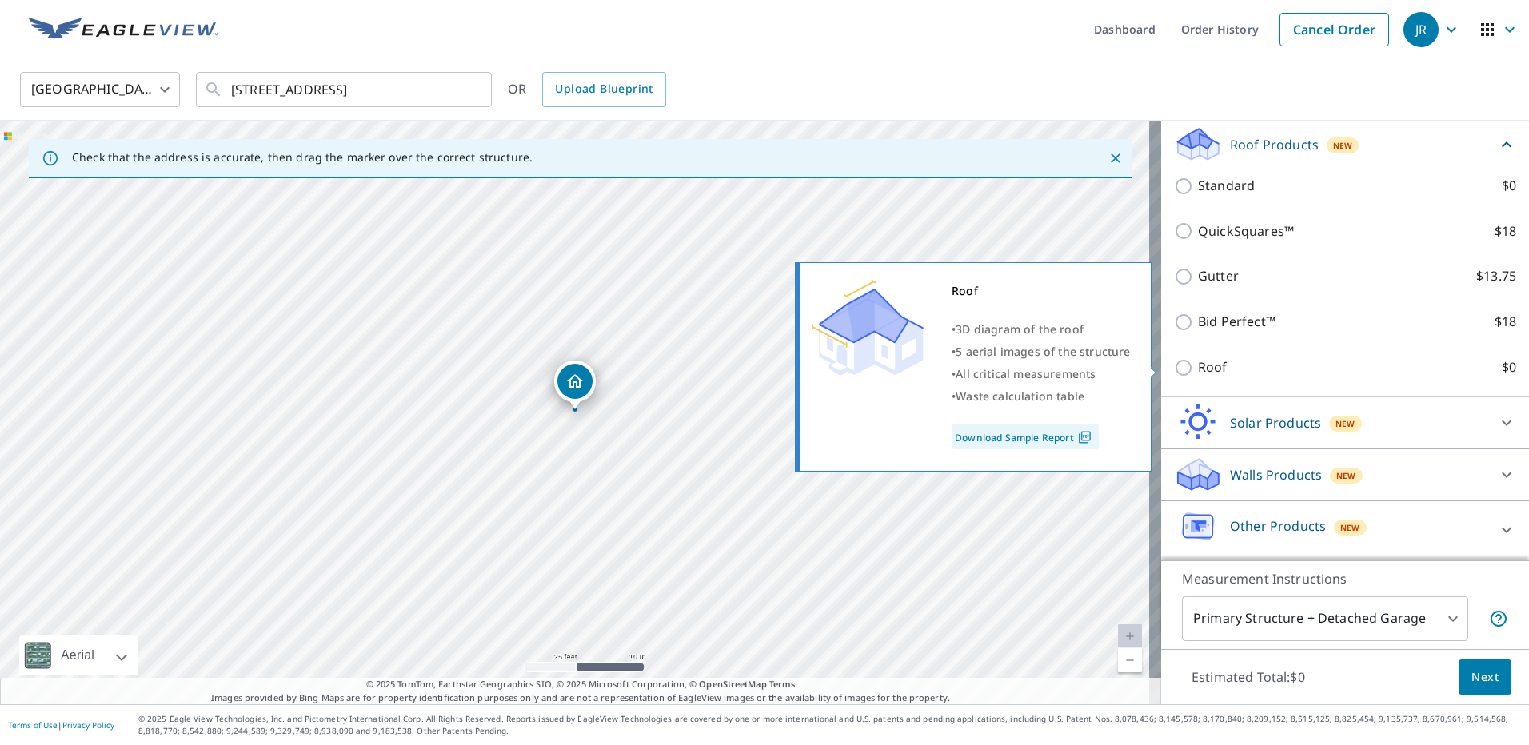
click at [1234, 366] on label "Roof $0" at bounding box center [1357, 368] width 318 height 20
click at [1198, 366] on input "Roof $0" at bounding box center [1186, 367] width 24 height 19
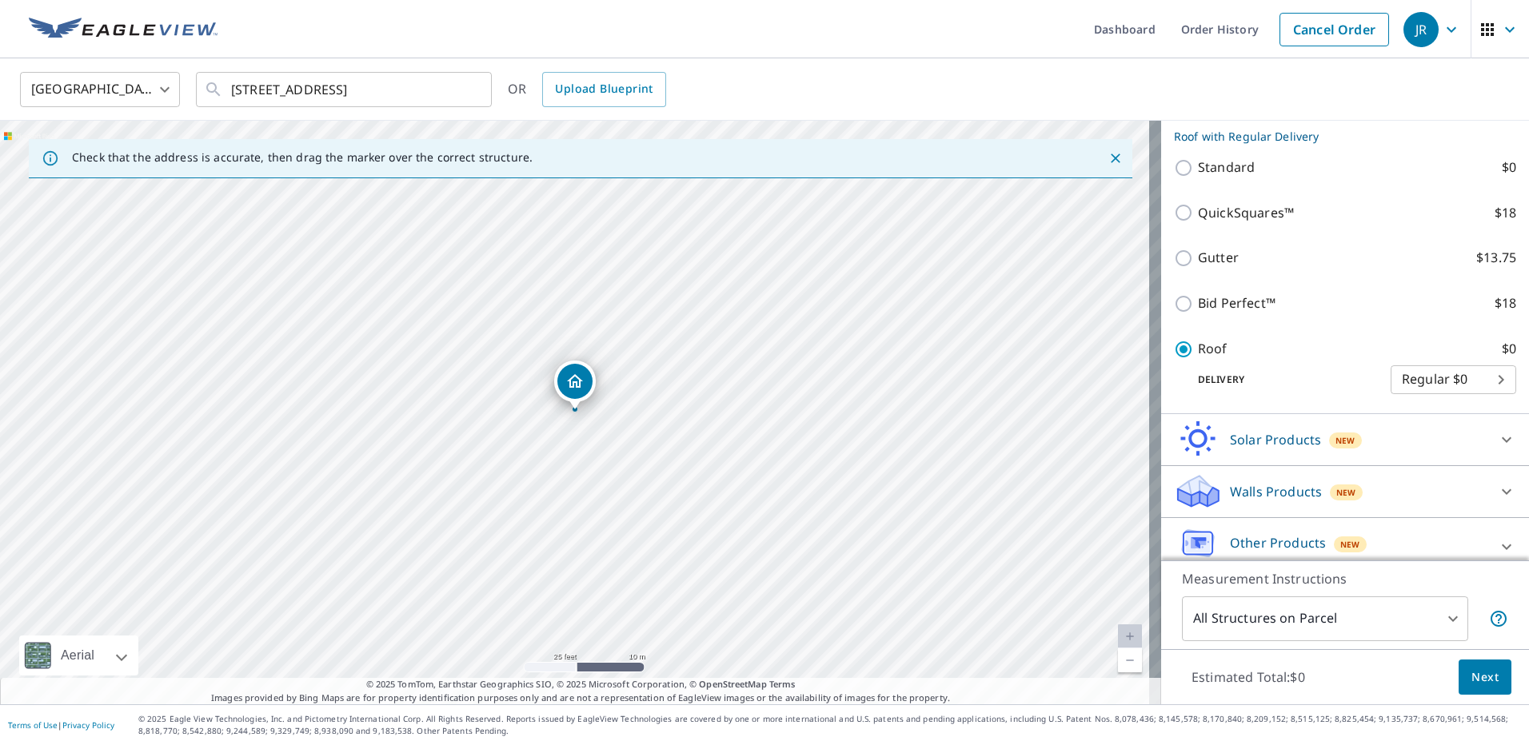
scroll to position [176, 0]
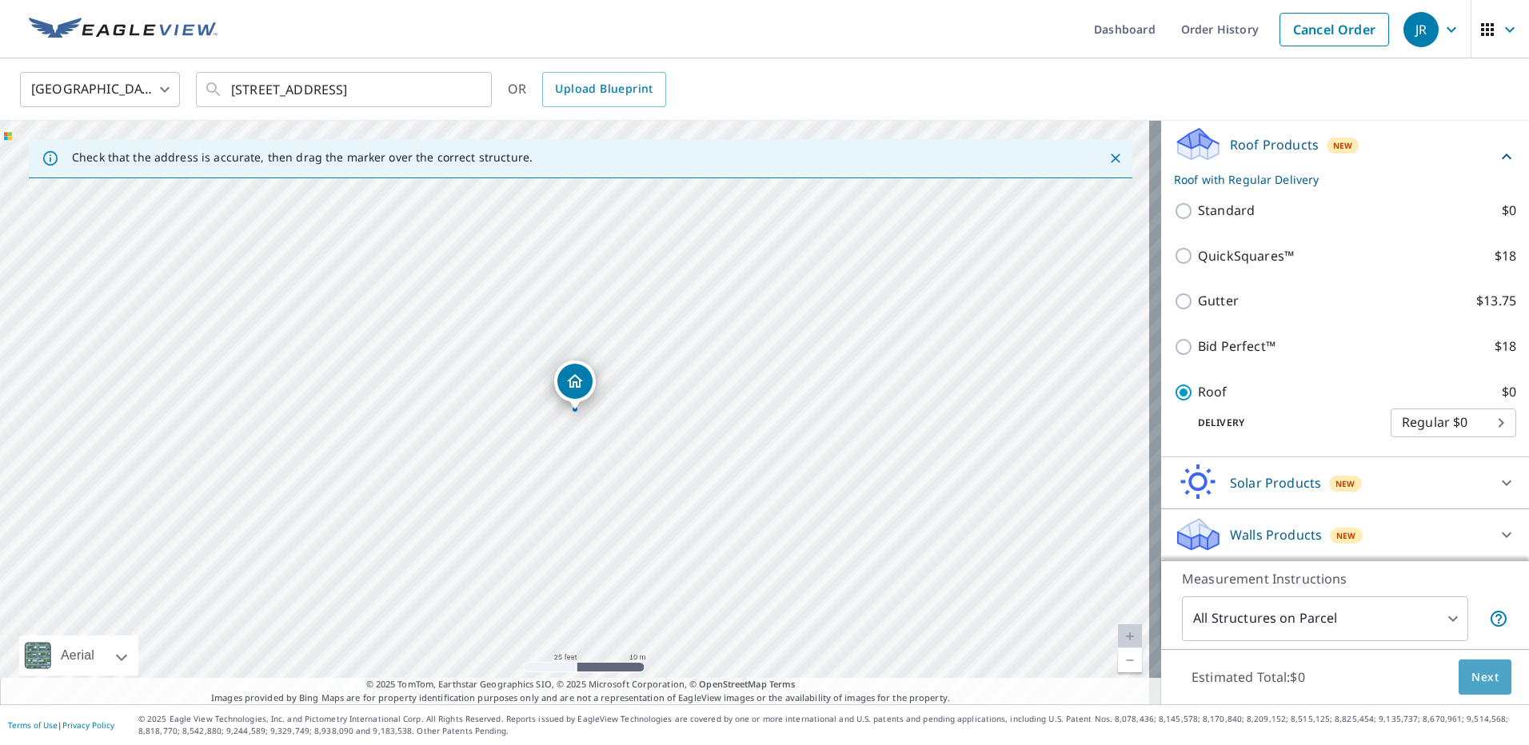
click at [1482, 687] on button "Next" at bounding box center [1485, 678] width 53 height 36
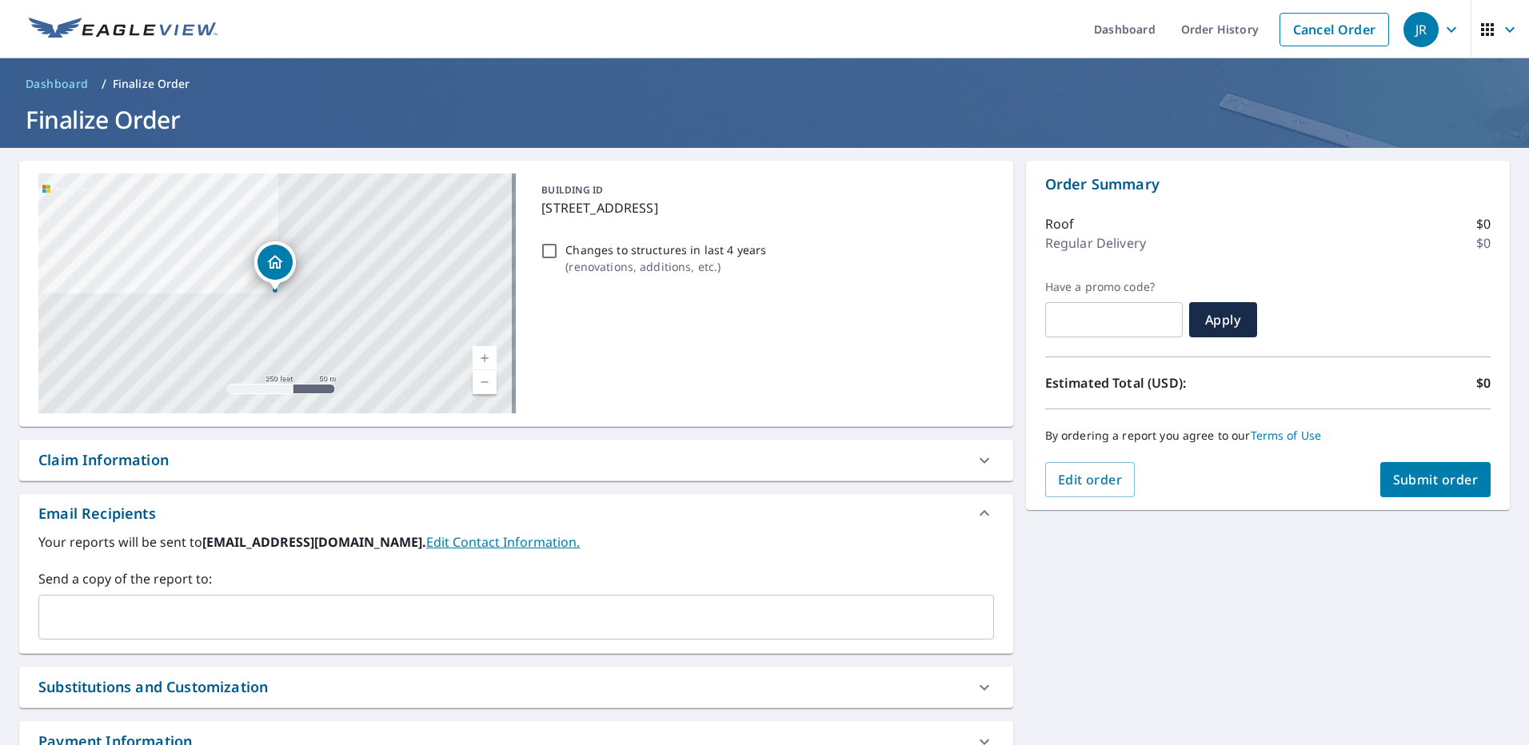
scroll to position [121, 0]
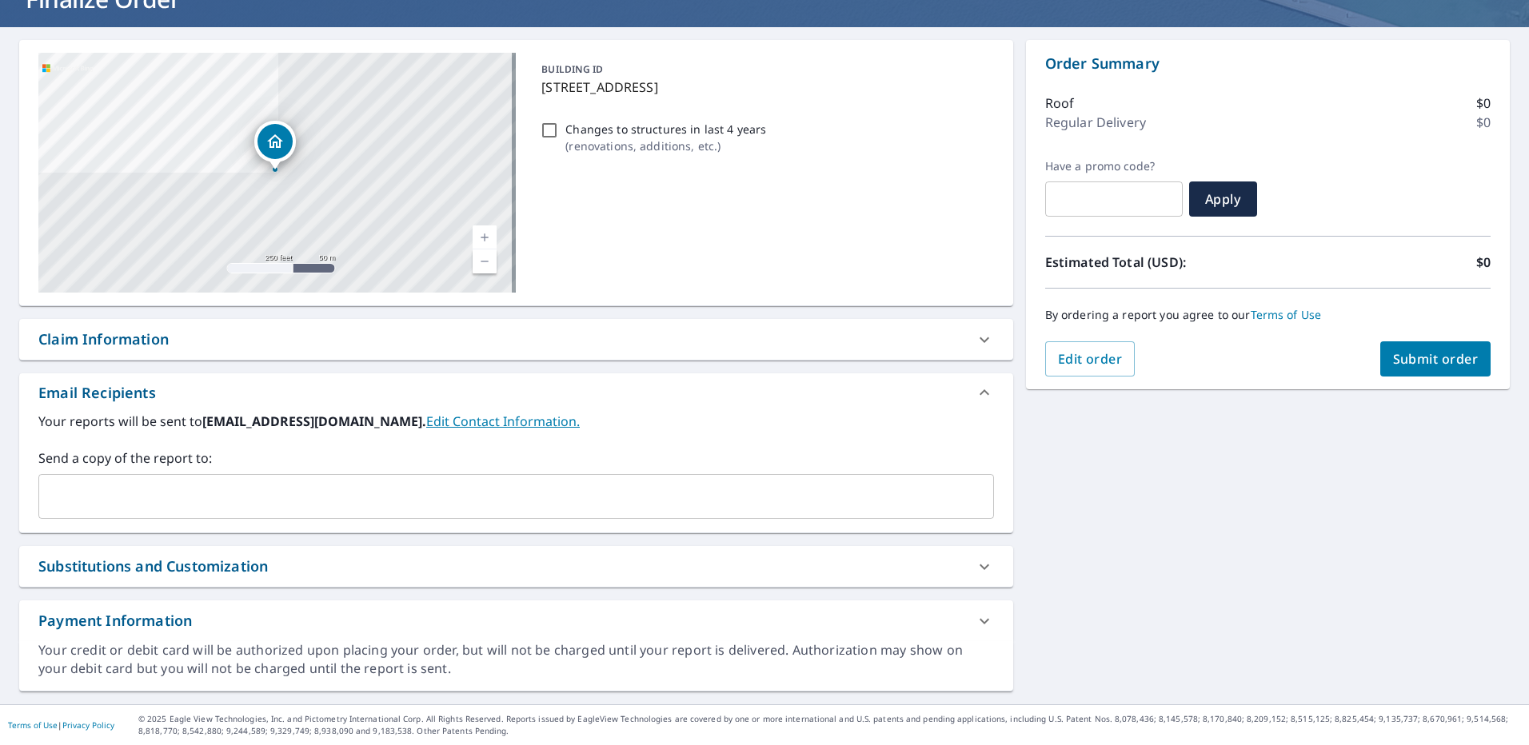
drag, startPoint x: 147, startPoint y: 513, endPoint x: 126, endPoint y: 498, distance: 25.8
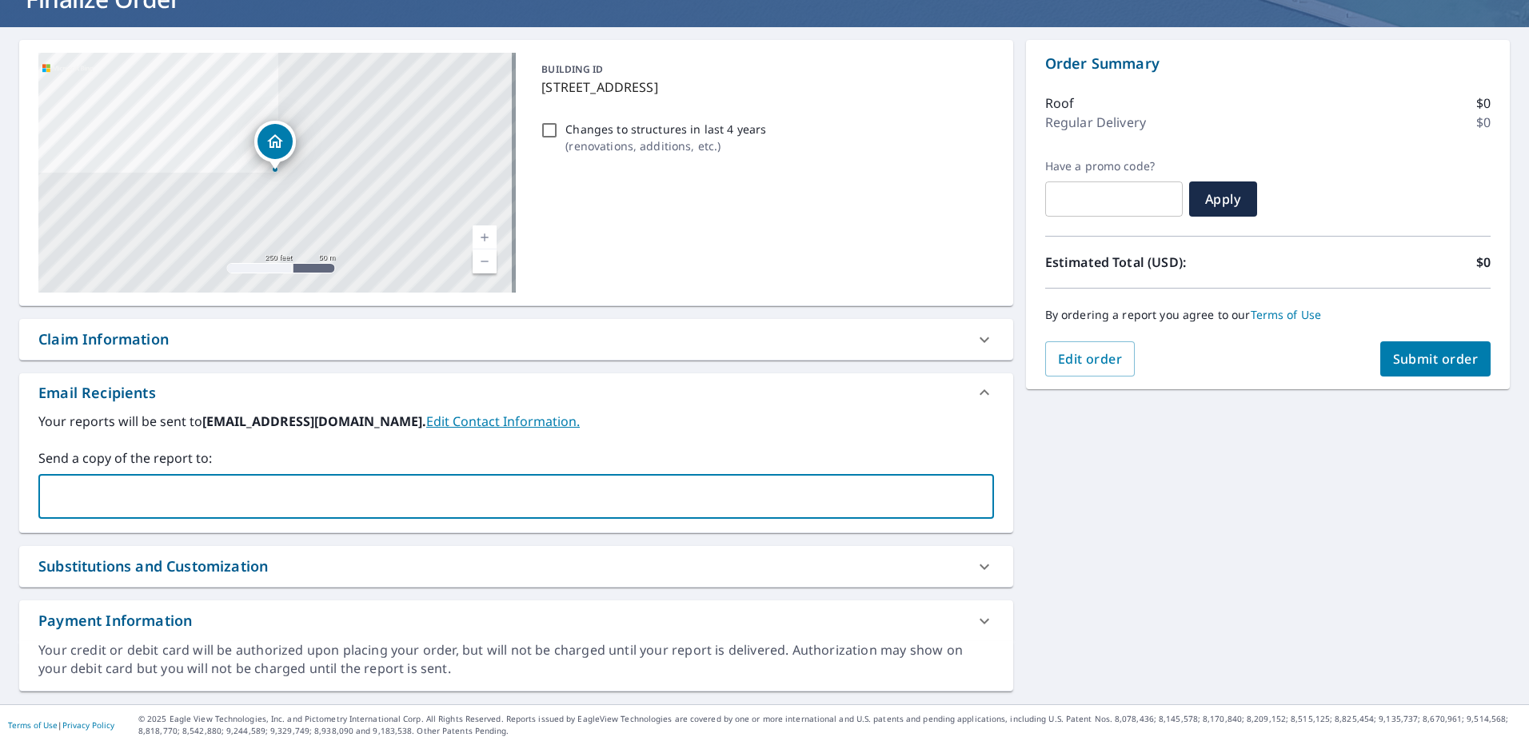
paste input "[EMAIL_ADDRESS][DOMAIN_NAME]"
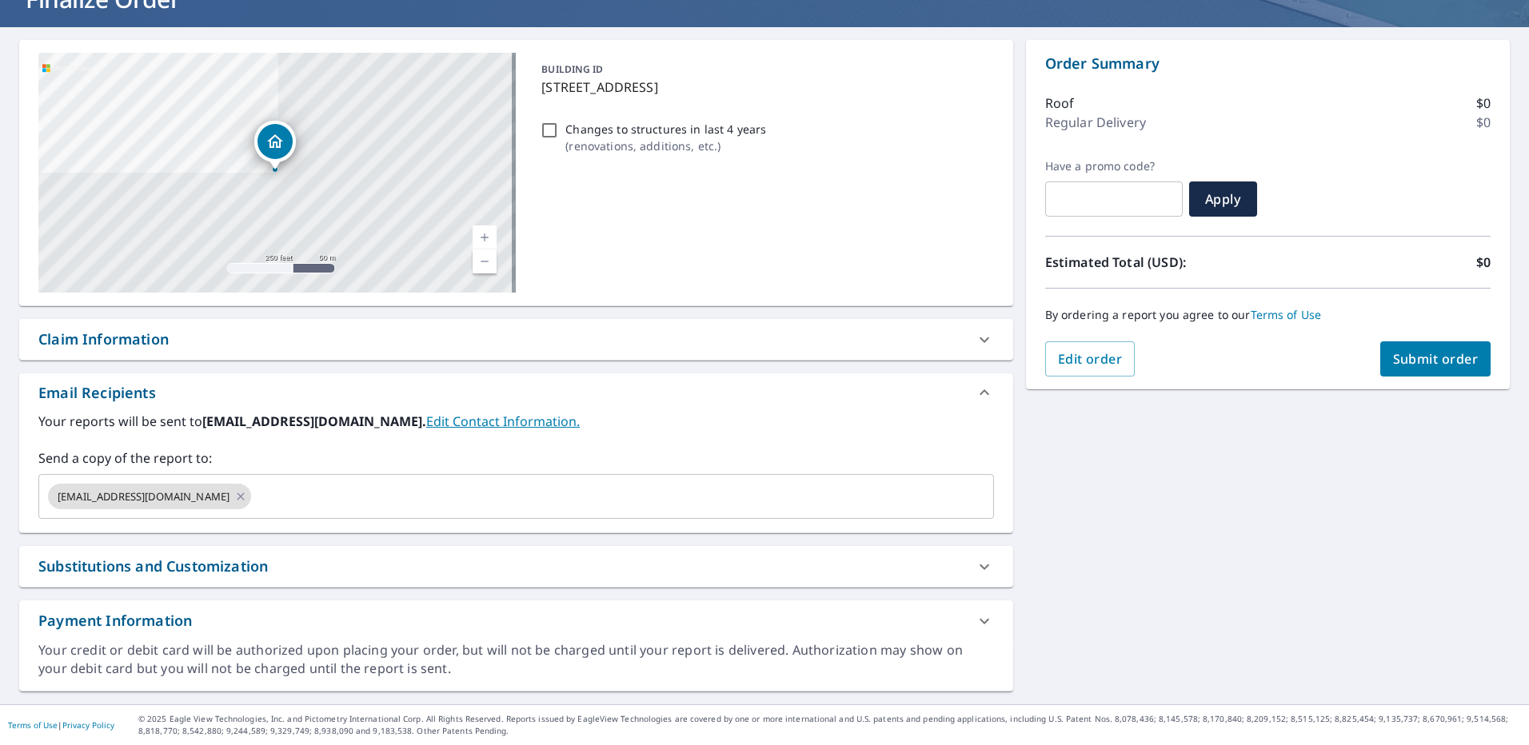
click at [166, 340] on div "Claim Information" at bounding box center [103, 340] width 130 height 22
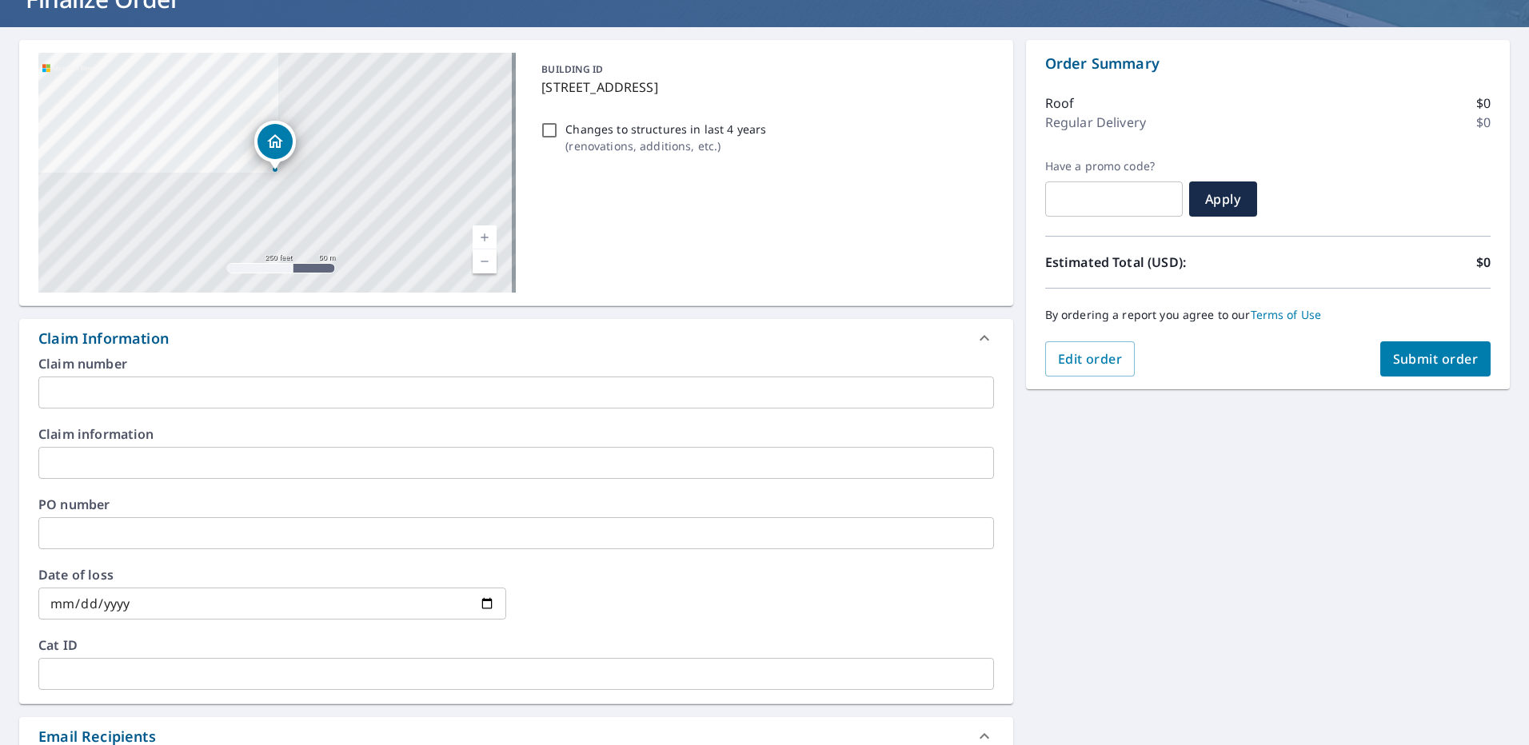
click at [158, 399] on input "text" at bounding box center [516, 393] width 956 height 32
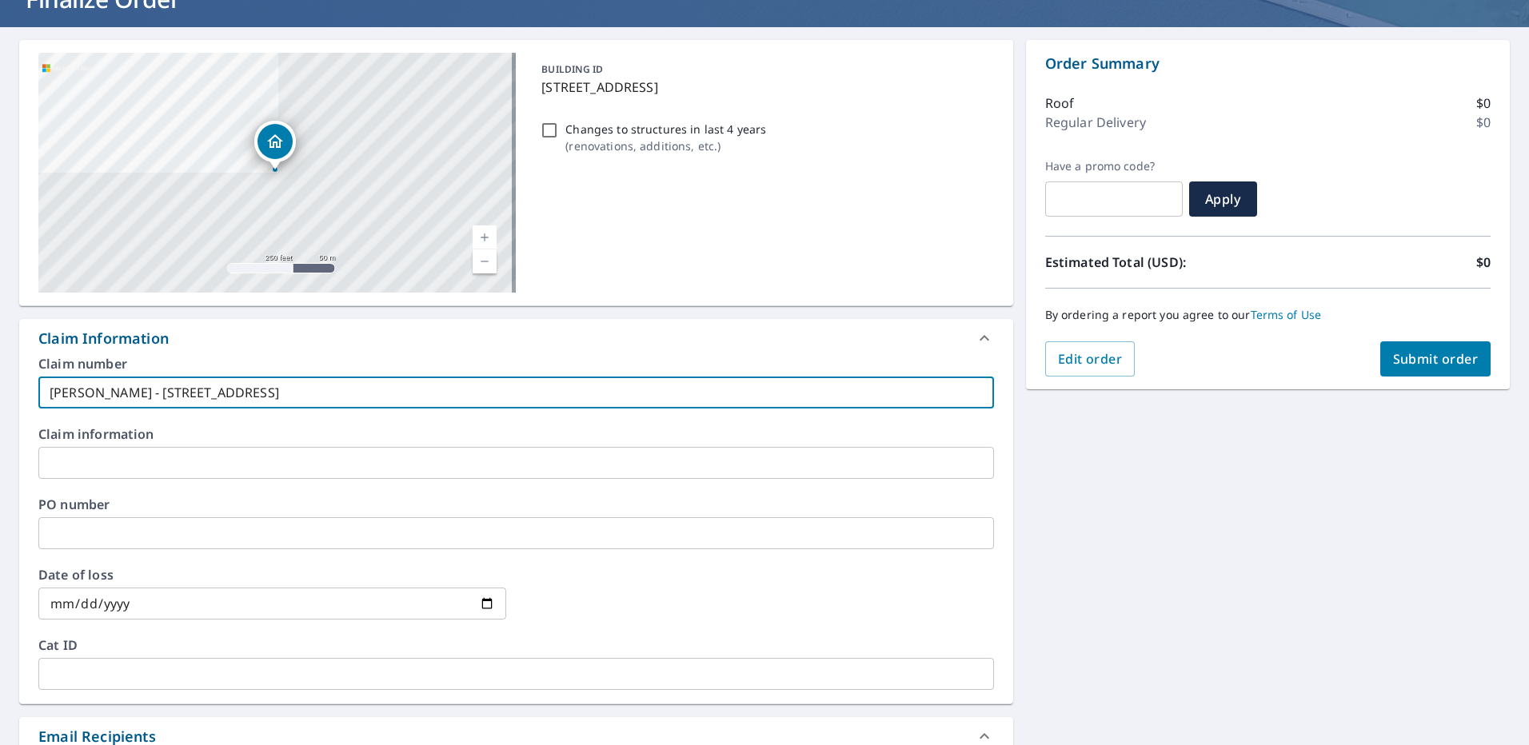
click at [1439, 366] on span "Submit order" at bounding box center [1436, 359] width 86 height 18
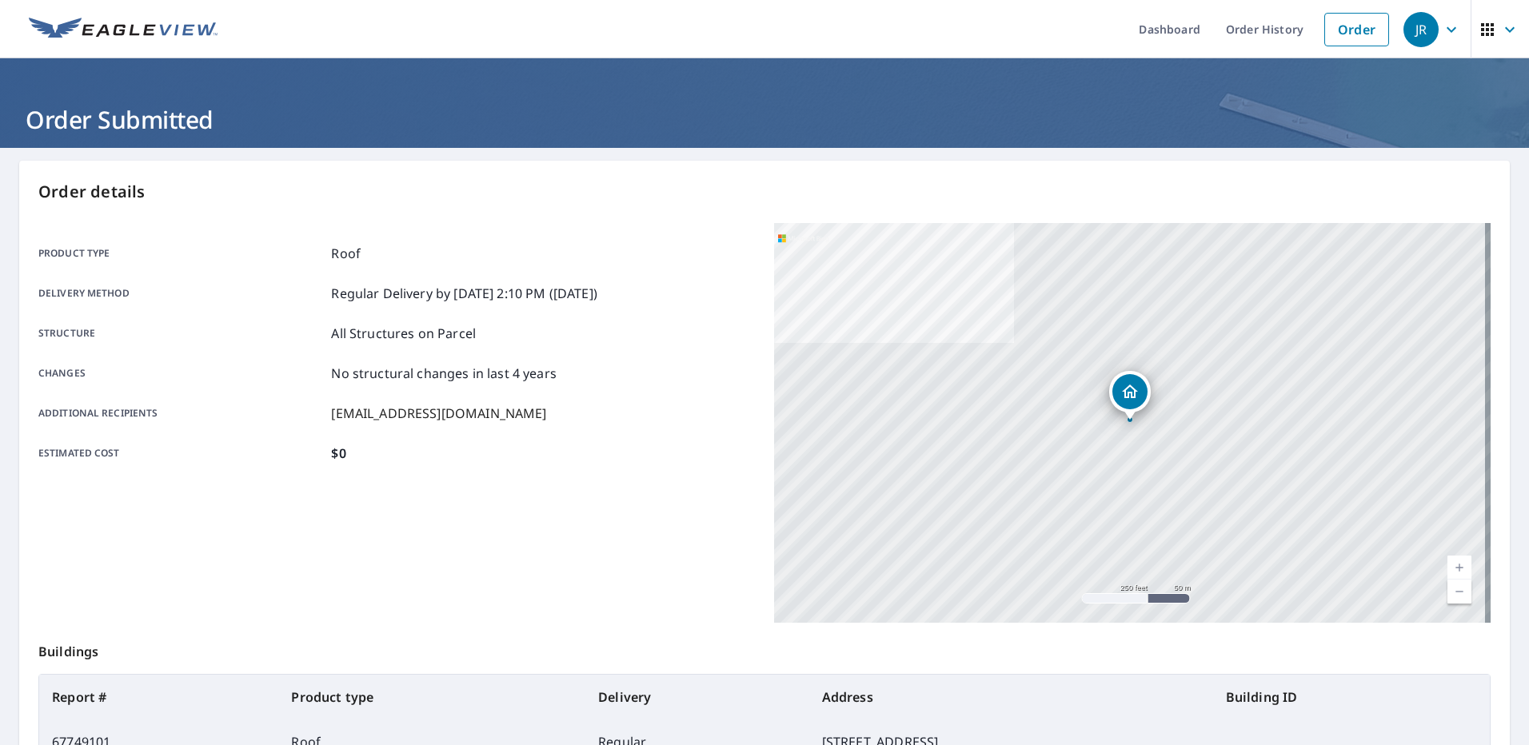
click at [1349, 33] on link "Order" at bounding box center [1357, 30] width 65 height 34
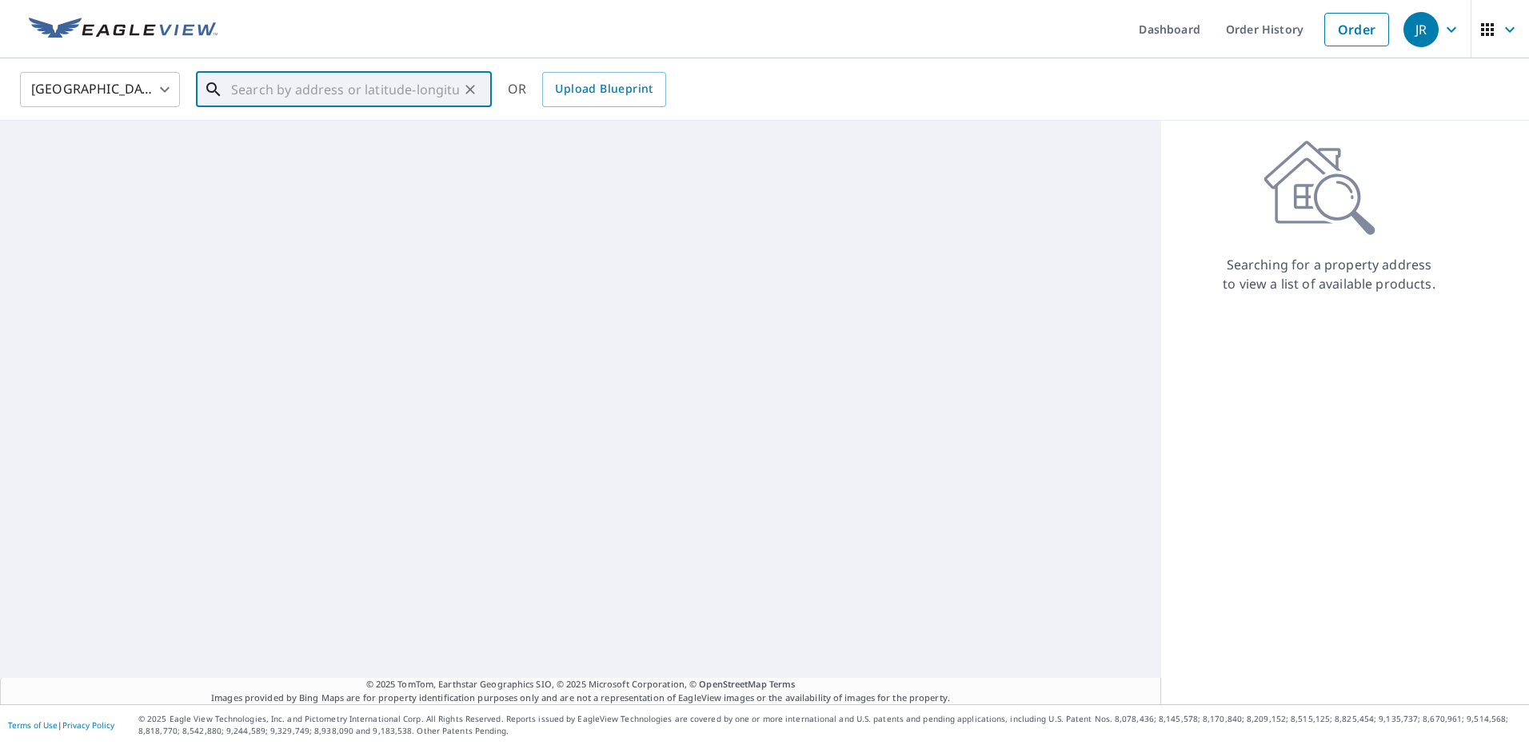
click at [289, 91] on input "text" at bounding box center [345, 89] width 228 height 45
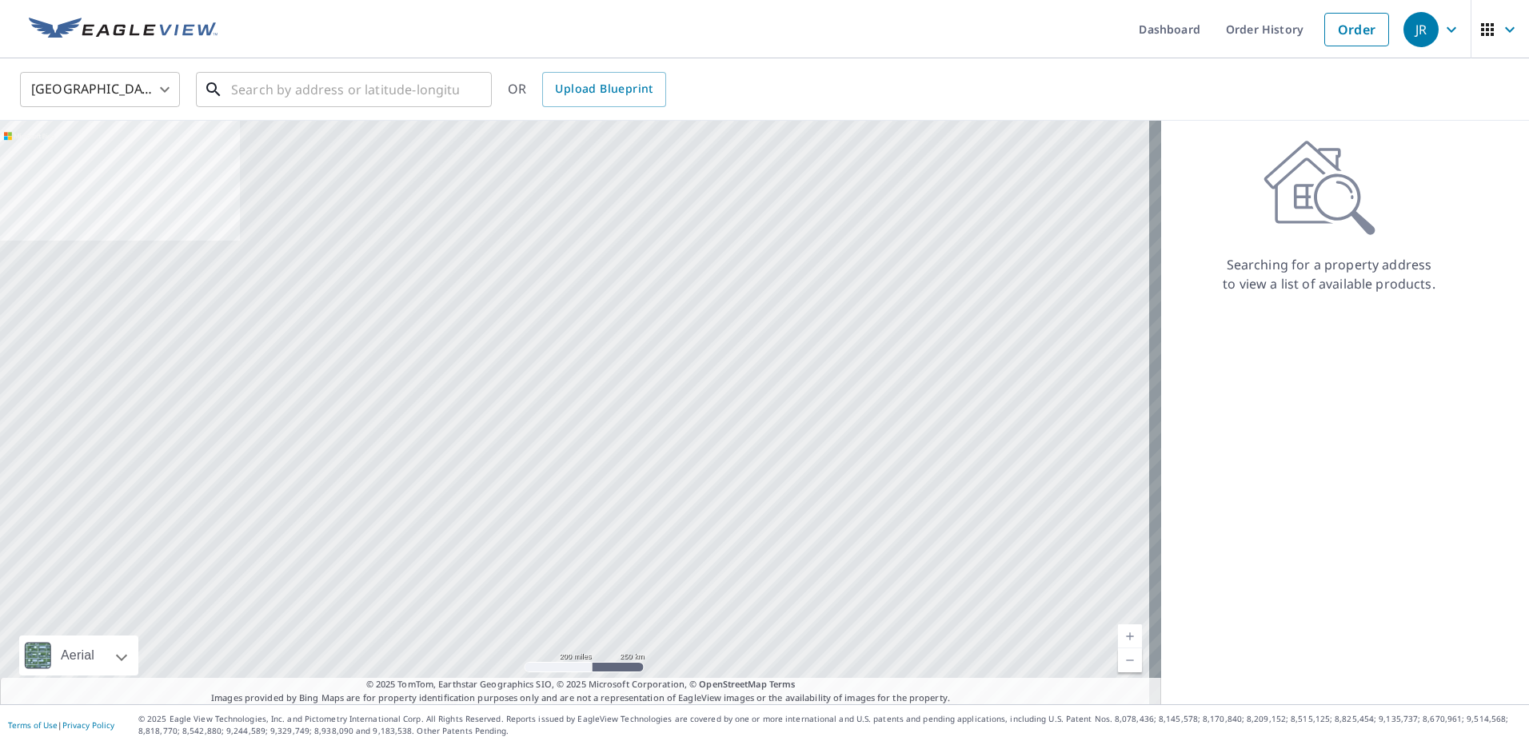
click at [333, 87] on input "text" at bounding box center [345, 89] width 228 height 45
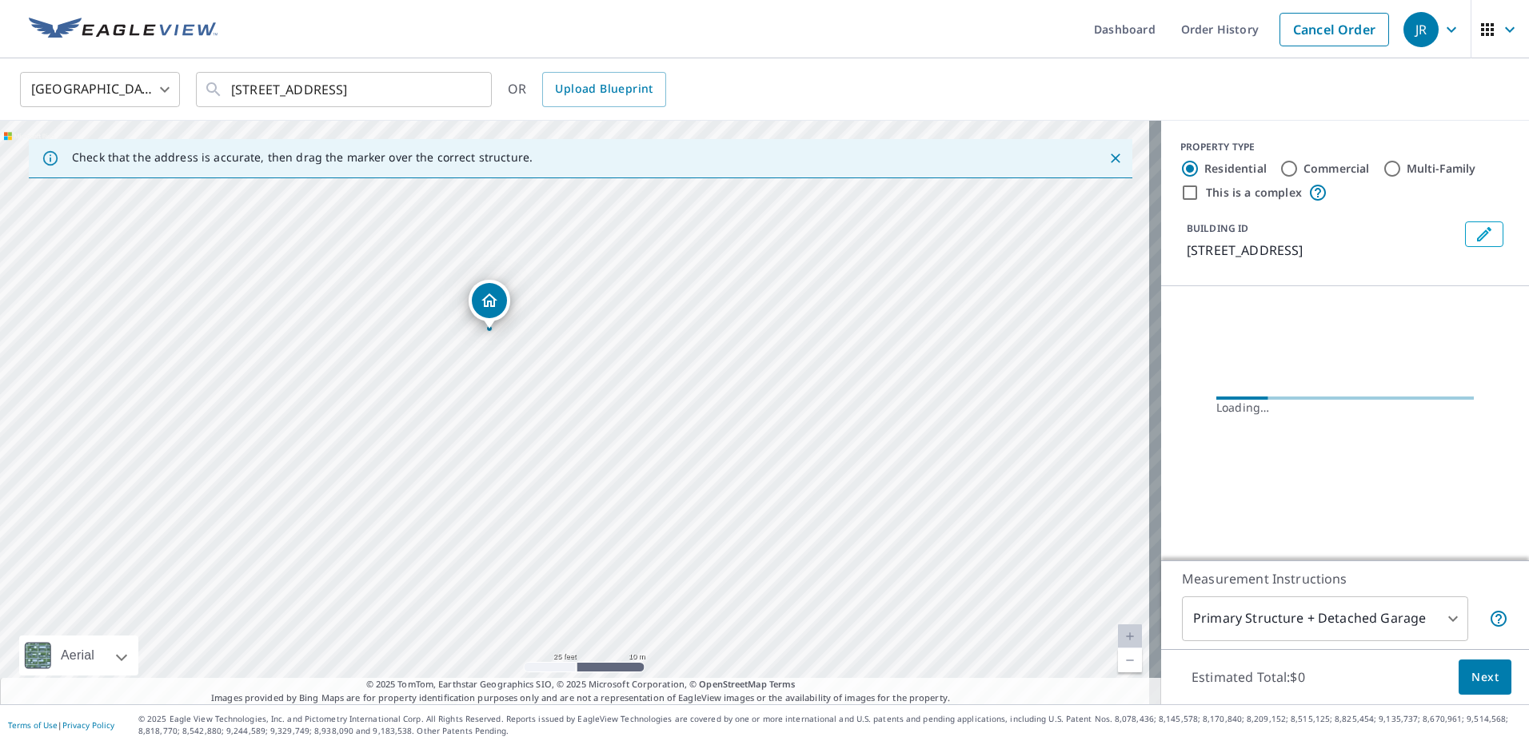
drag, startPoint x: 507, startPoint y: 398, endPoint x: 553, endPoint y: 469, distance: 85.6
click at [551, 469] on div "[STREET_ADDRESS]" at bounding box center [580, 413] width 1161 height 584
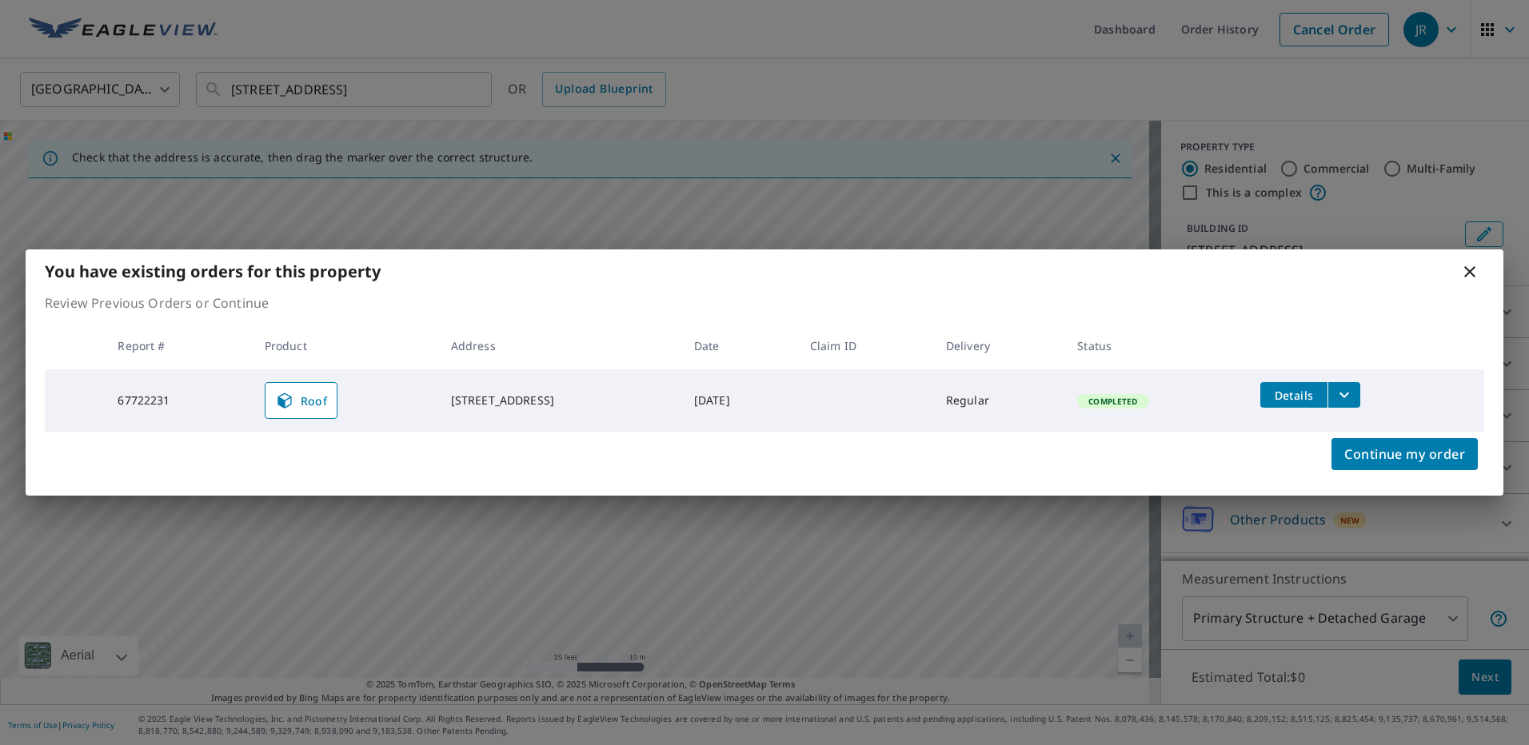
drag, startPoint x: 572, startPoint y: 390, endPoint x: 585, endPoint y: 370, distance: 23.7
click at [1472, 274] on icon at bounding box center [1469, 271] width 11 height 11
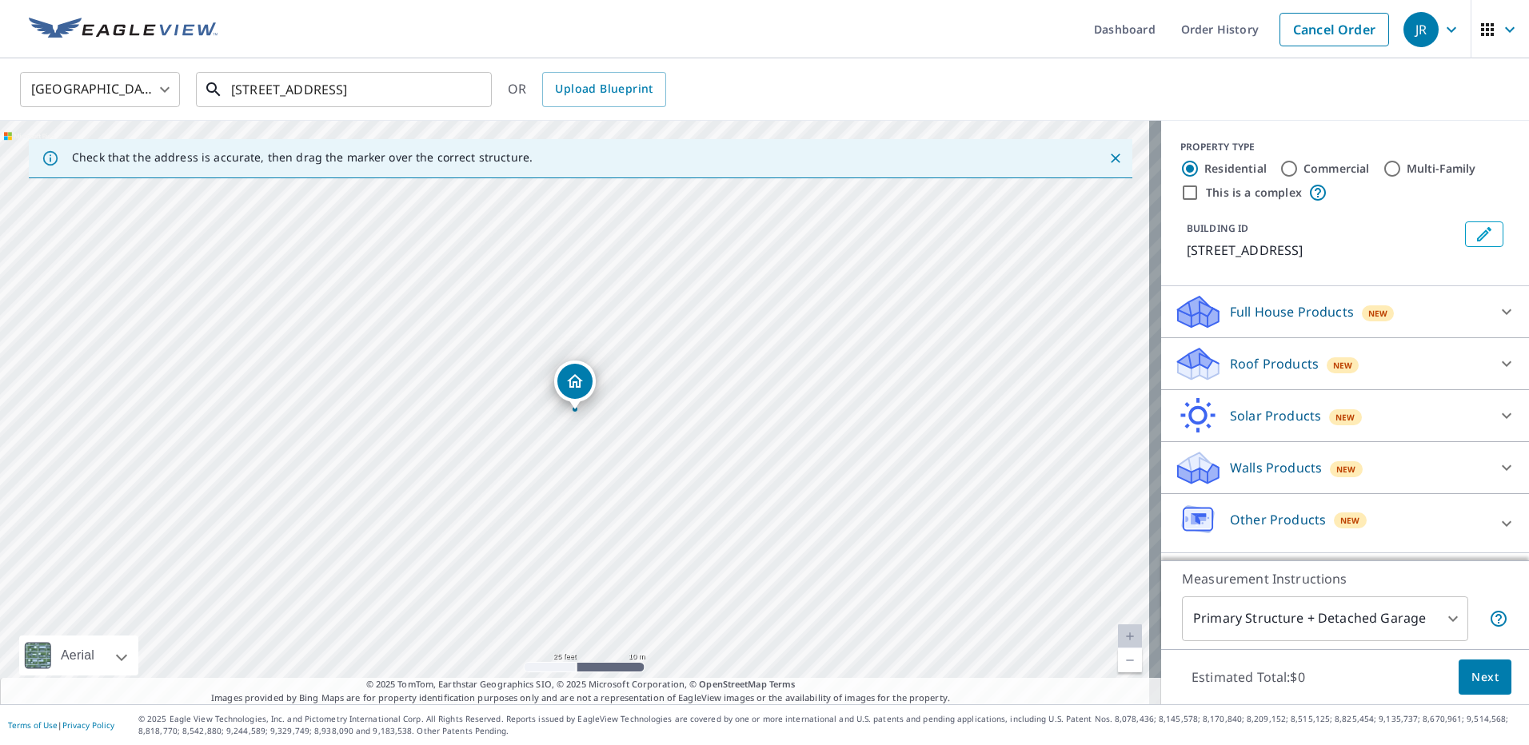
click at [379, 92] on input "[STREET_ADDRESS]" at bounding box center [345, 89] width 228 height 45
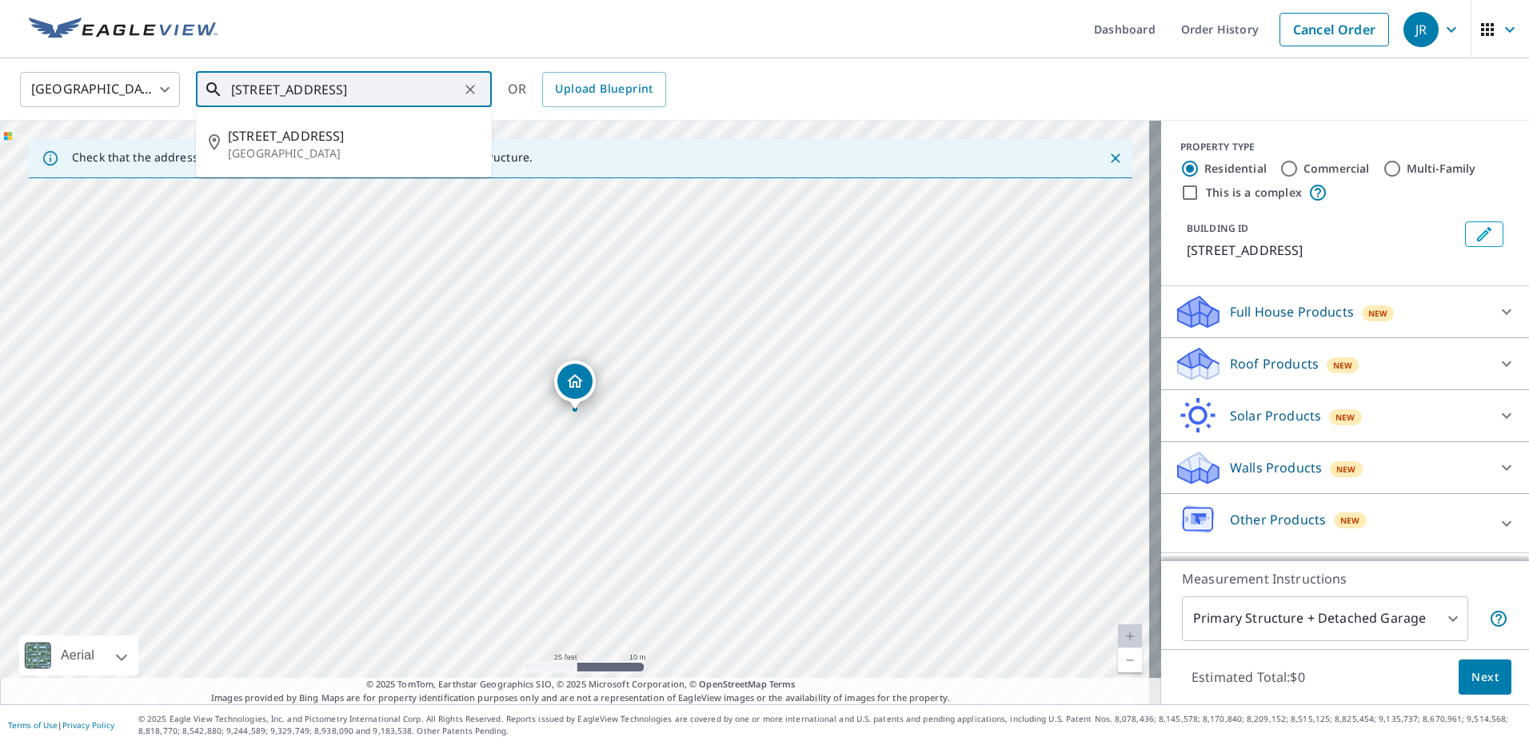
click at [379, 91] on input "[STREET_ADDRESS]" at bounding box center [345, 89] width 228 height 45
click at [364, 91] on input "[STREET_ADDRESS]" at bounding box center [345, 89] width 228 height 45
click at [364, 90] on input "[STREET_ADDRESS]" at bounding box center [345, 89] width 228 height 45
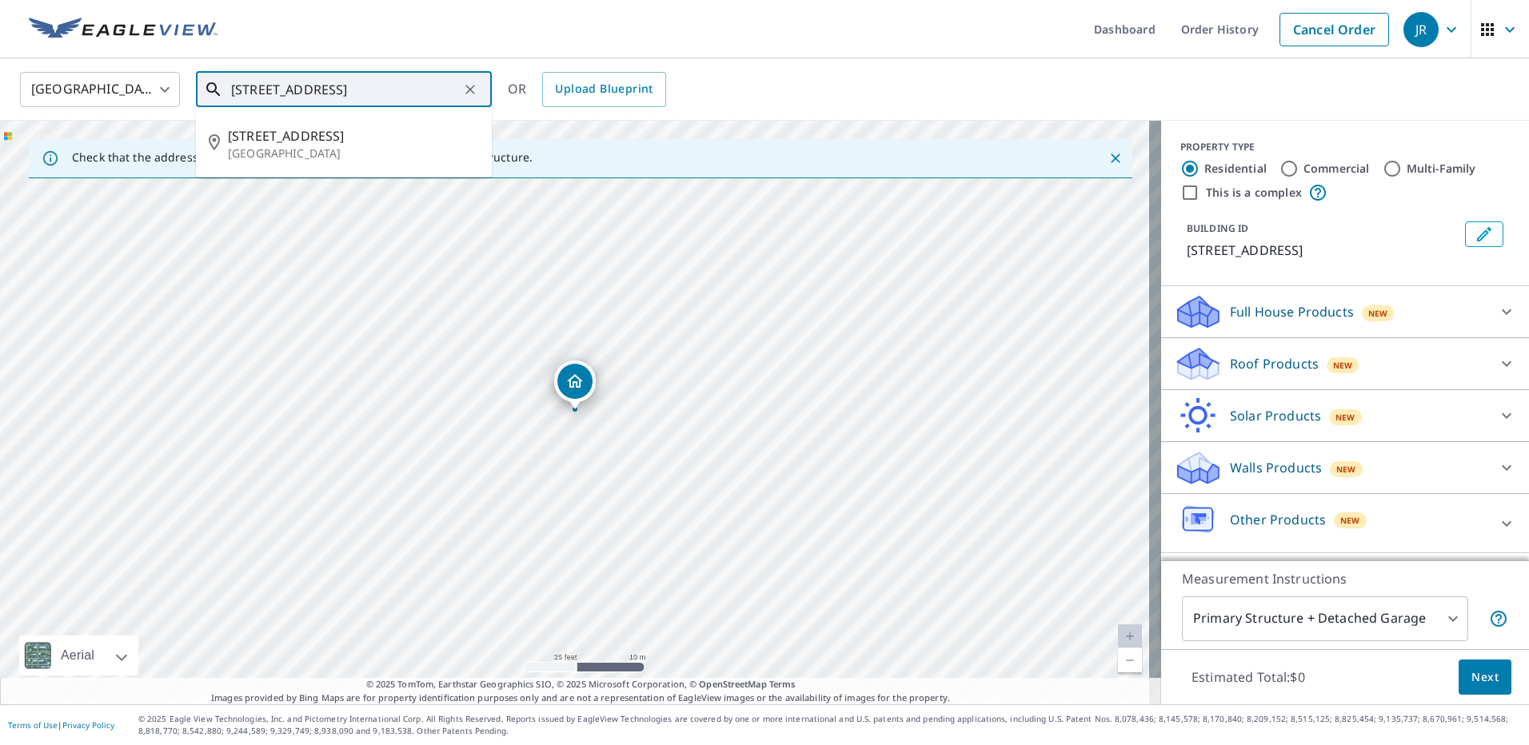
click at [364, 90] on input "[STREET_ADDRESS]" at bounding box center [345, 89] width 228 height 45
click at [366, 243] on span "[STREET_ADDRESS]" at bounding box center [353, 244] width 251 height 19
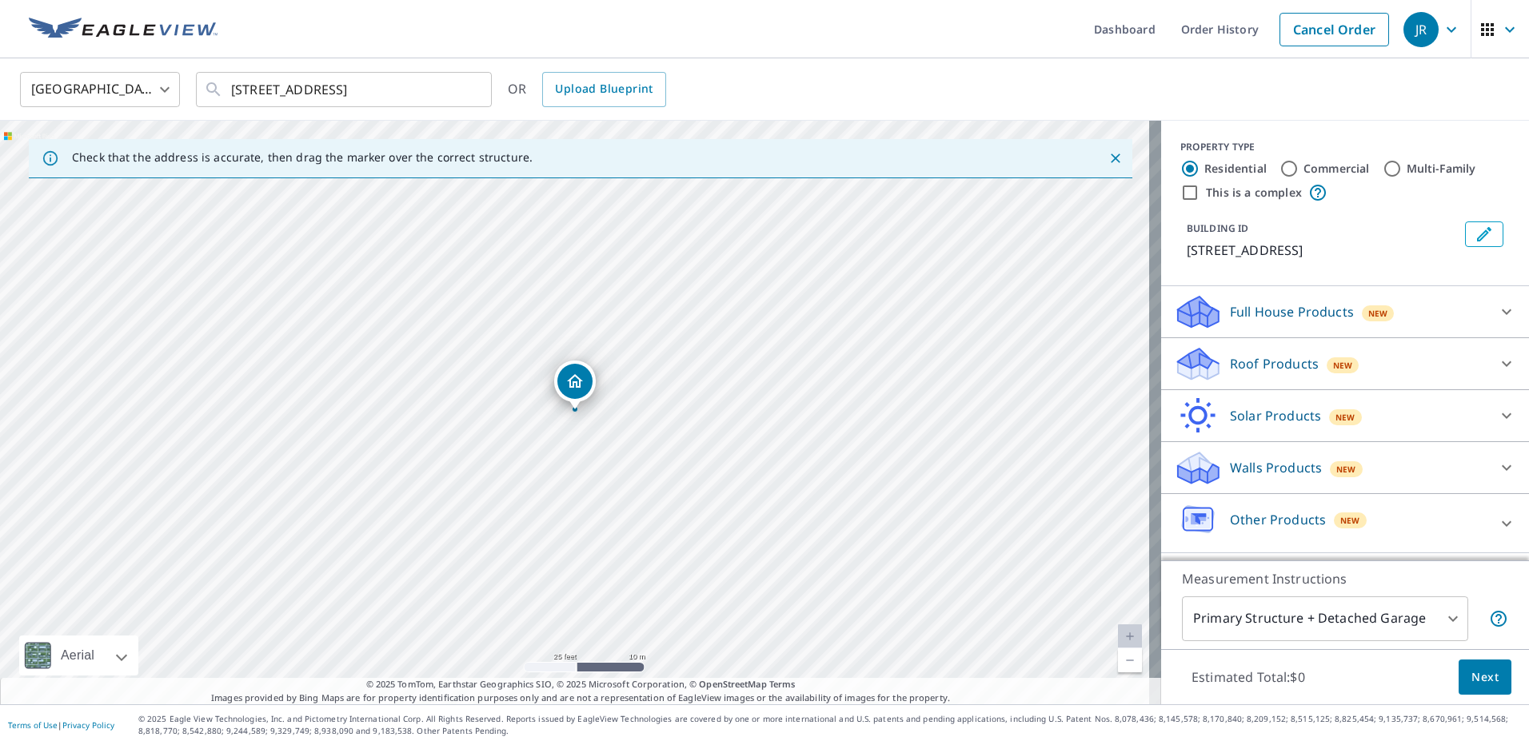
click at [1273, 362] on p "Roof Products" at bounding box center [1274, 363] width 89 height 19
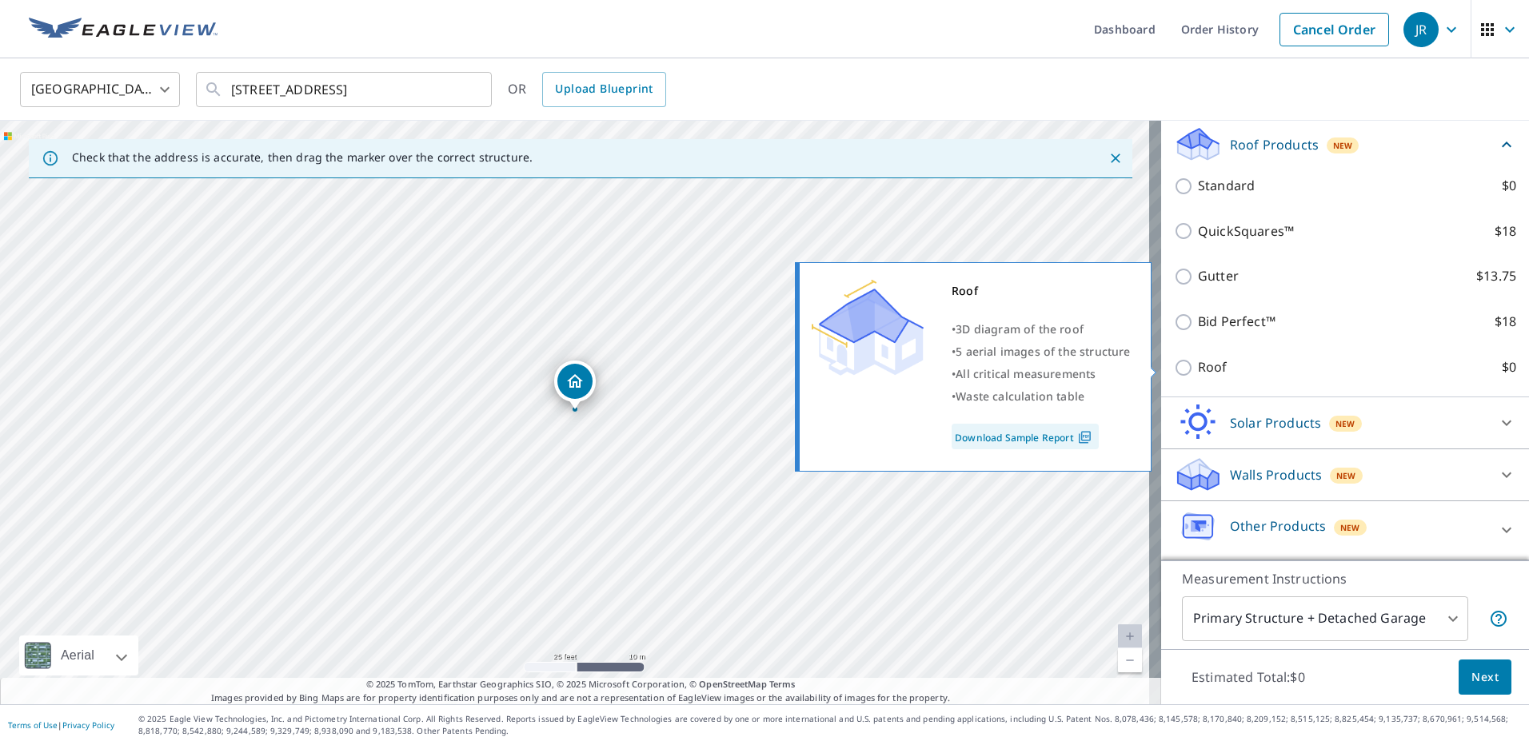
click at [1233, 371] on label "Roof $0" at bounding box center [1357, 368] width 318 height 20
click at [1198, 371] on input "Roof $0" at bounding box center [1186, 367] width 24 height 19
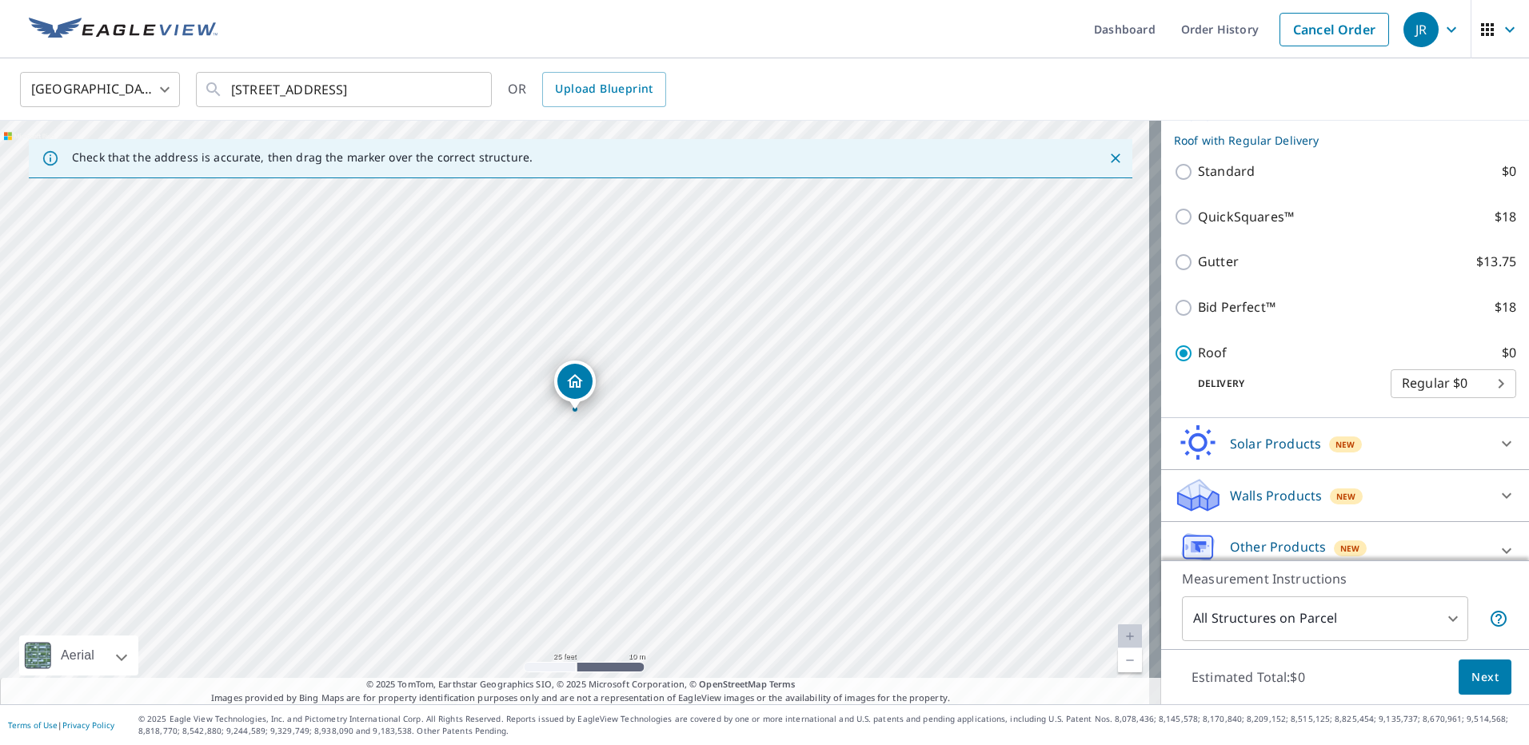
scroll to position [236, 0]
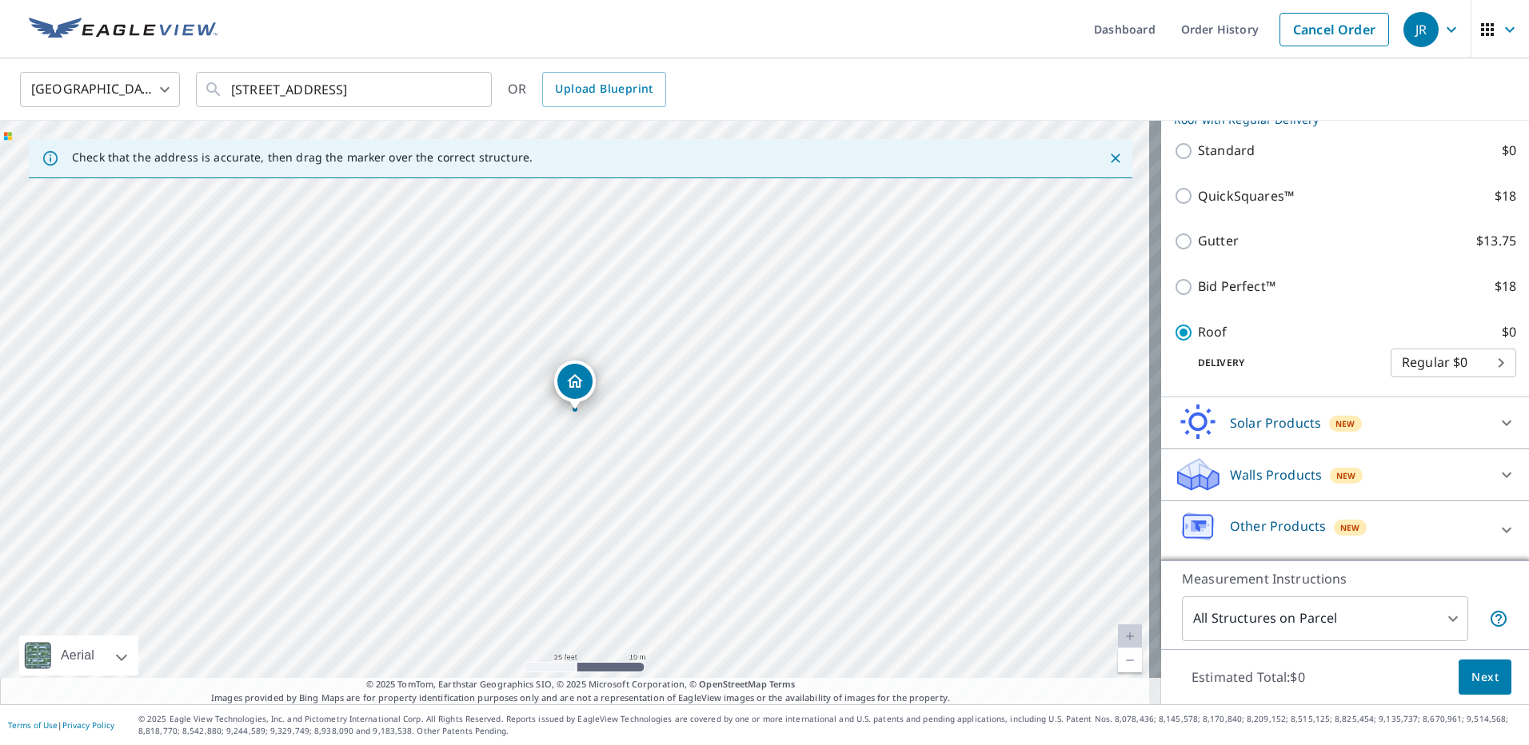
click at [1485, 686] on span "Next" at bounding box center [1485, 678] width 27 height 20
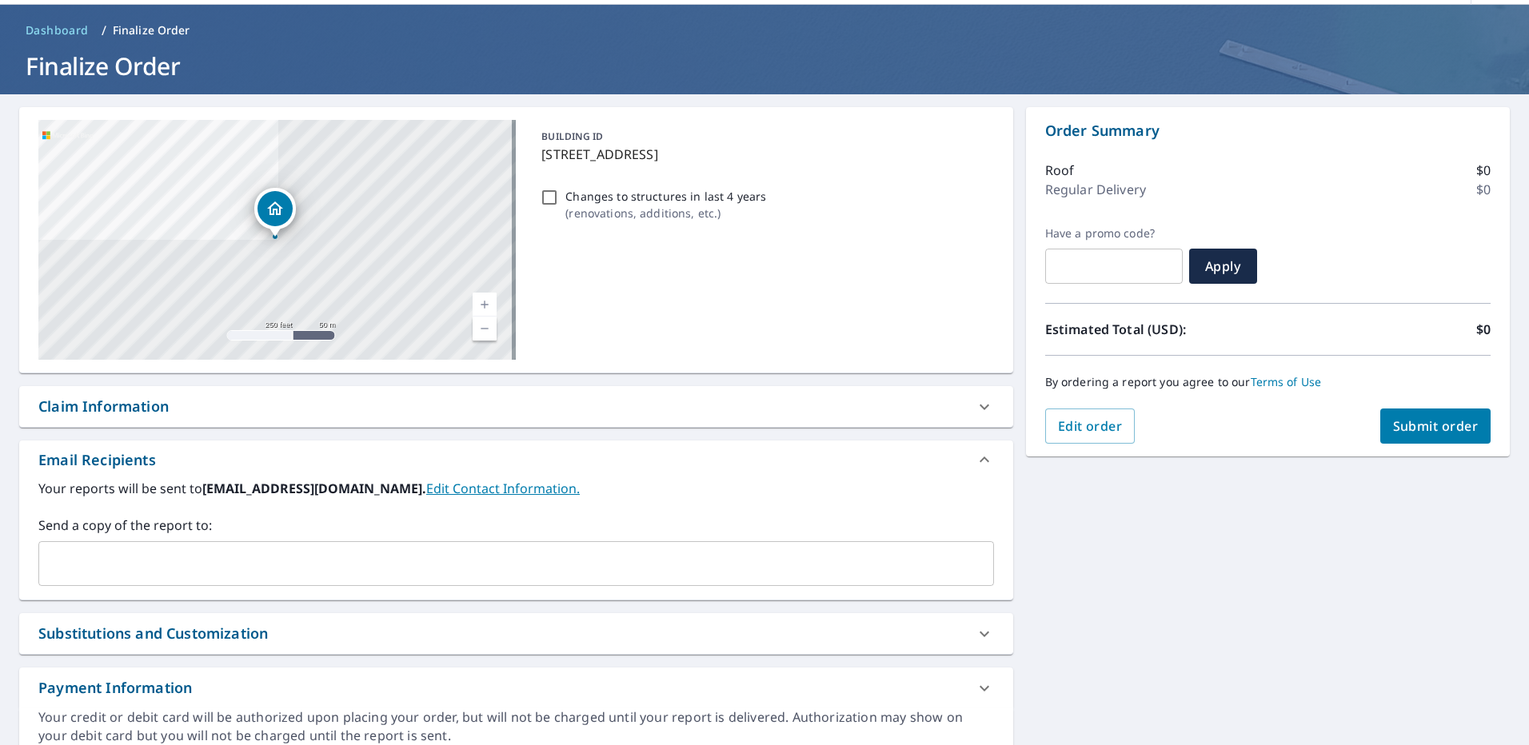
scroll to position [121, 0]
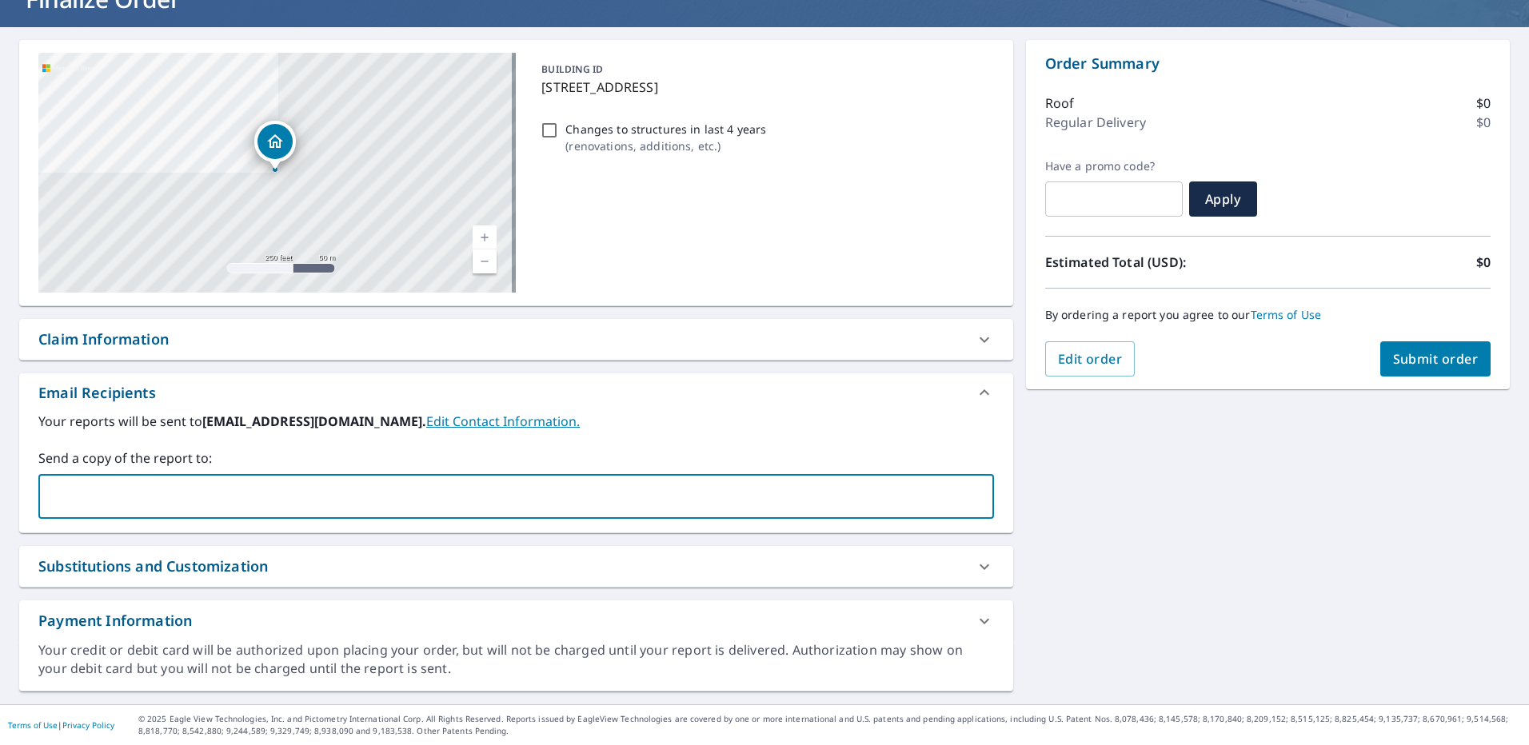
paste input "[EMAIL_ADDRESS][DOMAIN_NAME]"
click at [263, 342] on div "Claim Information" at bounding box center [501, 340] width 927 height 22
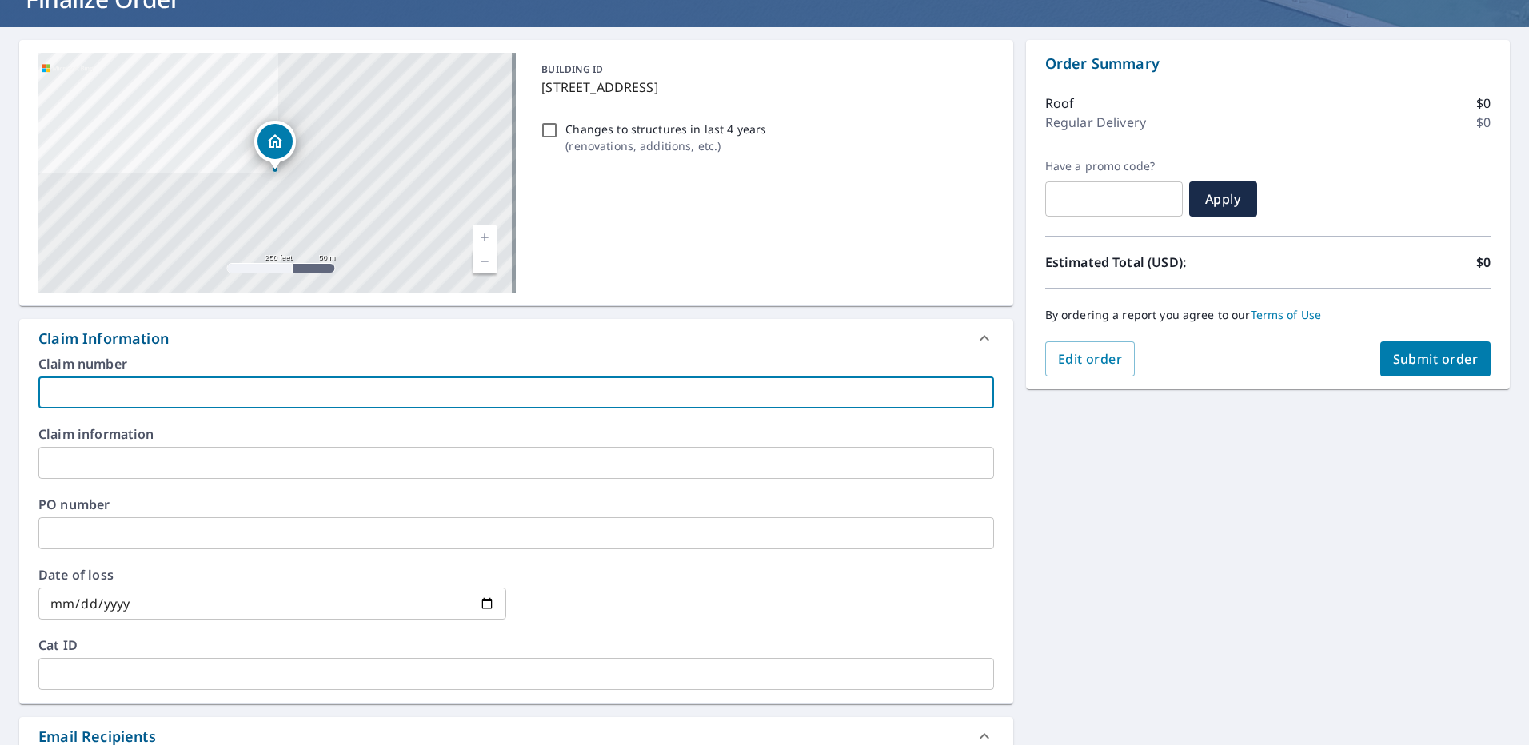
click at [166, 394] on input "text" at bounding box center [516, 393] width 956 height 32
click at [1409, 358] on span "Submit order" at bounding box center [1436, 359] width 86 height 18
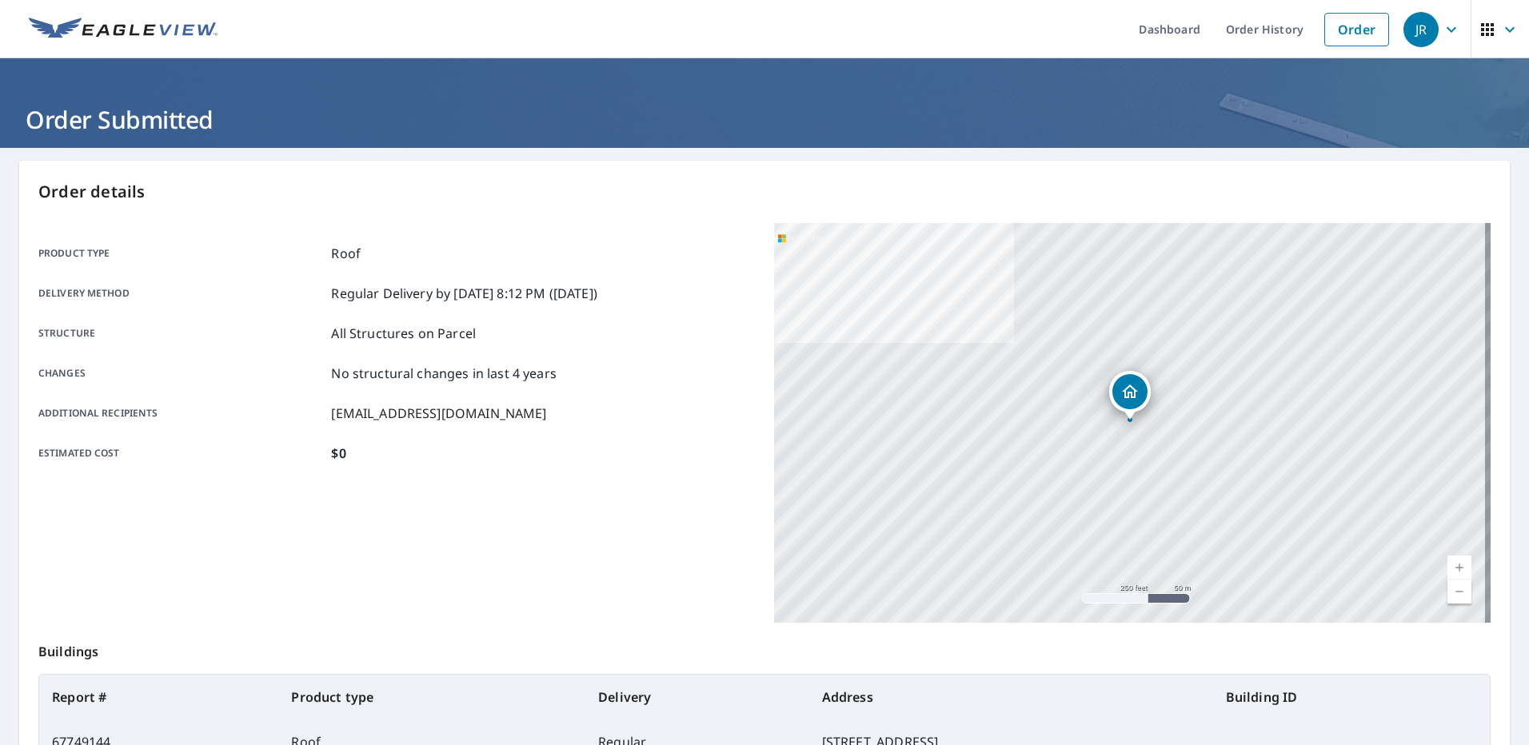
click at [1338, 32] on link "Order" at bounding box center [1357, 30] width 65 height 34
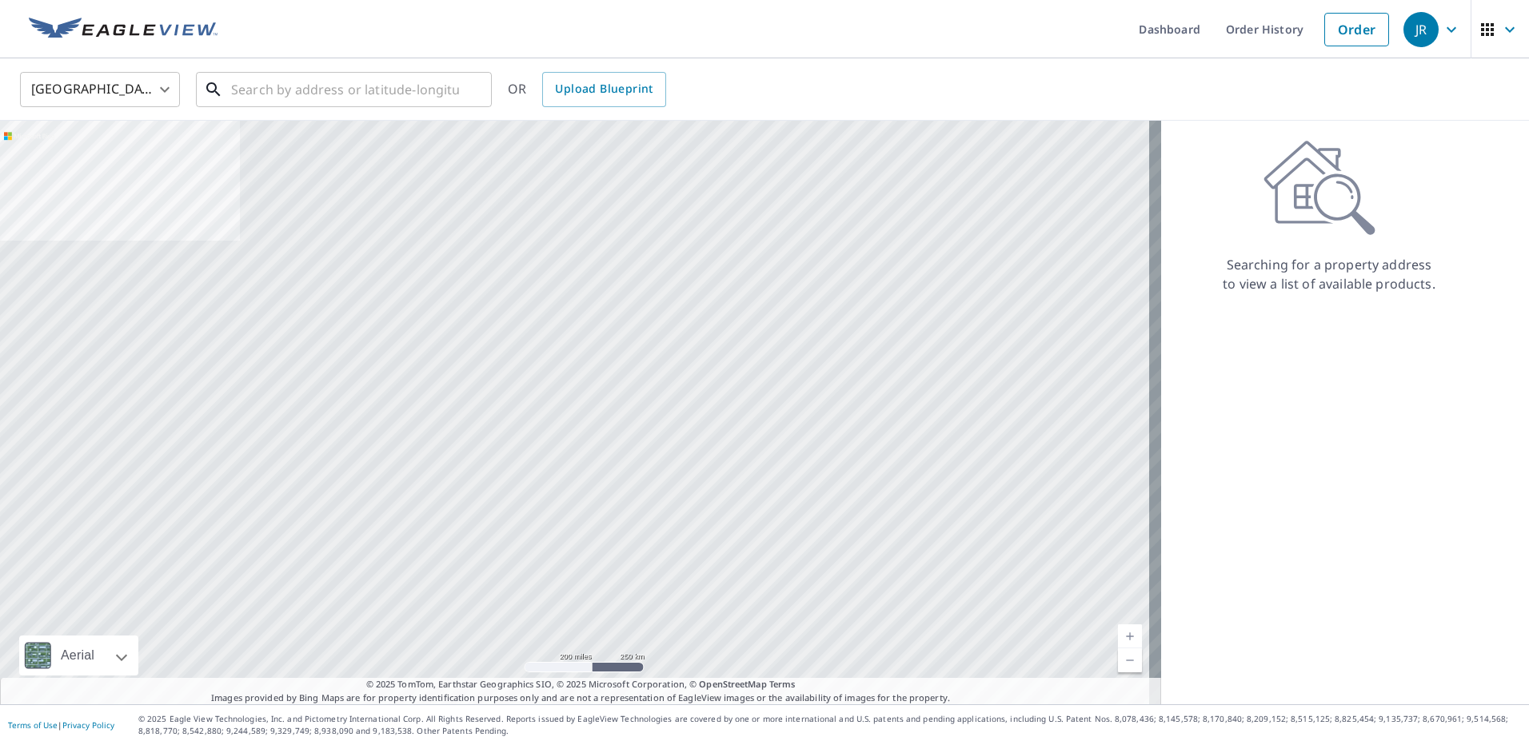
click at [282, 90] on input "text" at bounding box center [345, 89] width 228 height 45
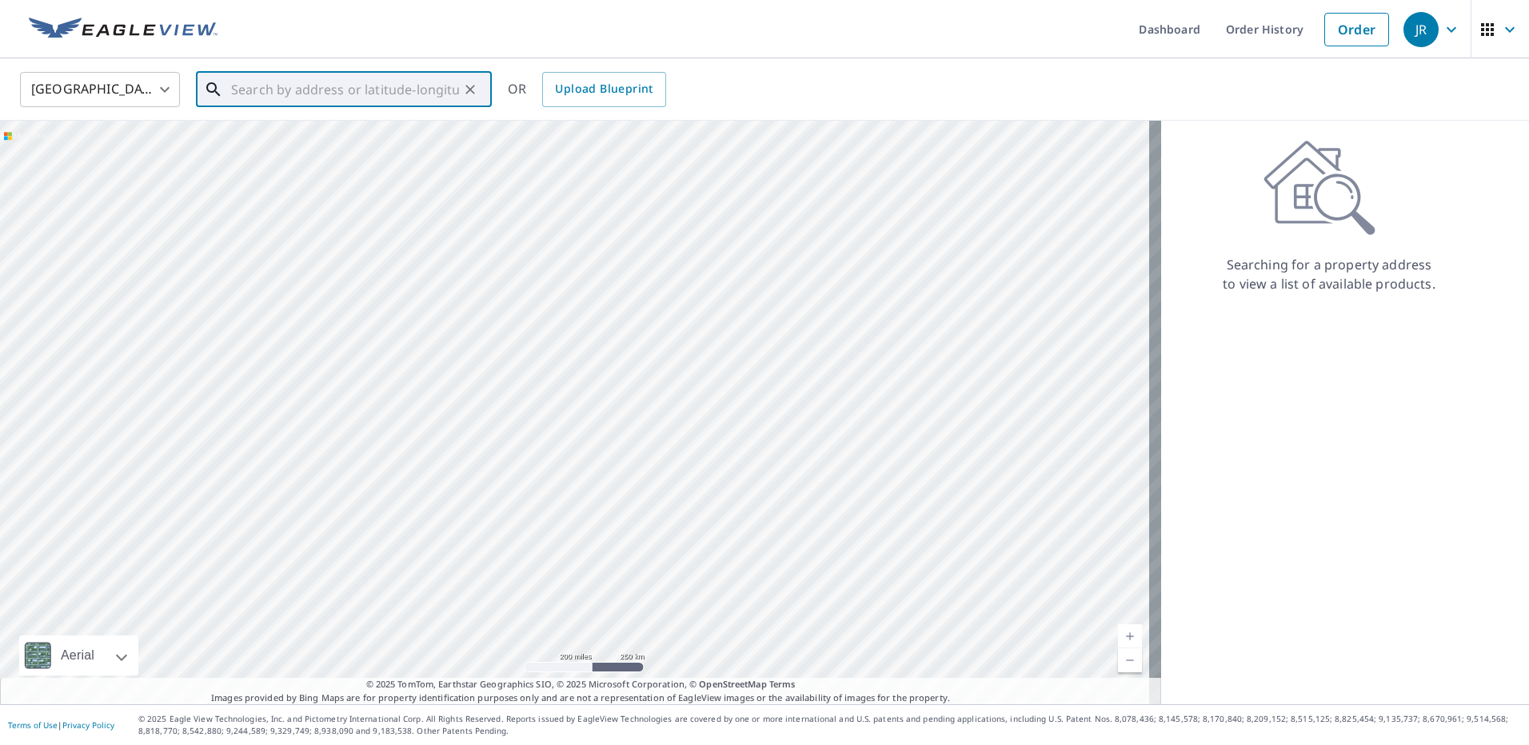
click at [274, 83] on input "text" at bounding box center [345, 89] width 228 height 45
click at [376, 165] on li "[STREET_ADDRESS]" at bounding box center [344, 144] width 296 height 54
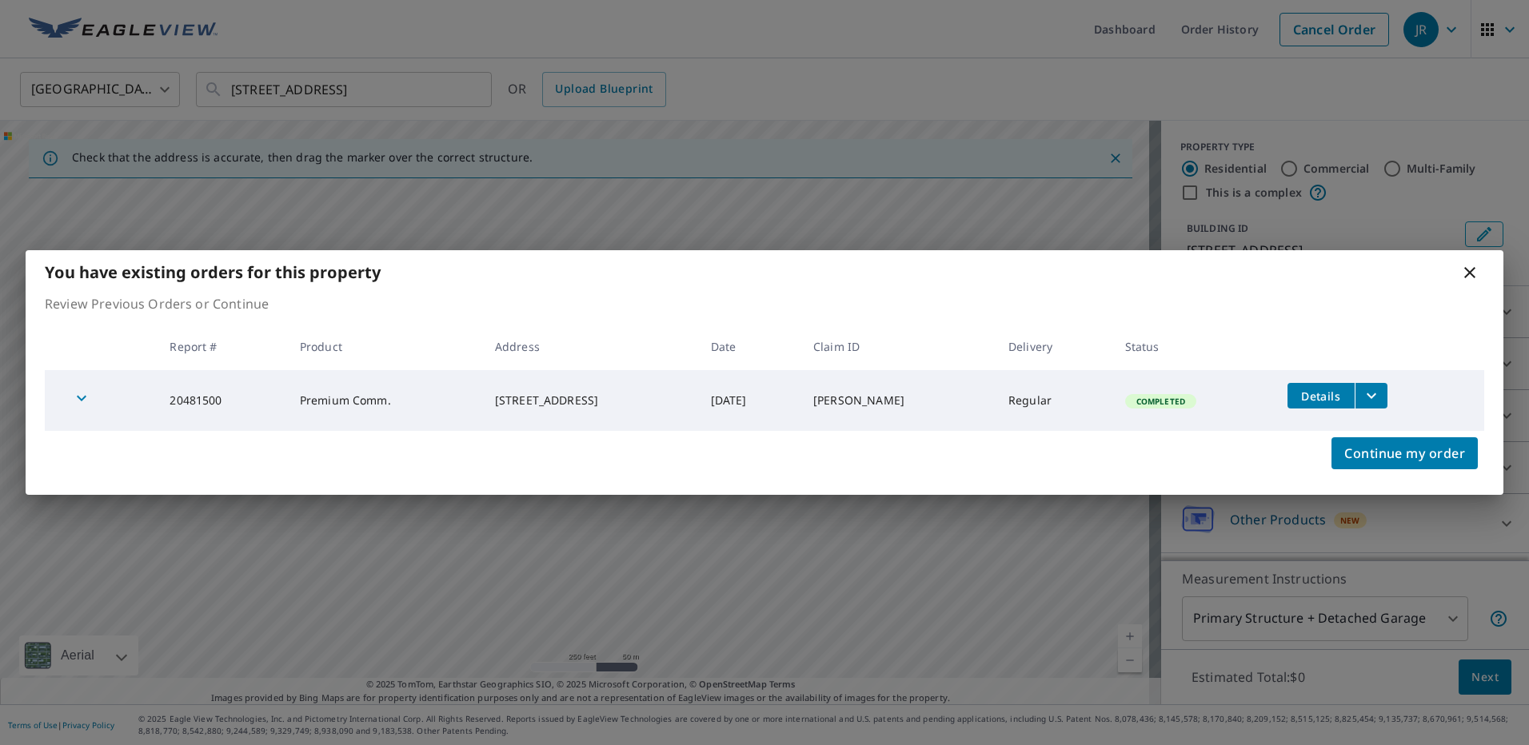
click at [1472, 271] on icon at bounding box center [1469, 272] width 11 height 11
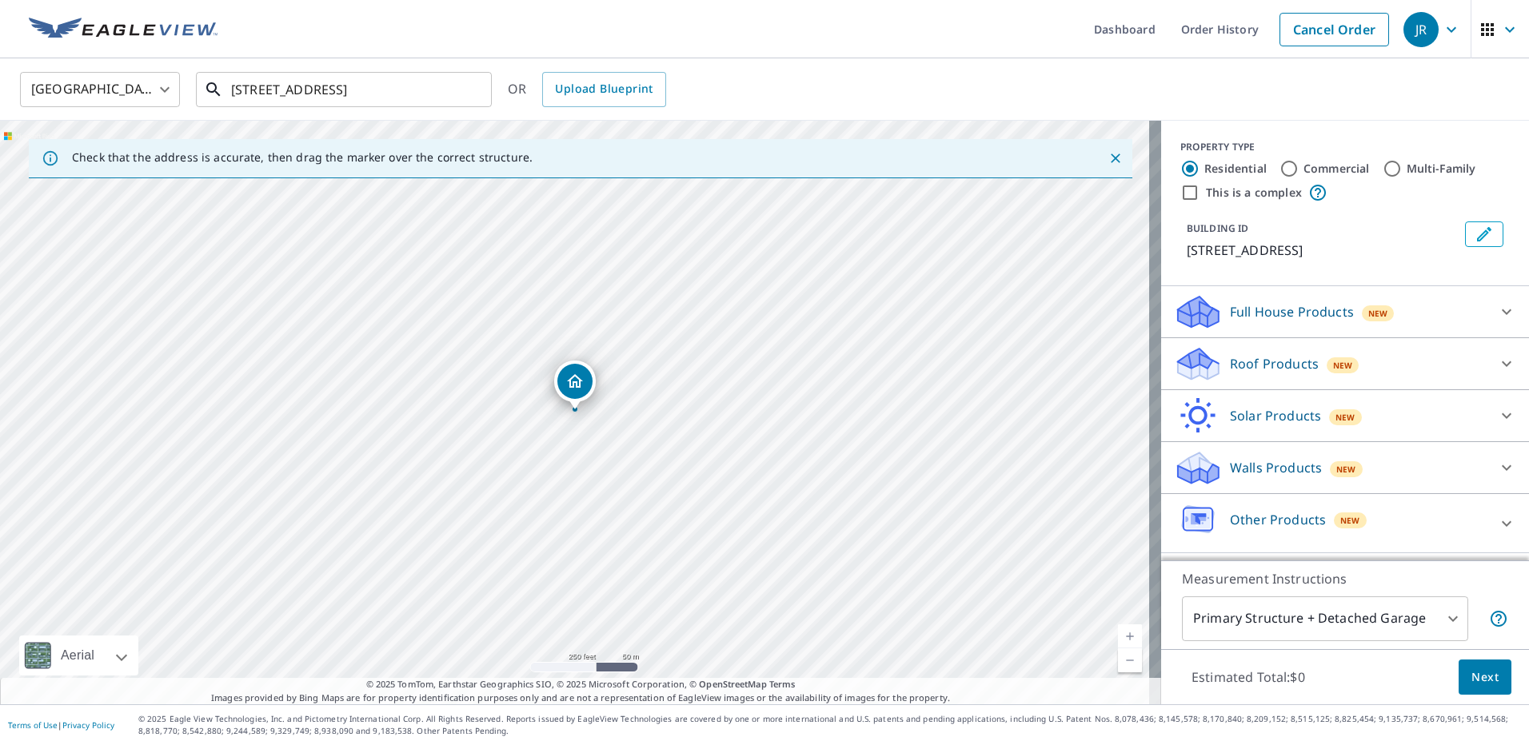
click at [286, 94] on input "[STREET_ADDRESS]" at bounding box center [345, 89] width 228 height 45
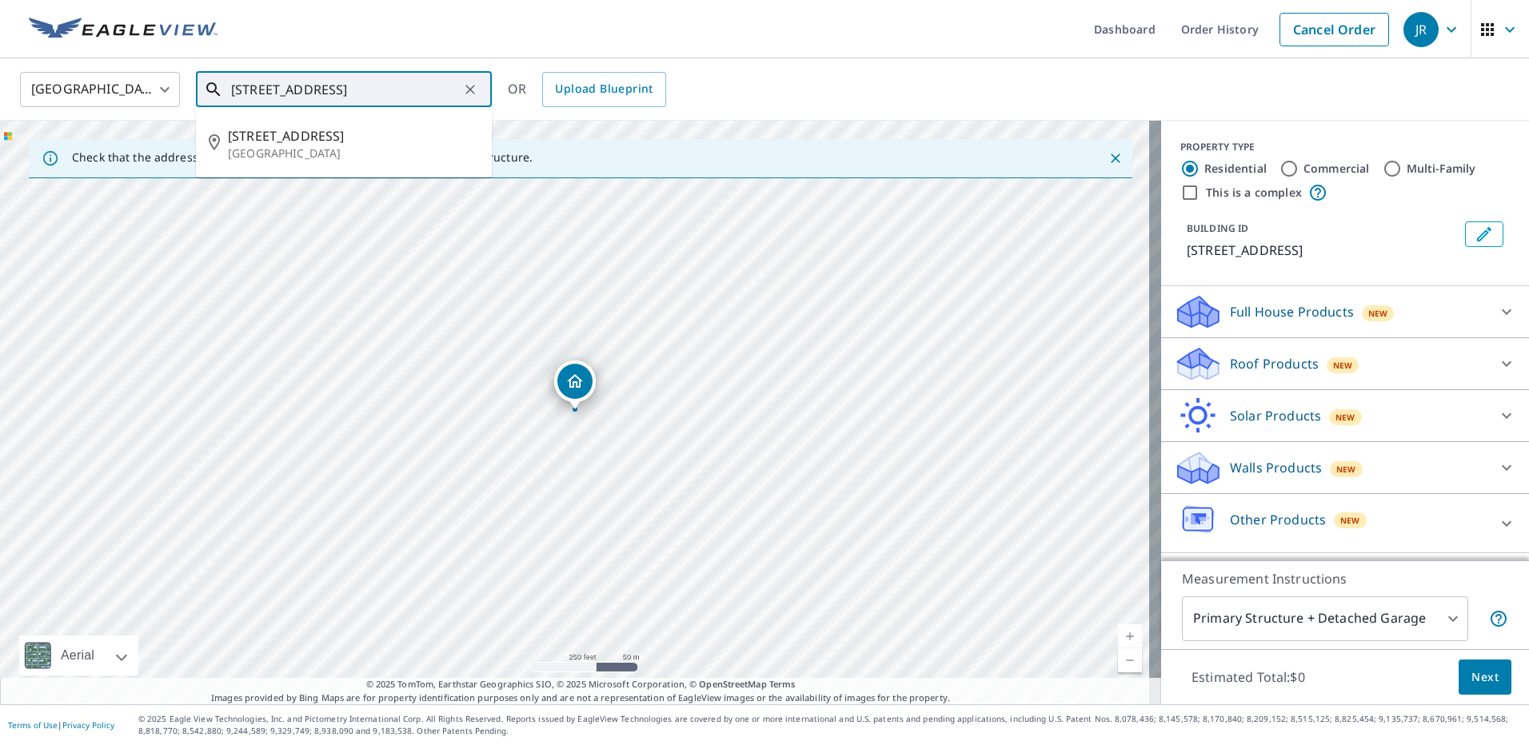
click at [286, 94] on input "[STREET_ADDRESS]" at bounding box center [345, 89] width 228 height 45
click at [288, 134] on span "[STREET_ADDRESS]" at bounding box center [353, 135] width 251 height 19
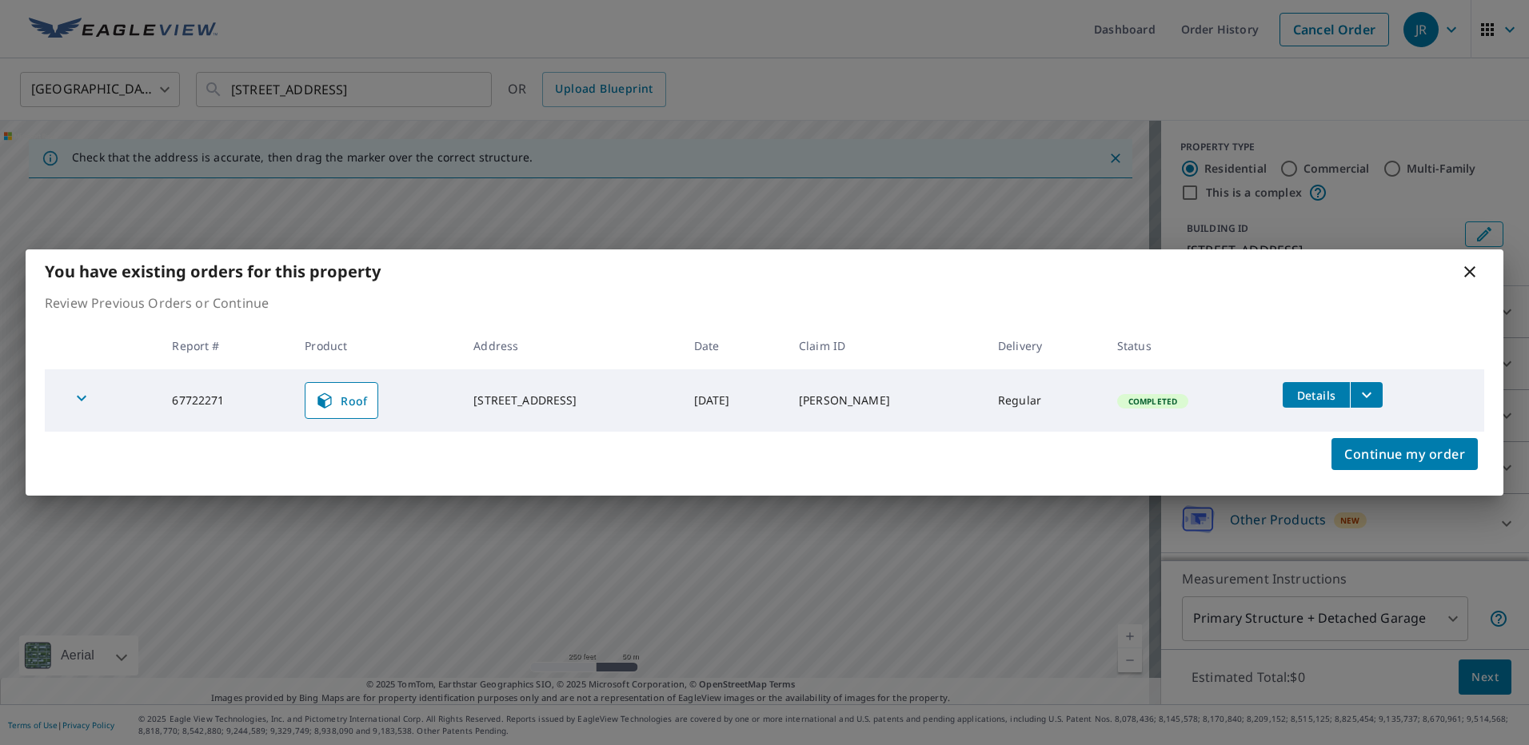
click at [1474, 277] on icon at bounding box center [1469, 271] width 11 height 11
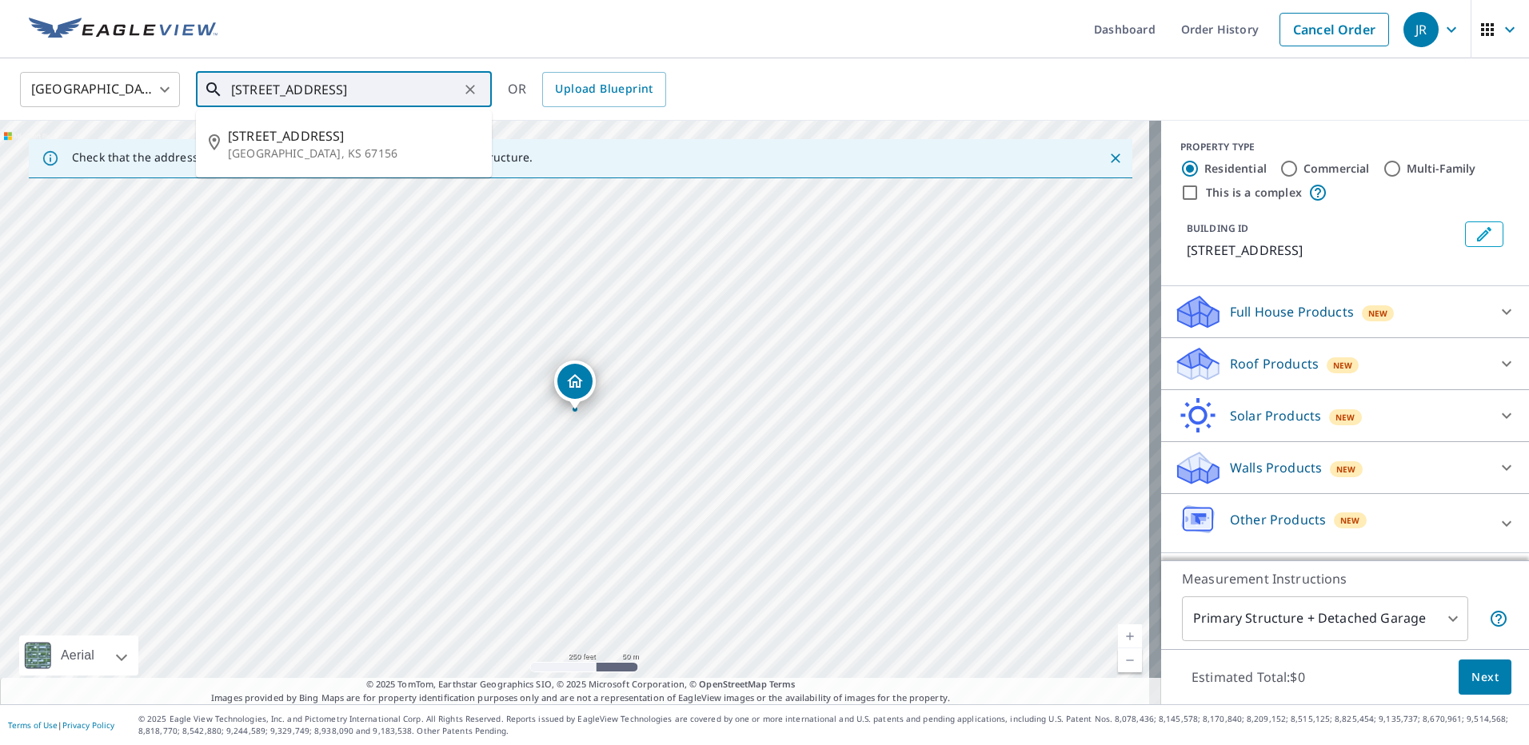
click at [339, 85] on input "[STREET_ADDRESS]" at bounding box center [345, 89] width 228 height 45
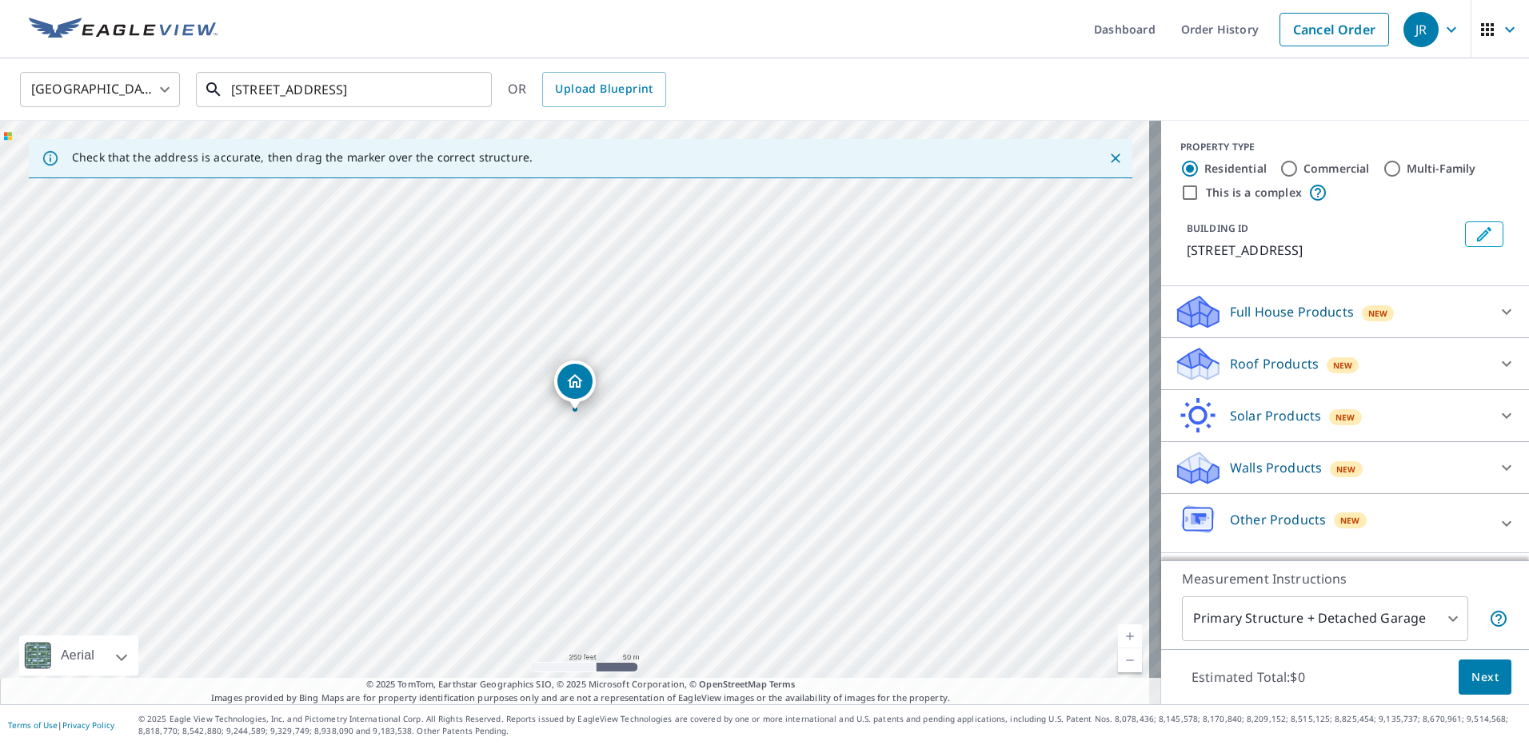
click at [338, 95] on input "[STREET_ADDRESS]" at bounding box center [345, 89] width 228 height 45
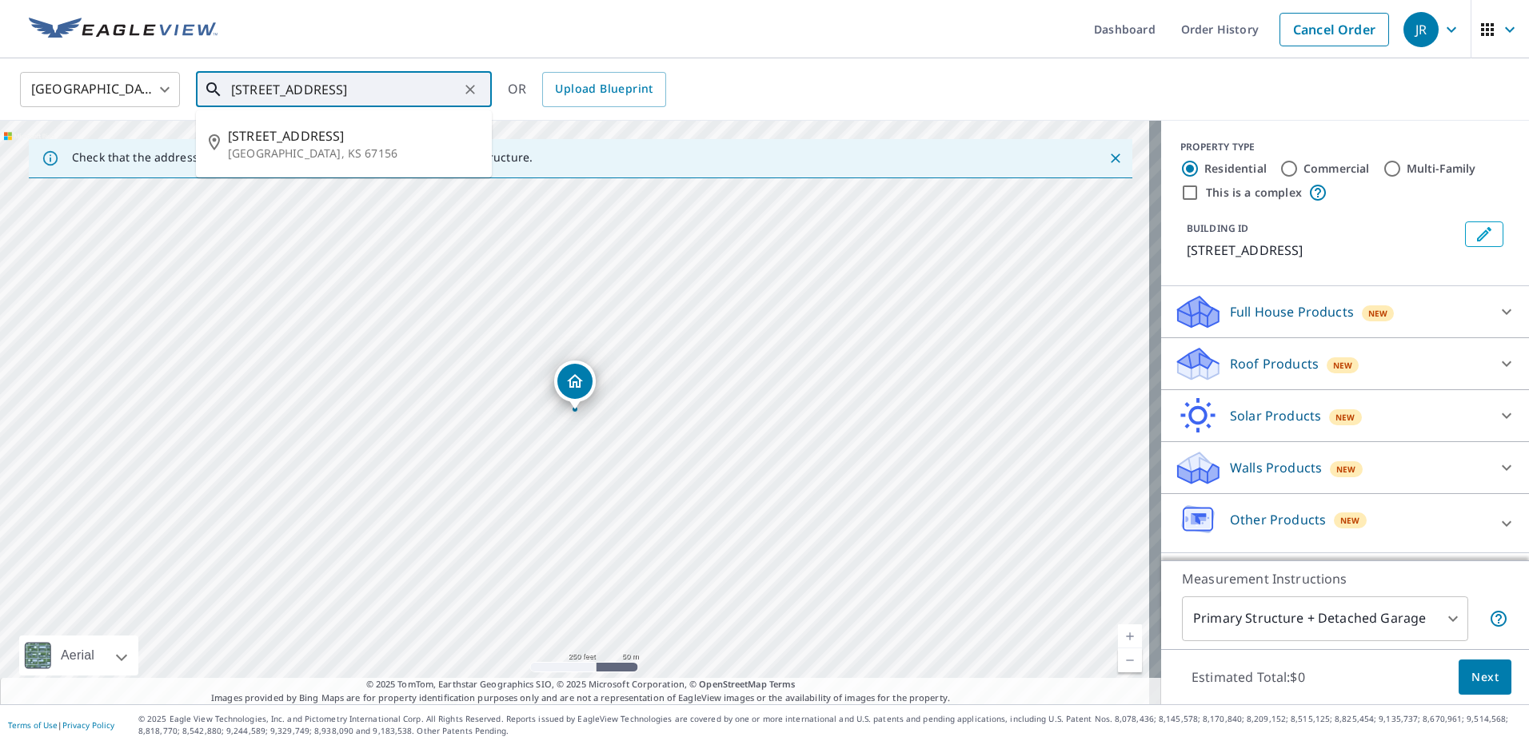
click at [338, 95] on input "[STREET_ADDRESS]" at bounding box center [345, 89] width 228 height 45
click at [354, 134] on span "[STREET_ADDRESS][PERSON_NAME]" at bounding box center [353, 135] width 251 height 19
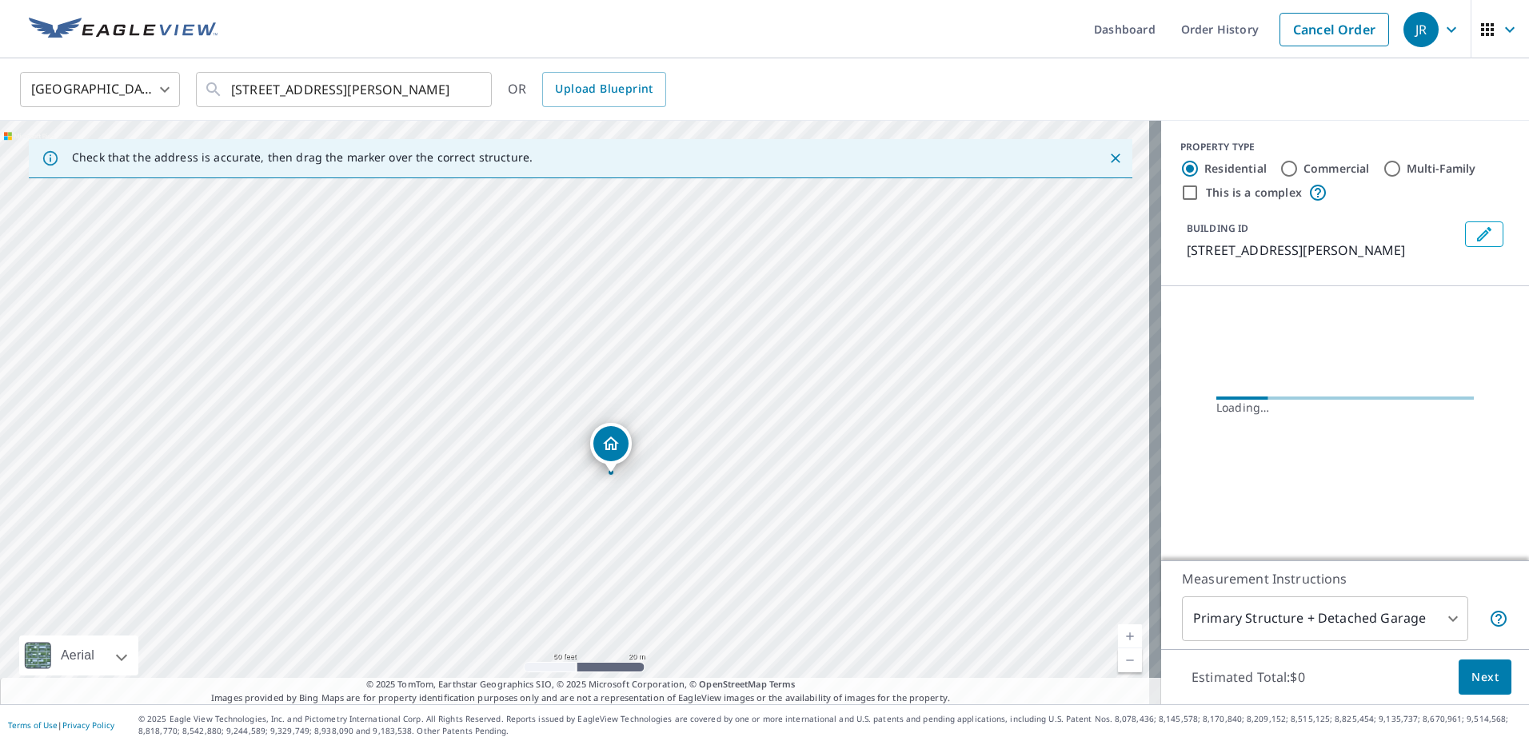
drag, startPoint x: 676, startPoint y: 496, endPoint x: 653, endPoint y: 427, distance: 72.6
click at [653, 427] on div "[STREET_ADDRESS][PERSON_NAME]" at bounding box center [580, 413] width 1161 height 584
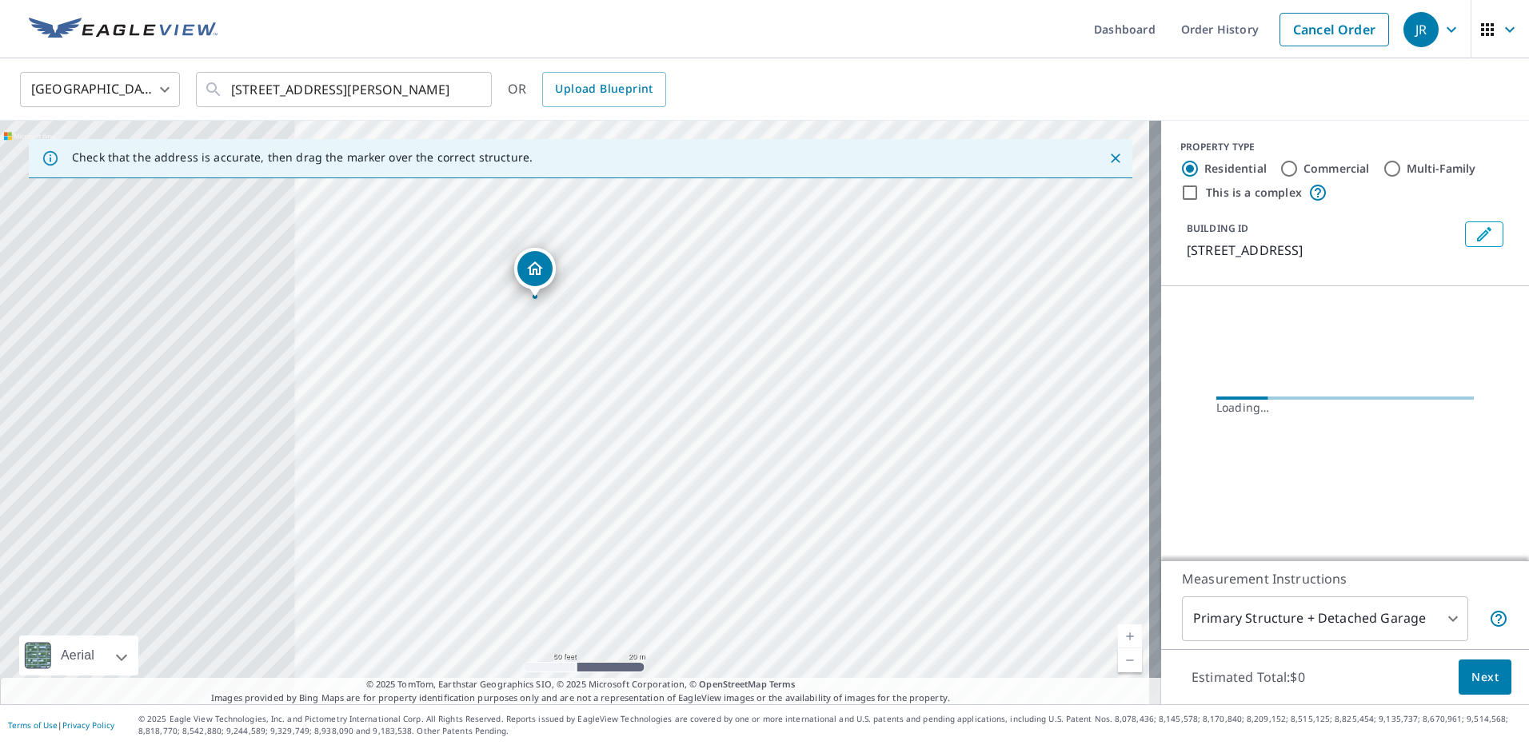
drag, startPoint x: 613, startPoint y: 314, endPoint x: 580, endPoint y: 243, distance: 78.4
click at [580, 243] on div "[STREET_ADDRESS]" at bounding box center [580, 413] width 1161 height 584
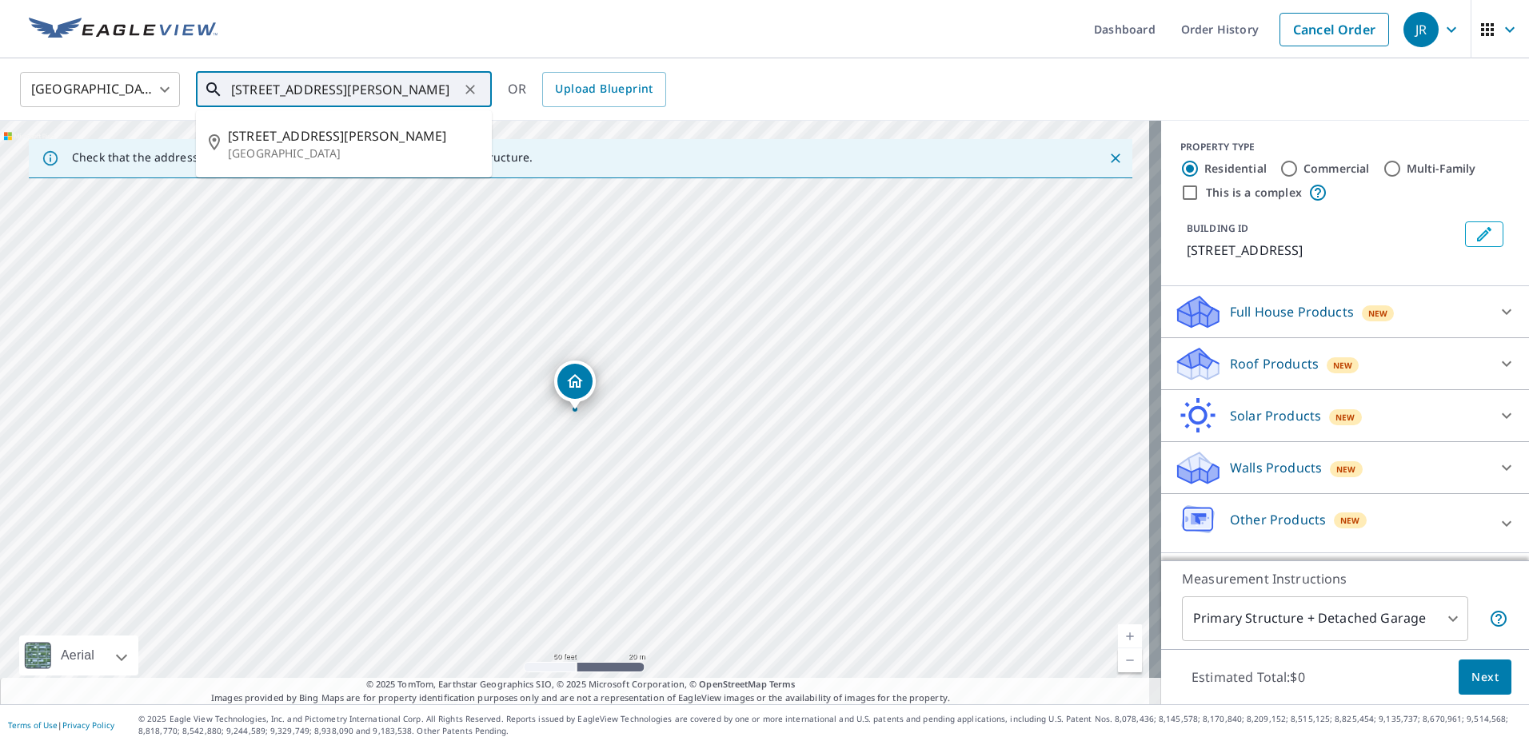
click at [288, 80] on input "[STREET_ADDRESS][PERSON_NAME]" at bounding box center [345, 89] width 228 height 45
click at [341, 86] on input "[STREET_ADDRESS][PERSON_NAME]" at bounding box center [345, 89] width 228 height 45
click at [769, 84] on div "[GEOGRAPHIC_DATA] [GEOGRAPHIC_DATA] ​ [STREET_ADDRESS][PERSON_NAME] ​ [STREET_A…" at bounding box center [759, 89] width 1502 height 38
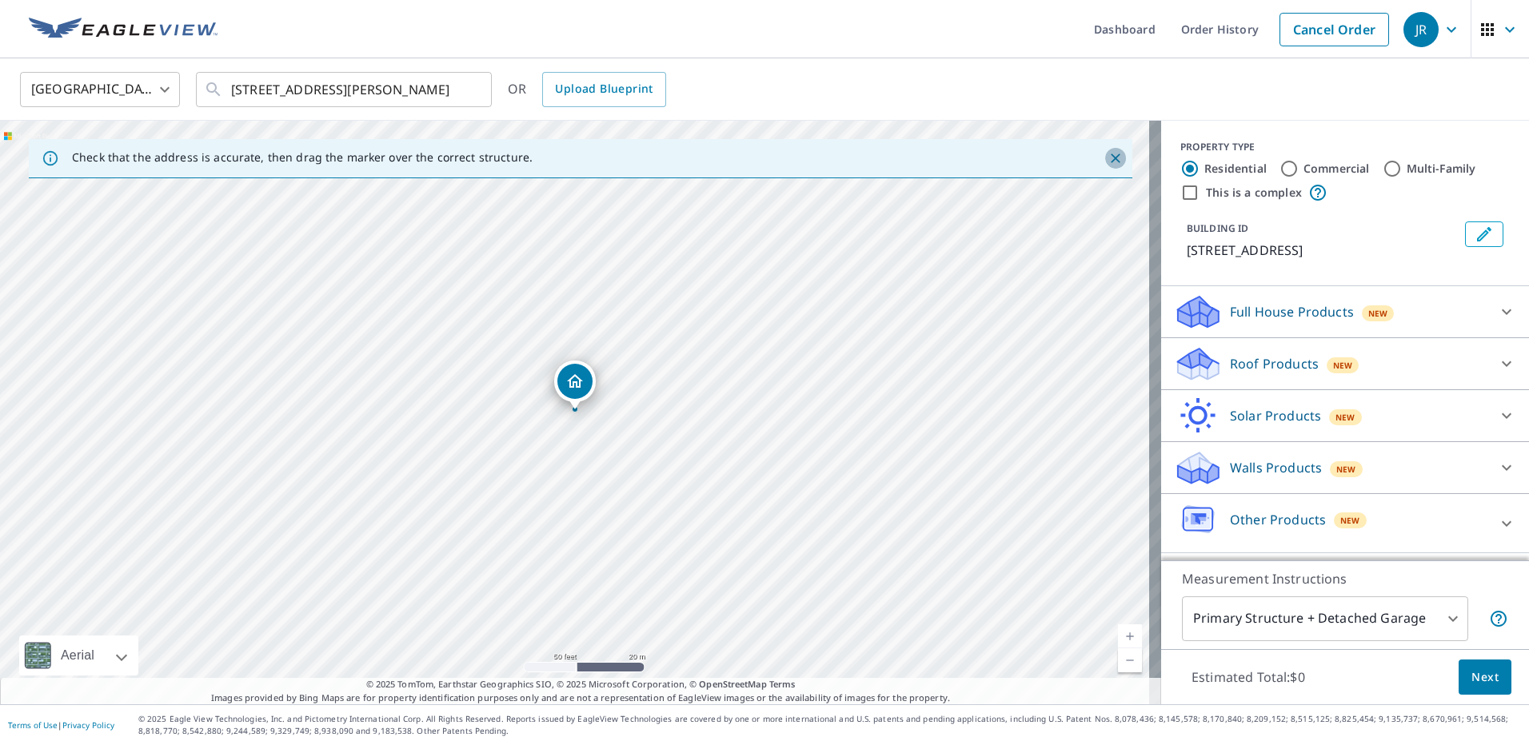
click at [1111, 161] on icon "Close" at bounding box center [1116, 159] width 10 height 10
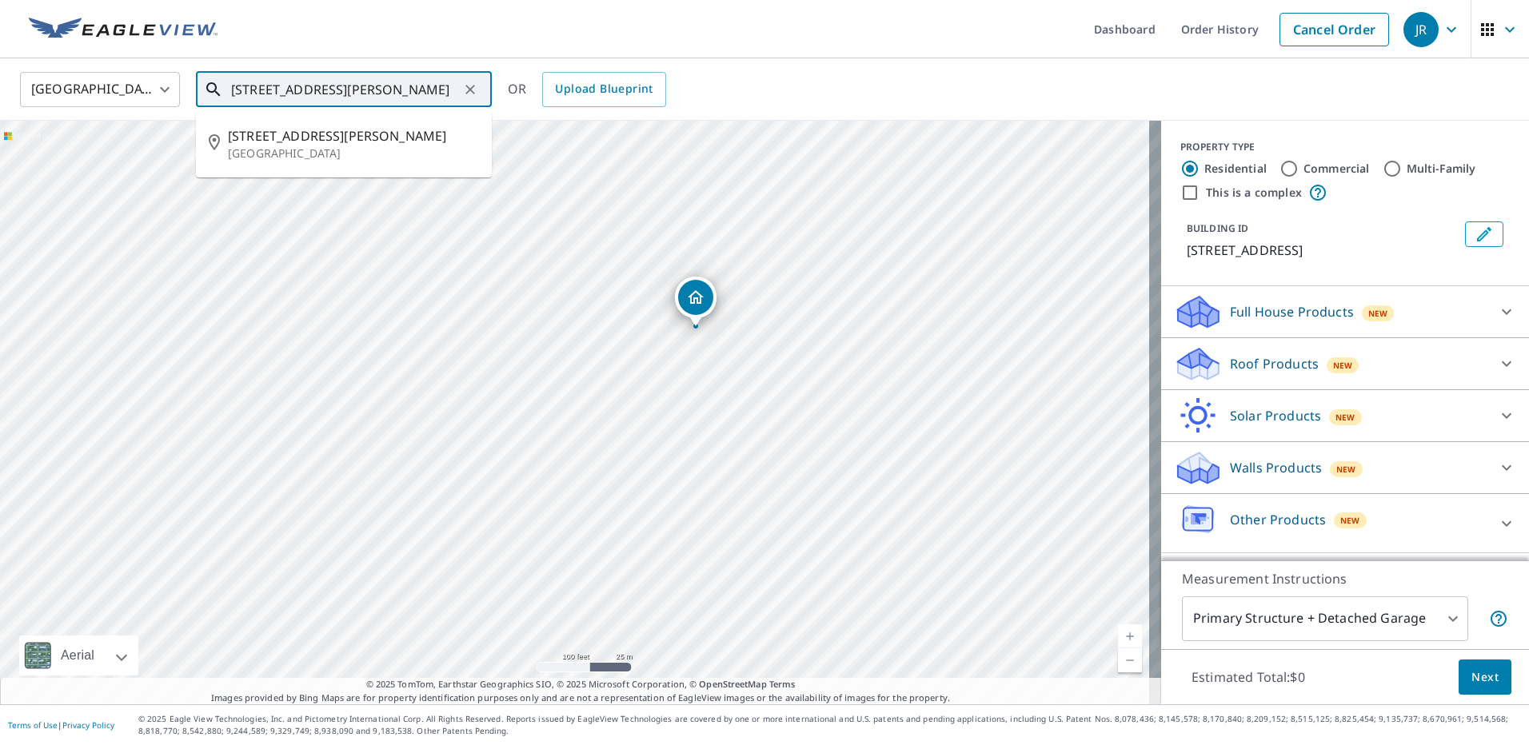
click at [256, 78] on input "[STREET_ADDRESS][PERSON_NAME]" at bounding box center [345, 89] width 228 height 45
click at [359, 144] on span "[STREET_ADDRESS][PERSON_NAME]" at bounding box center [353, 135] width 251 height 19
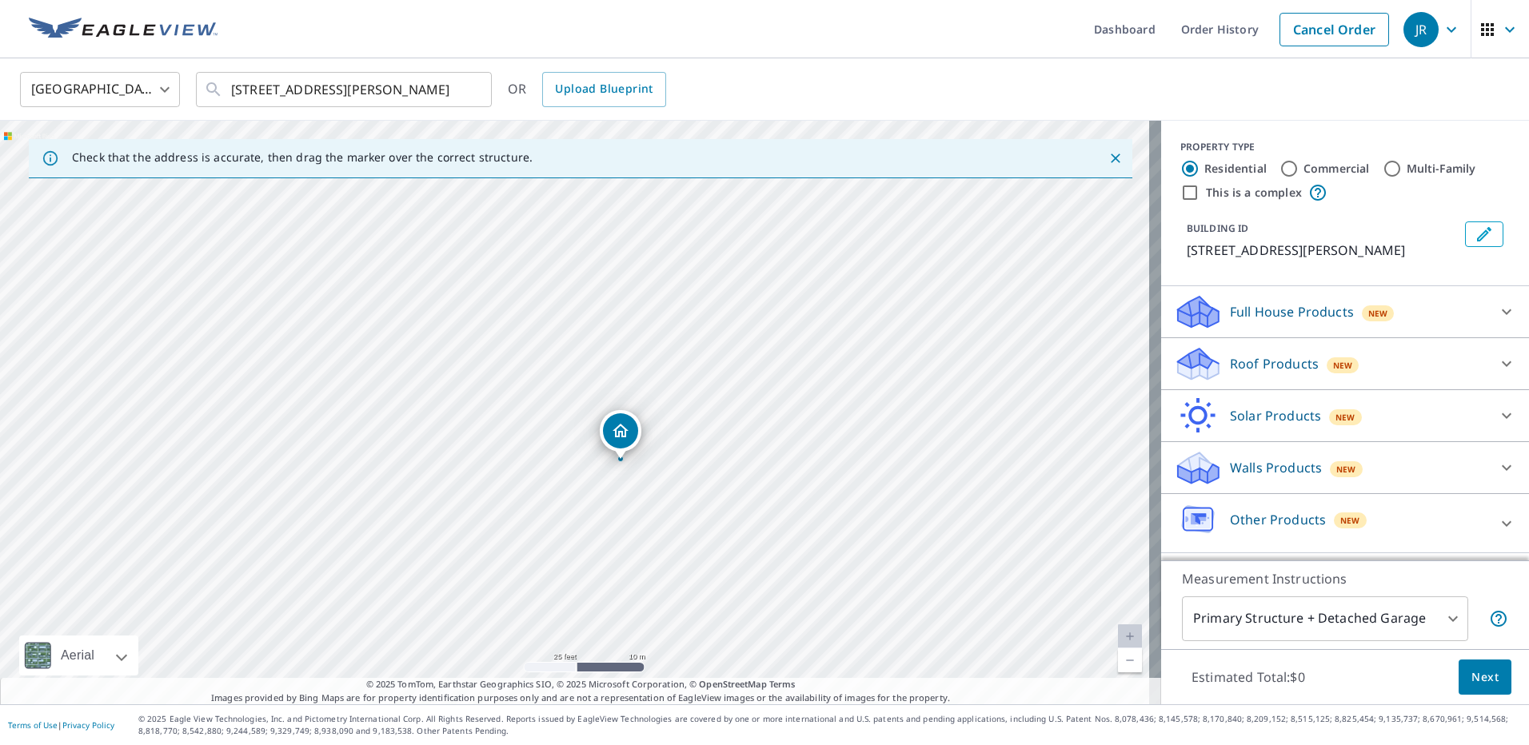
drag, startPoint x: 572, startPoint y: 389, endPoint x: 619, endPoint y: 440, distance: 69.6
click at [1242, 370] on p "Roof Products" at bounding box center [1274, 363] width 89 height 19
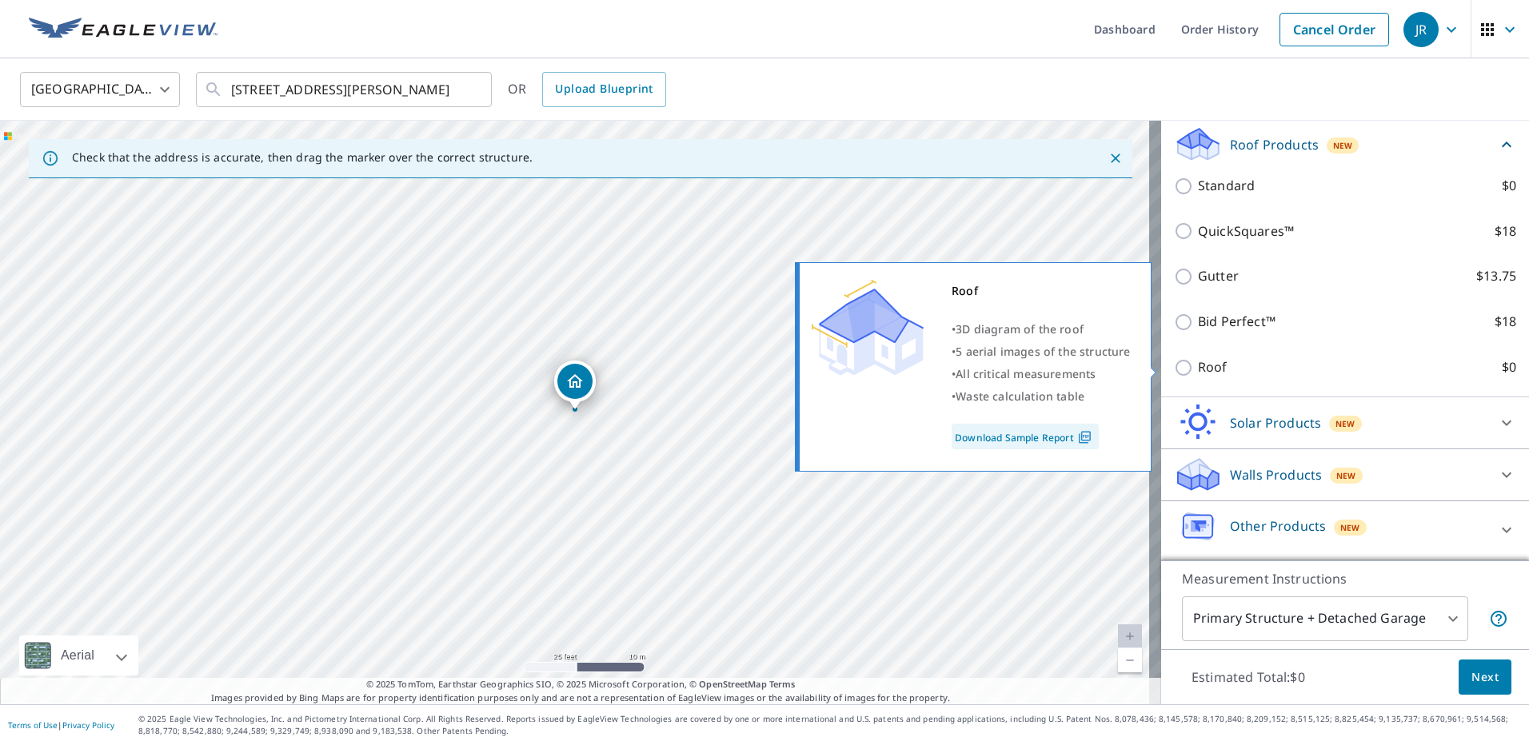
click at [1216, 370] on label "Roof $0" at bounding box center [1357, 368] width 318 height 20
click at [1198, 370] on input "Roof $0" at bounding box center [1186, 367] width 24 height 19
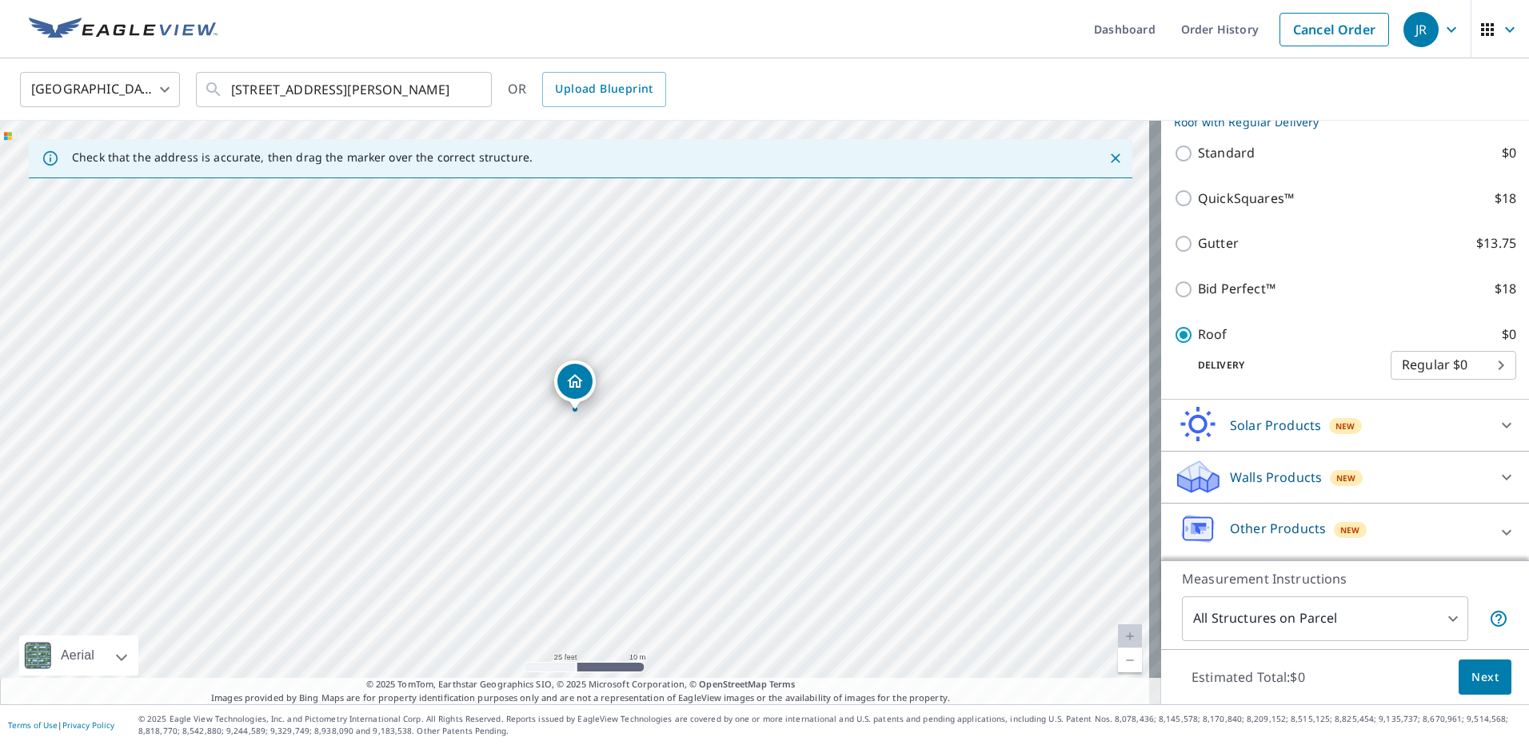
scroll to position [255, 0]
click at [1480, 690] on button "Next" at bounding box center [1485, 678] width 53 height 36
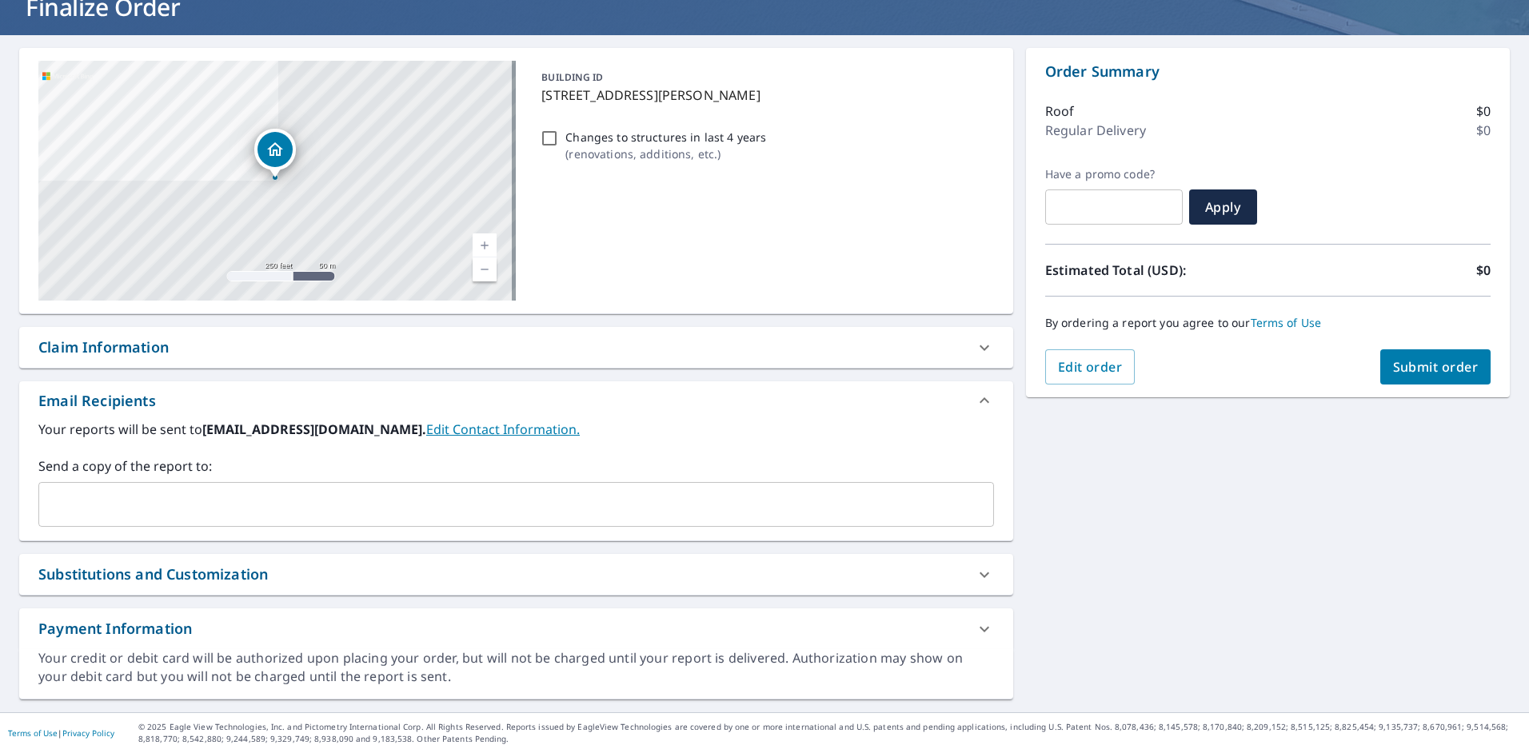
scroll to position [121, 0]
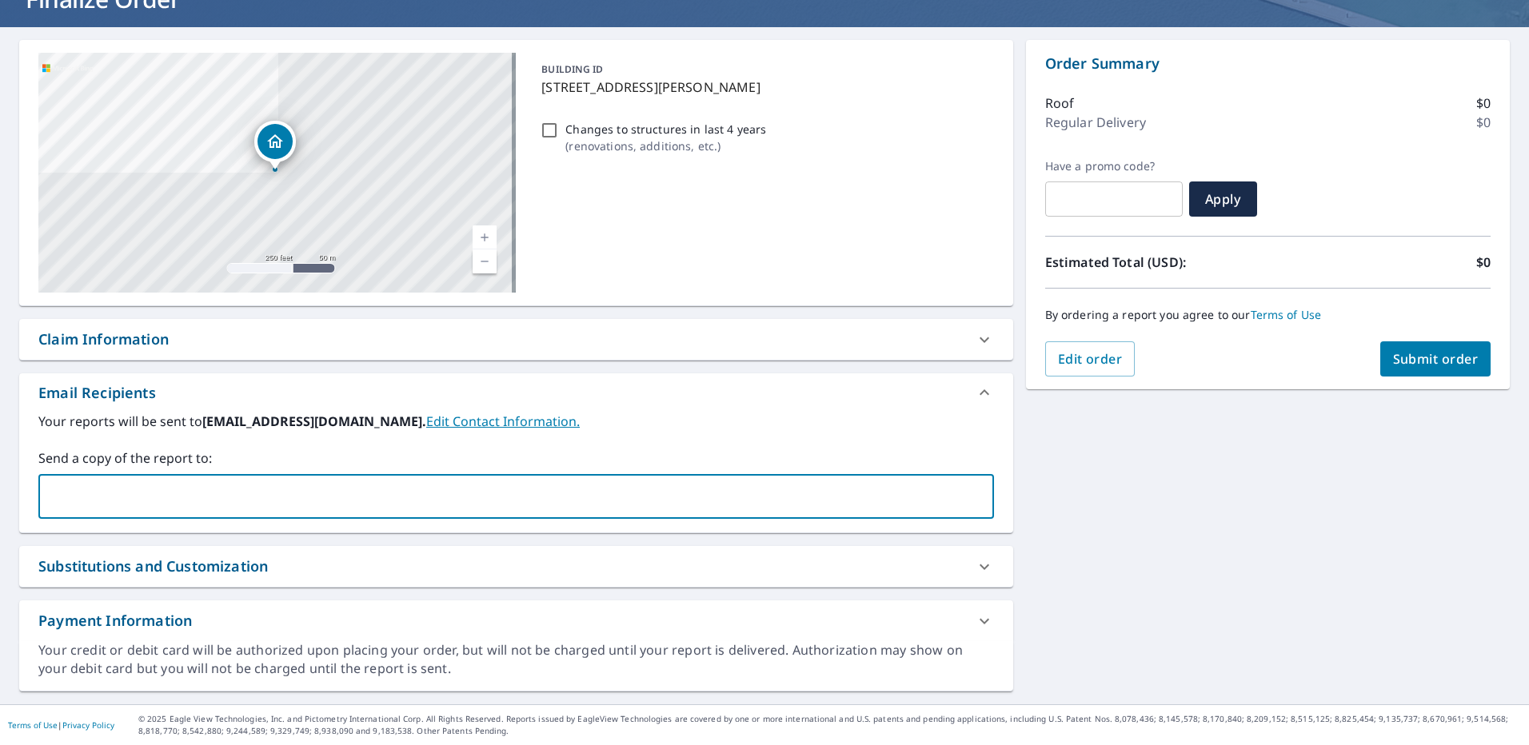
paste input "[EMAIL_ADDRESS][DOMAIN_NAME]"
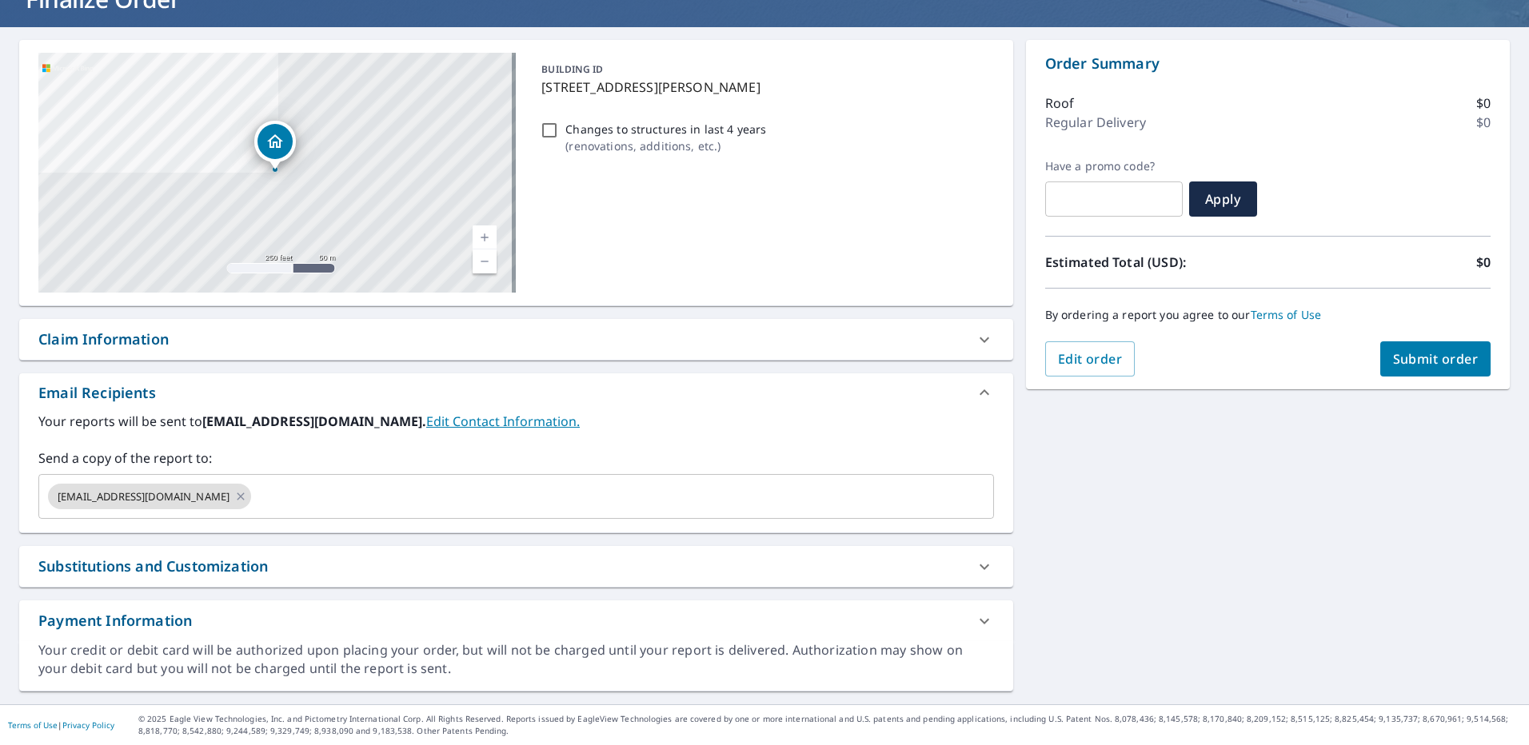
click at [184, 346] on div "Claim Information" at bounding box center [501, 340] width 927 height 22
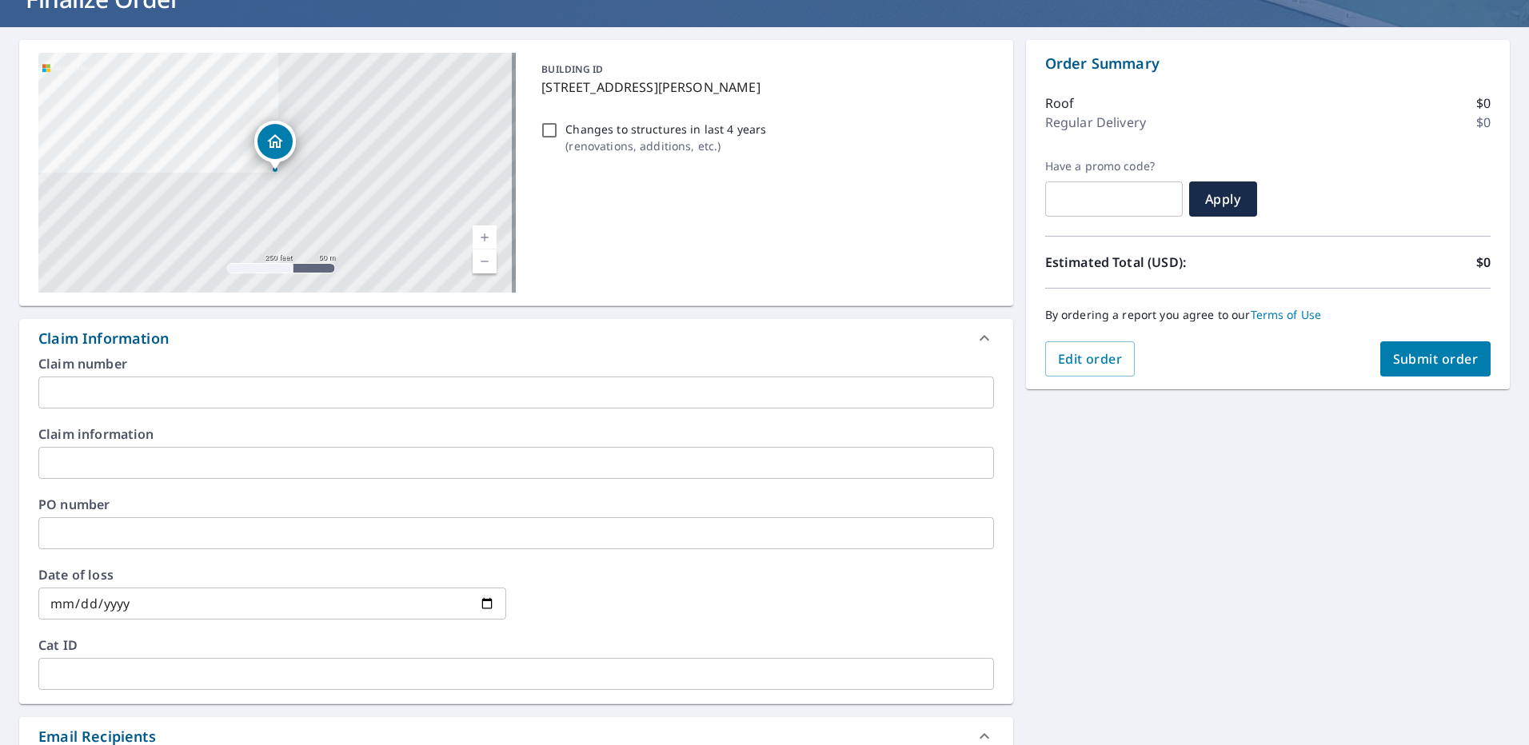
click at [175, 383] on input "text" at bounding box center [516, 393] width 956 height 32
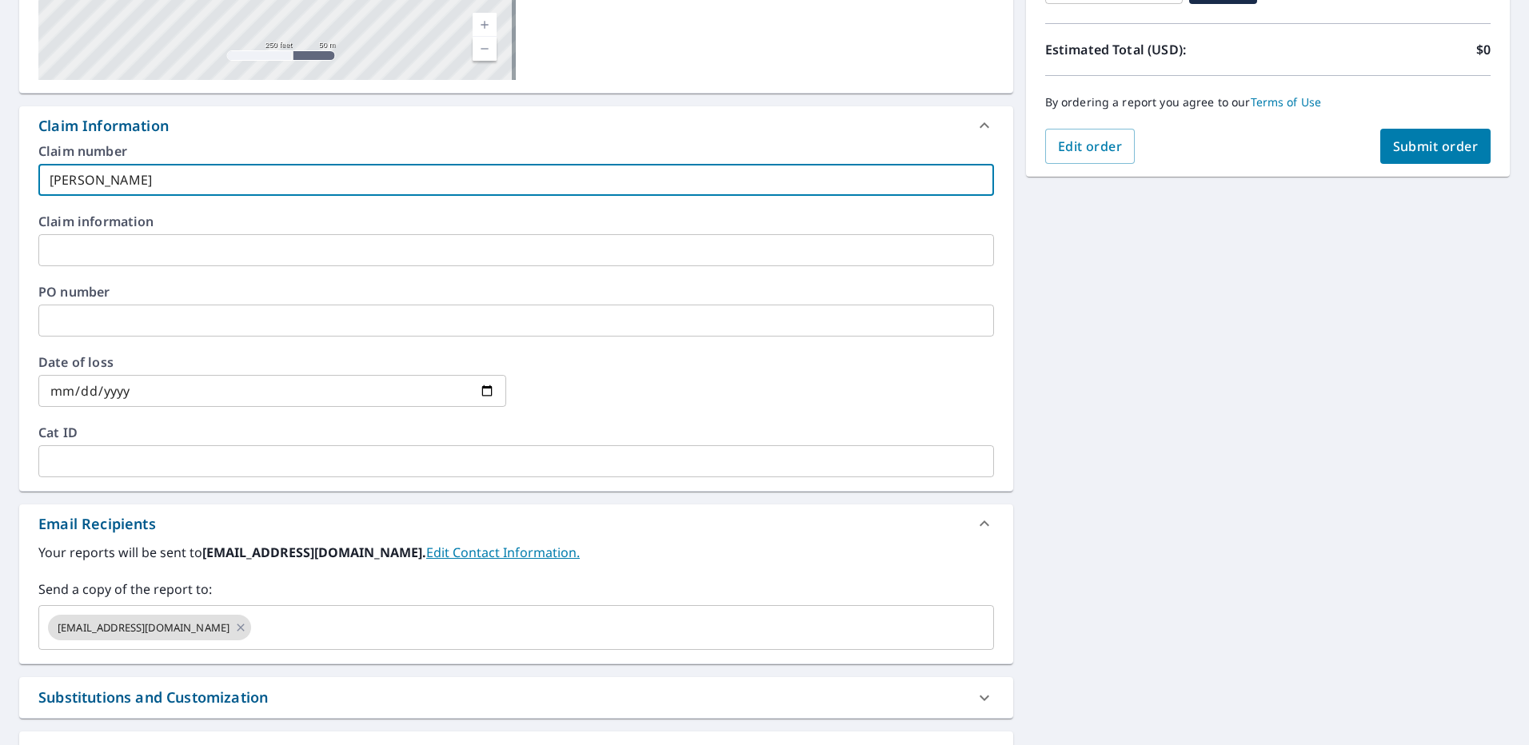
scroll to position [0, 0]
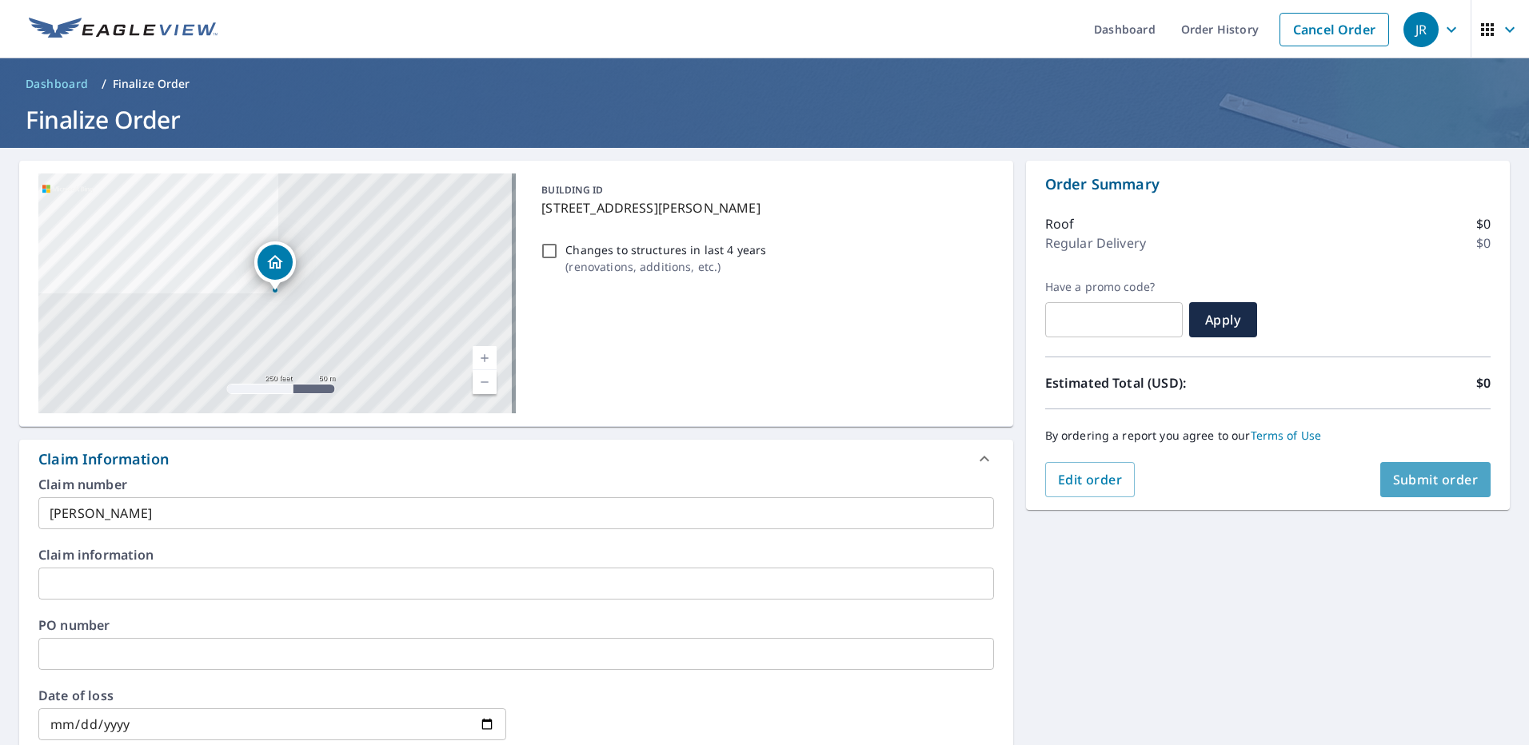
click at [1424, 478] on span "Submit order" at bounding box center [1436, 480] width 86 height 18
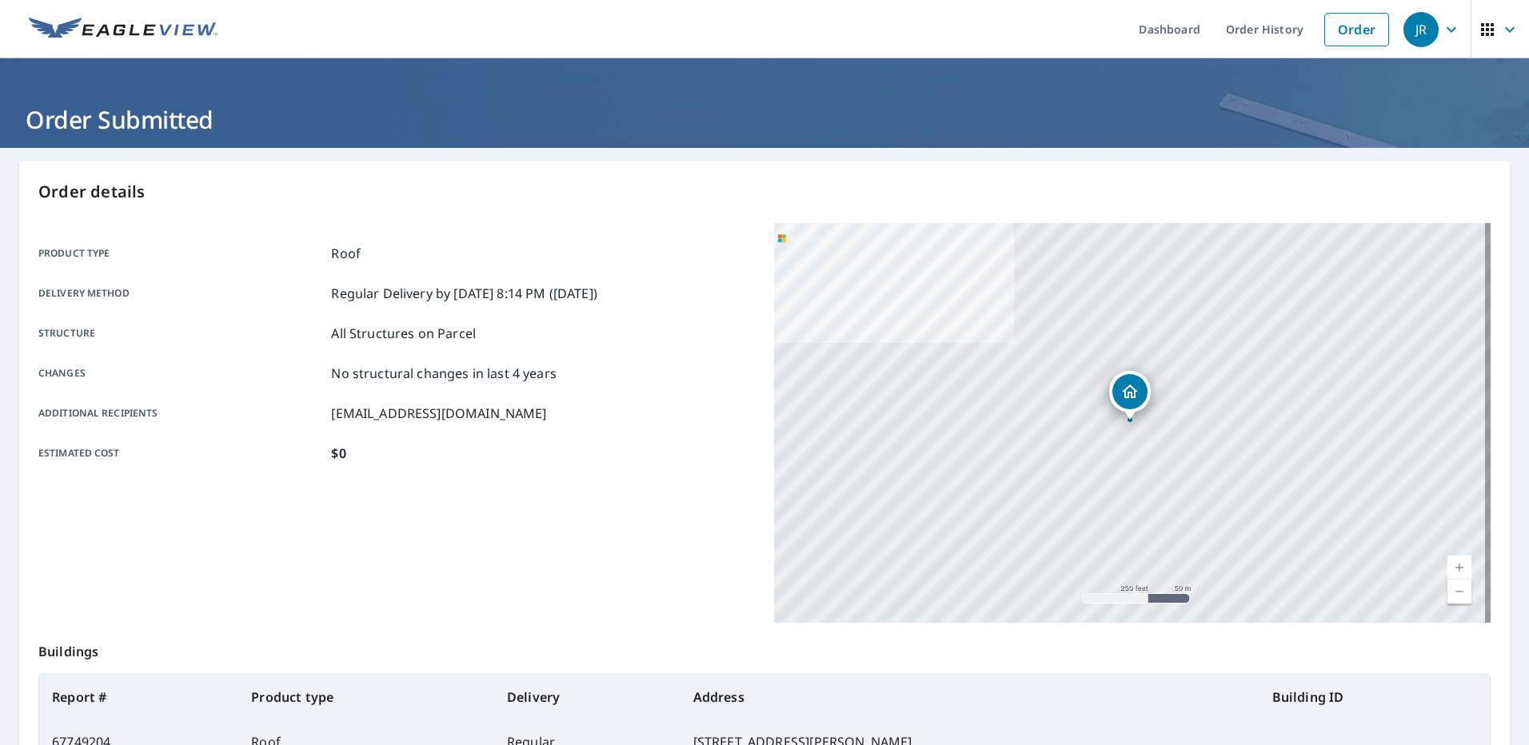
click at [1351, 34] on link "Order" at bounding box center [1357, 30] width 65 height 34
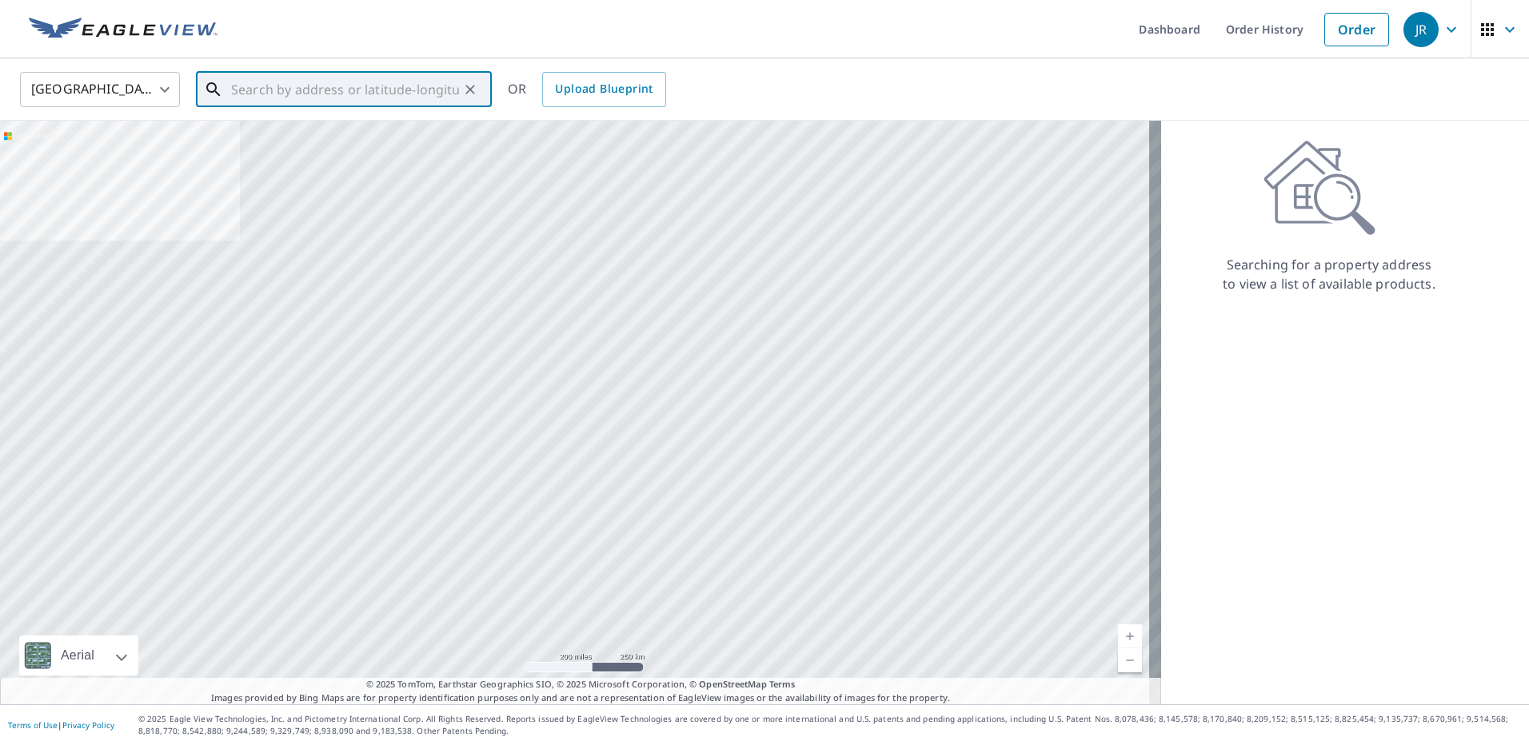
click at [343, 99] on input "text" at bounding box center [345, 89] width 228 height 45
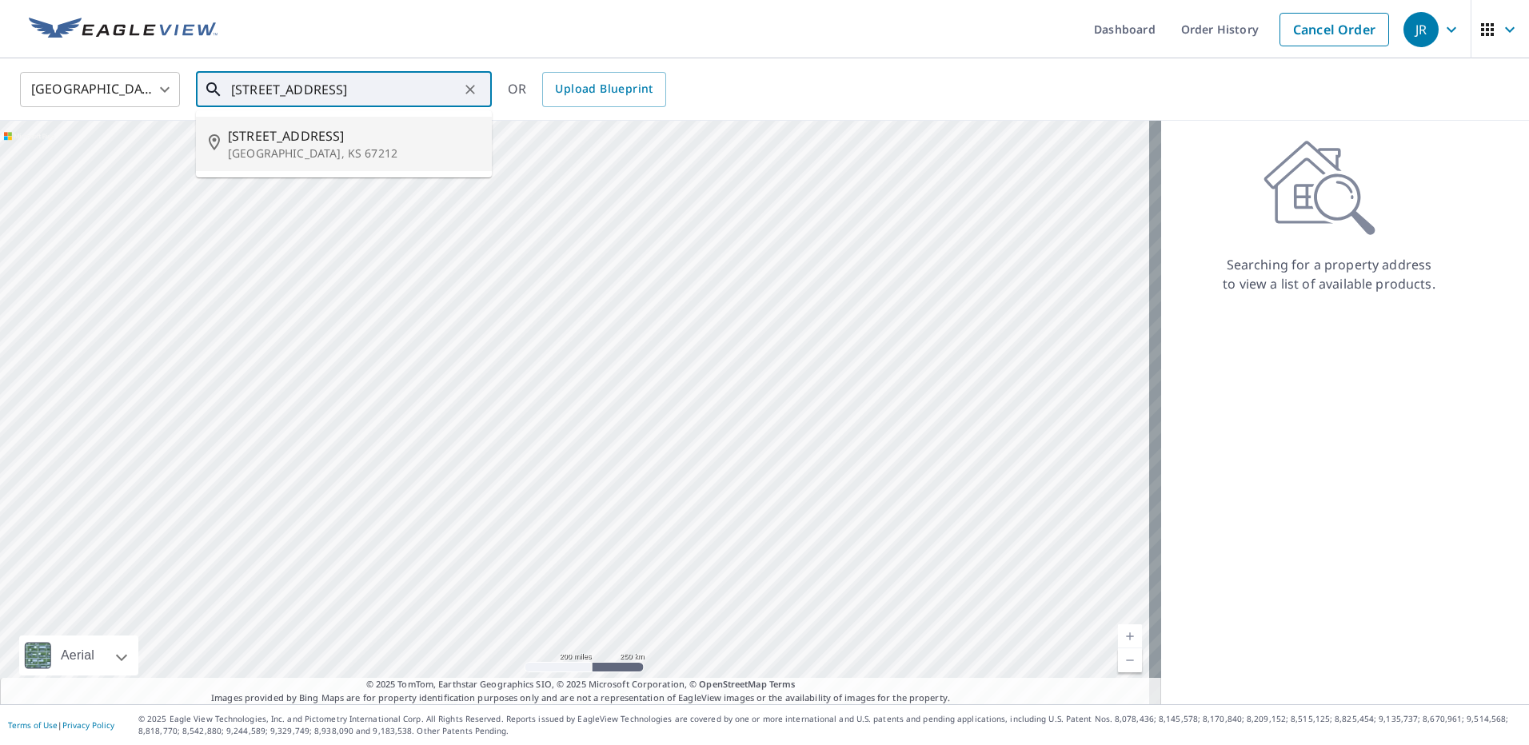
click at [349, 133] on span "[STREET_ADDRESS]" at bounding box center [353, 135] width 251 height 19
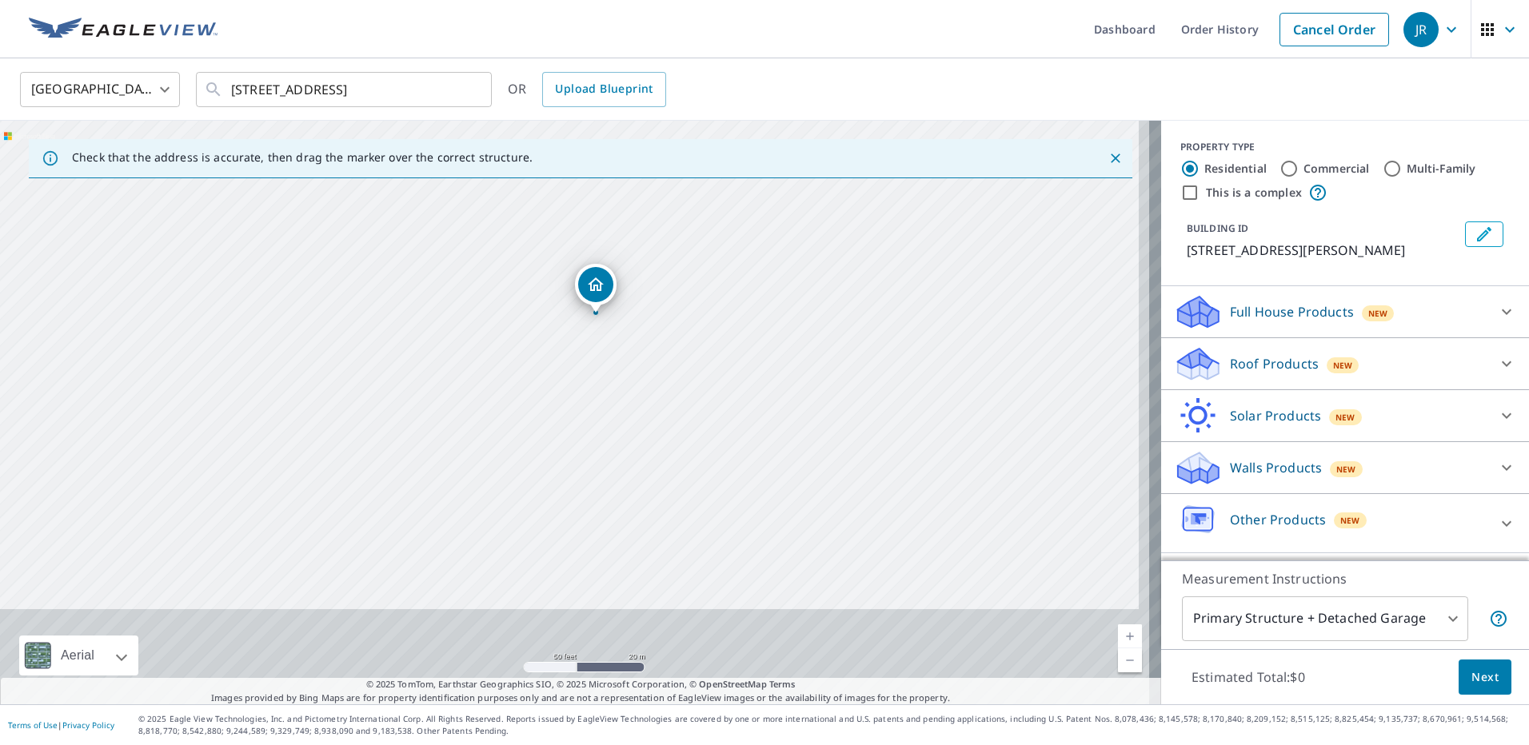
drag, startPoint x: 667, startPoint y: 415, endPoint x: 665, endPoint y: 407, distance: 8.2
click at [666, 408] on div "[STREET_ADDRESS][PERSON_NAME]" at bounding box center [580, 413] width 1161 height 584
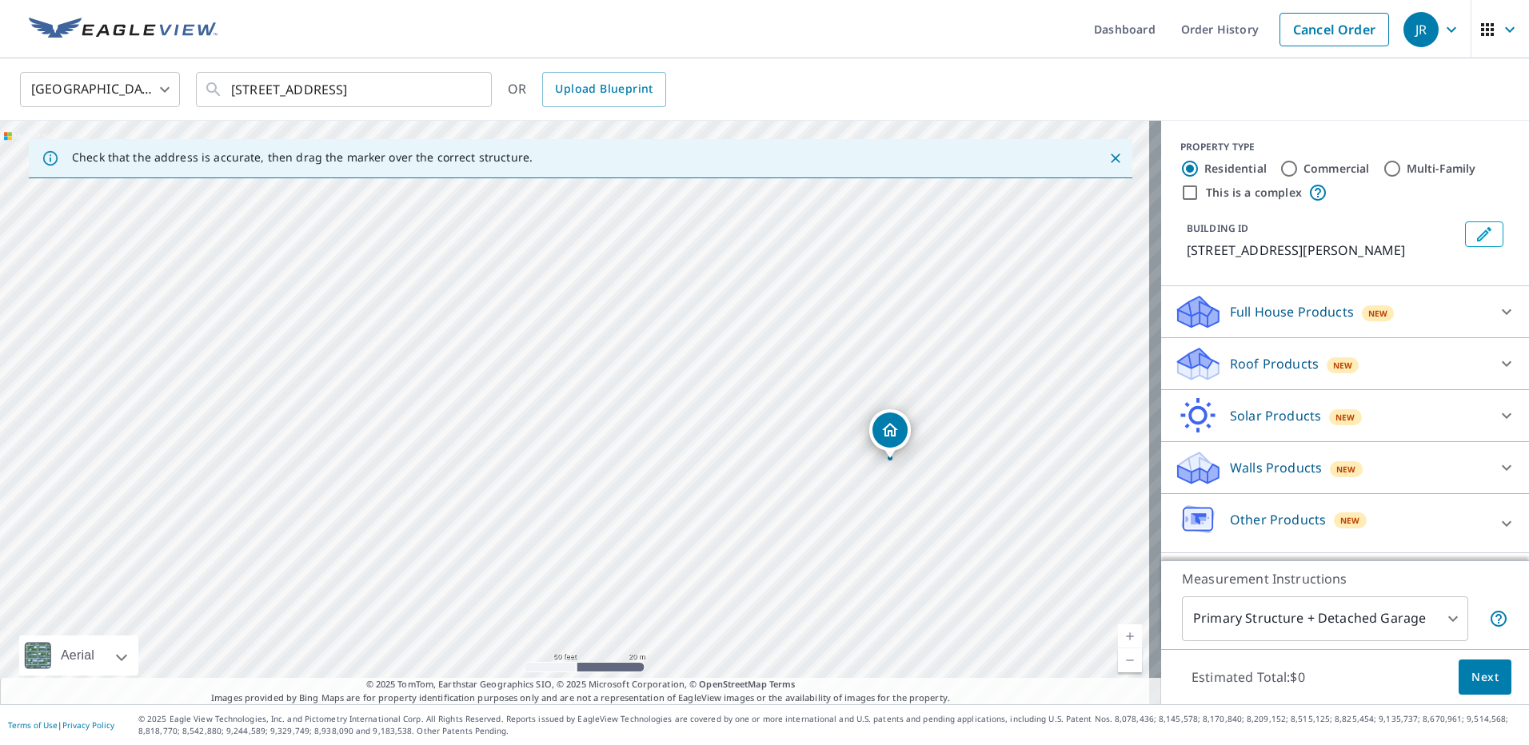
drag, startPoint x: 599, startPoint y: 281, endPoint x: 894, endPoint y: 434, distance: 332.3
drag, startPoint x: 561, startPoint y: 393, endPoint x: 553, endPoint y: 370, distance: 24.3
click at [1261, 371] on p "Roof Products" at bounding box center [1274, 363] width 89 height 19
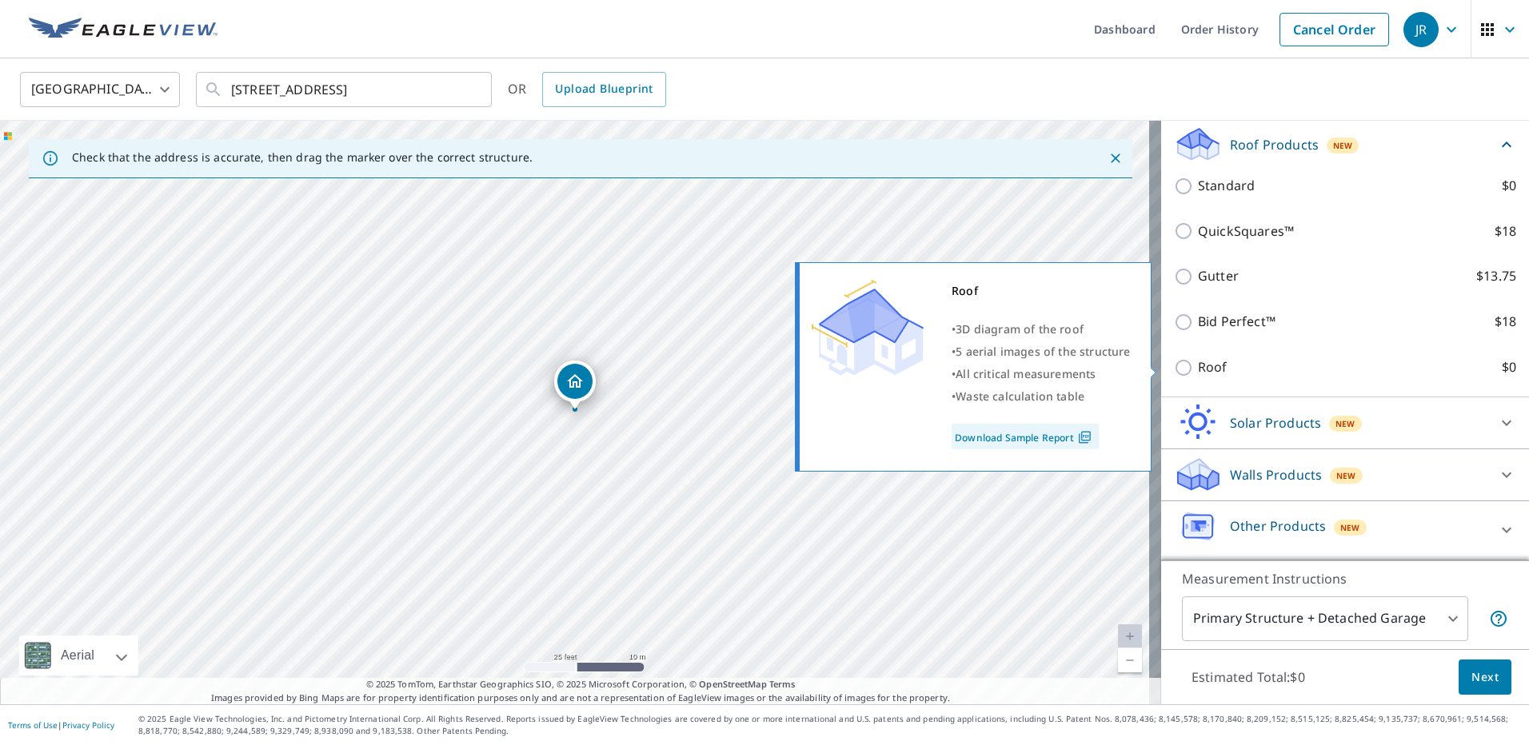
click at [1234, 362] on label "Roof $0" at bounding box center [1357, 368] width 318 height 20
click at [1198, 362] on input "Roof $0" at bounding box center [1186, 367] width 24 height 19
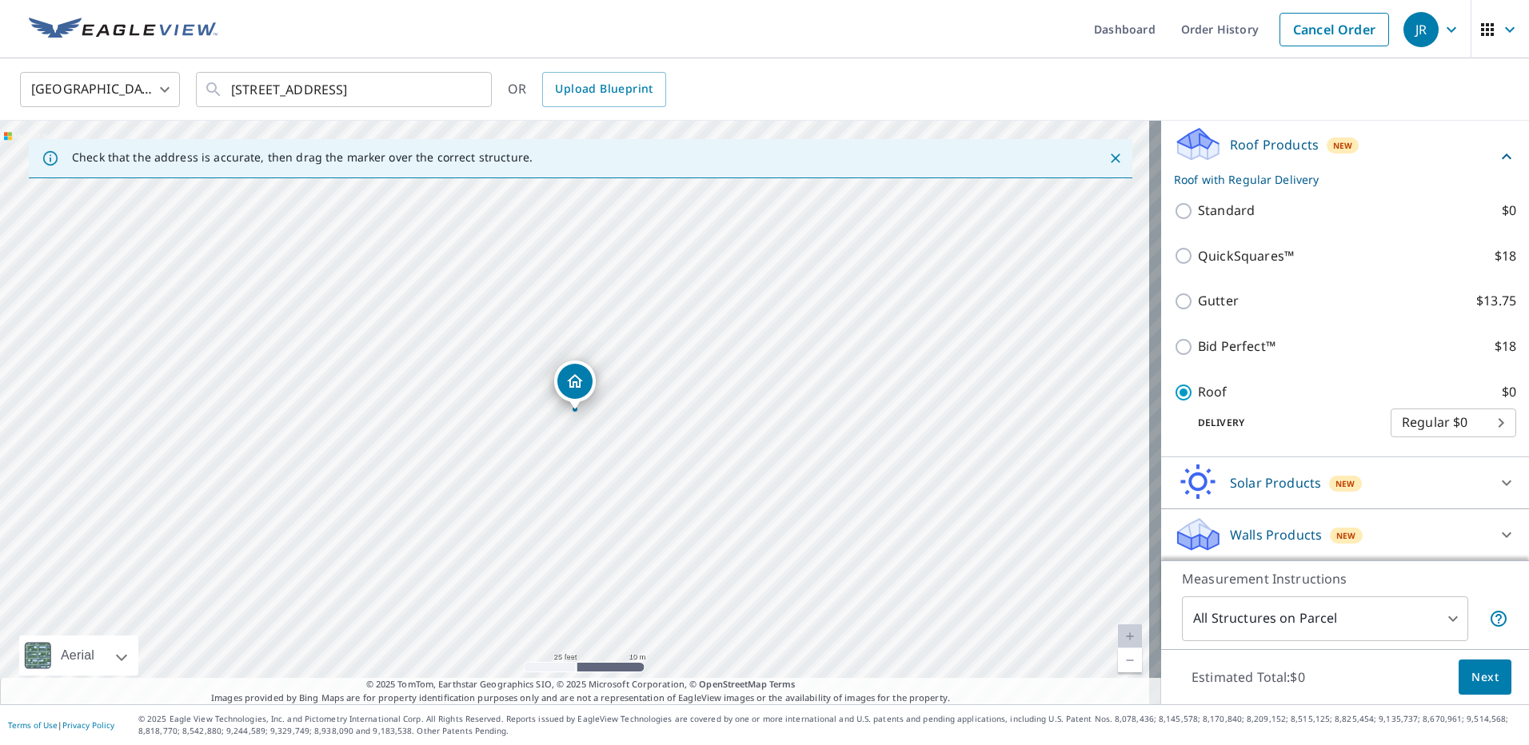
click at [1472, 672] on span "Next" at bounding box center [1485, 678] width 27 height 20
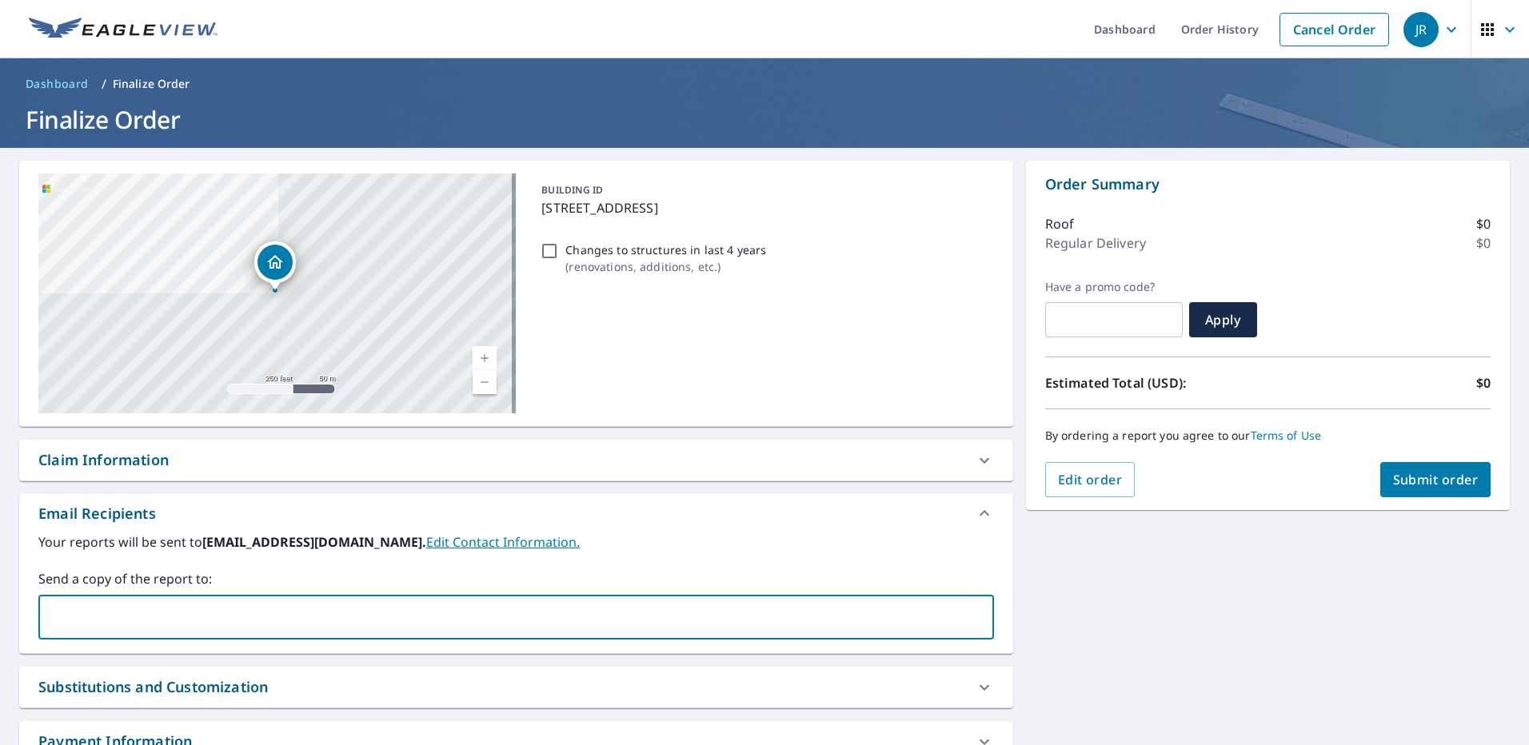
paste input "[EMAIL_ADDRESS][DOMAIN_NAME]"
click at [156, 466] on div "Claim Information" at bounding box center [103, 460] width 130 height 22
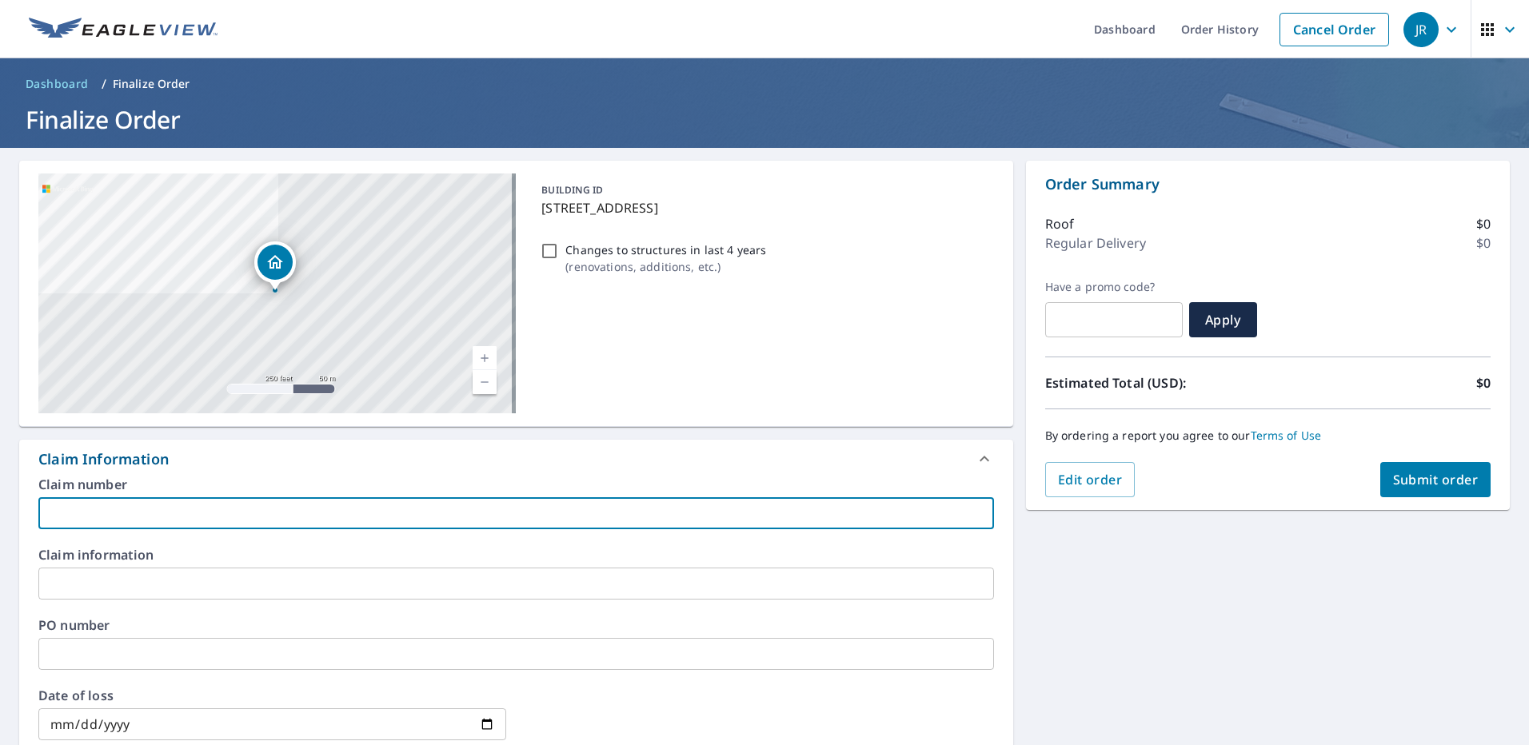
click at [117, 505] on input "text" at bounding box center [516, 513] width 956 height 32
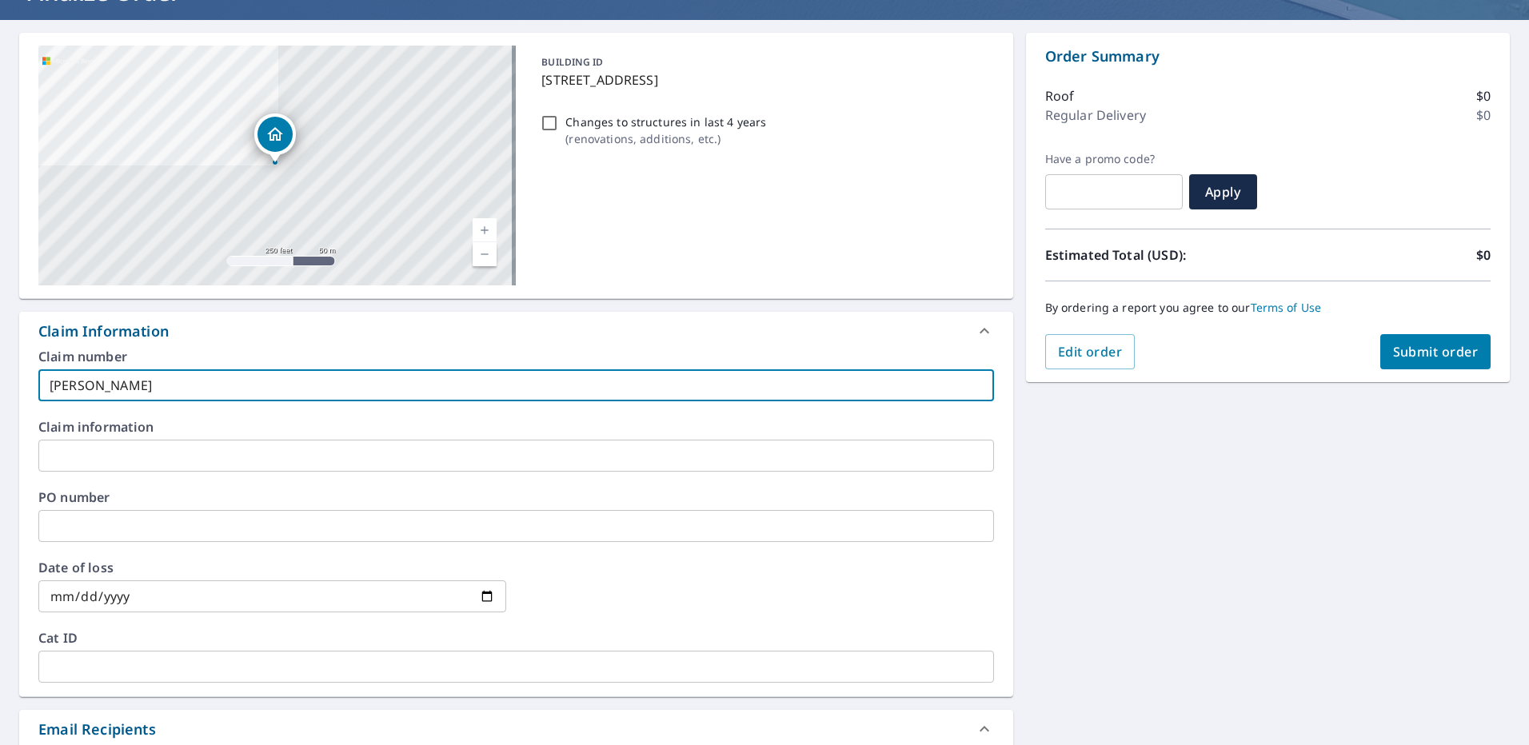
scroll to position [160, 0]
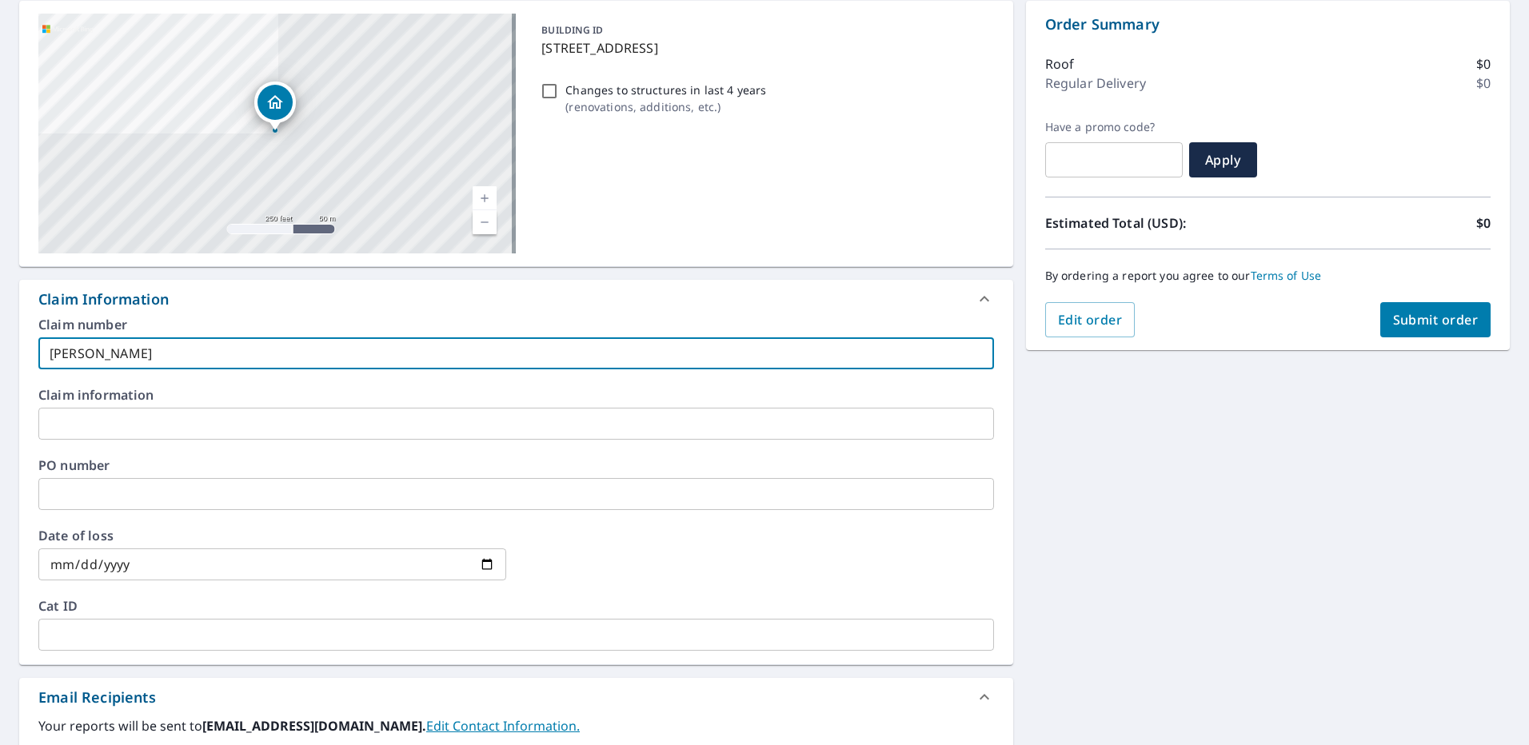
click at [1432, 320] on span "Submit order" at bounding box center [1436, 320] width 86 height 18
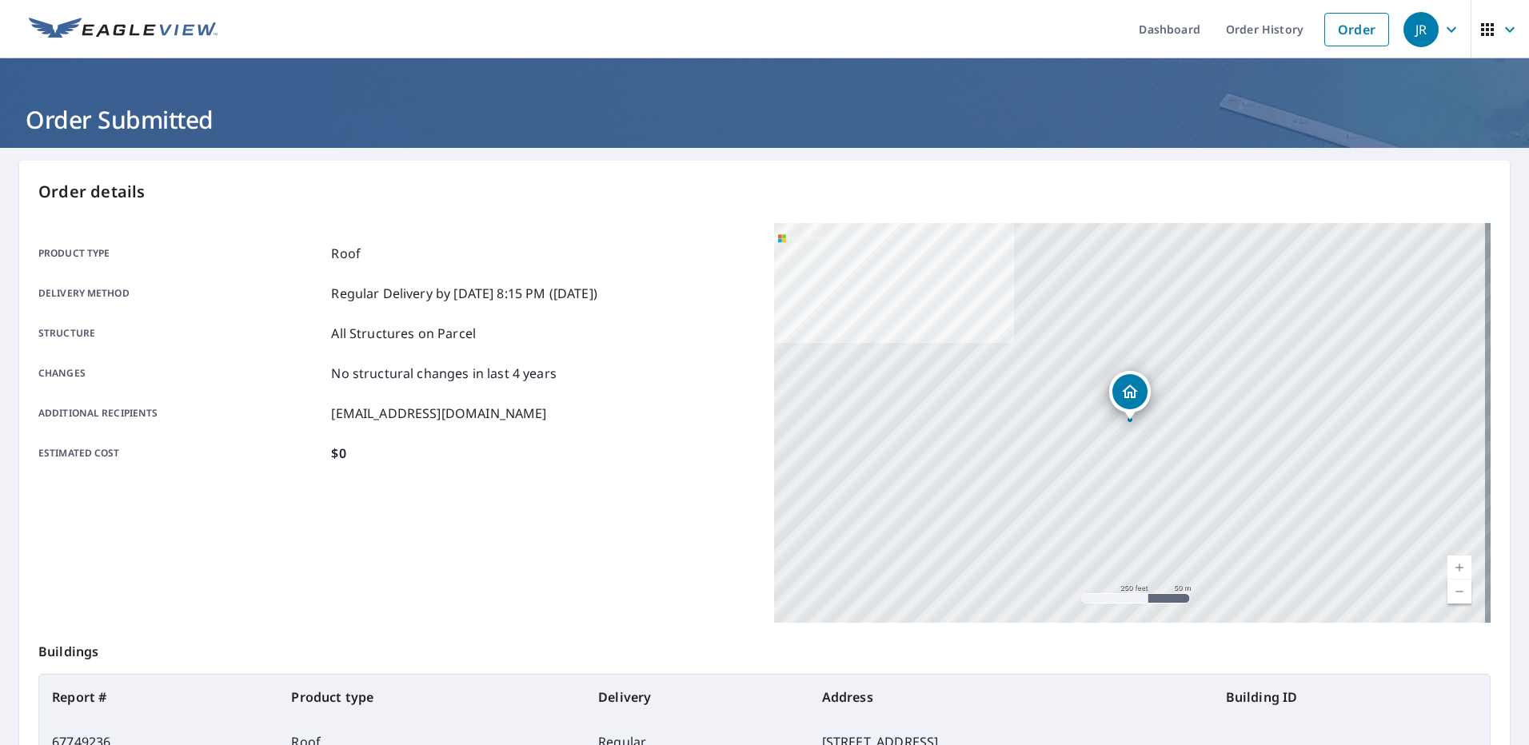
click at [1356, 31] on link "Order" at bounding box center [1357, 30] width 65 height 34
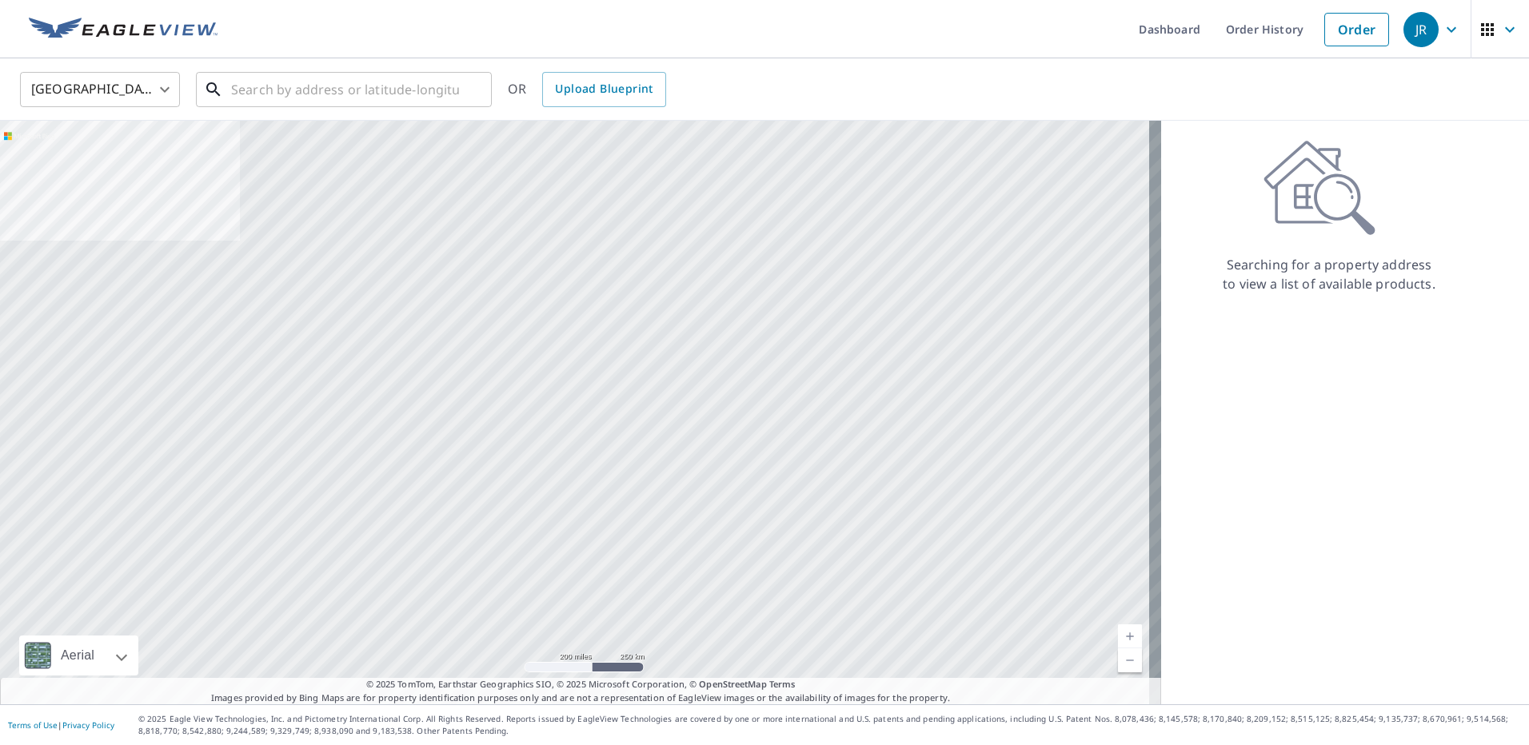
click at [294, 92] on input "text" at bounding box center [345, 89] width 228 height 45
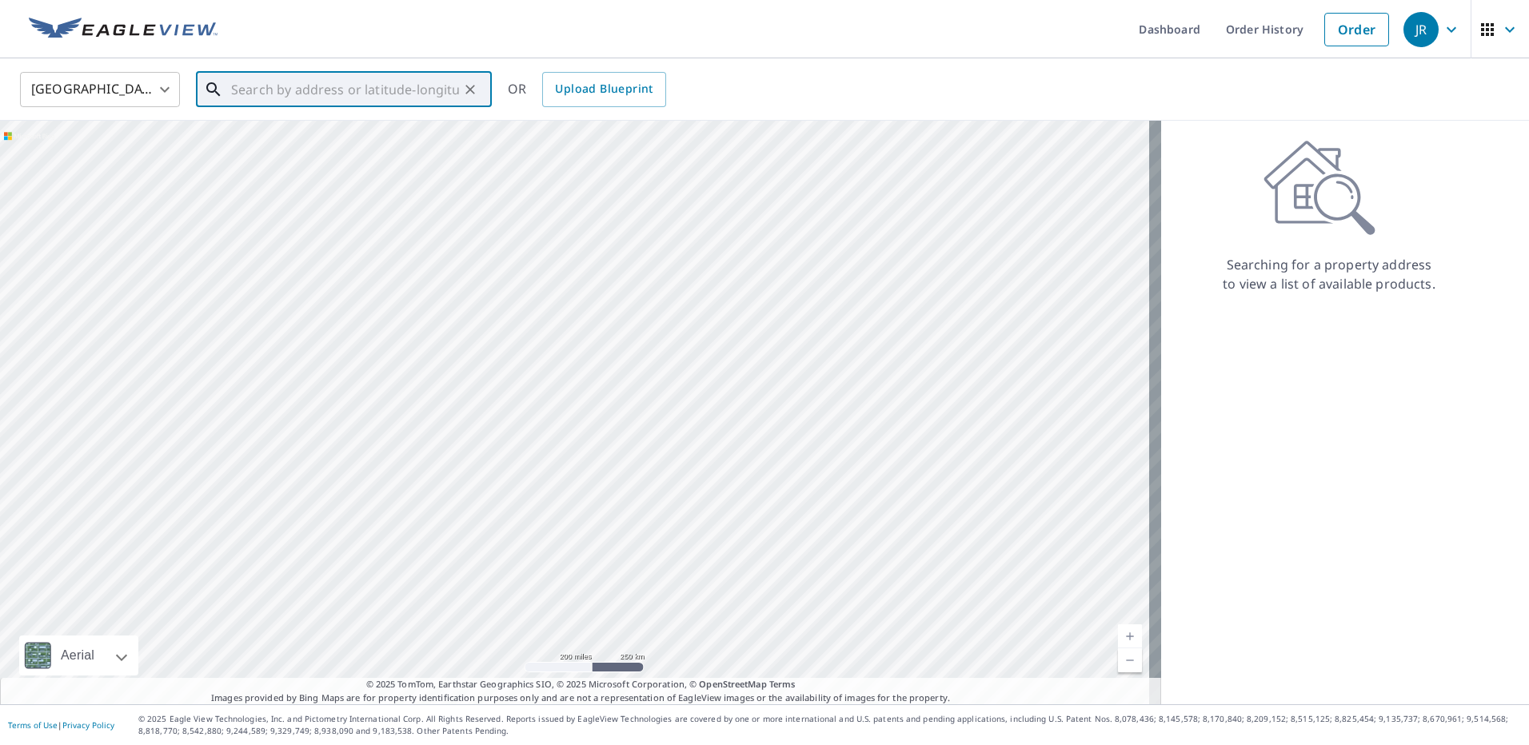
click at [338, 90] on input "text" at bounding box center [345, 89] width 228 height 45
click at [351, 134] on span "[STREET_ADDRESS][PERSON_NAME]" at bounding box center [353, 135] width 251 height 19
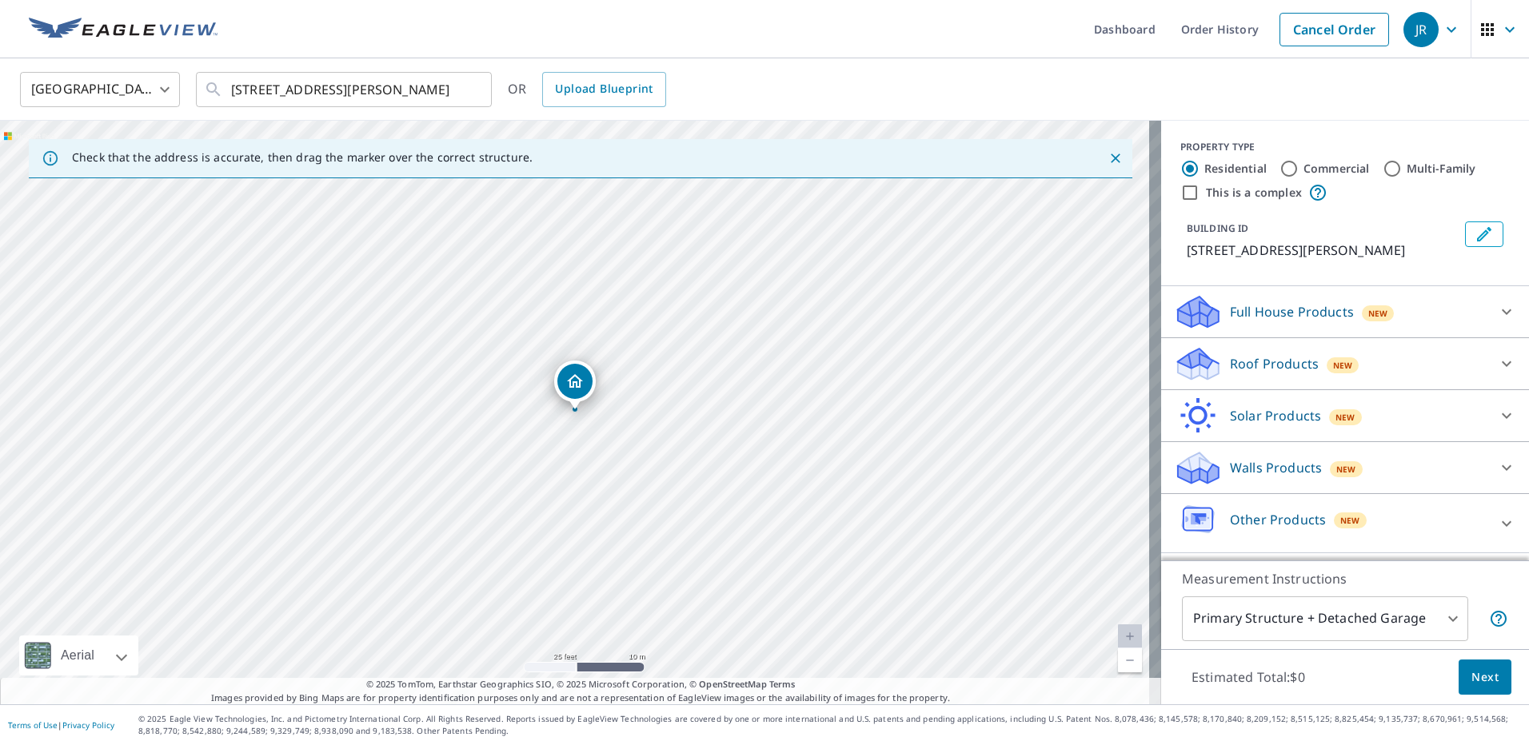
click at [1252, 359] on p "Roof Products" at bounding box center [1274, 363] width 89 height 19
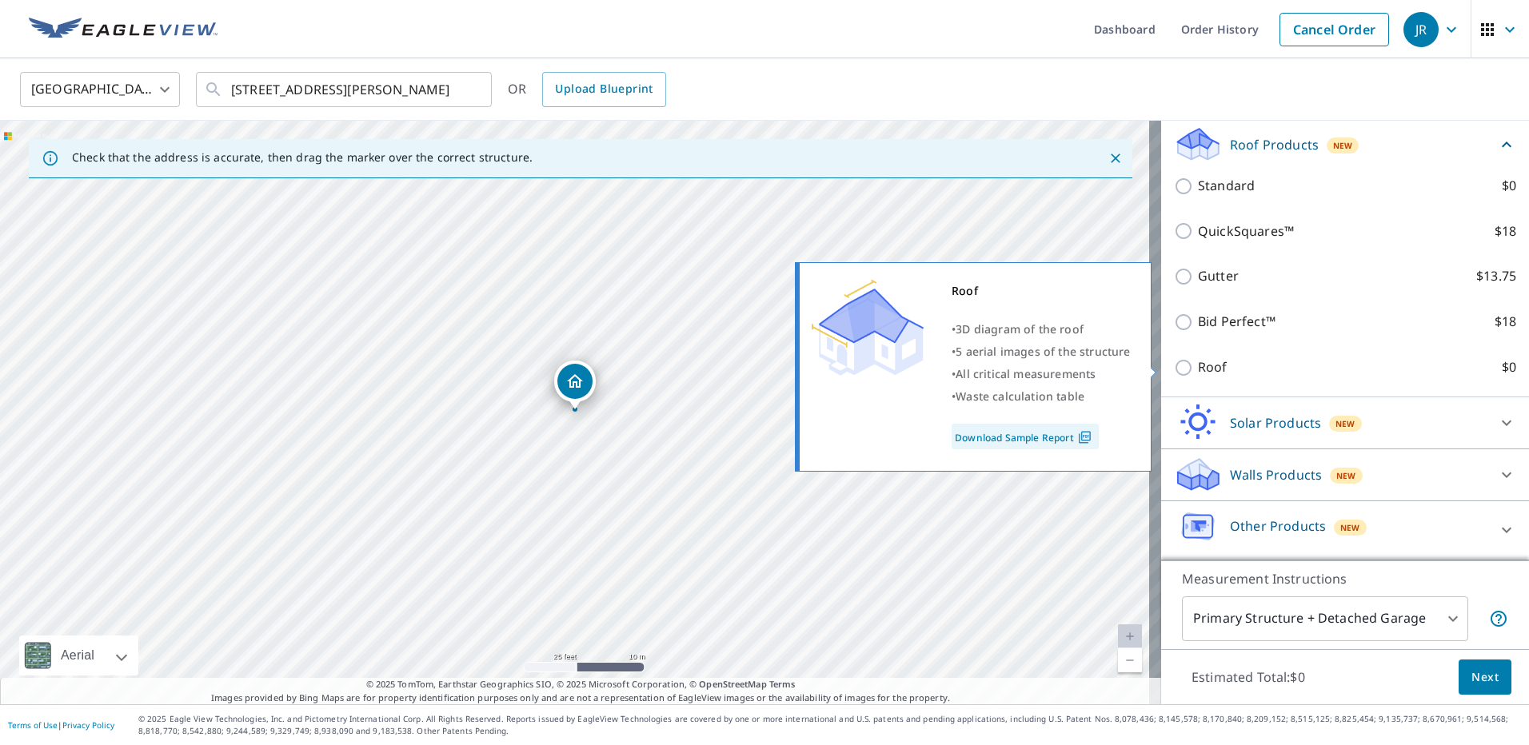
click at [1245, 366] on label "Roof $0" at bounding box center [1357, 368] width 318 height 20
click at [1198, 366] on input "Roof $0" at bounding box center [1186, 367] width 24 height 19
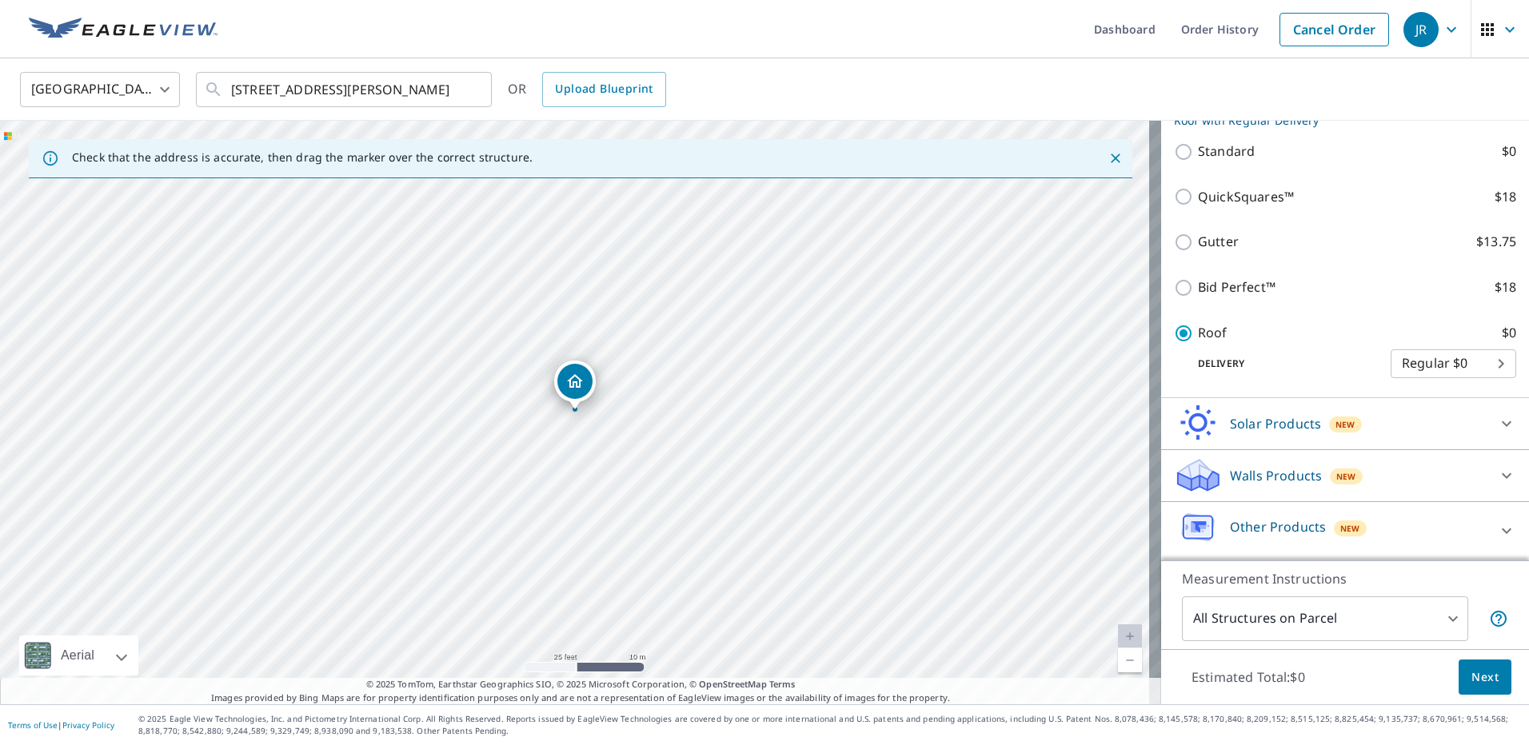
scroll to position [236, 0]
click at [1477, 676] on span "Next" at bounding box center [1485, 678] width 27 height 20
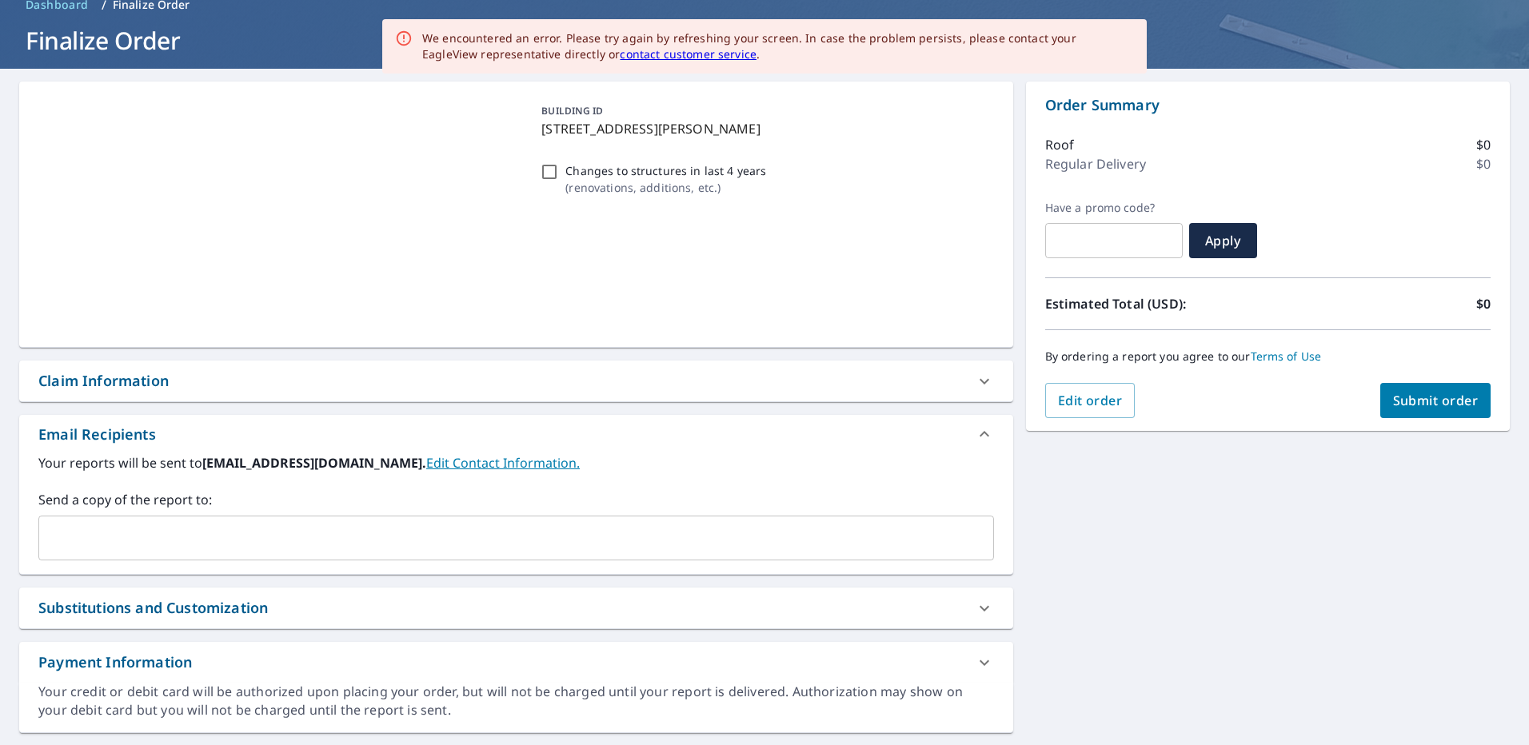
scroll to position [121, 0]
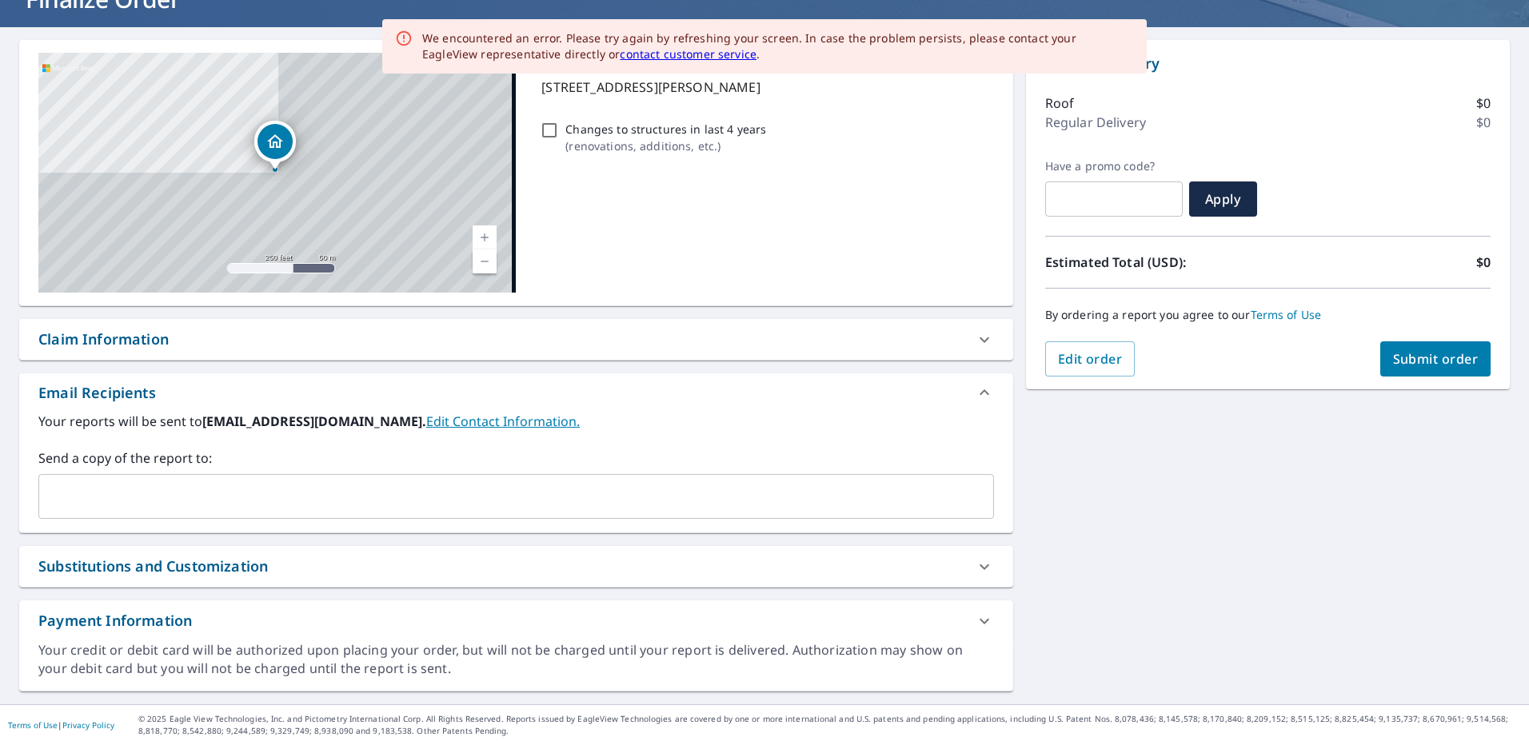
click at [160, 486] on input "text" at bounding box center [504, 496] width 917 height 30
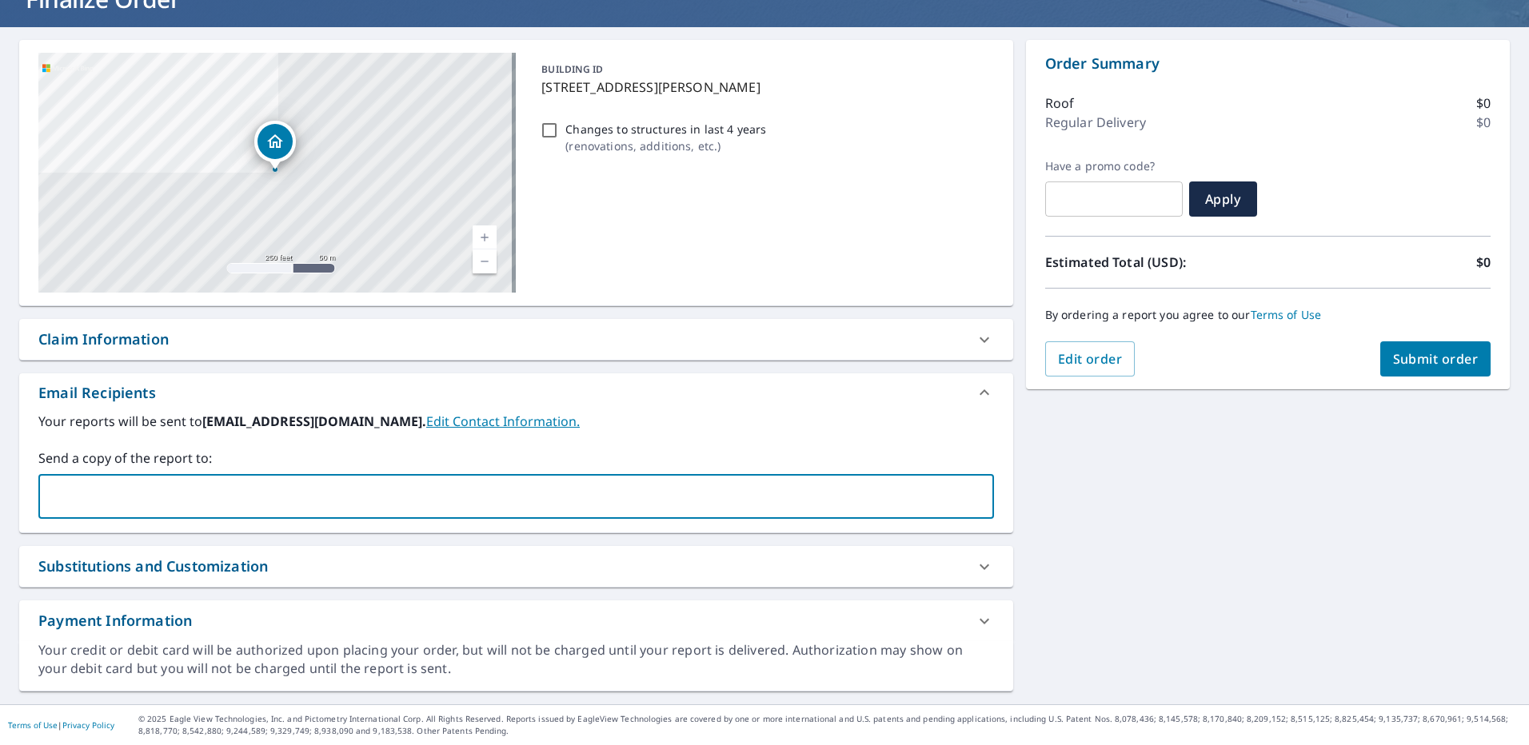
paste input "[EMAIL_ADDRESS][DOMAIN_NAME]"
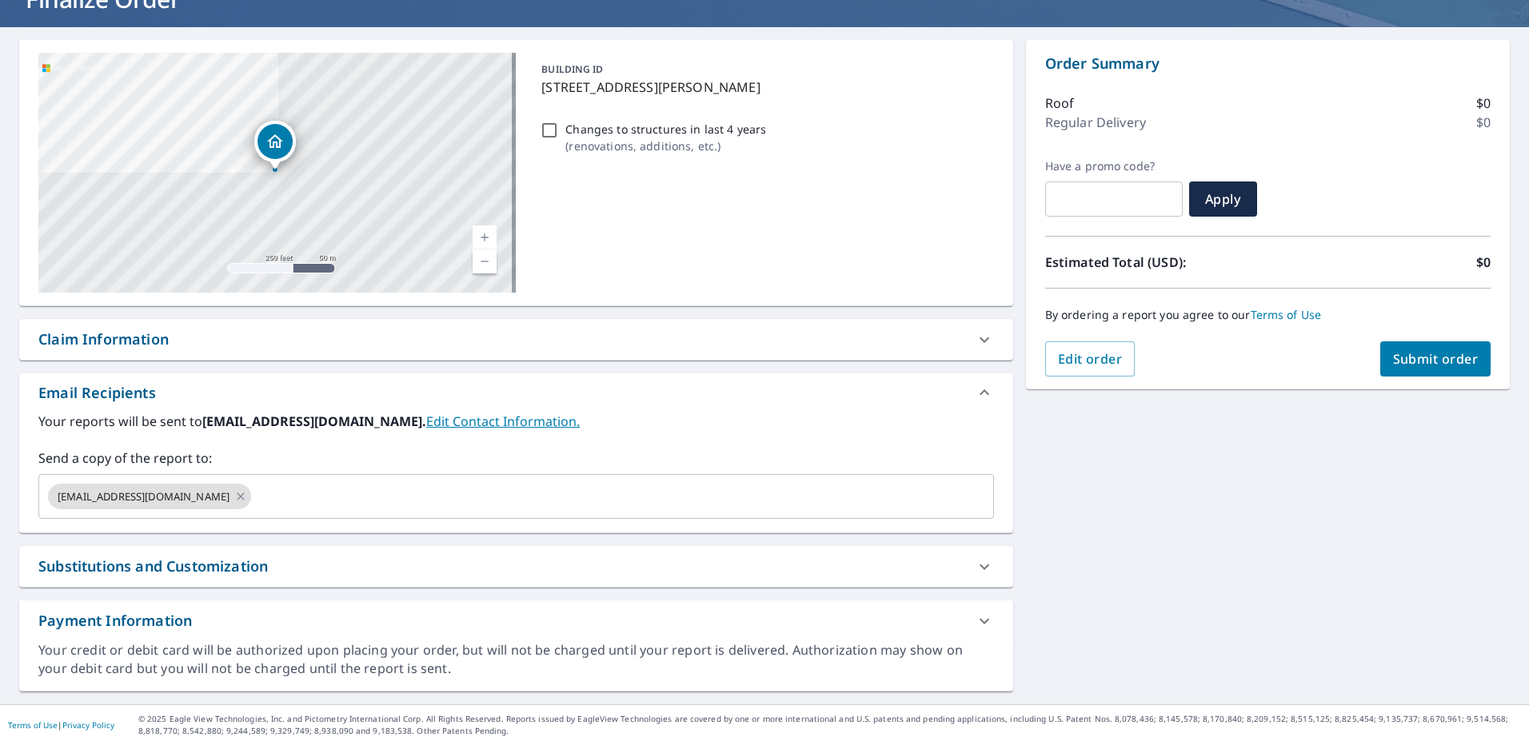
click at [196, 338] on div "Claim Information" at bounding box center [501, 340] width 927 height 22
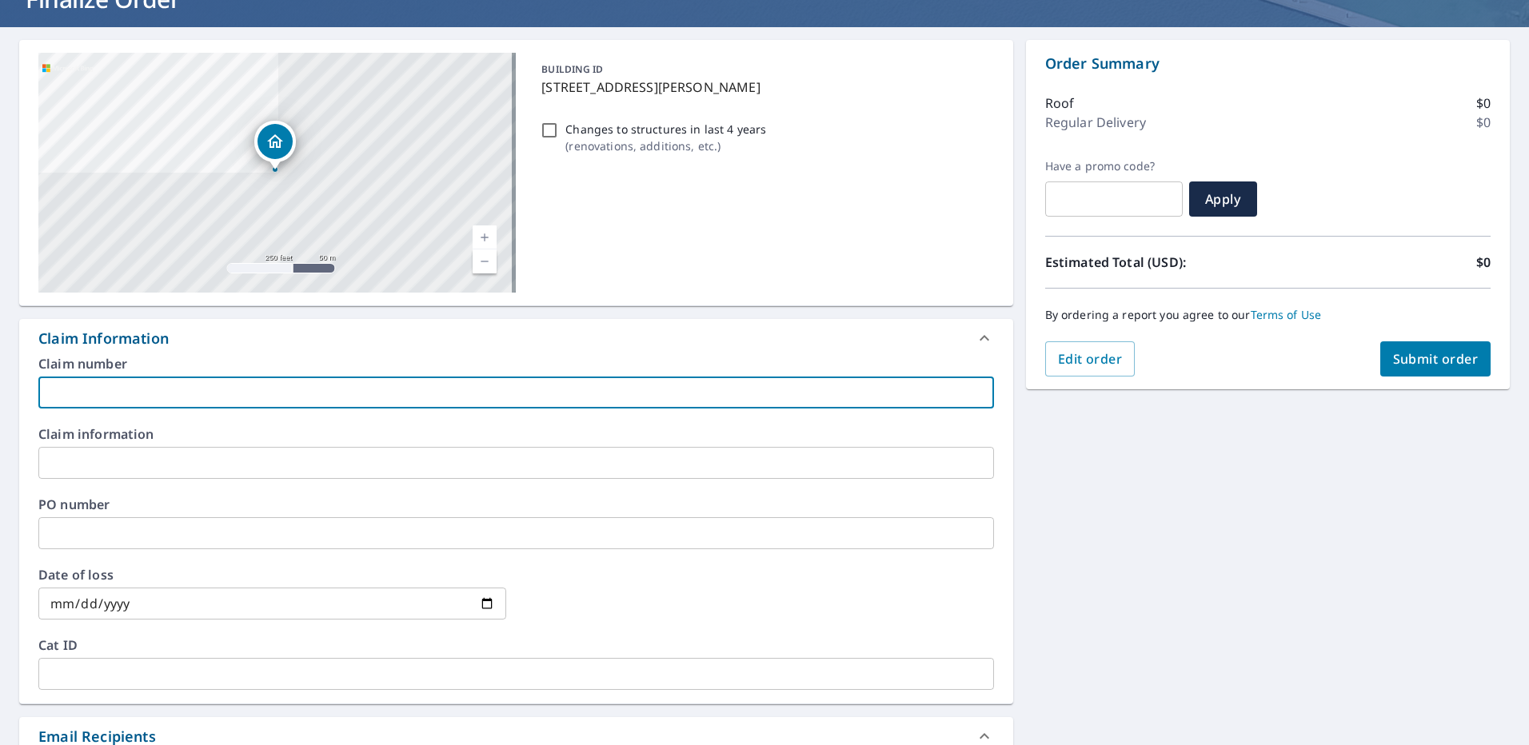
click at [129, 385] on input "text" at bounding box center [516, 393] width 956 height 32
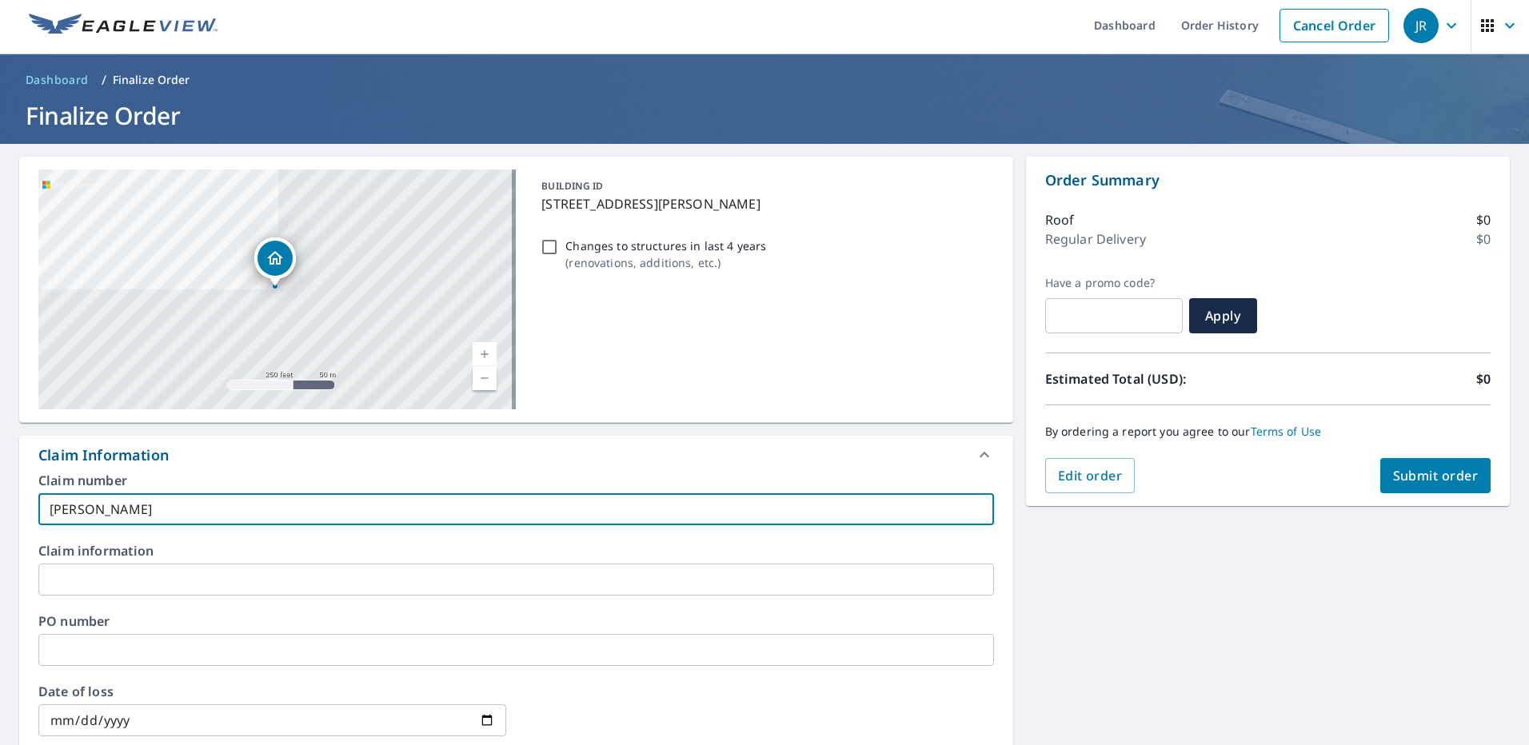
scroll to position [0, 0]
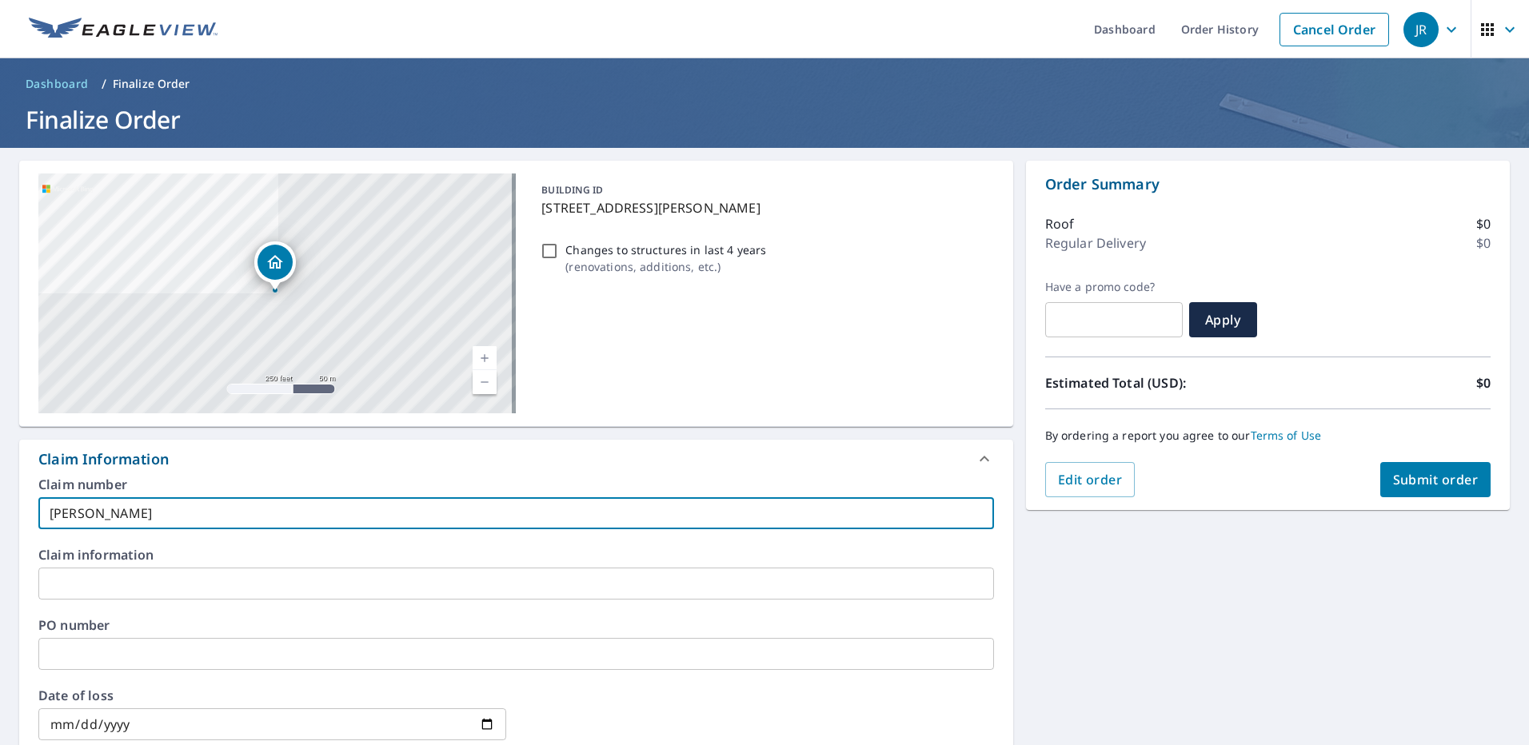
click at [1434, 484] on span "Submit order" at bounding box center [1436, 480] width 86 height 18
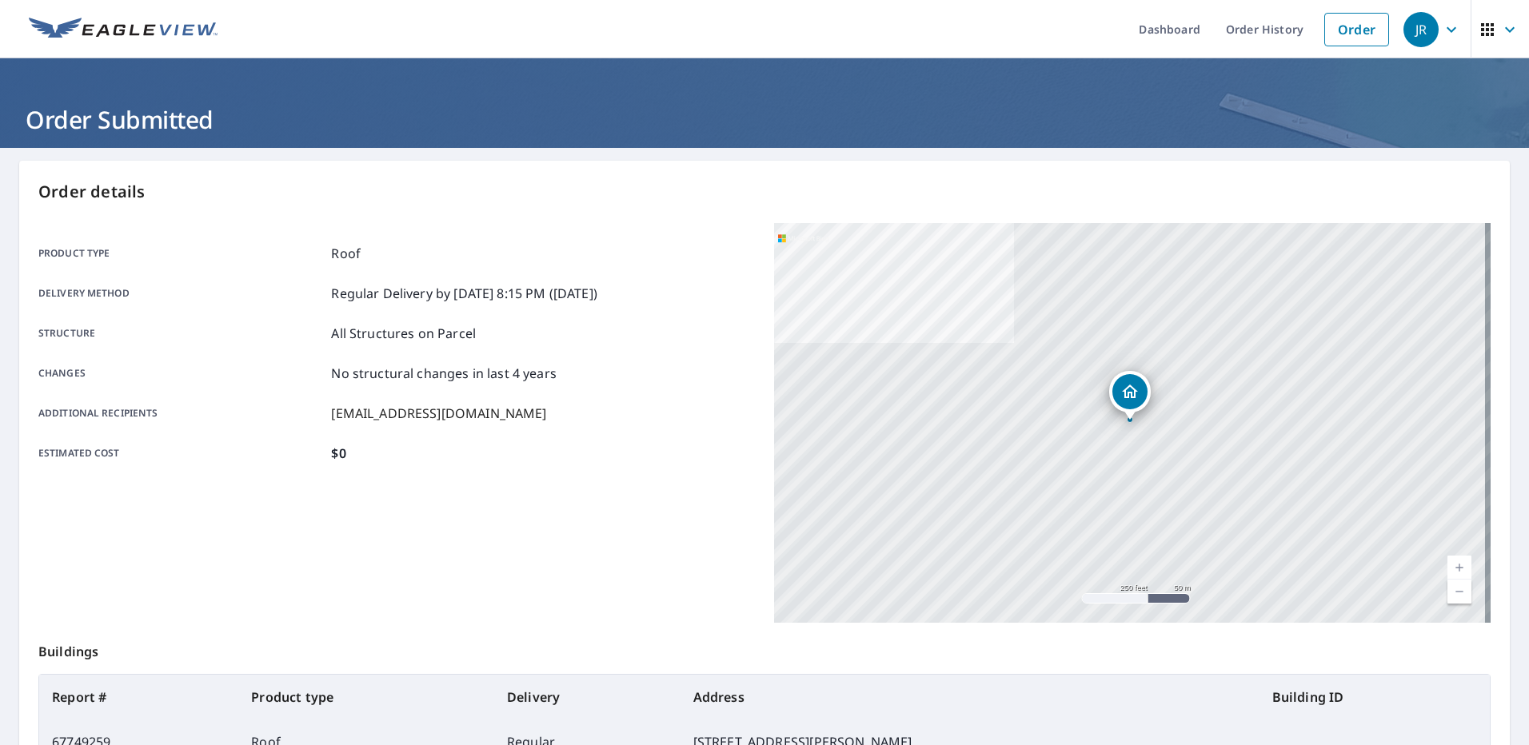
click at [1343, 29] on link "Order" at bounding box center [1357, 30] width 65 height 34
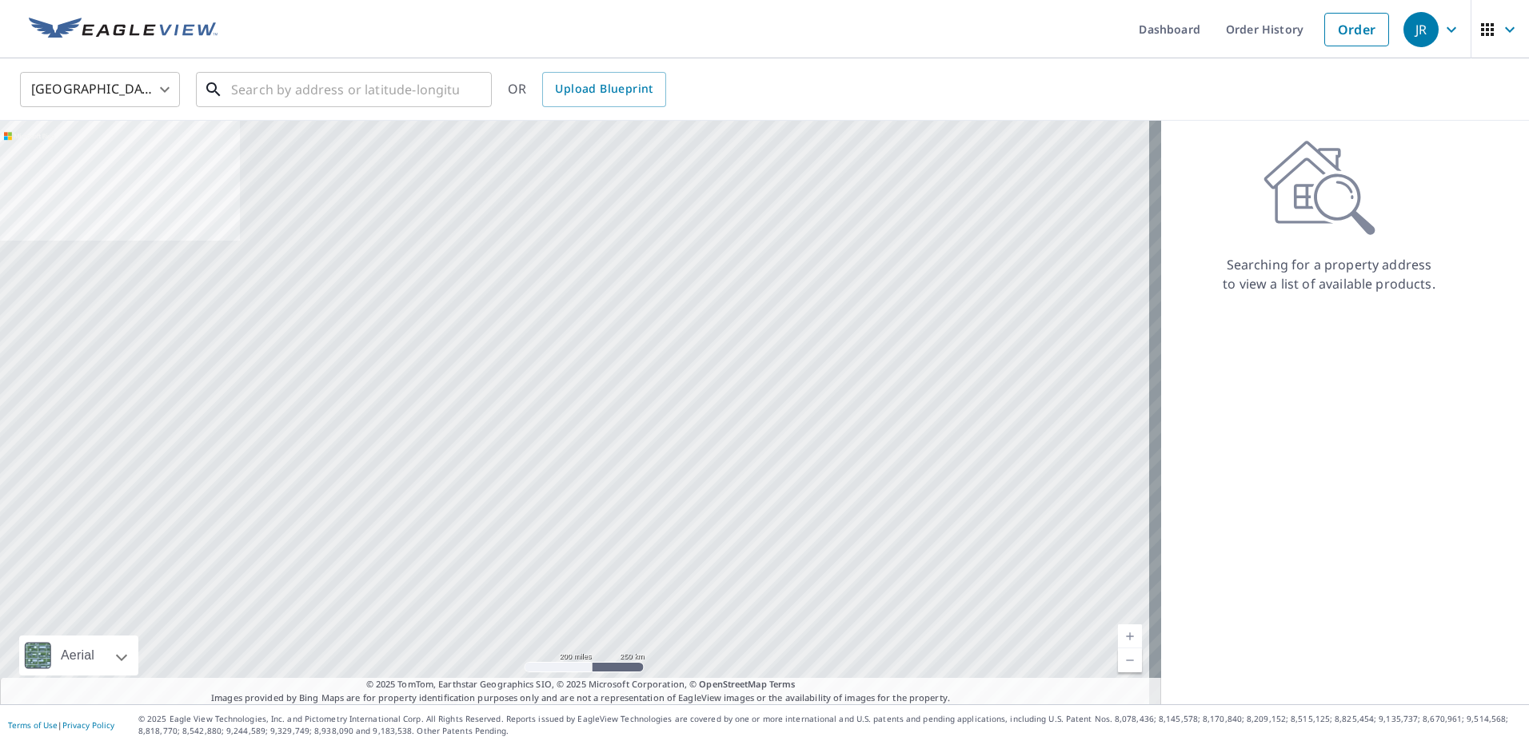
click at [344, 94] on input "text" at bounding box center [345, 89] width 228 height 45
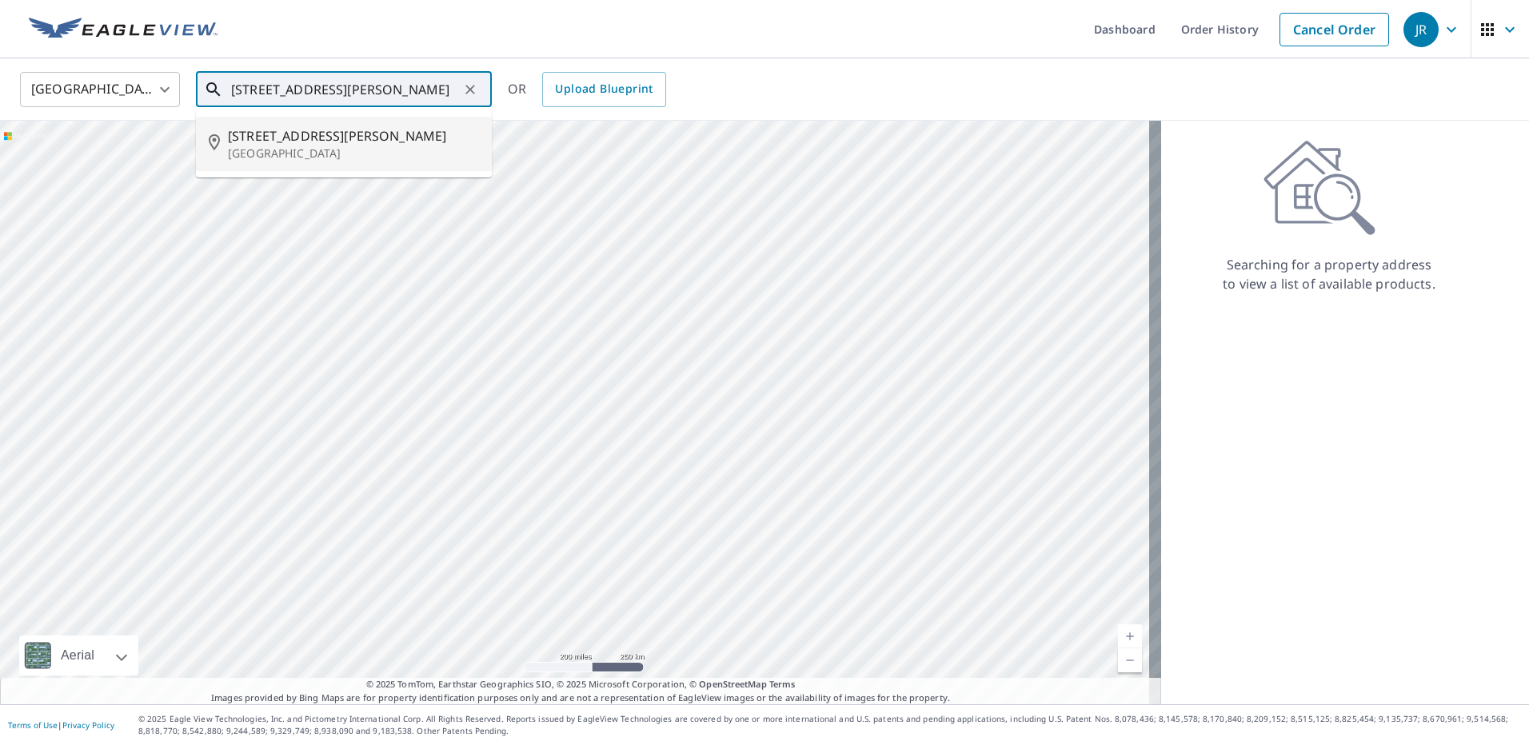
click at [311, 153] on p "[GEOGRAPHIC_DATA]" at bounding box center [353, 154] width 251 height 16
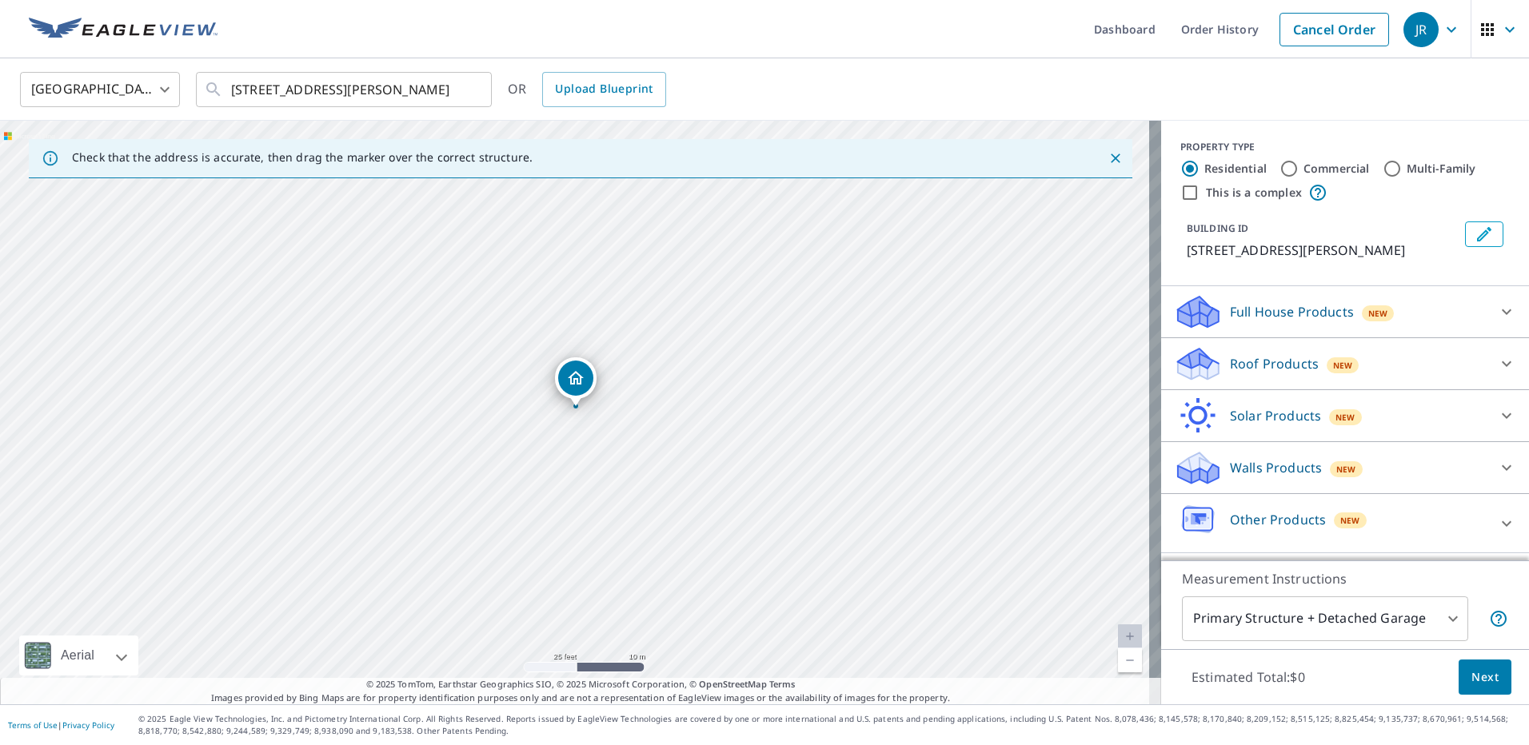
click at [556, 318] on div "[STREET_ADDRESS][PERSON_NAME]" at bounding box center [580, 413] width 1161 height 584
drag, startPoint x: 573, startPoint y: 359, endPoint x: 584, endPoint y: 442, distance: 83.0
click at [584, 442] on div "[STREET_ADDRESS][PERSON_NAME]" at bounding box center [580, 413] width 1161 height 584
click at [1273, 367] on p "Roof Products" at bounding box center [1274, 363] width 89 height 19
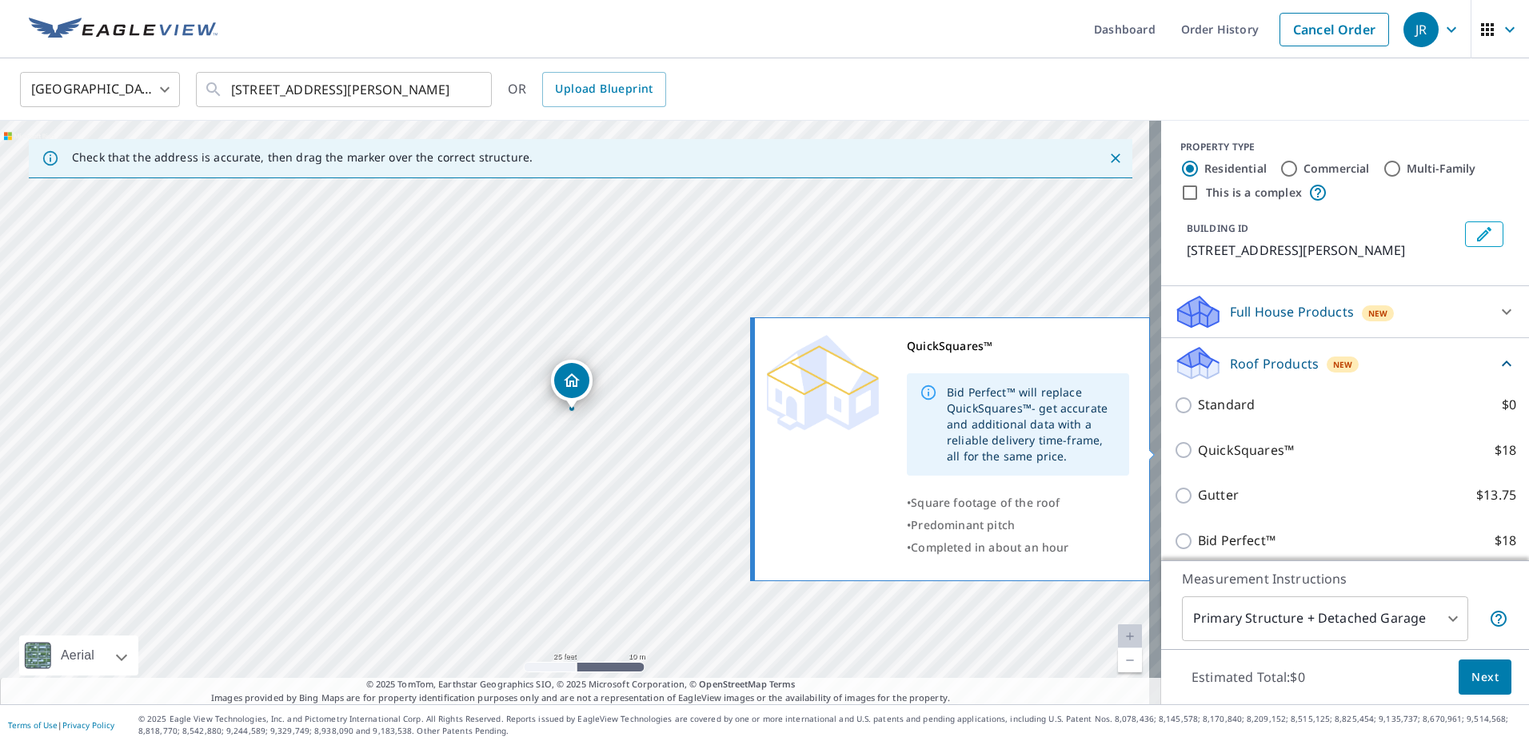
scroll to position [160, 0]
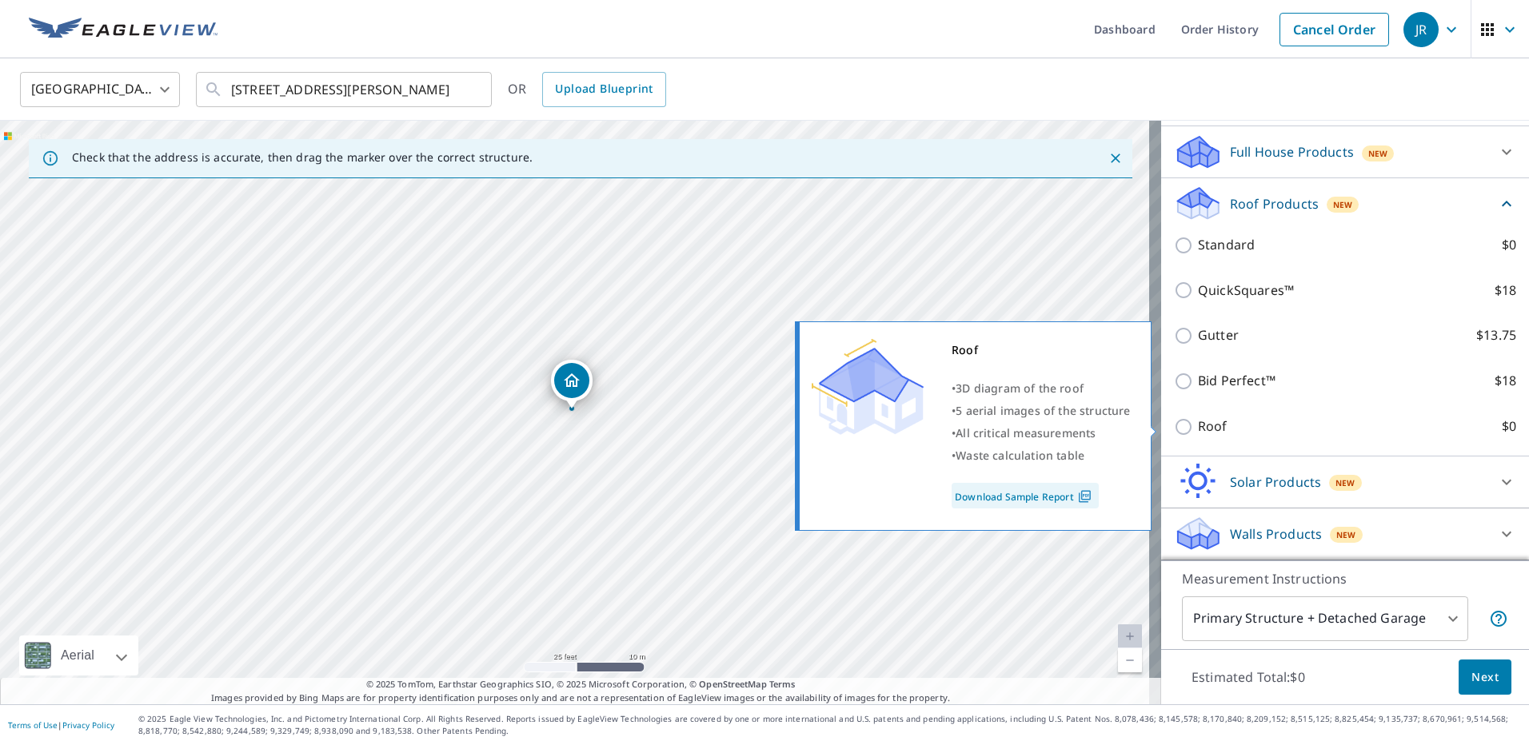
click at [1233, 429] on label "Roof $0" at bounding box center [1357, 427] width 318 height 20
click at [1198, 429] on input "Roof $0" at bounding box center [1186, 427] width 24 height 19
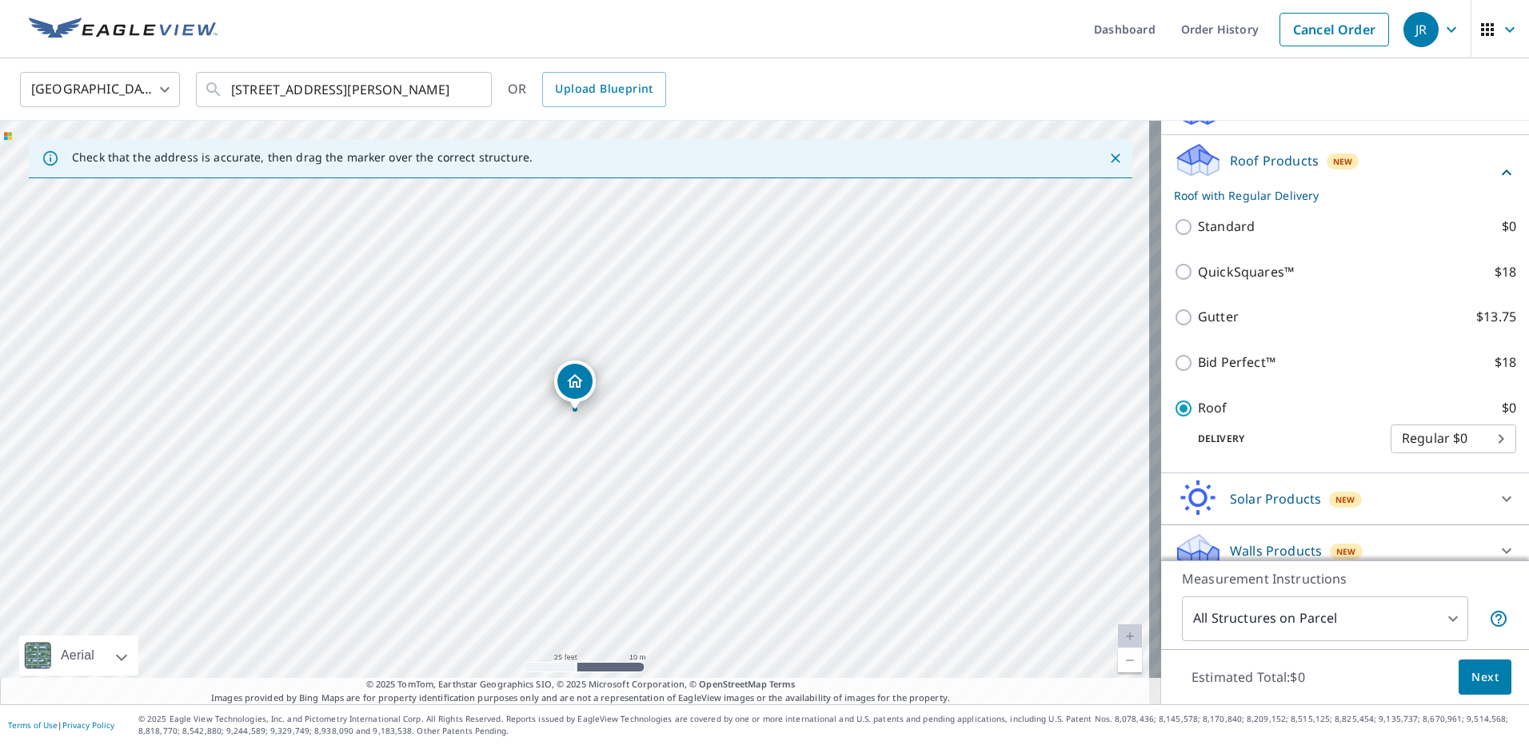
scroll to position [236, 0]
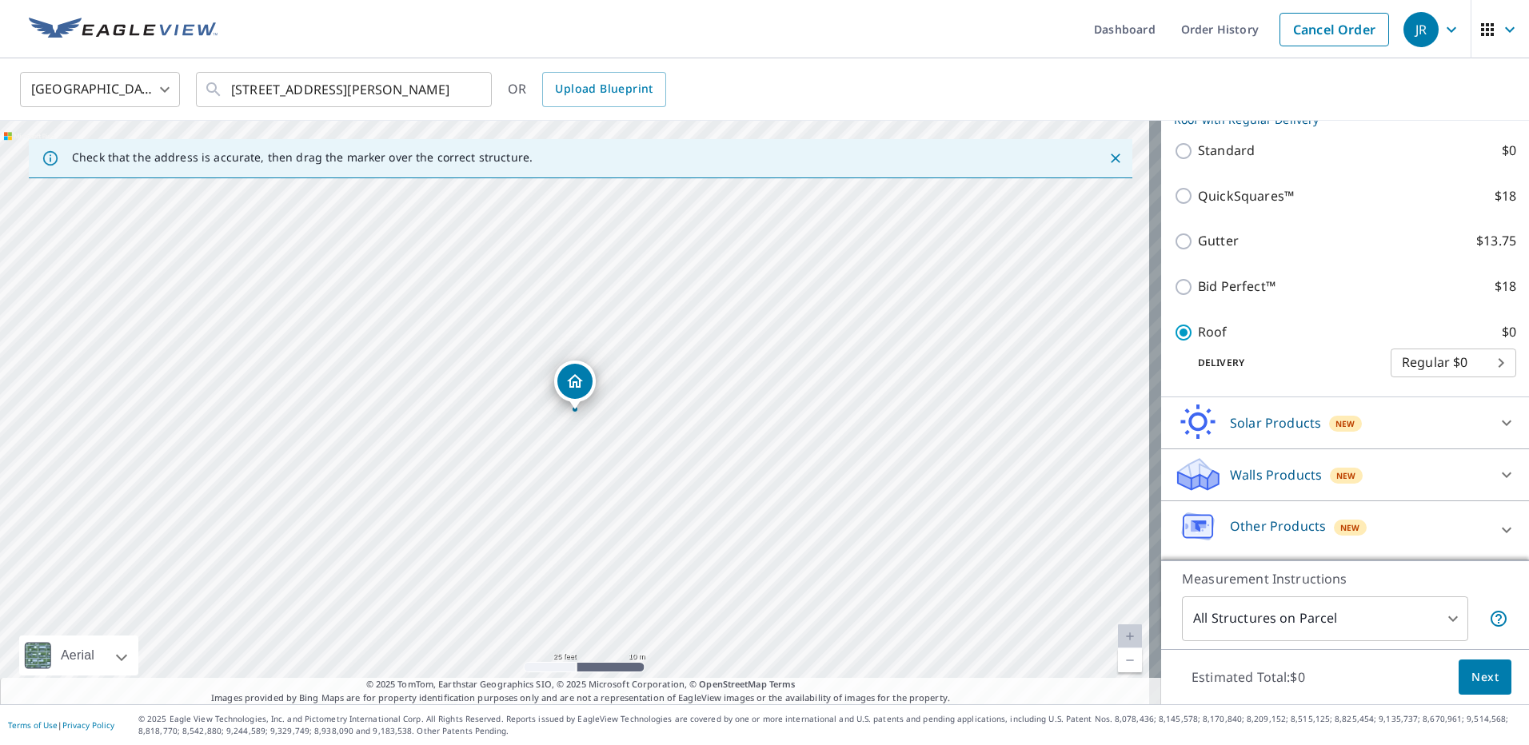
click at [1484, 674] on span "Next" at bounding box center [1485, 678] width 27 height 20
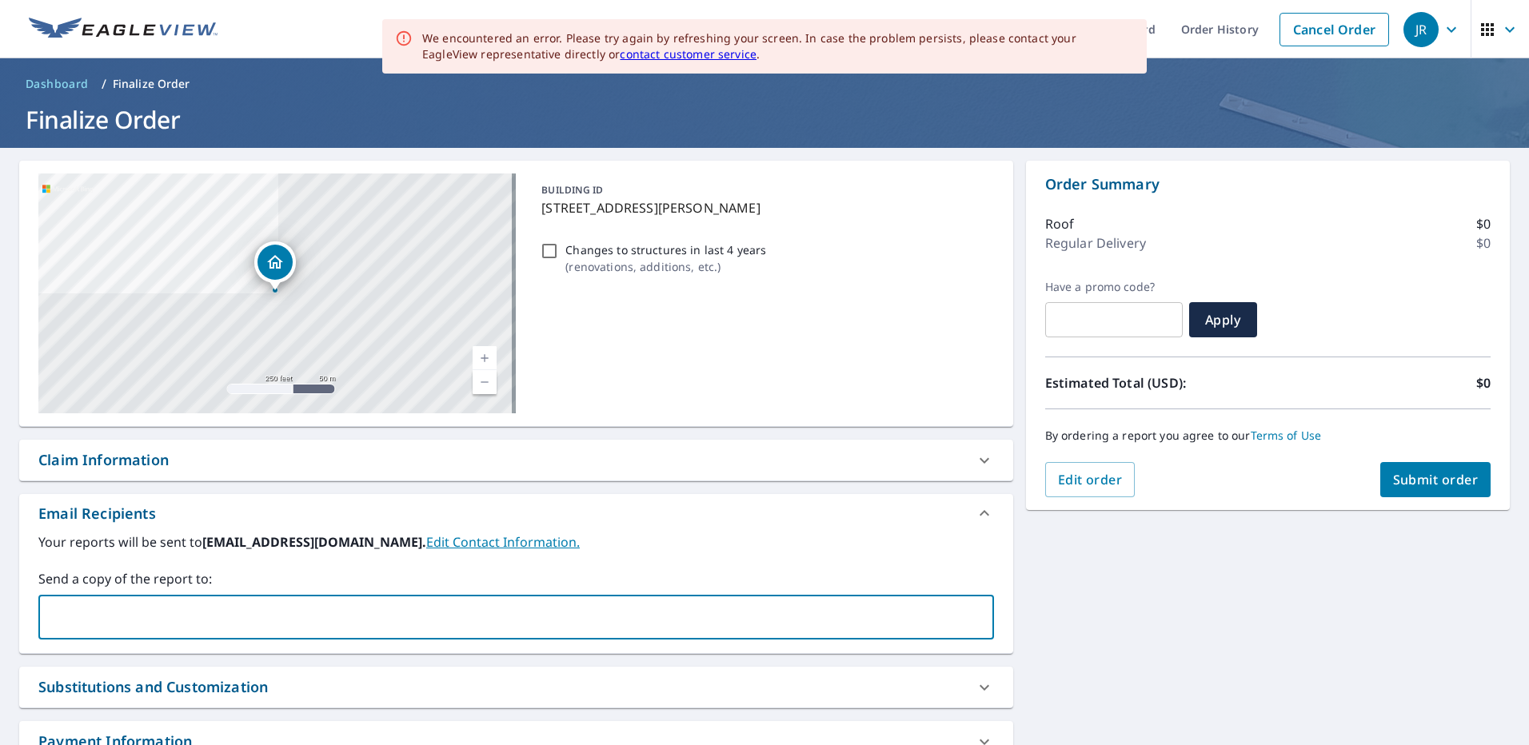
paste input "[EMAIL_ADDRESS][DOMAIN_NAME]"
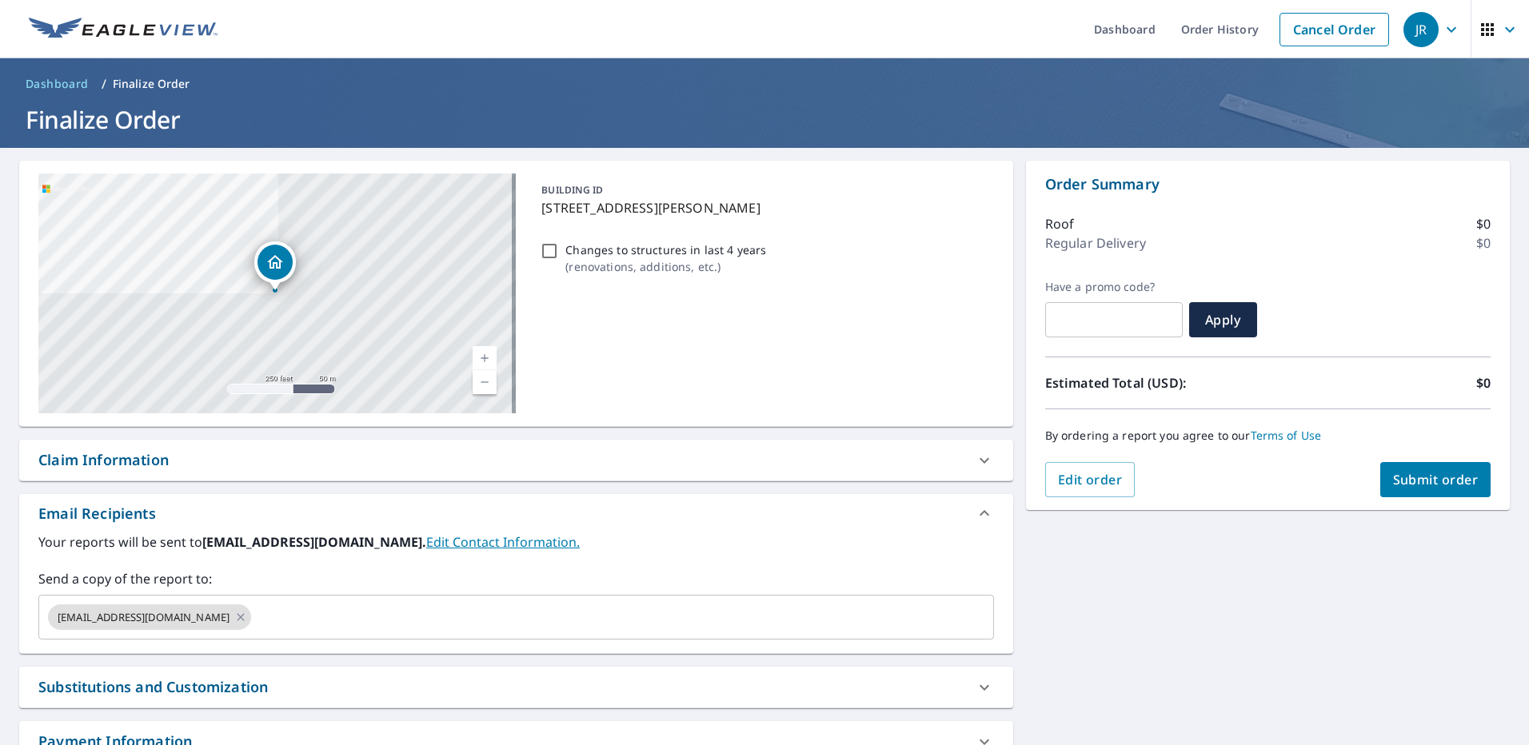
click at [383, 463] on div "Claim Information" at bounding box center [501, 460] width 927 height 22
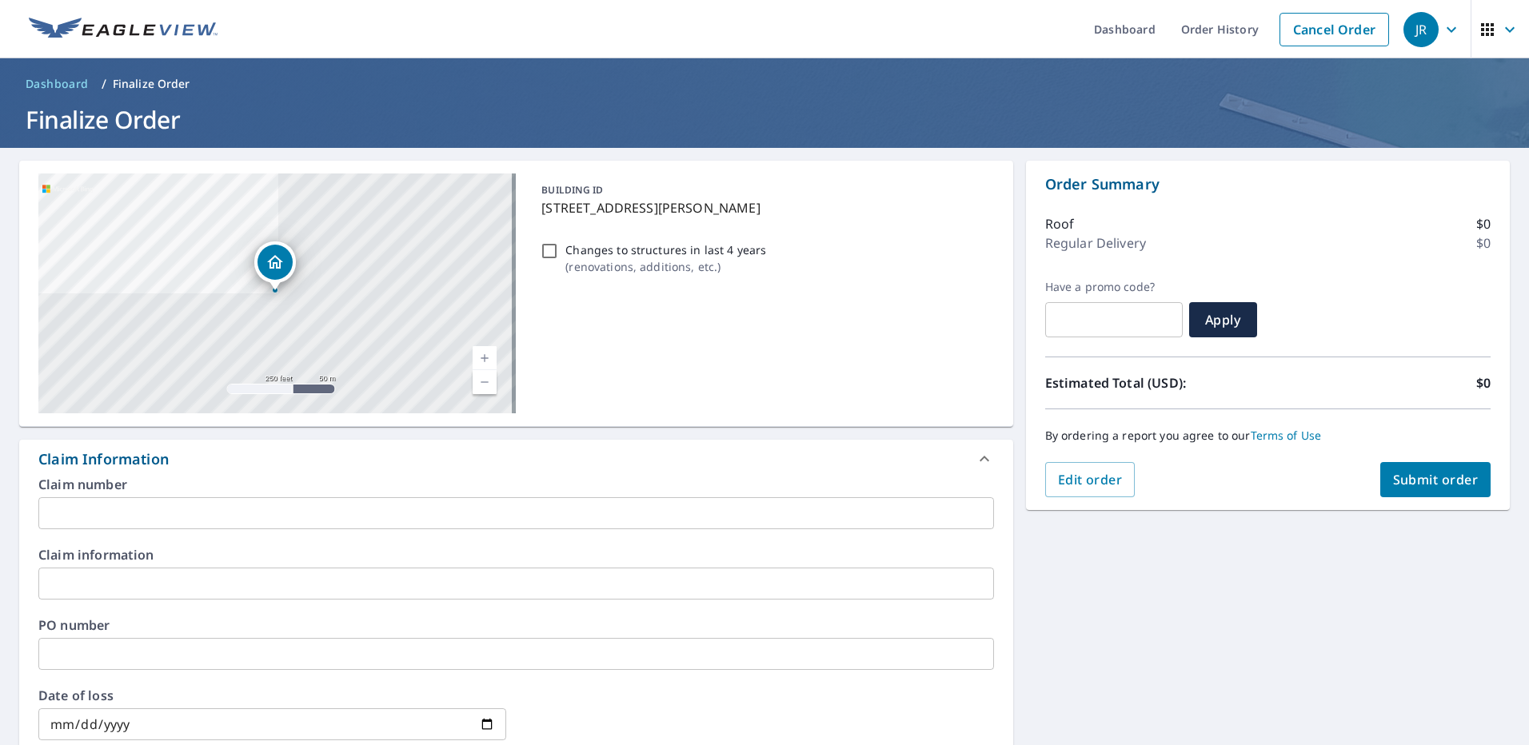
click at [127, 513] on input "text" at bounding box center [516, 513] width 956 height 32
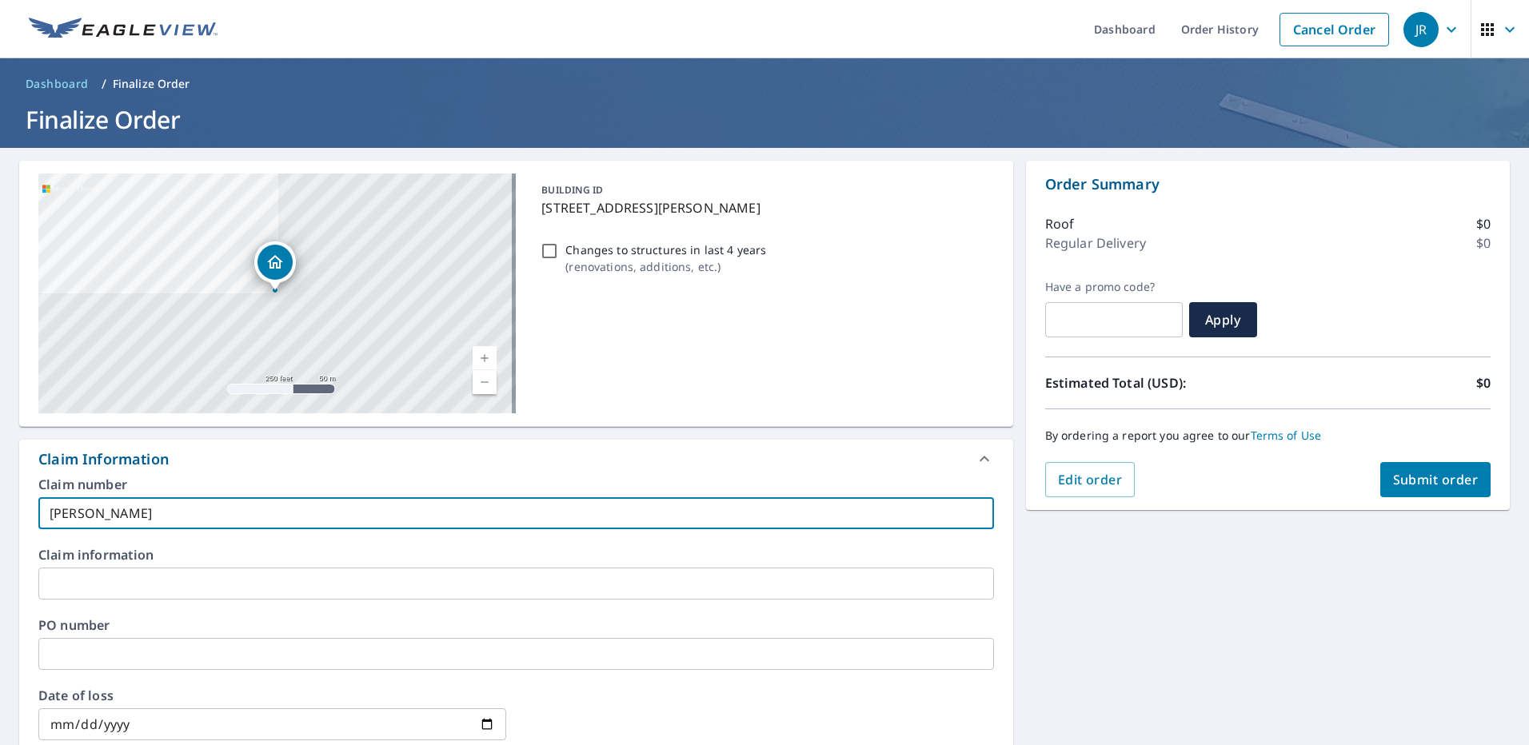
click at [1412, 481] on span "Submit order" at bounding box center [1436, 480] width 86 height 18
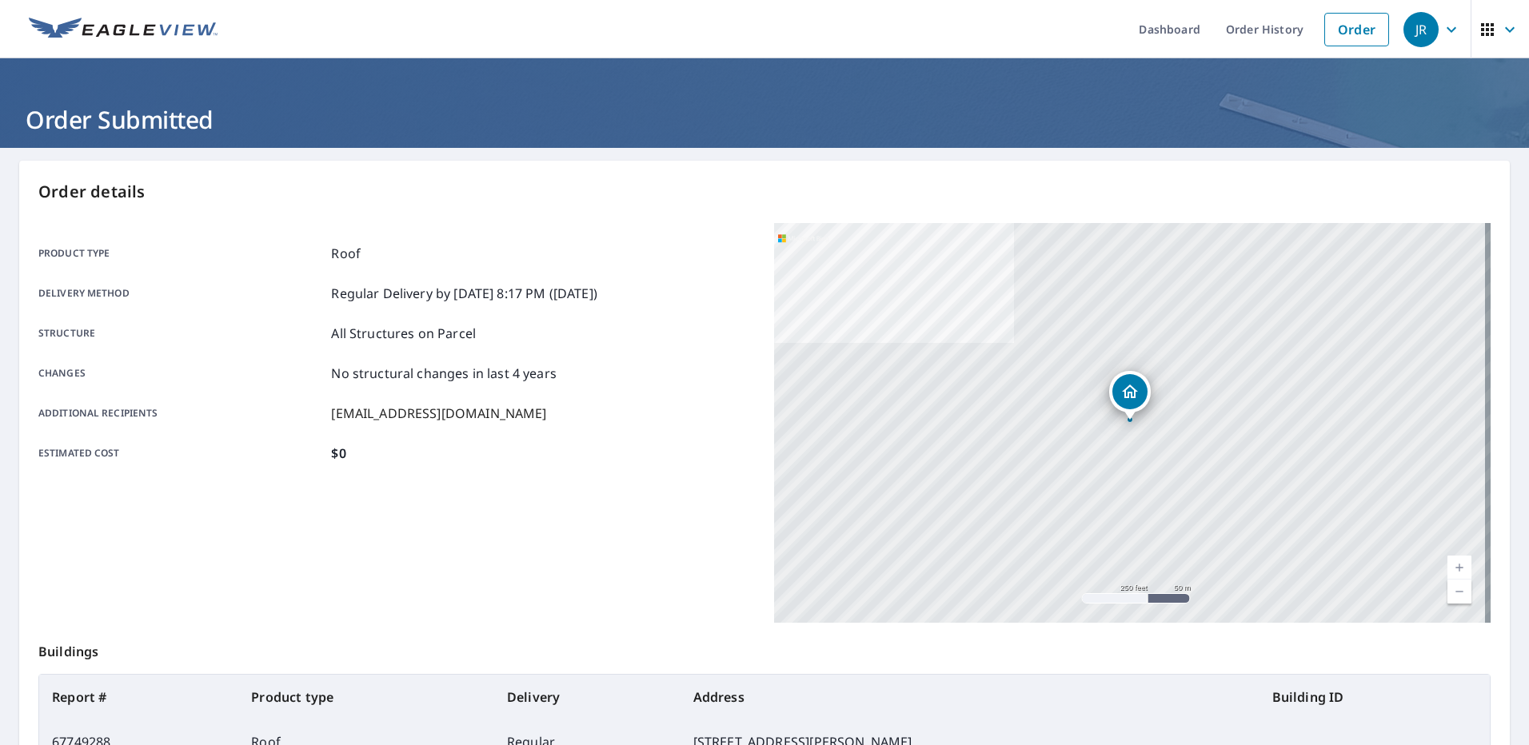
click at [1341, 33] on link "Order" at bounding box center [1357, 30] width 65 height 34
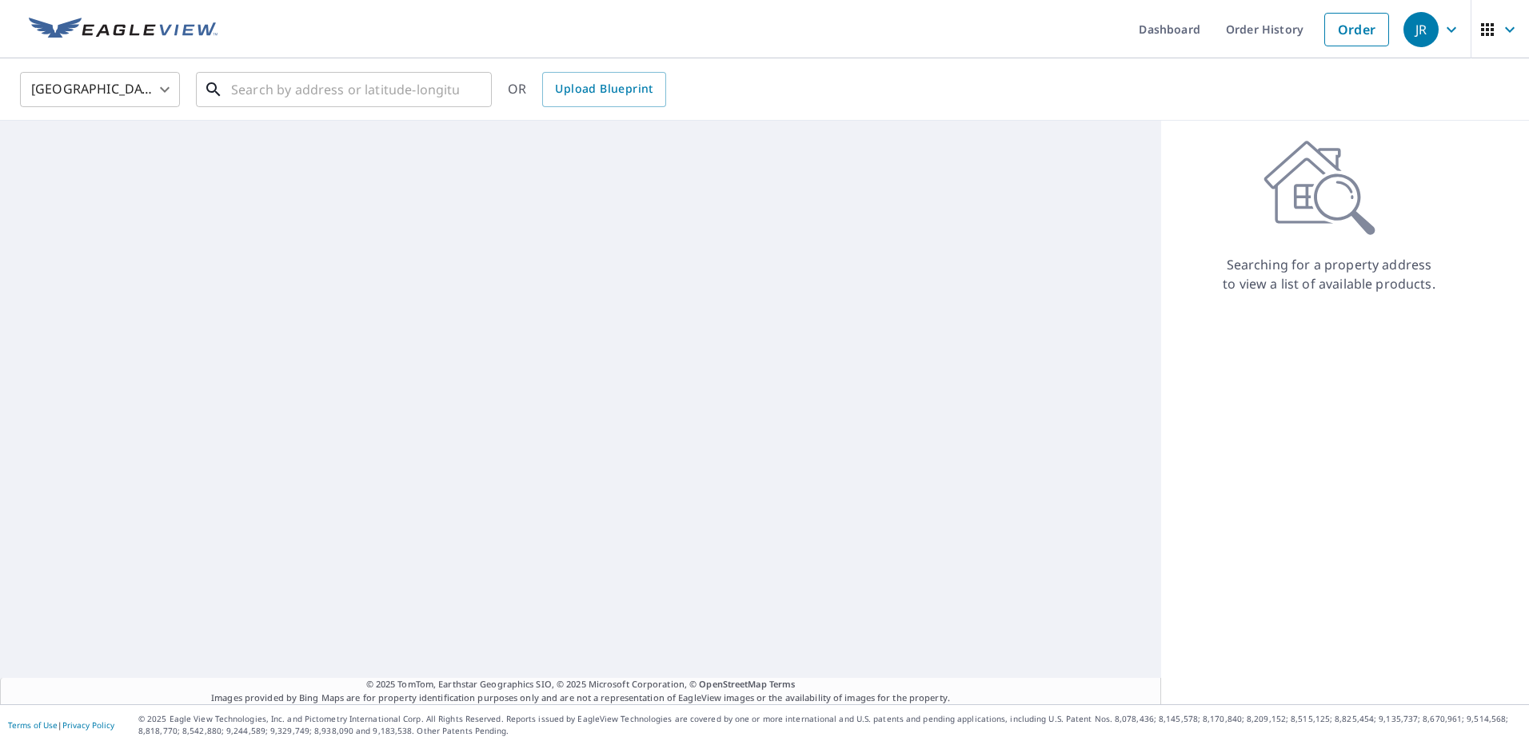
click at [302, 105] on input "text" at bounding box center [345, 89] width 228 height 45
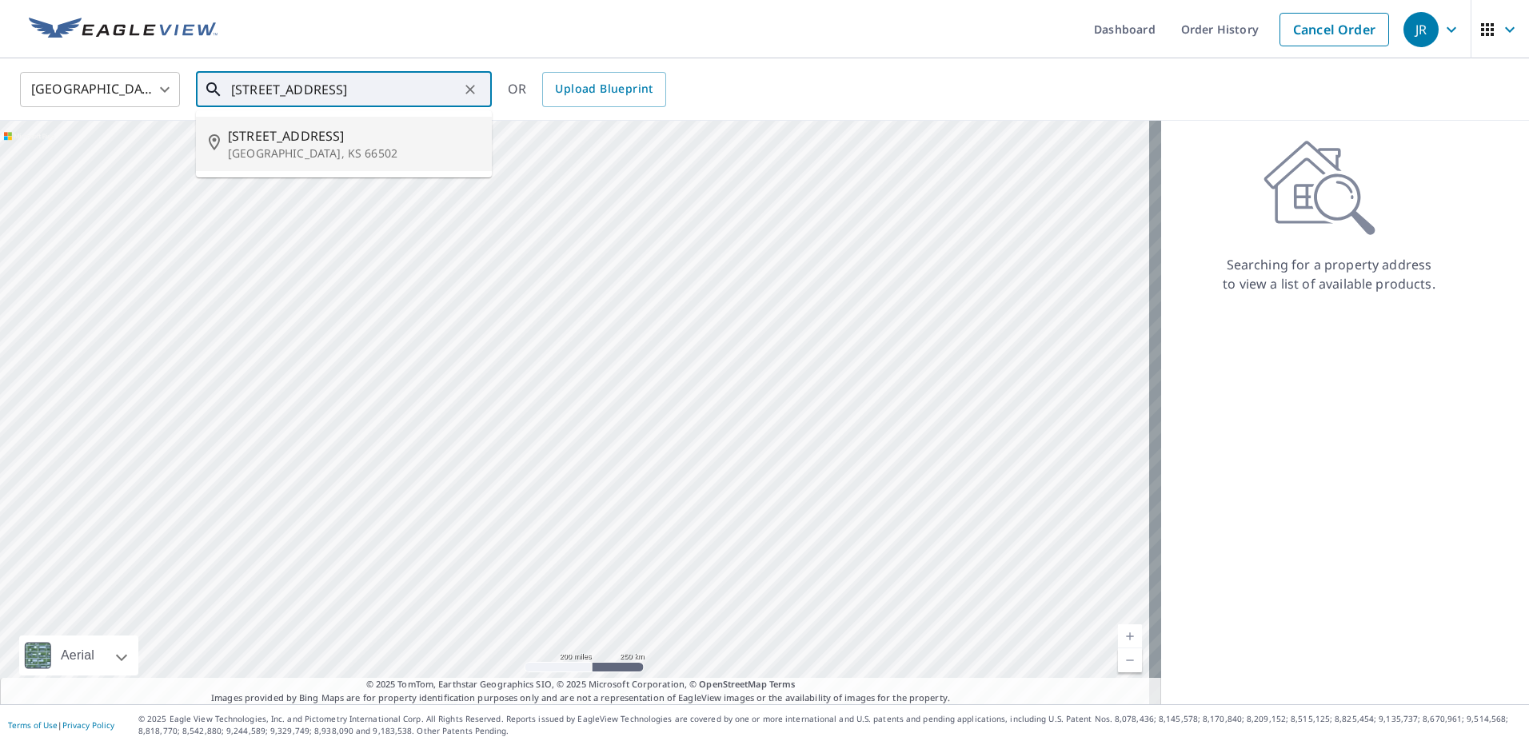
click at [328, 137] on span "[STREET_ADDRESS]" at bounding box center [353, 135] width 251 height 19
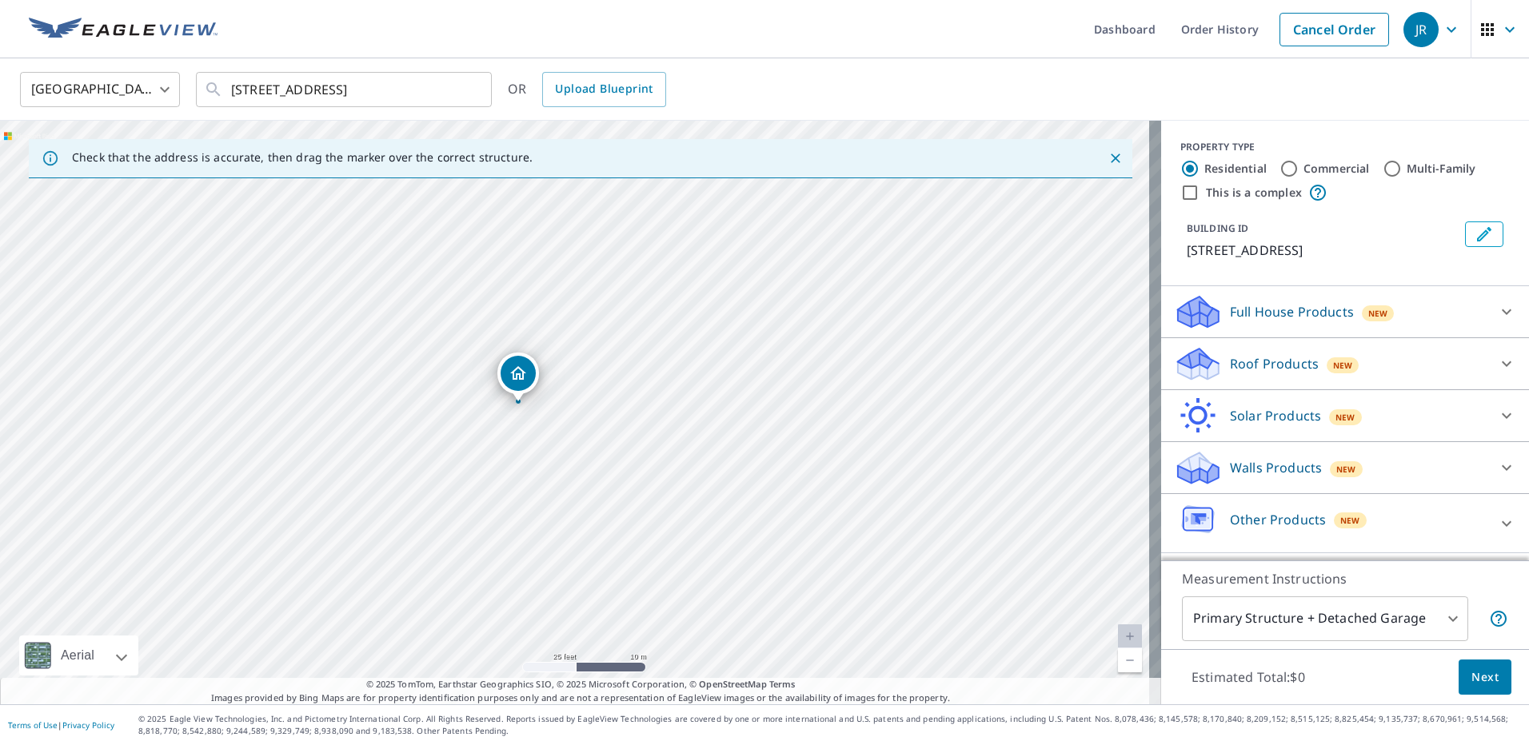
drag, startPoint x: 693, startPoint y: 485, endPoint x: 635, endPoint y: 475, distance: 59.3
click at [635, 475] on div "[STREET_ADDRESS]" at bounding box center [580, 413] width 1161 height 584
click at [1281, 381] on div "Roof Products New" at bounding box center [1331, 365] width 314 height 38
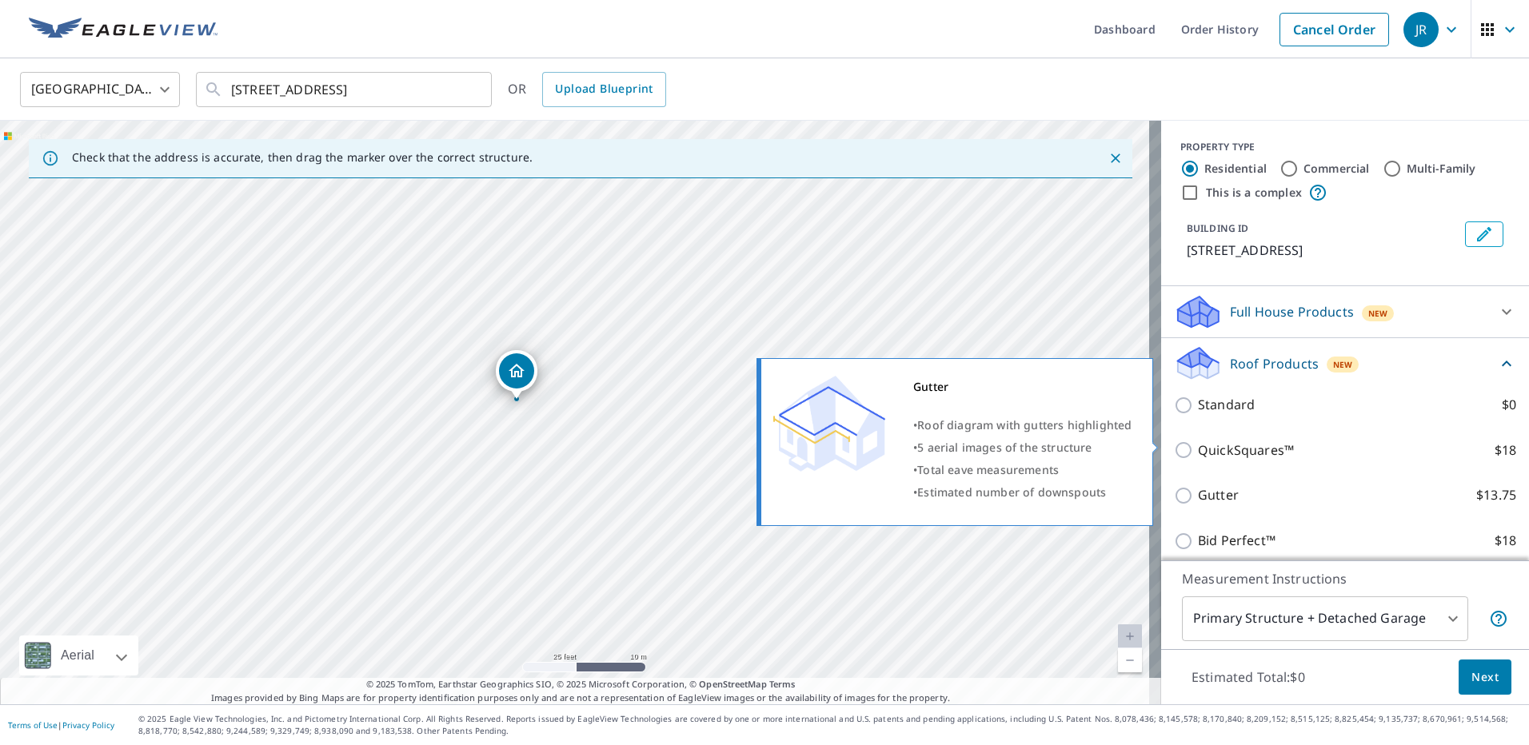
scroll to position [219, 0]
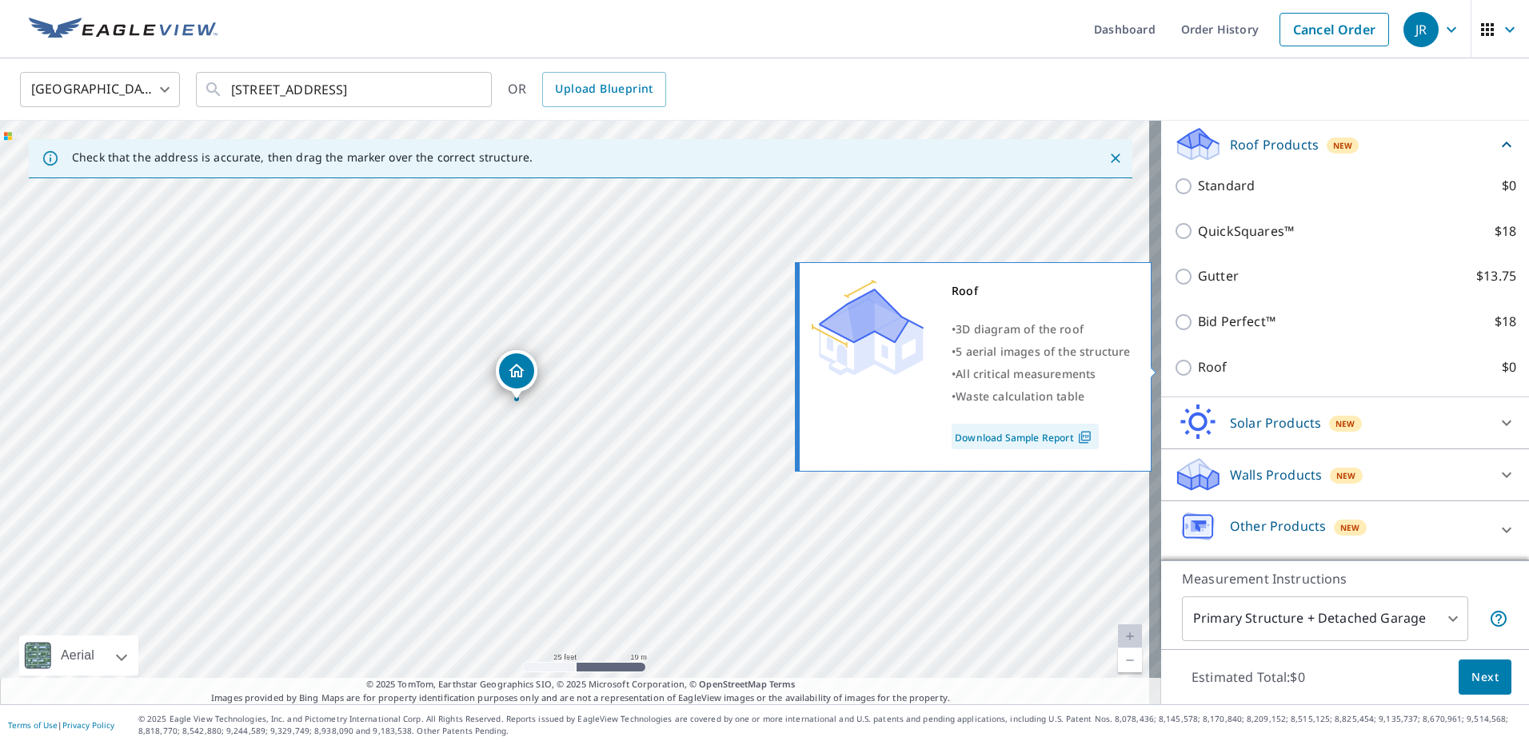
click at [1220, 365] on label "Roof $0" at bounding box center [1357, 368] width 318 height 20
click at [1198, 365] on input "Roof $0" at bounding box center [1186, 367] width 24 height 19
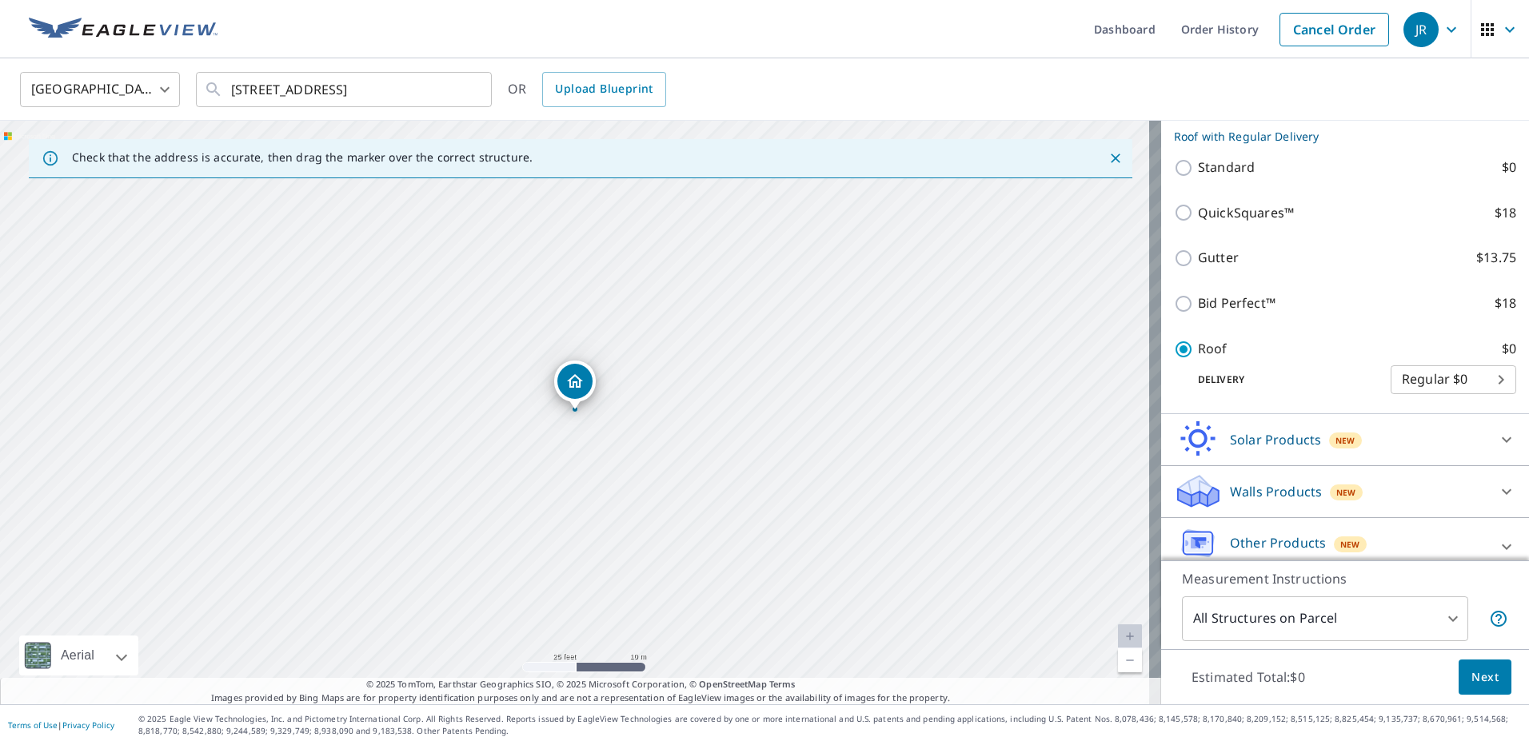
scroll to position [176, 0]
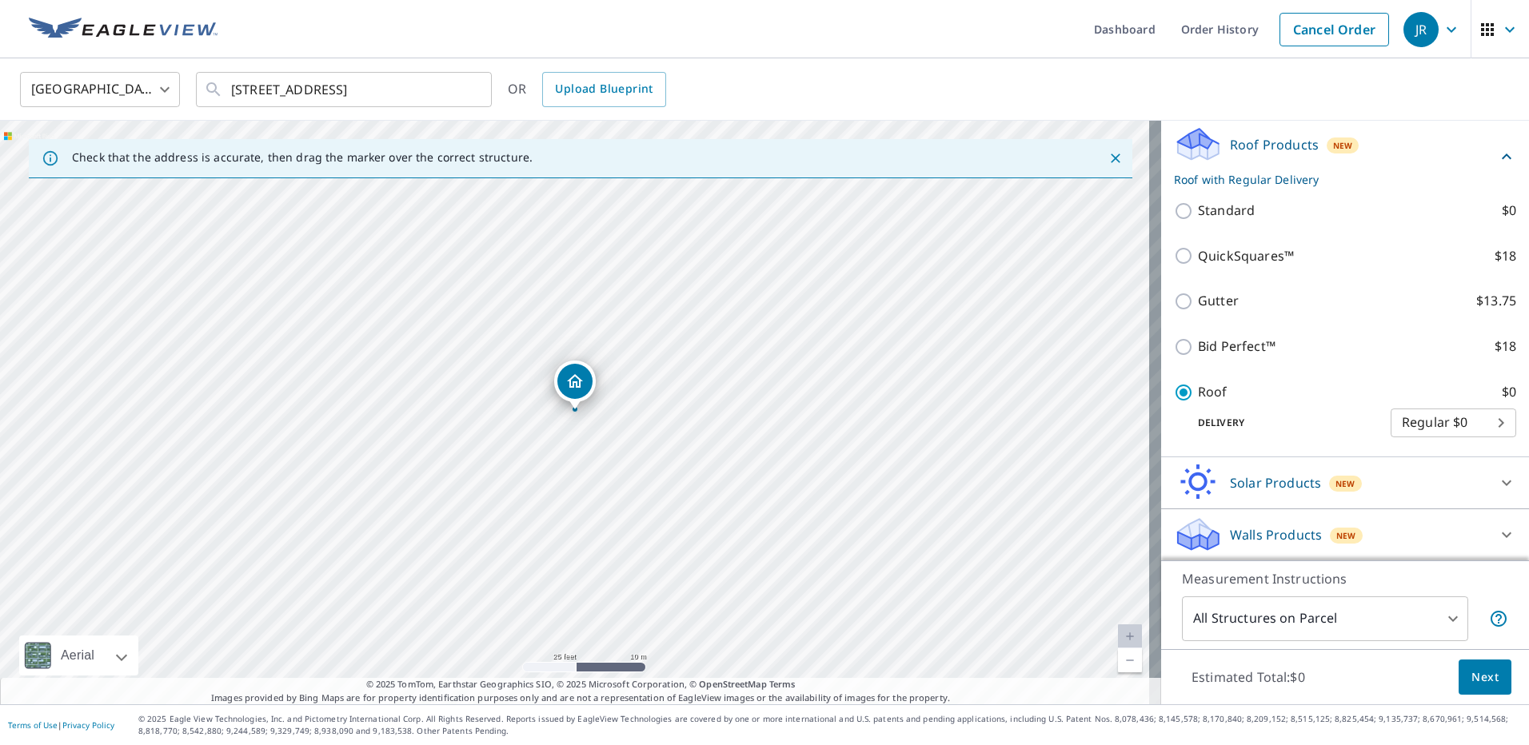
click at [1474, 679] on span "Next" at bounding box center [1485, 678] width 27 height 20
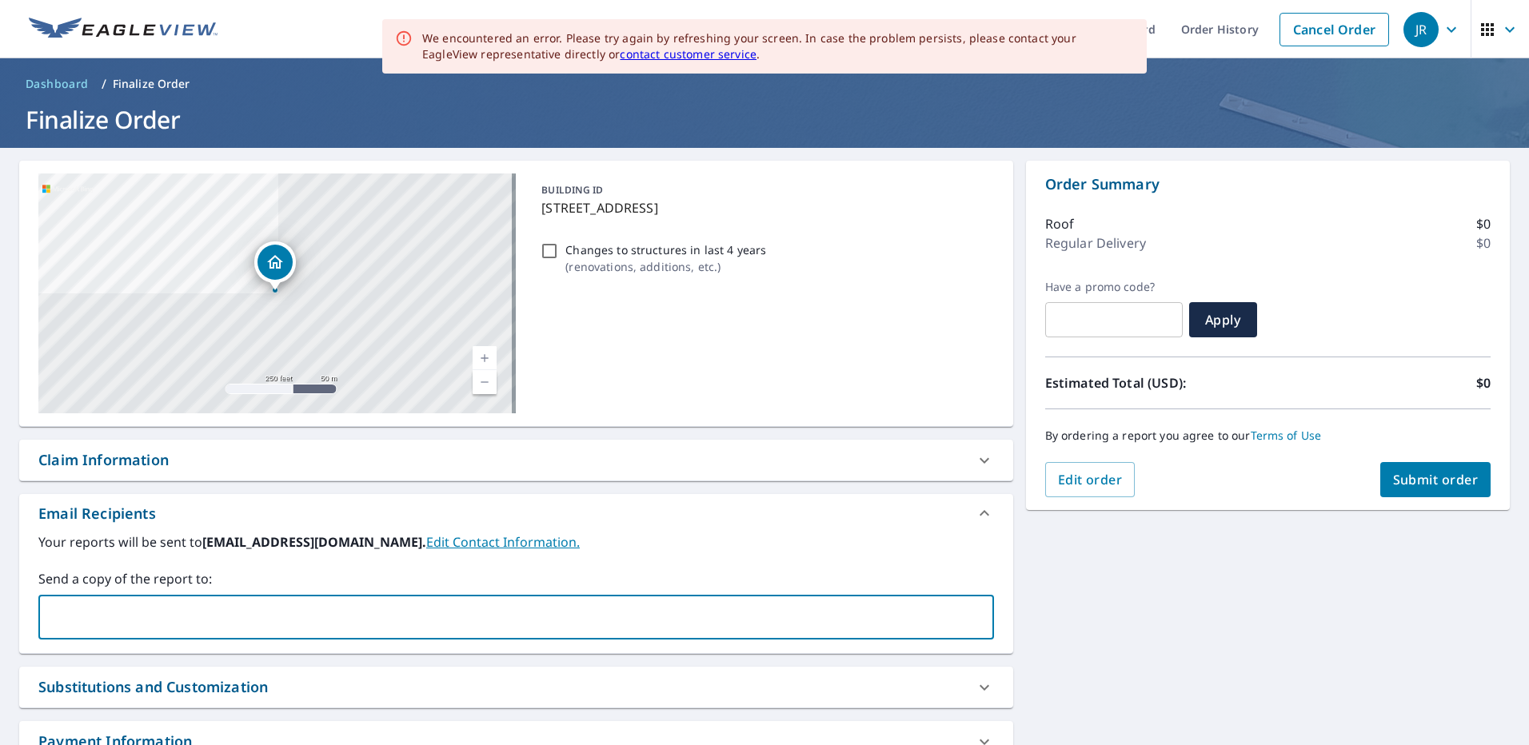
paste input "[EMAIL_ADDRESS][DOMAIN_NAME]"
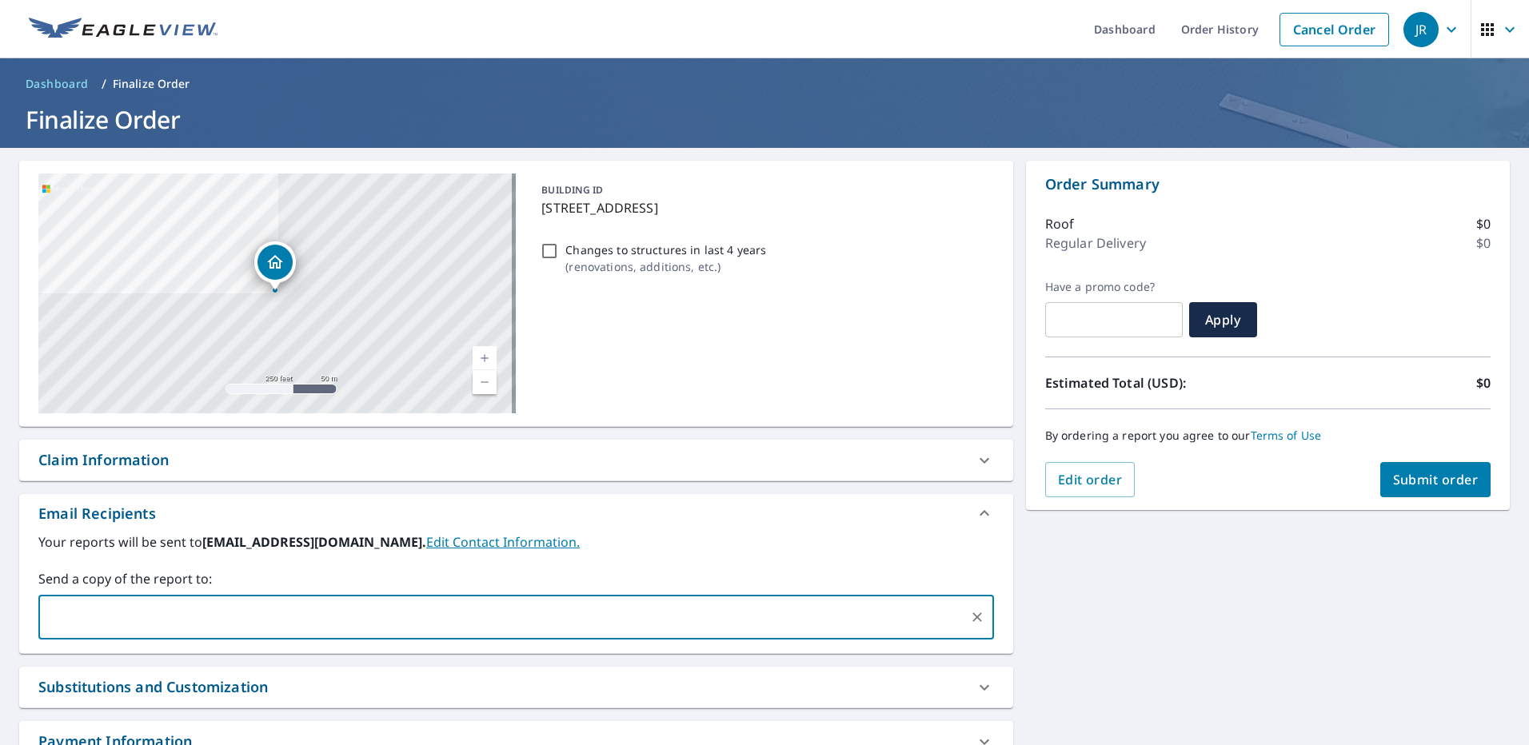
click at [148, 461] on div "Claim Information" at bounding box center [103, 460] width 130 height 22
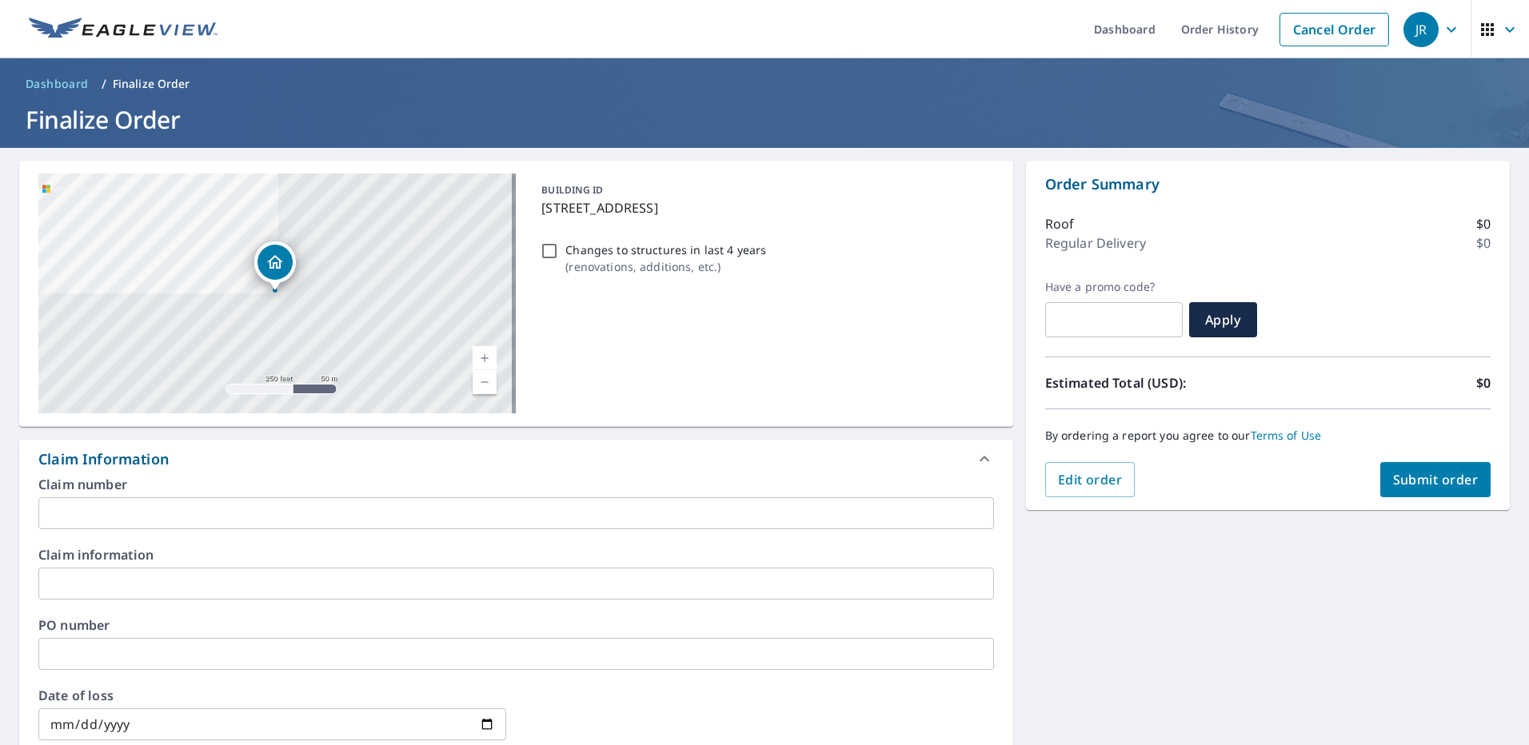
click at [127, 506] on input "text" at bounding box center [516, 513] width 956 height 32
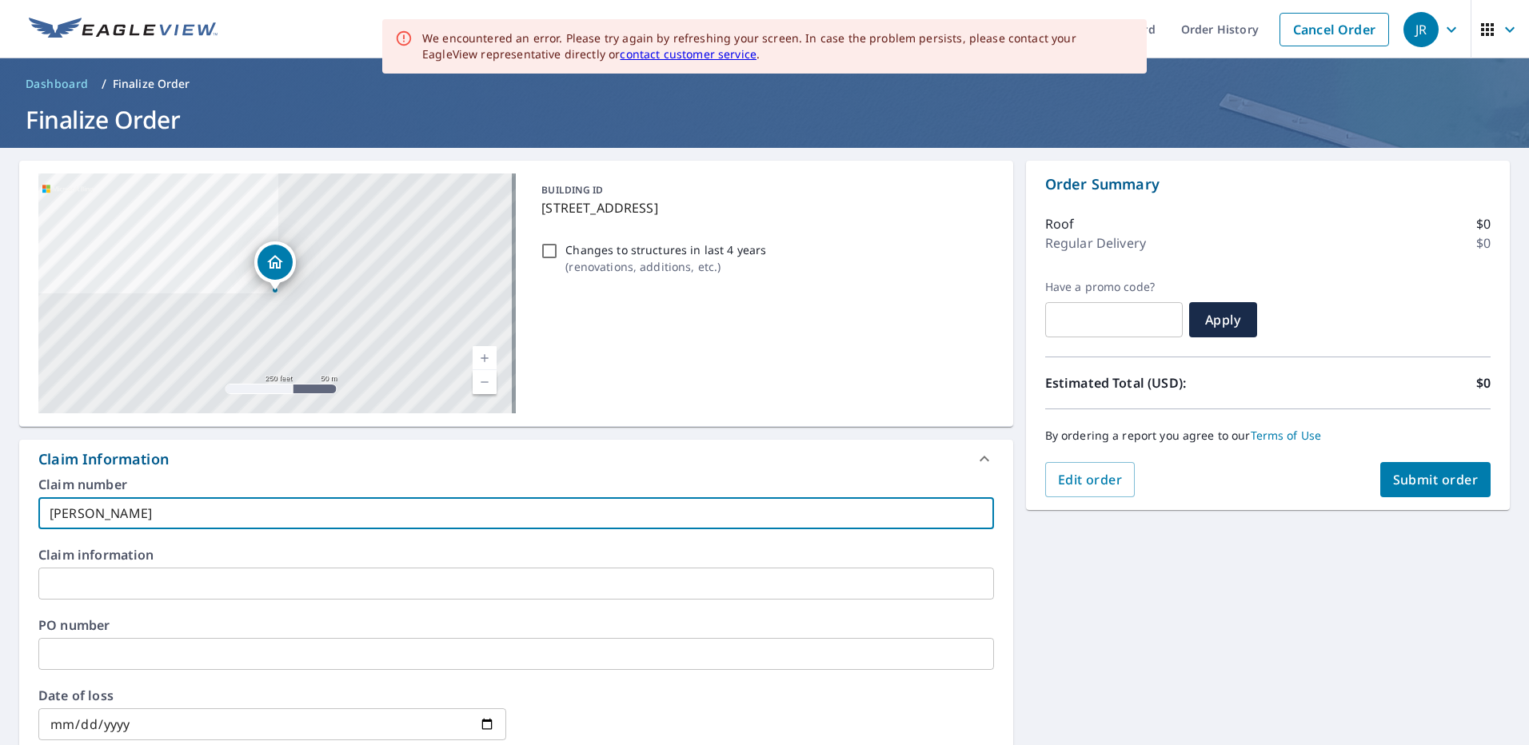
click at [1426, 477] on span "Submit order" at bounding box center [1436, 480] width 86 height 18
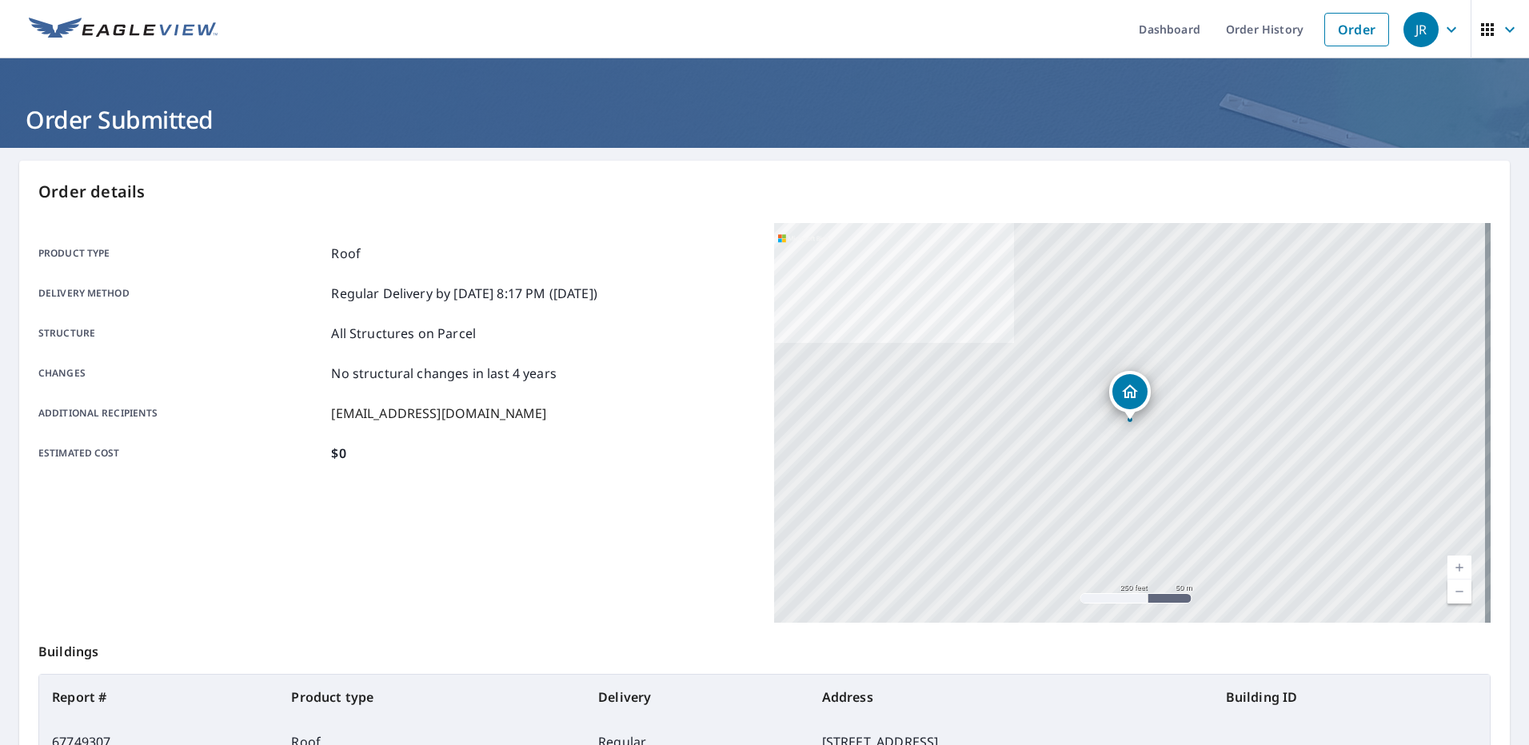
click at [1264, 30] on link "Order History" at bounding box center [1264, 29] width 103 height 58
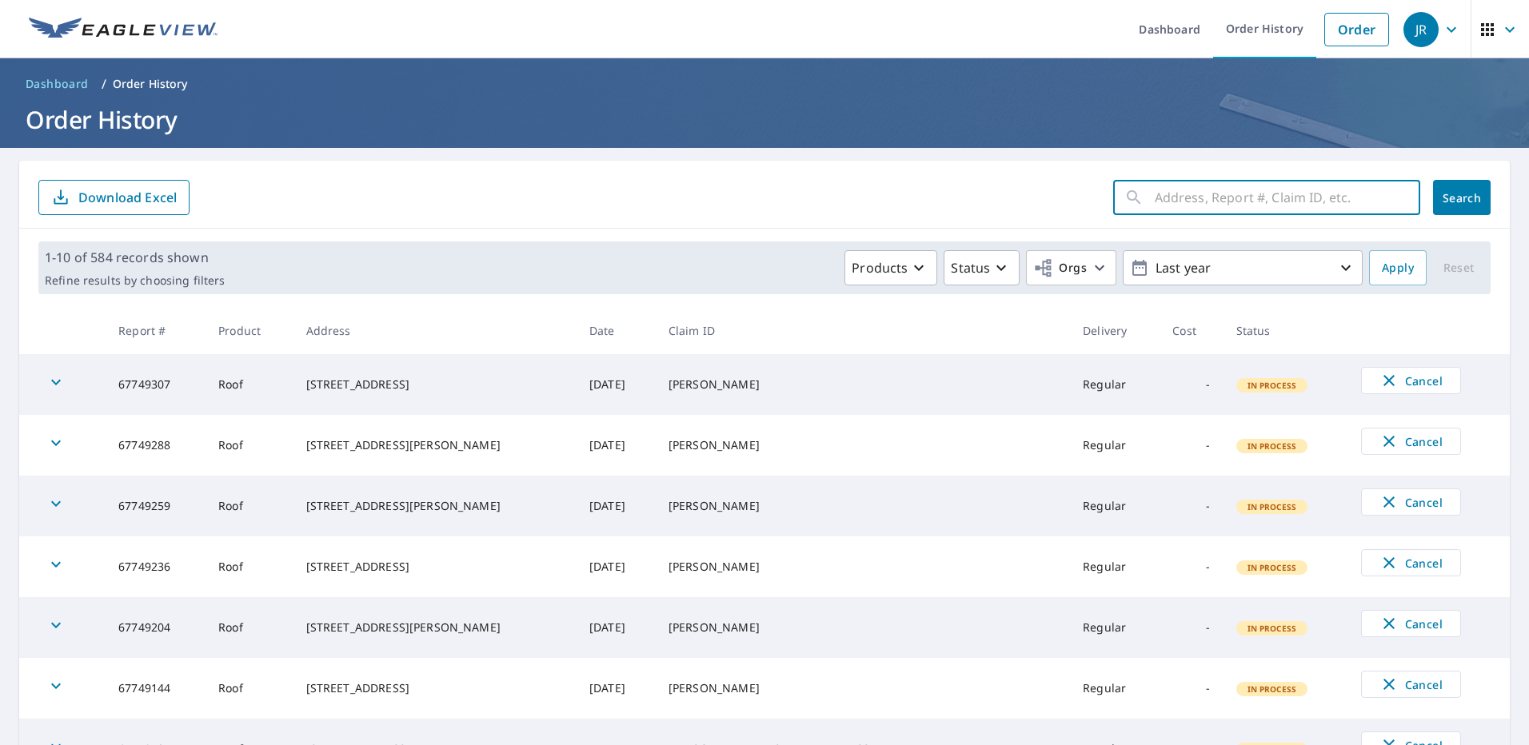
click at [1232, 198] on input "text" at bounding box center [1288, 197] width 266 height 45
click button "Search" at bounding box center [1462, 197] width 58 height 35
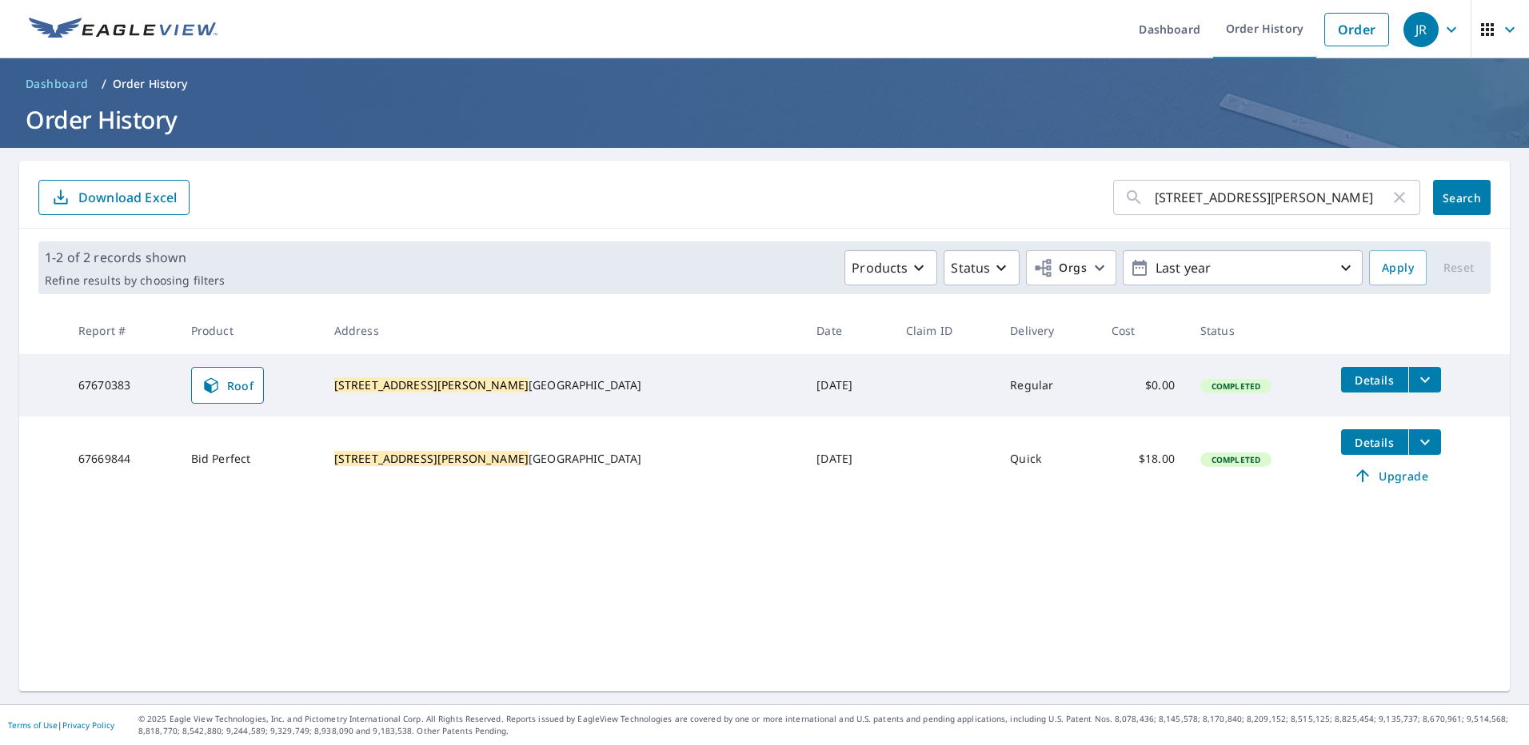
click at [218, 384] on icon at bounding box center [211, 385] width 14 height 15
